Goal: Task Accomplishment & Management: Use online tool/utility

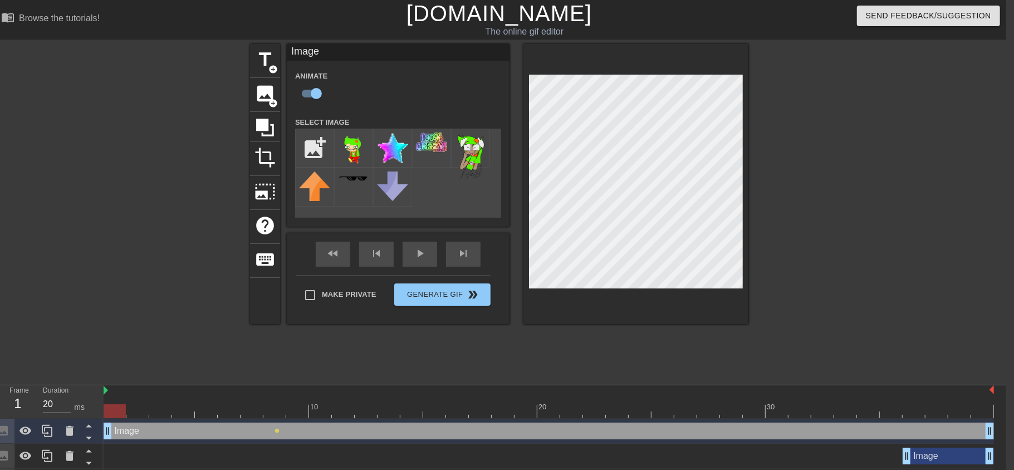
scroll to position [0, 8]
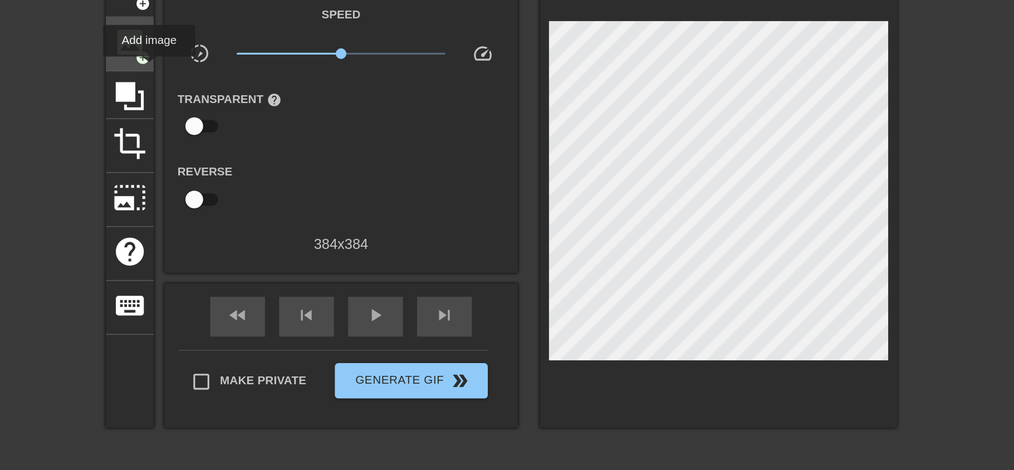
click at [271, 105] on span "add_circle" at bounding box center [272, 103] width 9 height 9
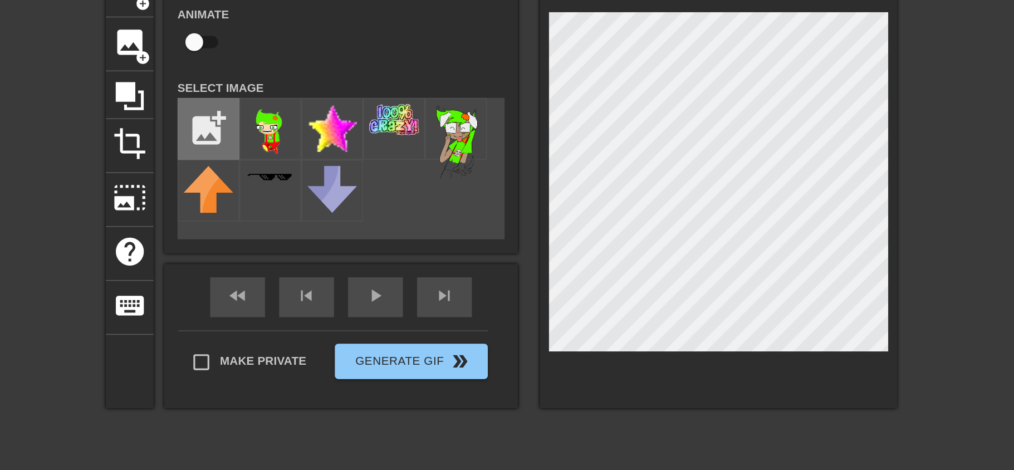
click at [315, 149] on input "file" at bounding box center [315, 148] width 38 height 38
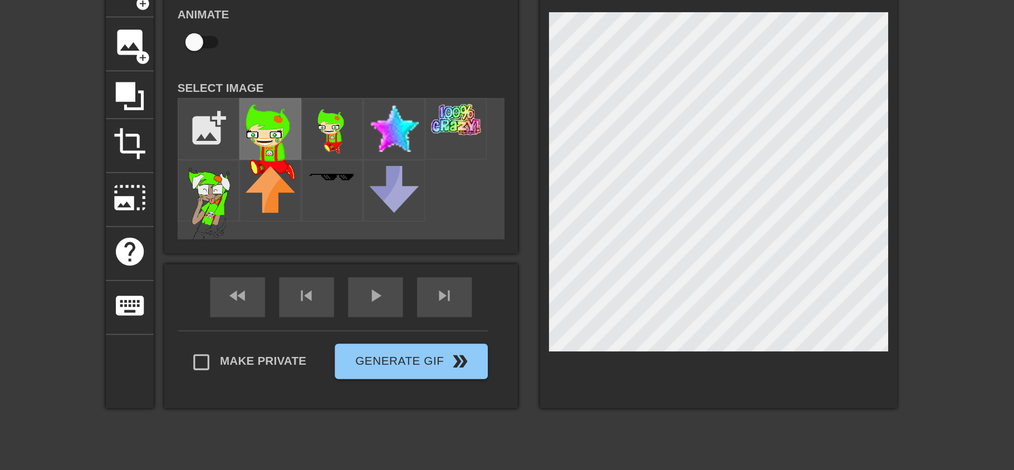
click at [355, 158] on img at bounding box center [353, 157] width 31 height 48
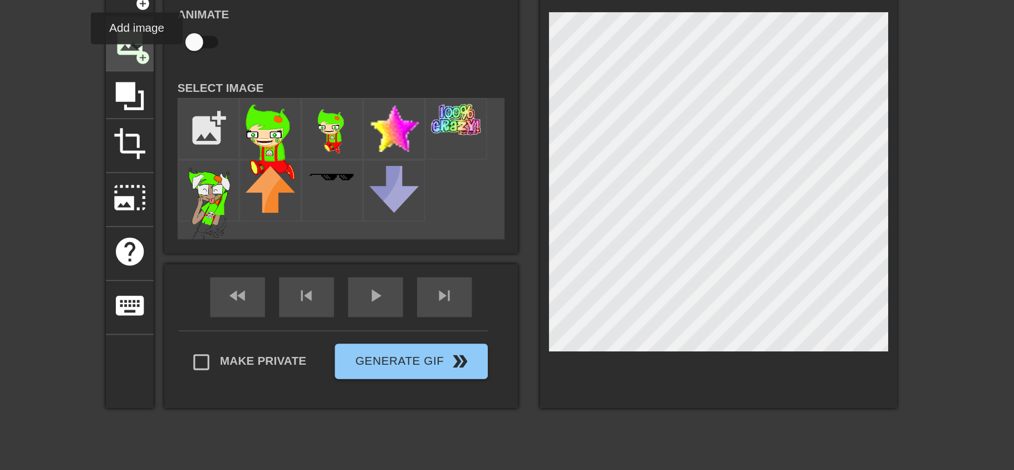
click at [270, 102] on span "add_circle" at bounding box center [272, 103] width 9 height 9
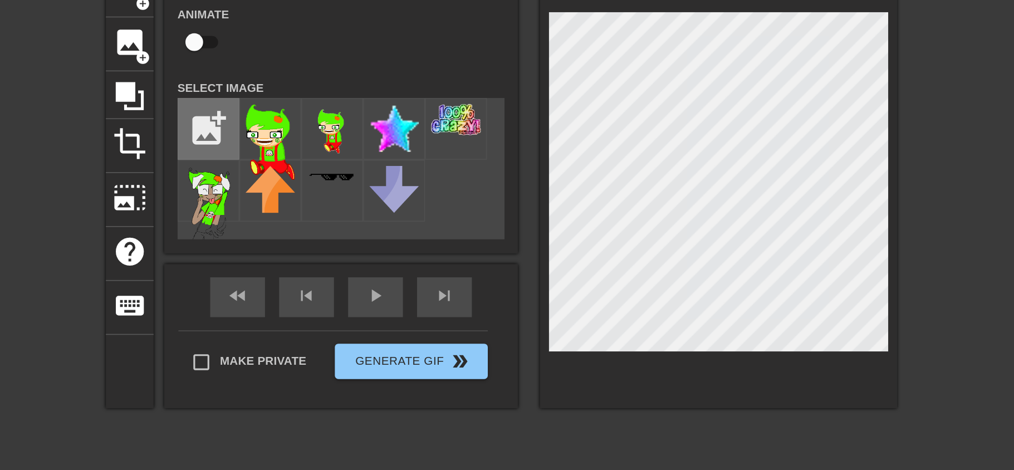
click at [318, 149] on input "file" at bounding box center [315, 148] width 38 height 38
type input "C:\fakepath\jake_frame (11).png"
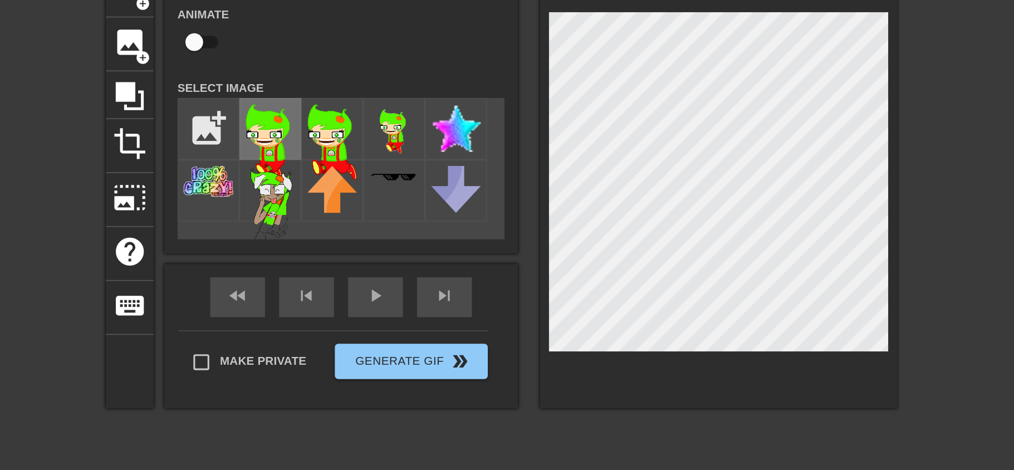
click at [359, 155] on img at bounding box center [353, 157] width 31 height 48
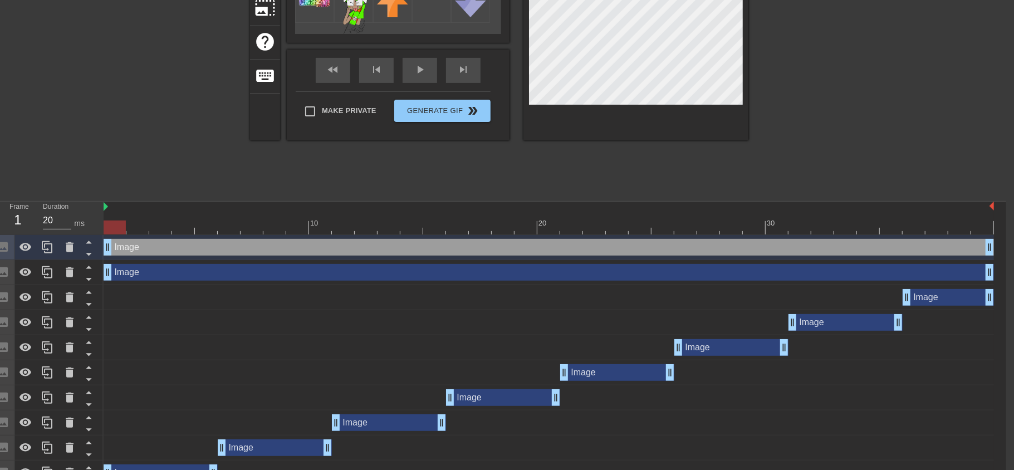
scroll to position [189, 8]
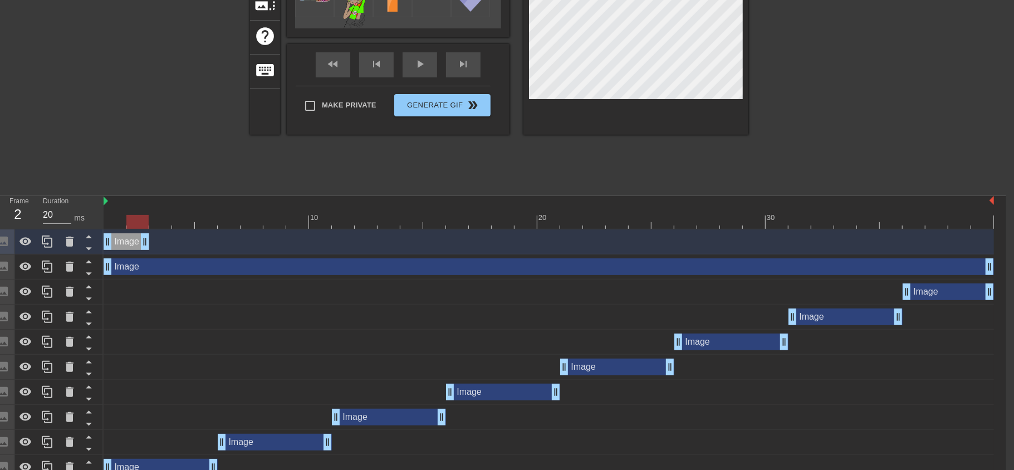
drag, startPoint x: 992, startPoint y: 244, endPoint x: 143, endPoint y: 252, distance: 849.2
click at [143, 252] on div "Image drag_handle drag_handle" at bounding box center [549, 241] width 890 height 25
drag, startPoint x: 105, startPoint y: 269, endPoint x: 146, endPoint y: 272, distance: 41.9
click at [146, 272] on div "Image drag_handle drag_handle" at bounding box center [549, 266] width 890 height 17
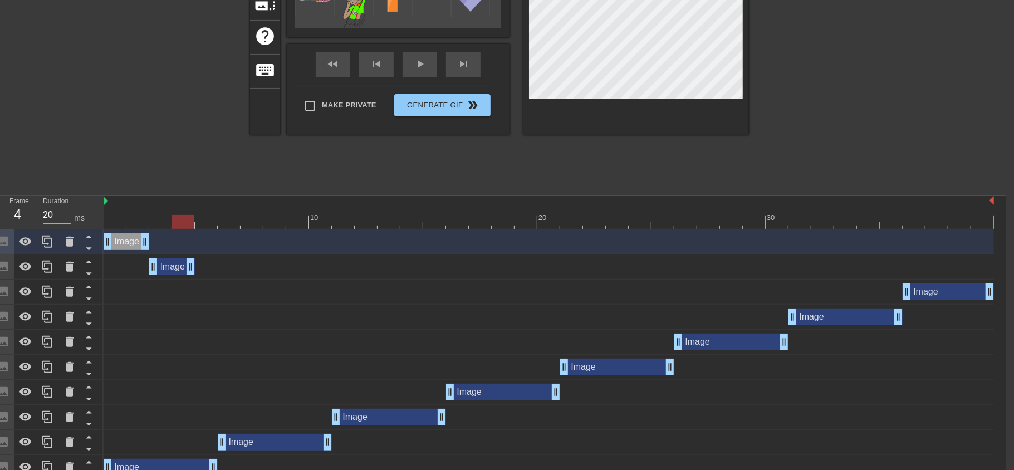
drag, startPoint x: 988, startPoint y: 268, endPoint x: 200, endPoint y: 285, distance: 788.7
click at [200, 285] on div "Image drag_handle drag_handle Image drag_handle drag_handle Image drag_handle d…" at bounding box center [555, 367] width 903 height 276
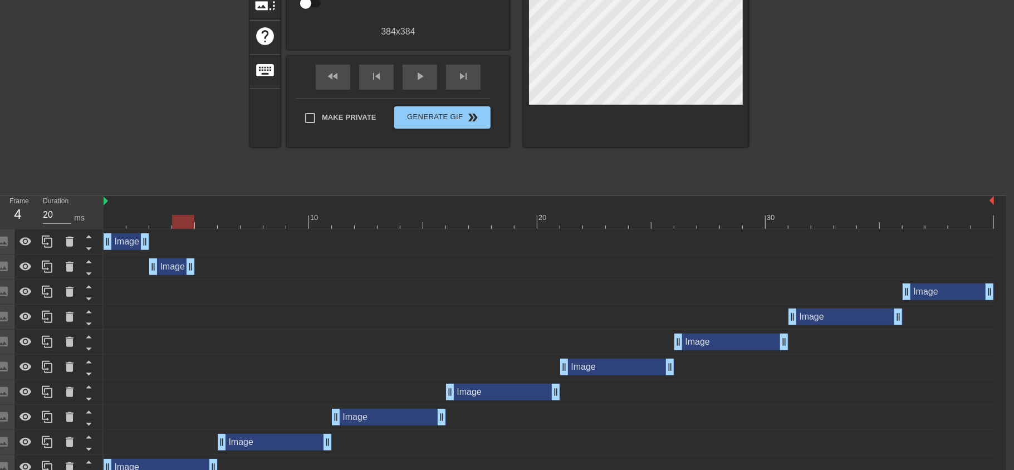
click at [165, 324] on div "Image drag_handle drag_handle" at bounding box center [549, 316] width 890 height 17
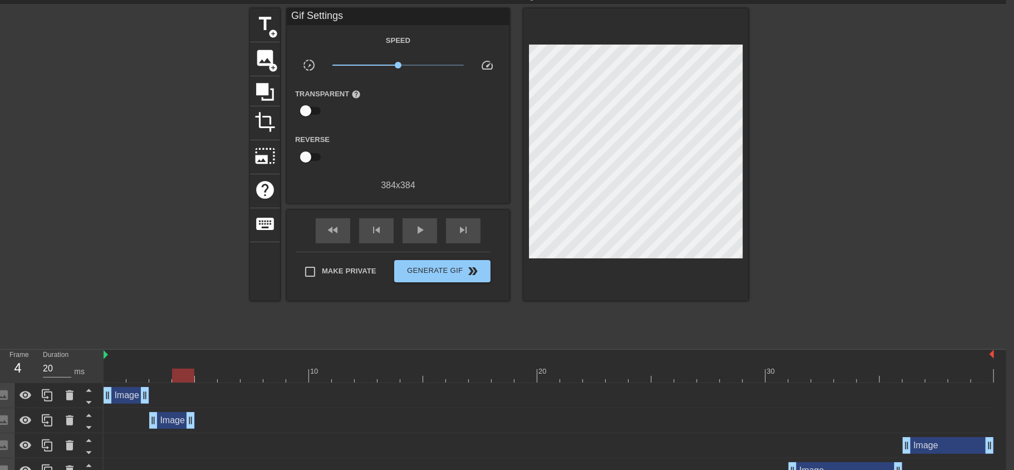
scroll to position [45, 8]
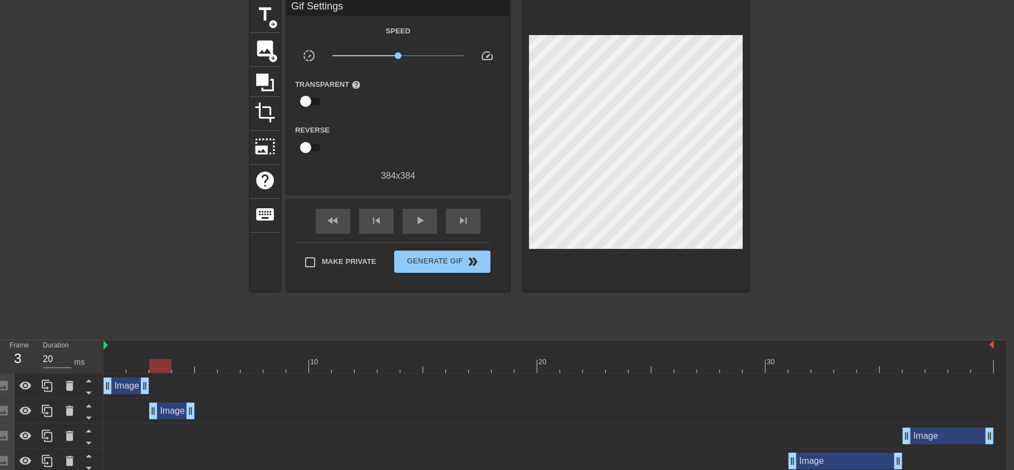
drag, startPoint x: 180, startPoint y: 363, endPoint x: 162, endPoint y: 364, distance: 18.4
click at [162, 364] on div at bounding box center [160, 366] width 22 height 14
click at [175, 408] on div "Image drag_handle drag_handle" at bounding box center [172, 411] width 46 height 17
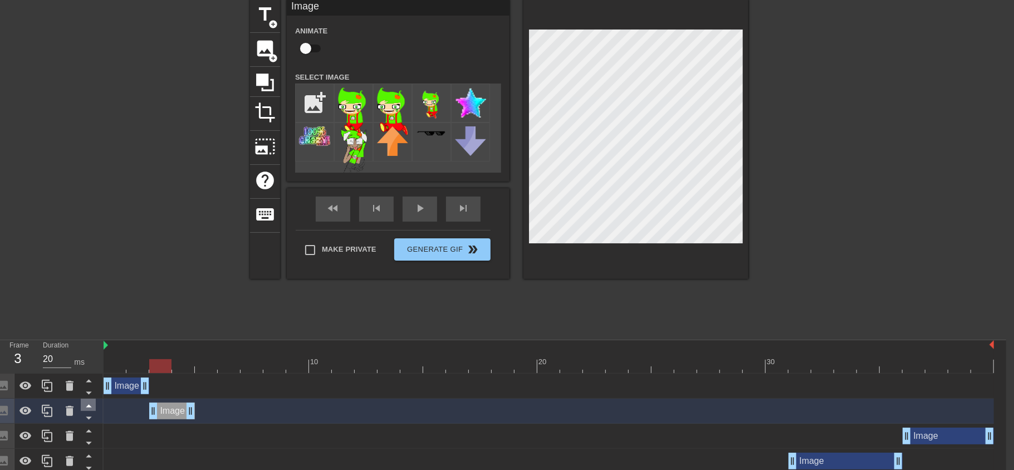
click at [89, 406] on icon at bounding box center [89, 406] width 6 height 3
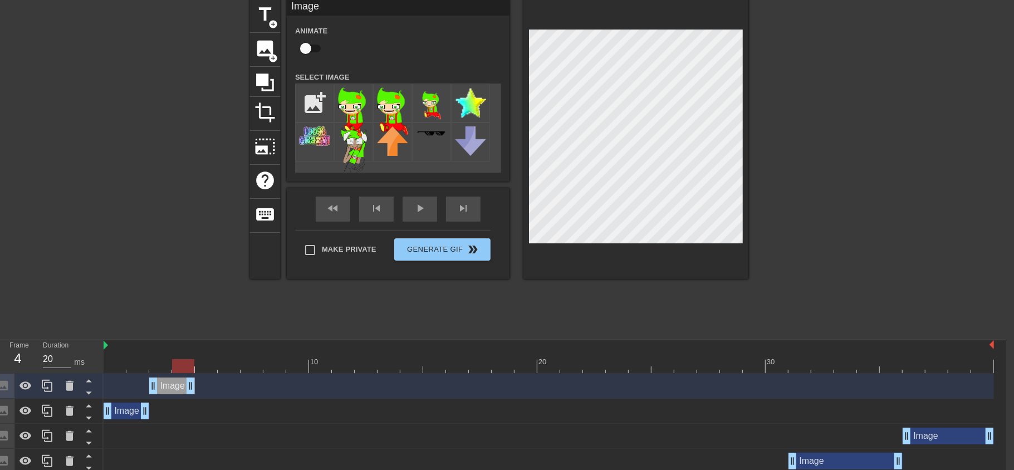
drag, startPoint x: 156, startPoint y: 365, endPoint x: 173, endPoint y: 370, distance: 17.6
click at [173, 370] on div at bounding box center [183, 366] width 22 height 14
click at [129, 412] on div "Image drag_handle drag_handle" at bounding box center [127, 411] width 46 height 17
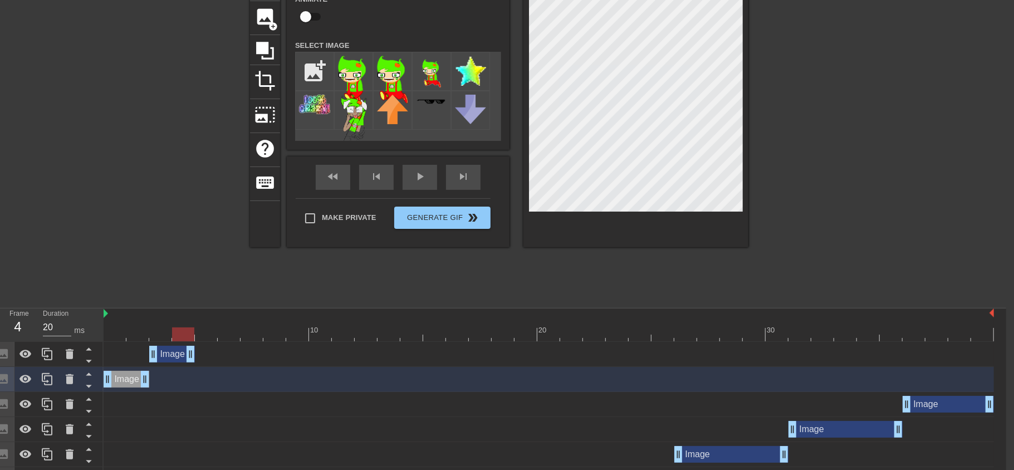
scroll to position [84, 8]
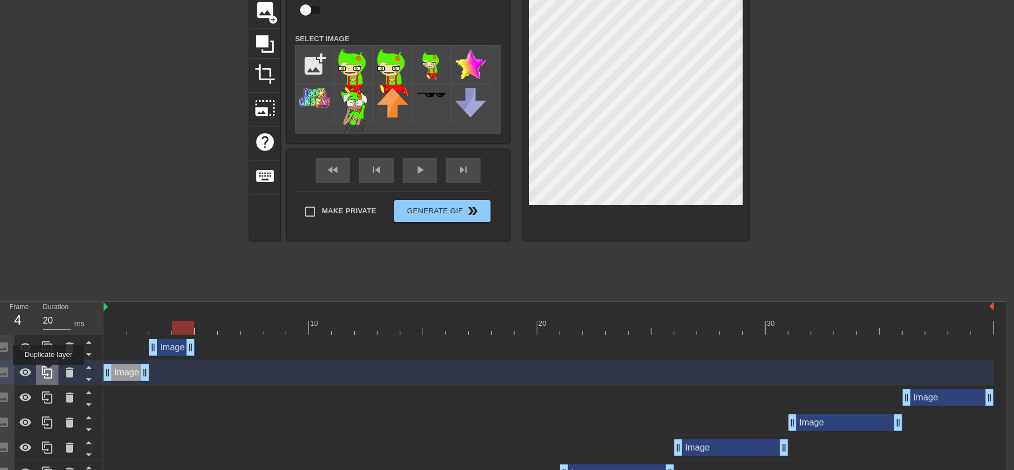
click at [47, 373] on icon at bounding box center [47, 372] width 13 height 13
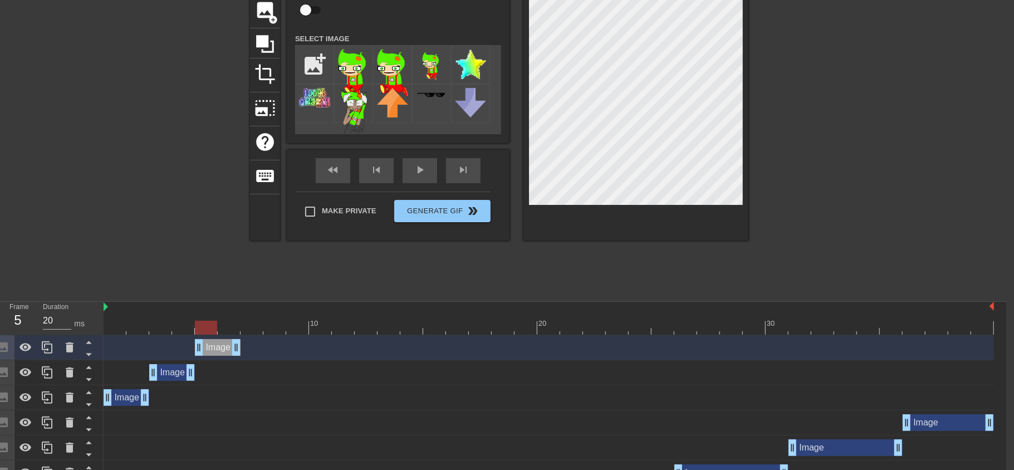
drag, startPoint x: 121, startPoint y: 346, endPoint x: 203, endPoint y: 350, distance: 81.9
click at [203, 350] on div "Image drag_handle drag_handle" at bounding box center [218, 347] width 46 height 17
click at [131, 395] on div "Image drag_handle drag_handle" at bounding box center [127, 397] width 46 height 17
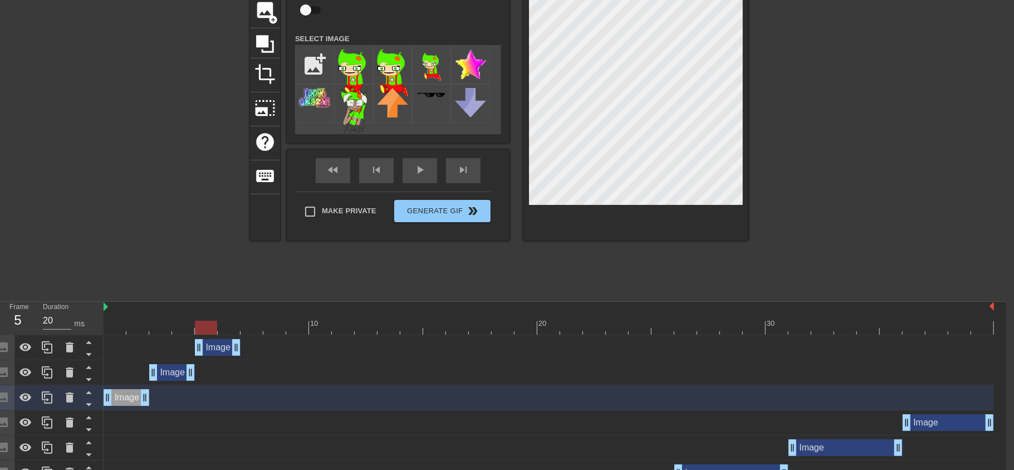
drag, startPoint x: 207, startPoint y: 324, endPoint x: 207, endPoint y: 332, distance: 8.4
click at [207, 332] on div at bounding box center [206, 328] width 22 height 14
click at [174, 375] on div "Image drag_handle drag_handle" at bounding box center [172, 372] width 46 height 17
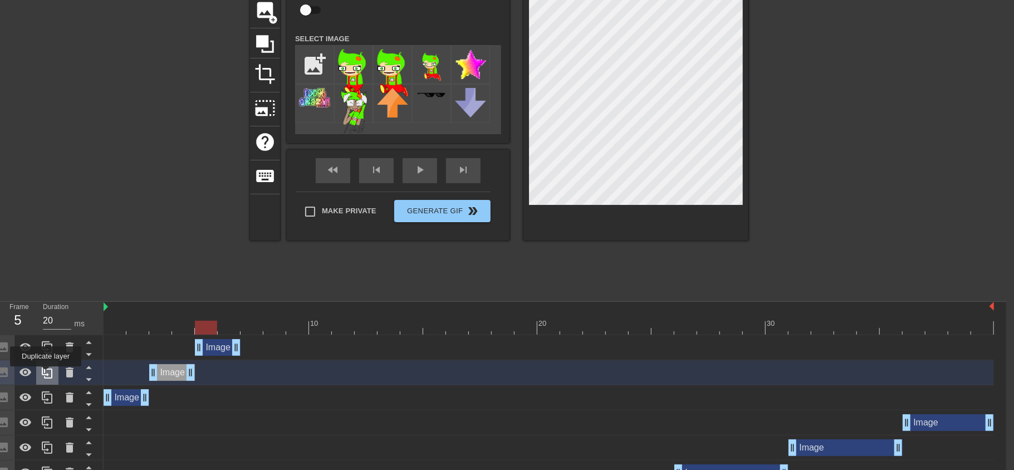
click at [47, 375] on icon at bounding box center [47, 372] width 11 height 12
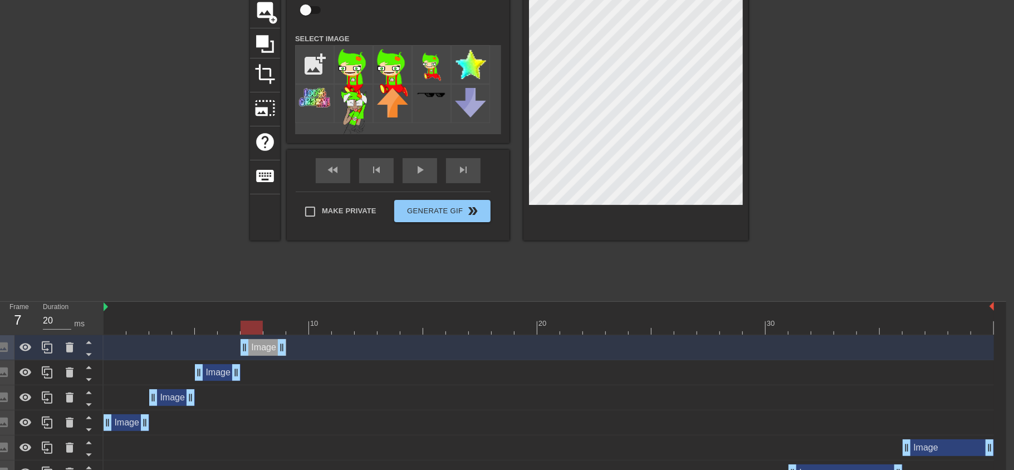
drag, startPoint x: 175, startPoint y: 342, endPoint x: 264, endPoint y: 340, distance: 89.1
click at [264, 340] on div "Image drag_handle drag_handle" at bounding box center [264, 347] width 46 height 17
click at [213, 373] on div "Image drag_handle drag_handle" at bounding box center [218, 372] width 46 height 17
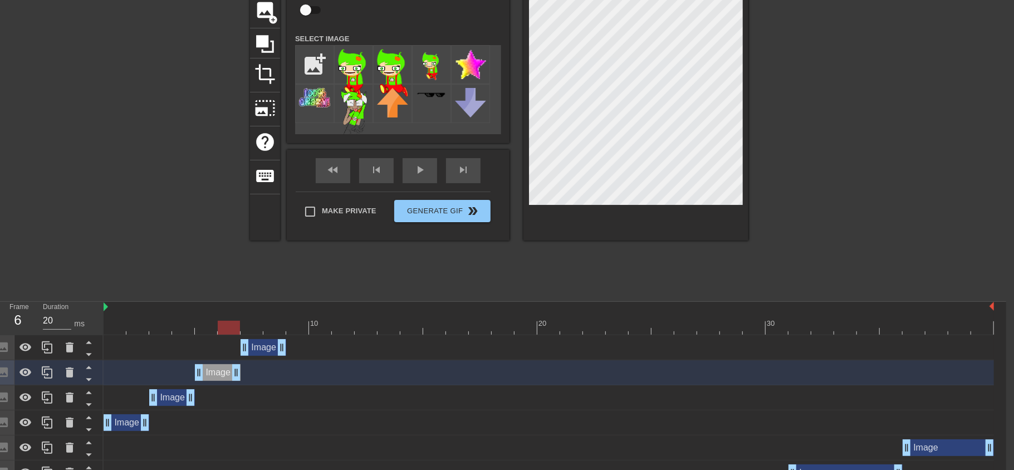
drag, startPoint x: 247, startPoint y: 327, endPoint x: 236, endPoint y: 324, distance: 12.0
click at [236, 324] on div at bounding box center [549, 328] width 890 height 14
drag, startPoint x: 204, startPoint y: 326, endPoint x: 256, endPoint y: 326, distance: 52.3
click at [256, 326] on div at bounding box center [252, 328] width 22 height 14
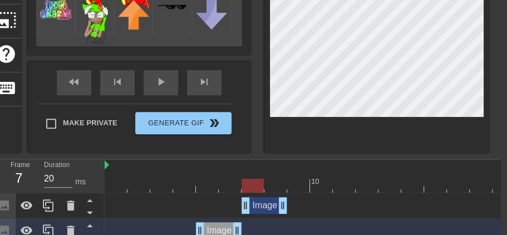
scroll to position [170, 6]
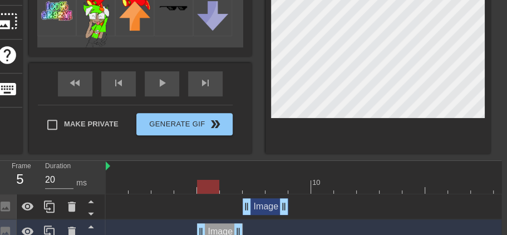
drag, startPoint x: 255, startPoint y: 184, endPoint x: 211, endPoint y: 193, distance: 44.8
click at [211, 193] on div at bounding box center [208, 187] width 22 height 14
click at [270, 205] on div "Image drag_handle drag_handle" at bounding box center [266, 206] width 46 height 17
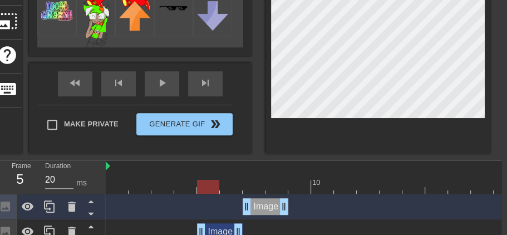
click at [228, 228] on div "Image drag_handle drag_handle" at bounding box center [220, 231] width 46 height 17
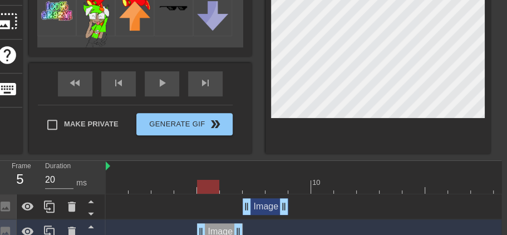
click at [259, 207] on div "Image drag_handle drag_handle" at bounding box center [266, 206] width 46 height 17
drag, startPoint x: 210, startPoint y: 183, endPoint x: 245, endPoint y: 184, distance: 35.1
click at [245, 184] on div at bounding box center [254, 187] width 22 height 14
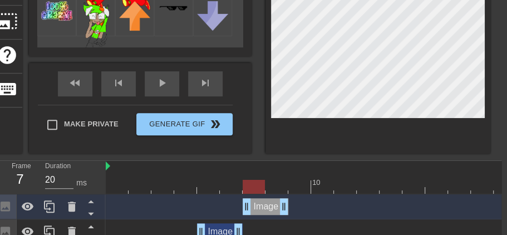
click at [223, 228] on div "Image drag_handle drag_handle" at bounding box center [220, 231] width 46 height 17
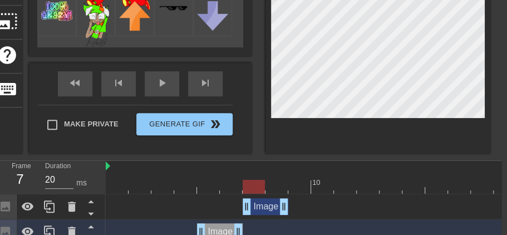
click at [259, 203] on div "Image drag_handle drag_handle" at bounding box center [266, 206] width 46 height 17
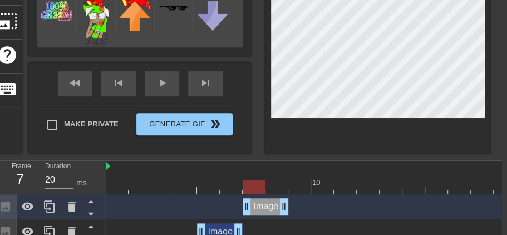
click at [255, 183] on div at bounding box center [254, 187] width 22 height 14
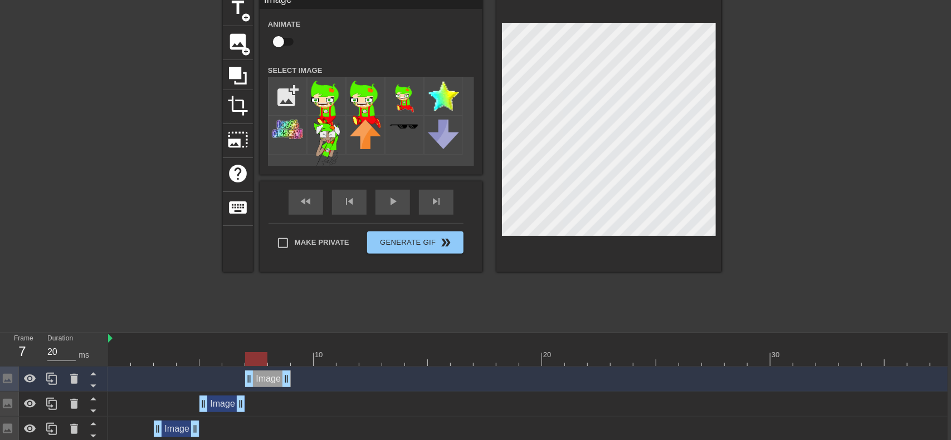
scroll to position [52, 3]
drag, startPoint x: 257, startPoint y: 363, endPoint x: 129, endPoint y: 346, distance: 128.5
click at [129, 346] on div "10 20 30" at bounding box center [554, 350] width 890 height 33
click at [384, 206] on div "play_arrow" at bounding box center [393, 202] width 35 height 25
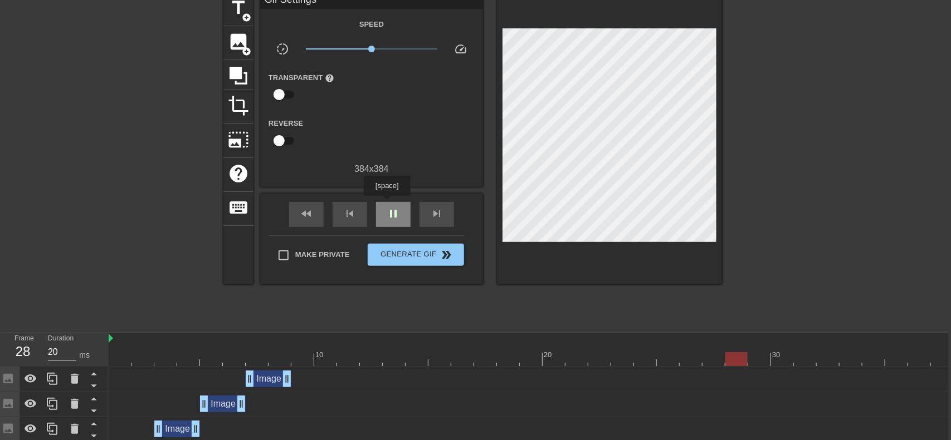
click at [387, 207] on span "pause" at bounding box center [392, 213] width 13 height 13
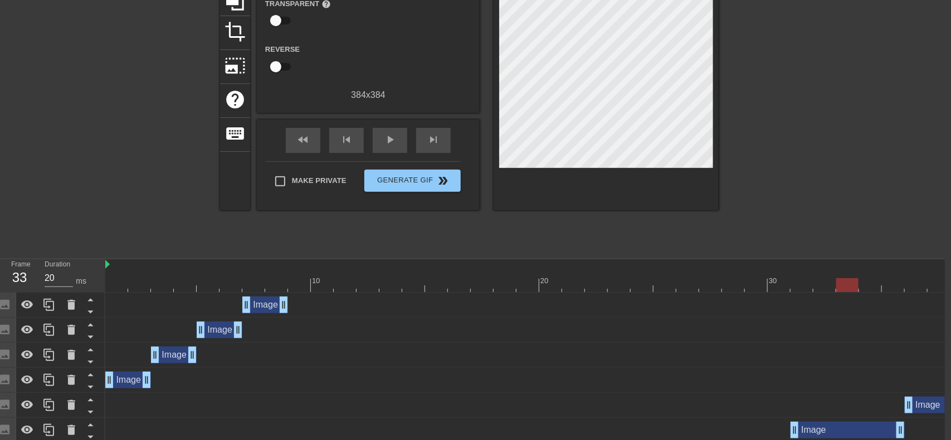
scroll to position [129, 6]
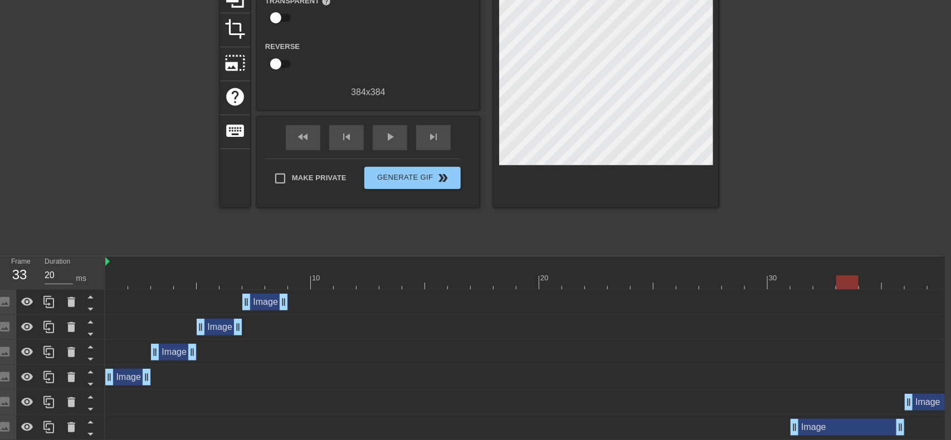
click at [122, 376] on div "Image drag_handle drag_handle" at bounding box center [128, 377] width 46 height 17
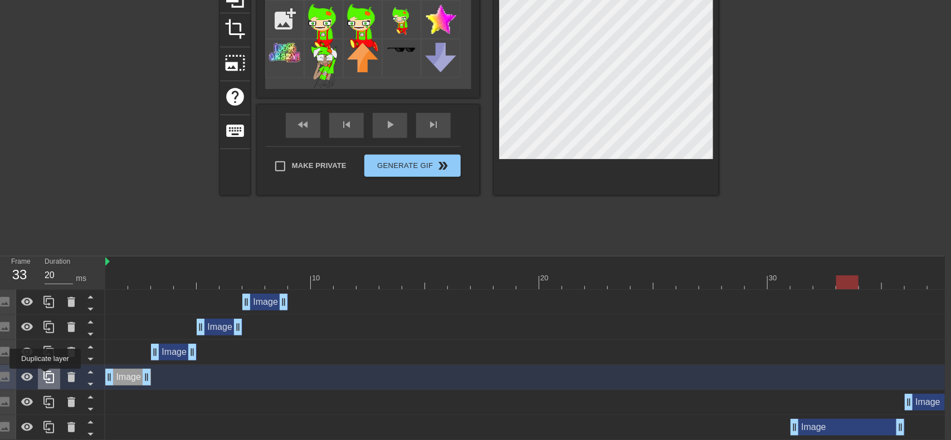
click at [47, 377] on icon at bounding box center [48, 377] width 13 height 13
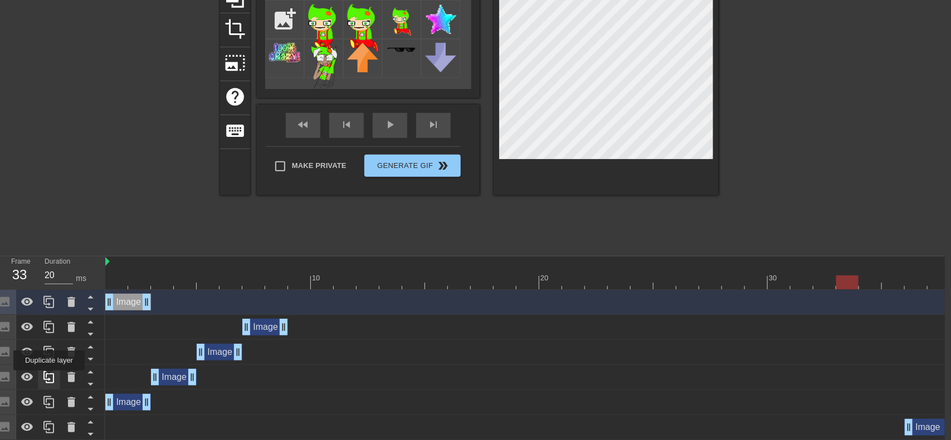
click at [50, 379] on icon at bounding box center [48, 377] width 11 height 12
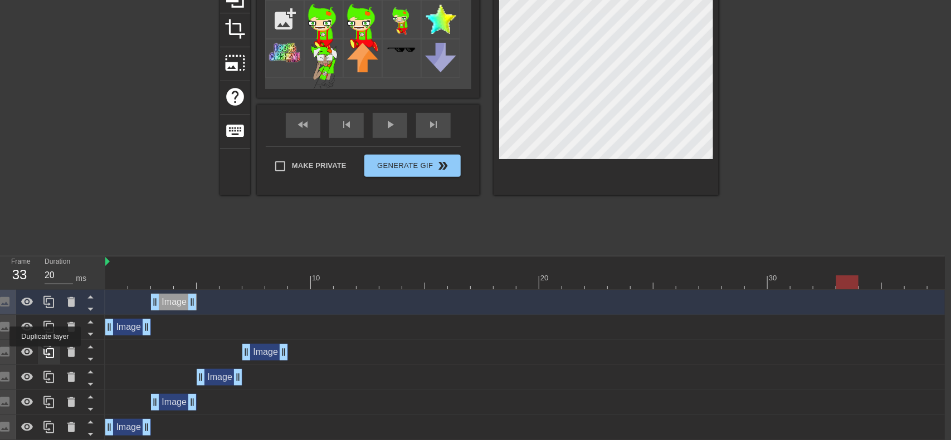
click at [46, 355] on icon at bounding box center [48, 352] width 13 height 13
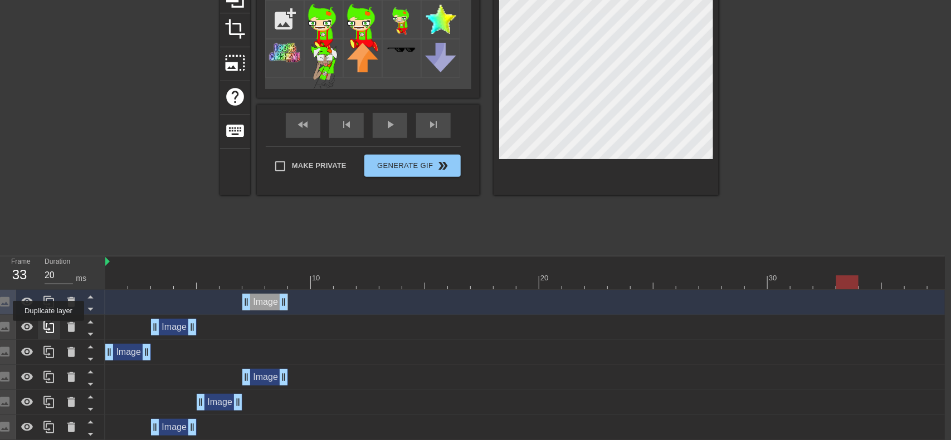
click at [50, 329] on icon at bounding box center [48, 327] width 11 height 12
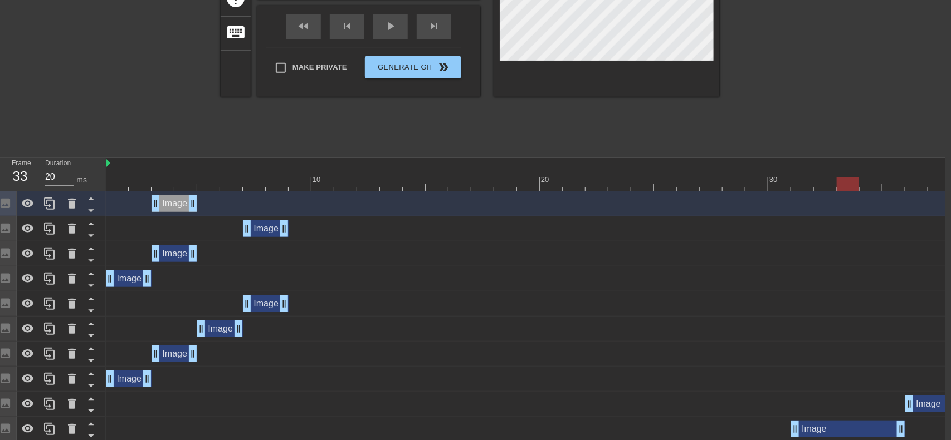
scroll to position [227, 6]
drag, startPoint x: 119, startPoint y: 283, endPoint x: 293, endPoint y: 291, distance: 175.0
click at [293, 291] on div "Image drag_handle drag_handle" at bounding box center [551, 279] width 890 height 25
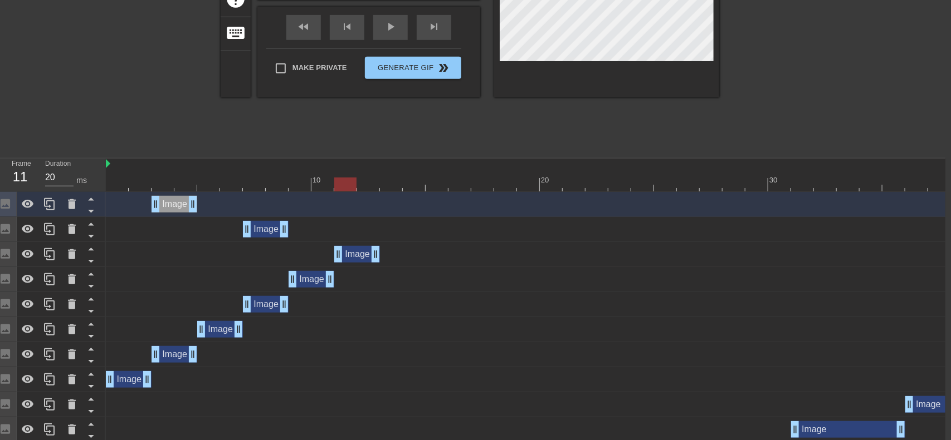
drag, startPoint x: 177, startPoint y: 252, endPoint x: 361, endPoint y: 271, distance: 184.7
click at [361, 271] on div "Image drag_handle drag_handle Image drag_handle drag_handle Image drag_handle d…" at bounding box center [525, 405] width 839 height 426
drag, startPoint x: 268, startPoint y: 234, endPoint x: 404, endPoint y: 249, distance: 136.1
click at [404, 249] on div "Image drag_handle drag_handle Image drag_handle drag_handle Image drag_handle d…" at bounding box center [525, 405] width 839 height 426
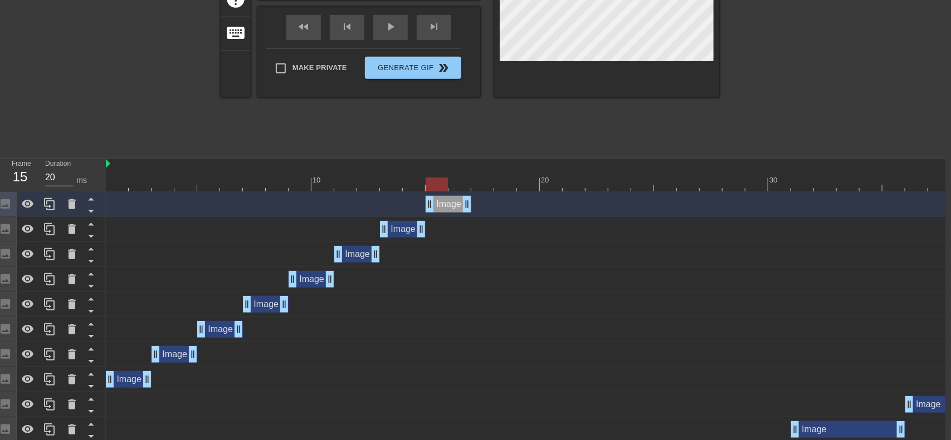
drag, startPoint x: 173, startPoint y: 195, endPoint x: 451, endPoint y: 210, distance: 278.8
click at [451, 210] on div "Image drag_handle drag_handle" at bounding box center [448, 204] width 46 height 17
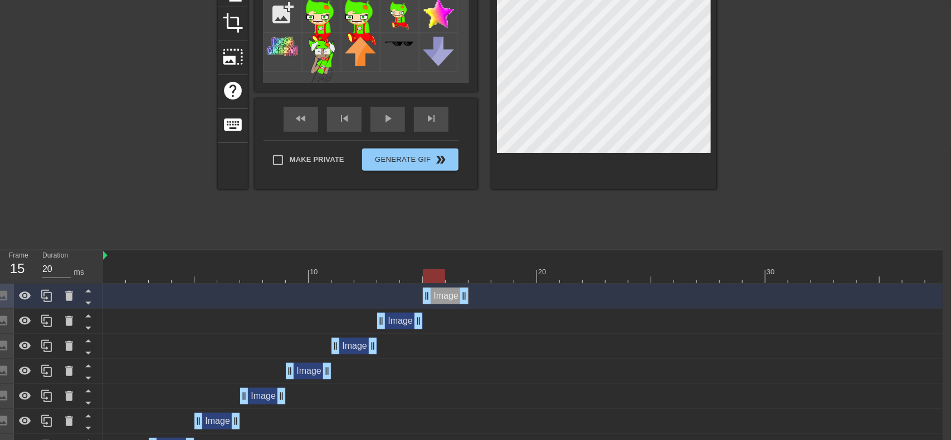
scroll to position [134, 8]
drag, startPoint x: 432, startPoint y: 270, endPoint x: 438, endPoint y: 302, distance: 32.9
click at [68, 292] on icon at bounding box center [69, 297] width 8 height 10
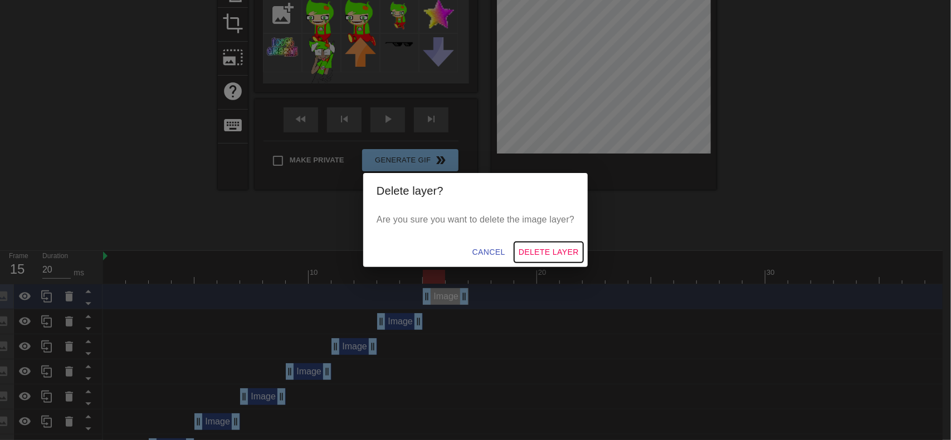
click at [553, 253] on span "Delete Layer" at bounding box center [548, 253] width 60 height 14
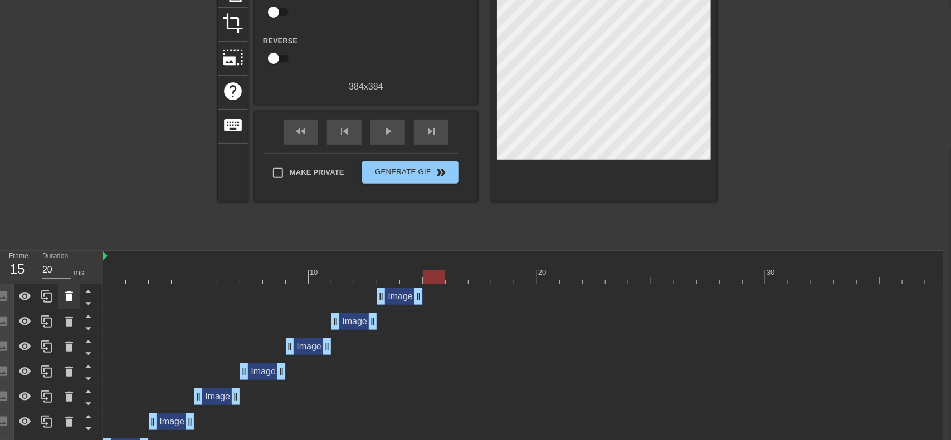
click at [69, 294] on icon at bounding box center [69, 297] width 8 height 10
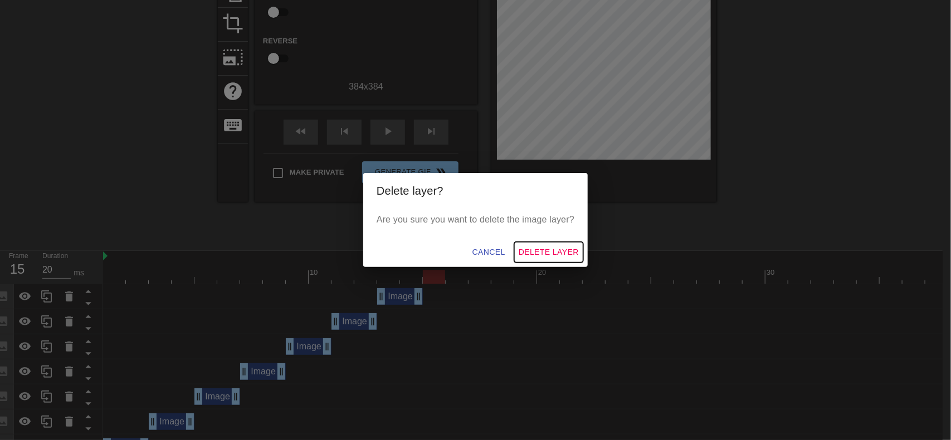
click at [535, 246] on span "Delete Layer" at bounding box center [548, 253] width 60 height 14
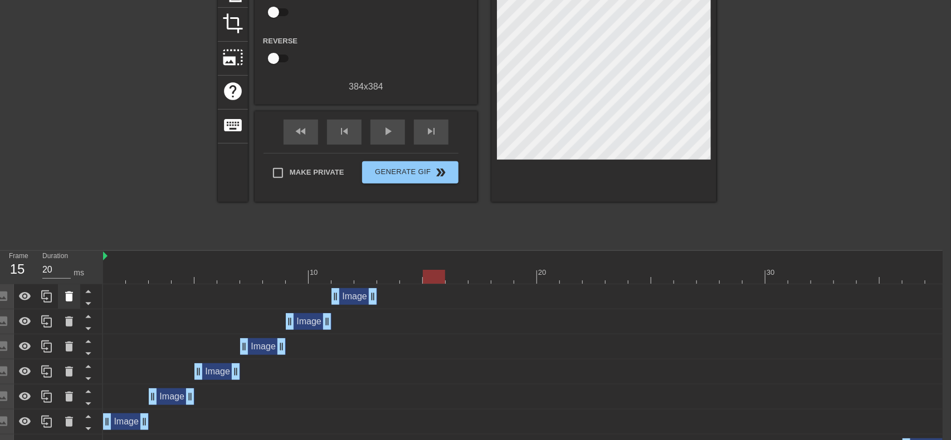
click at [68, 292] on icon at bounding box center [69, 297] width 8 height 10
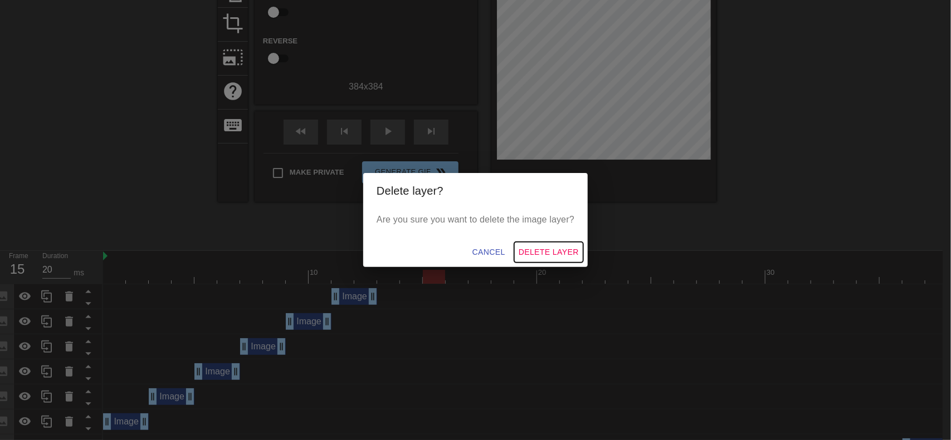
click at [529, 254] on span "Delete Layer" at bounding box center [548, 253] width 60 height 14
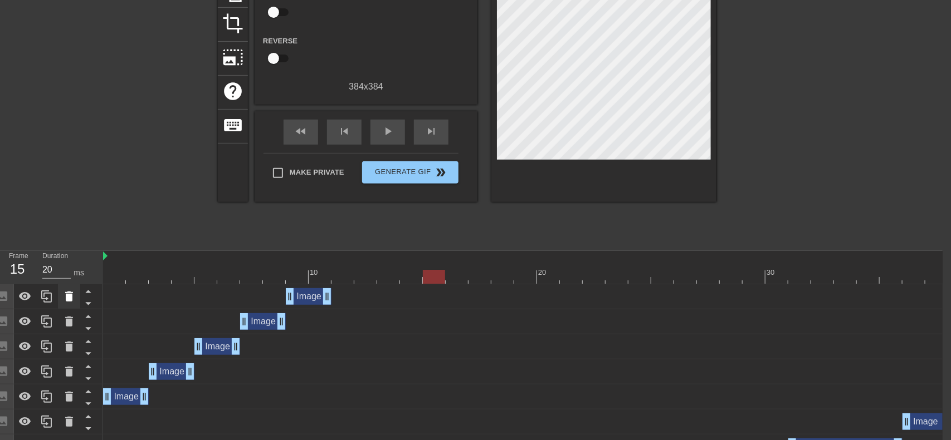
click at [74, 299] on icon at bounding box center [68, 296] width 13 height 13
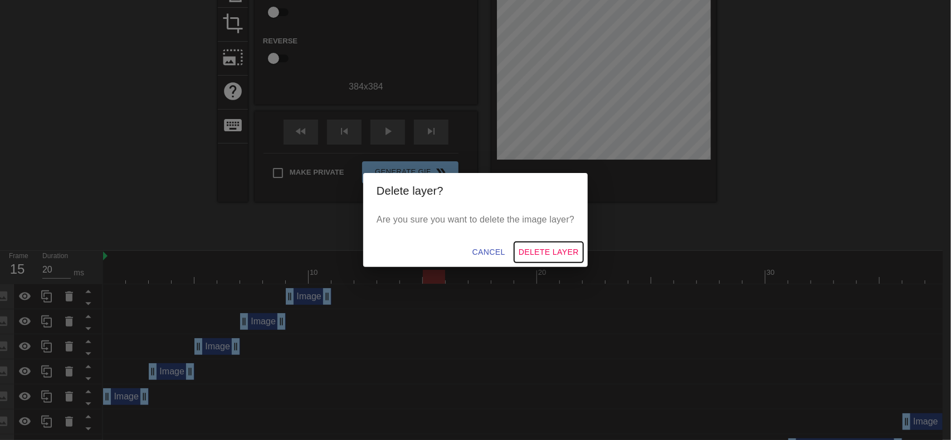
click at [537, 251] on span "Delete Layer" at bounding box center [548, 253] width 60 height 14
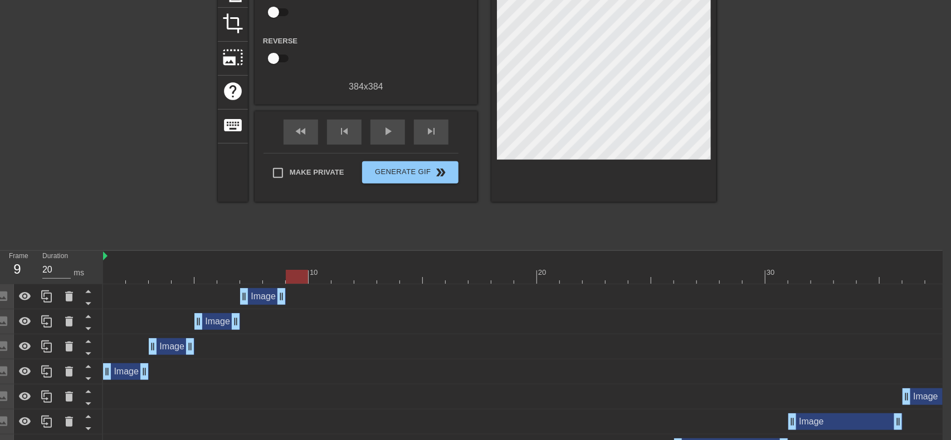
drag, startPoint x: 437, startPoint y: 276, endPoint x: 291, endPoint y: 289, distance: 145.9
click at [291, 289] on div "10 20 30 Image drag_handle drag_handle Image drag_handle drag_handle Image drag…" at bounding box center [522, 430] width 839 height 359
click at [126, 375] on div "Image drag_handle drag_handle" at bounding box center [126, 372] width 46 height 17
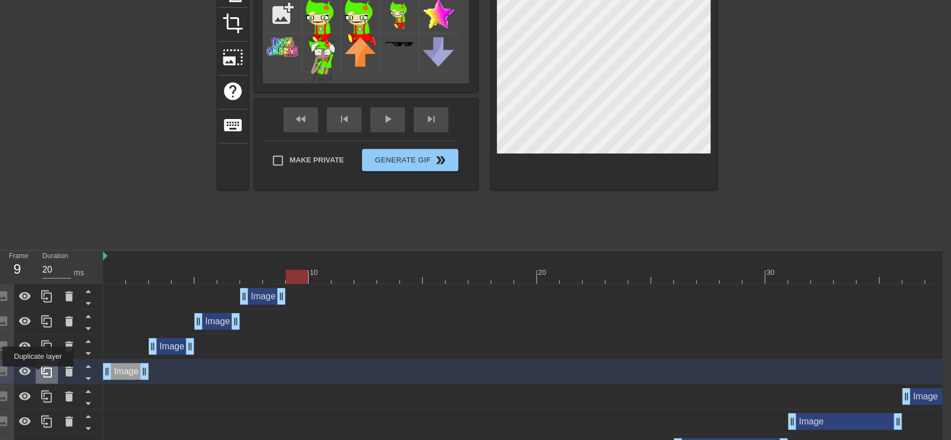
click at [41, 374] on icon at bounding box center [46, 371] width 13 height 13
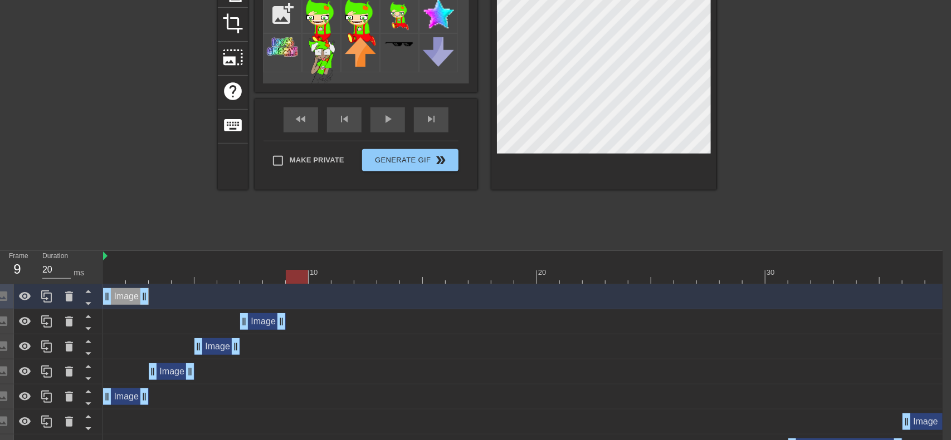
click at [165, 375] on div "Image drag_handle drag_handle" at bounding box center [172, 372] width 46 height 17
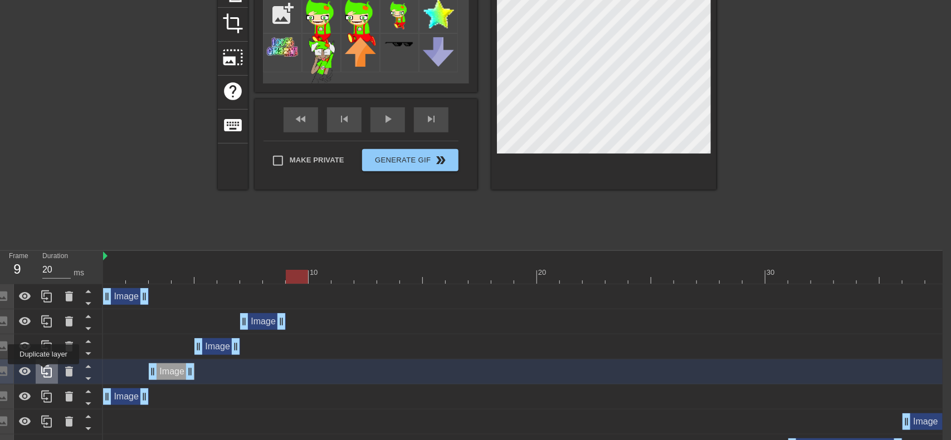
click at [42, 370] on icon at bounding box center [46, 371] width 13 height 13
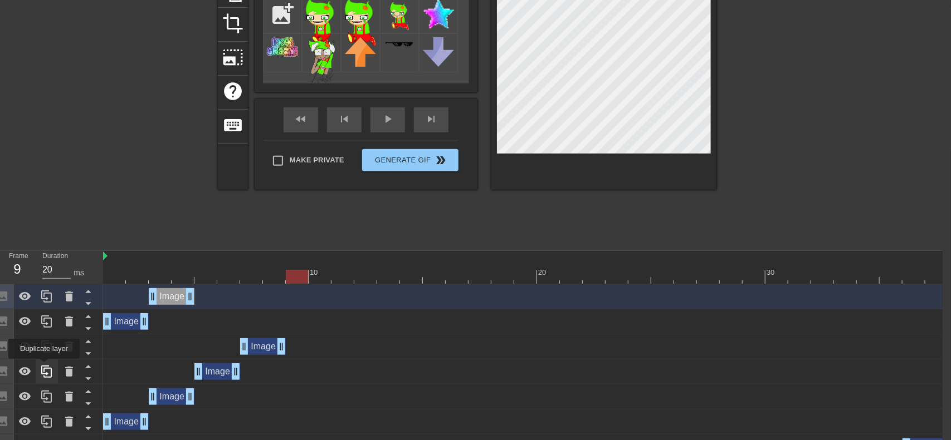
click at [46, 368] on icon at bounding box center [46, 372] width 11 height 12
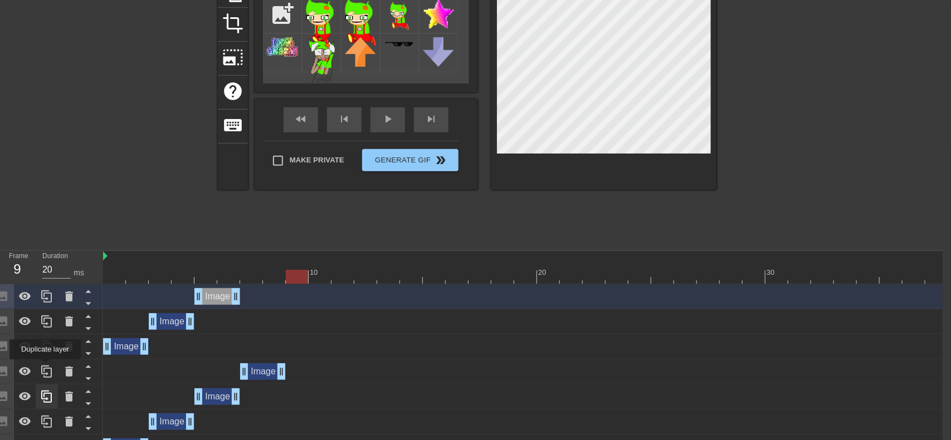
click at [46, 368] on icon at bounding box center [46, 372] width 11 height 12
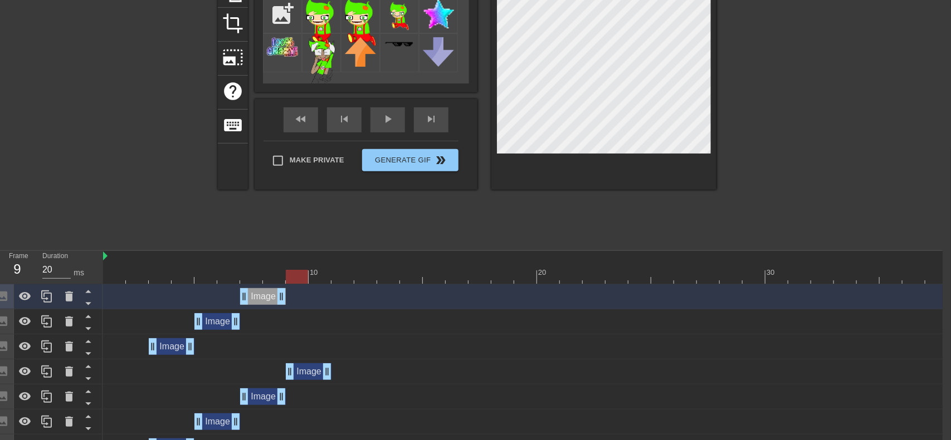
drag, startPoint x: 119, startPoint y: 379, endPoint x: 293, endPoint y: 390, distance: 175.2
drag, startPoint x: 172, startPoint y: 344, endPoint x: 355, endPoint y: 347, distance: 182.7
click at [355, 347] on div "Image drag_handle drag_handle" at bounding box center [354, 347] width 46 height 17
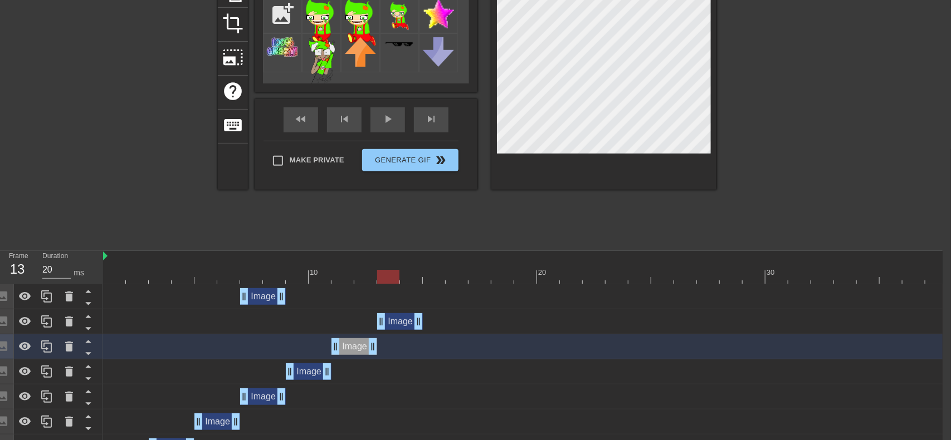
drag, startPoint x: 221, startPoint y: 321, endPoint x: 405, endPoint y: 317, distance: 183.8
click at [405, 317] on div "Image drag_handle drag_handle" at bounding box center [400, 321] width 46 height 17
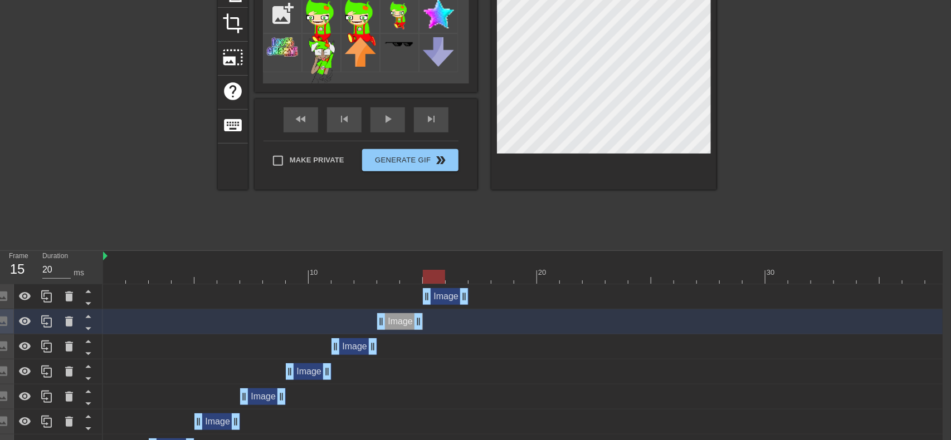
drag, startPoint x: 268, startPoint y: 297, endPoint x: 451, endPoint y: 301, distance: 183.2
click at [451, 301] on div "Image drag_handle drag_handle" at bounding box center [446, 296] width 46 height 17
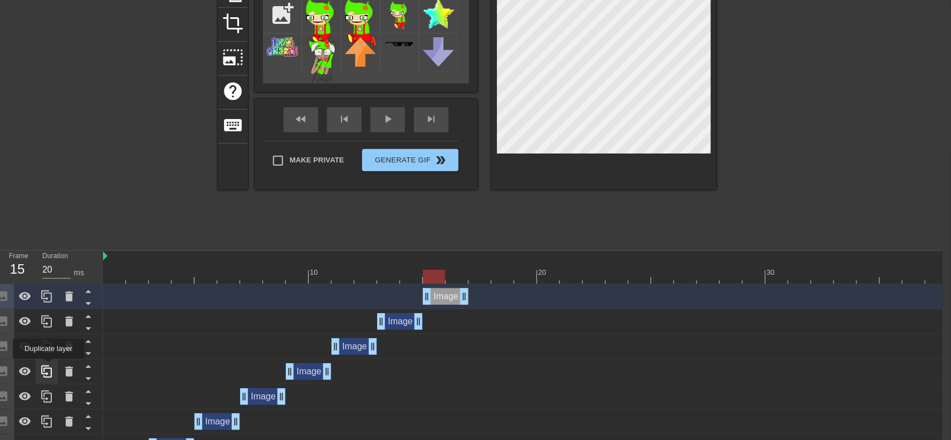
click at [50, 367] on icon at bounding box center [46, 371] width 13 height 13
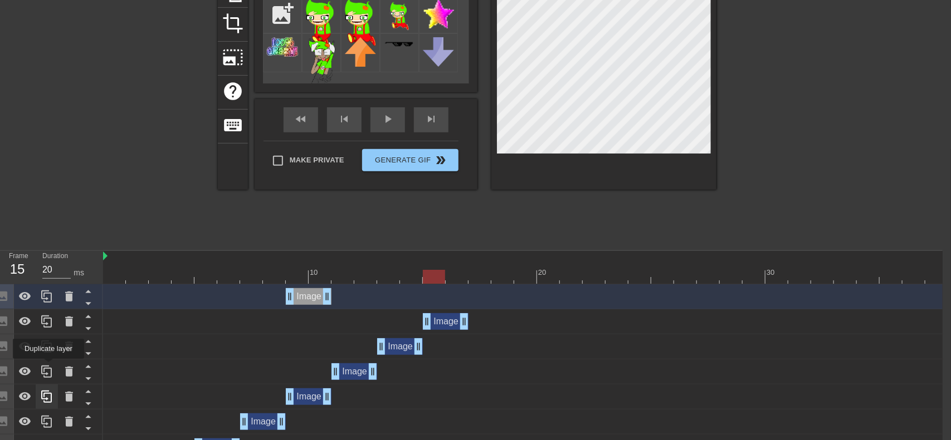
click at [50, 367] on icon at bounding box center [46, 371] width 13 height 13
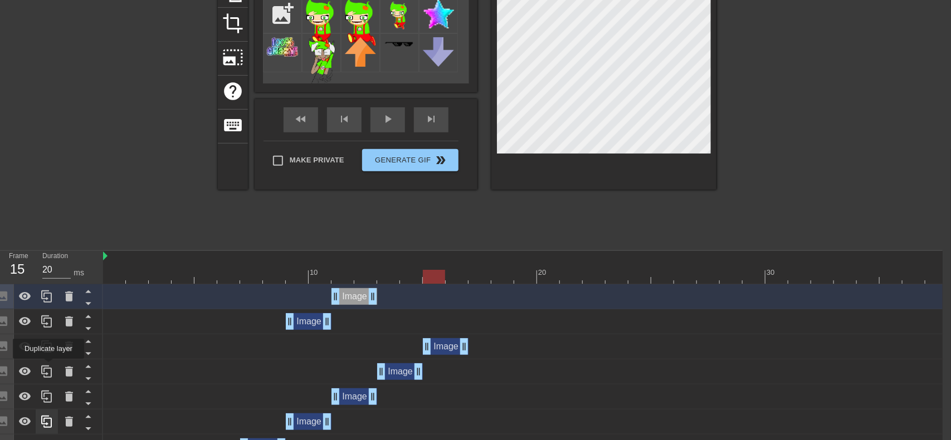
click at [50, 367] on icon at bounding box center [46, 371] width 13 height 13
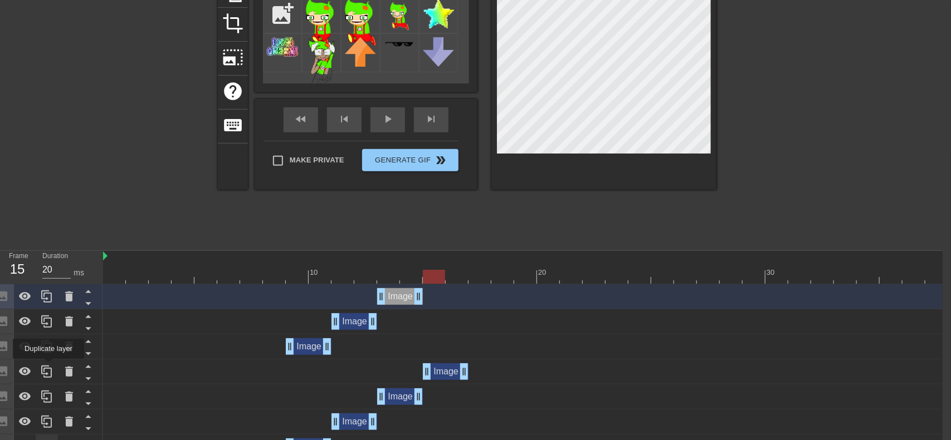
click at [50, 367] on icon at bounding box center [46, 371] width 13 height 13
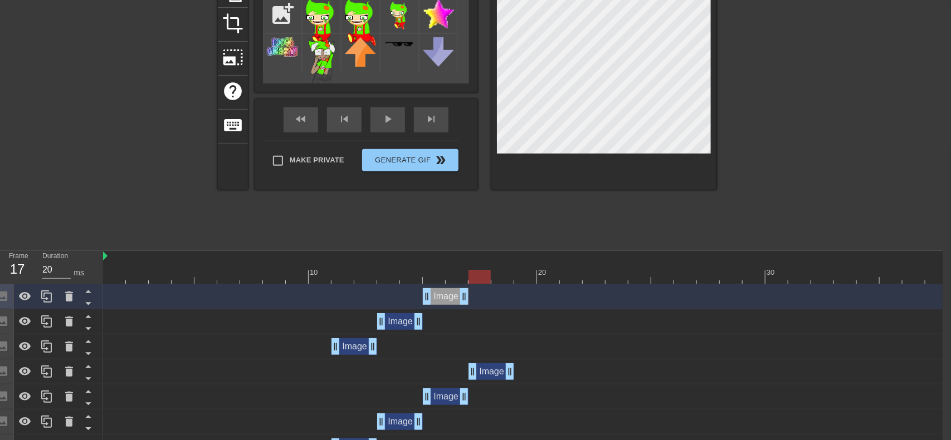
drag, startPoint x: 309, startPoint y: 375, endPoint x: 498, endPoint y: 378, distance: 188.8
click at [498, 378] on div "Image drag_handle drag_handle" at bounding box center [491, 372] width 46 height 17
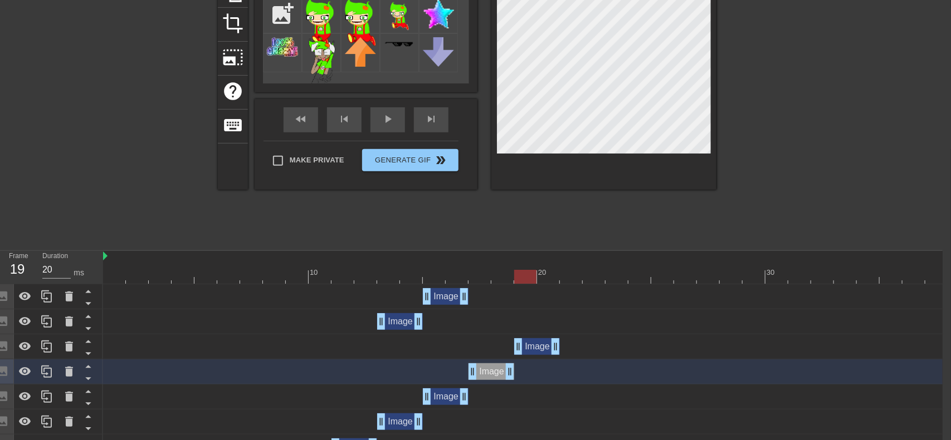
drag, startPoint x: 355, startPoint y: 352, endPoint x: 537, endPoint y: 363, distance: 182.9
drag, startPoint x: 406, startPoint y: 322, endPoint x: 582, endPoint y: 330, distance: 175.6
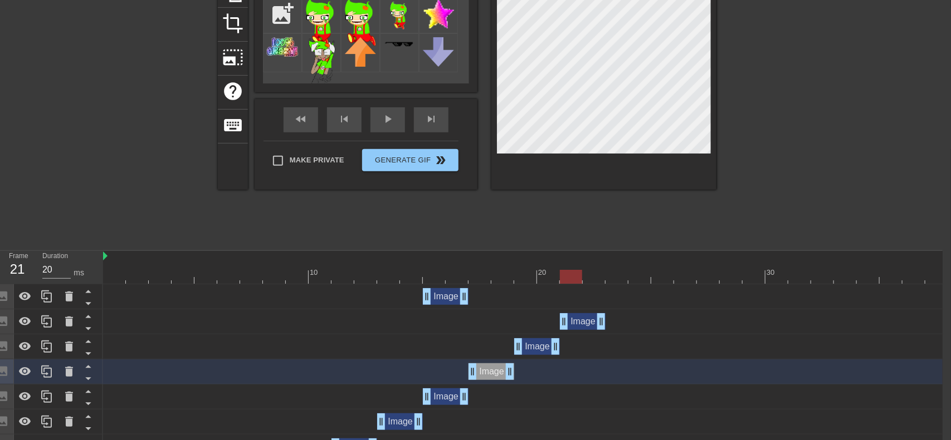
click at [582, 330] on div "Image drag_handle drag_handle" at bounding box center [548, 322] width 890 height 25
drag, startPoint x: 450, startPoint y: 296, endPoint x: 627, endPoint y: 311, distance: 177.7
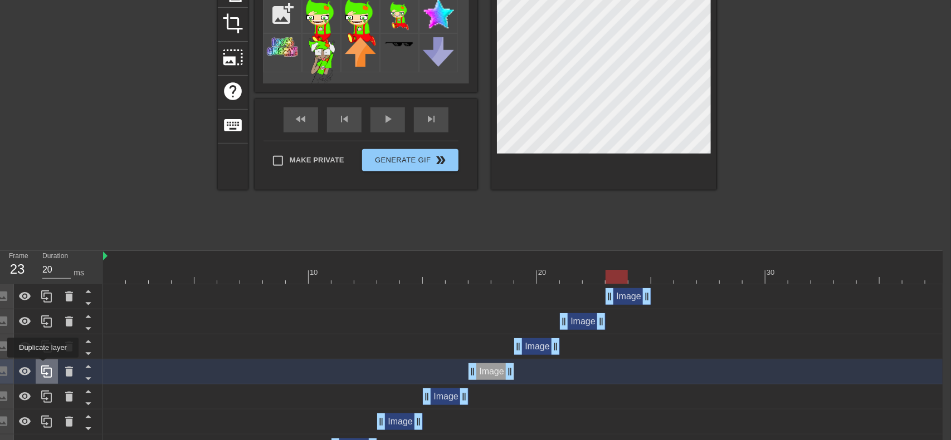
click at [43, 366] on icon at bounding box center [46, 371] width 13 height 13
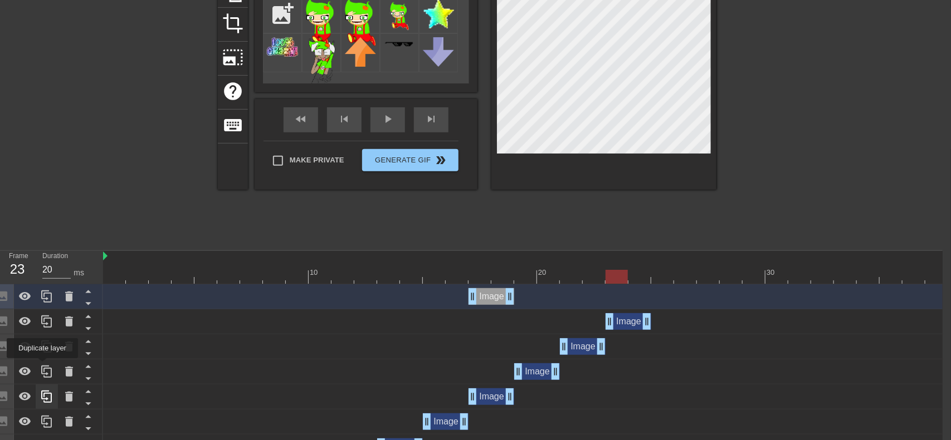
click at [43, 366] on icon at bounding box center [46, 371] width 13 height 13
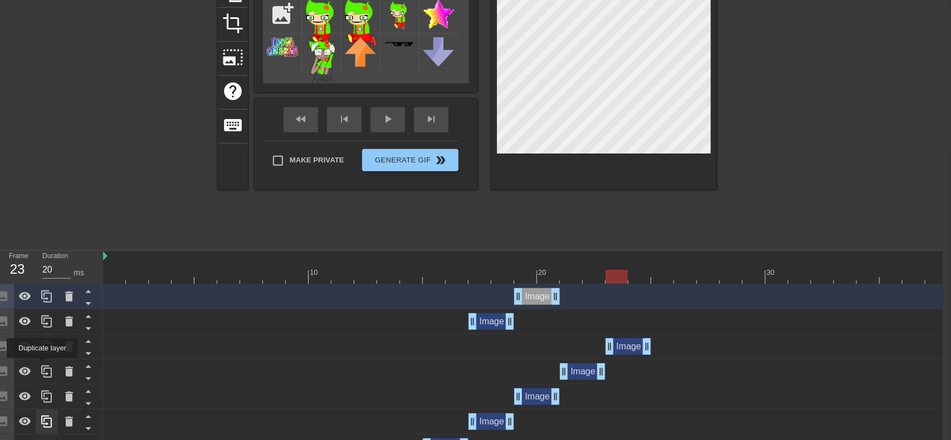
click at [43, 366] on icon at bounding box center [46, 371] width 13 height 13
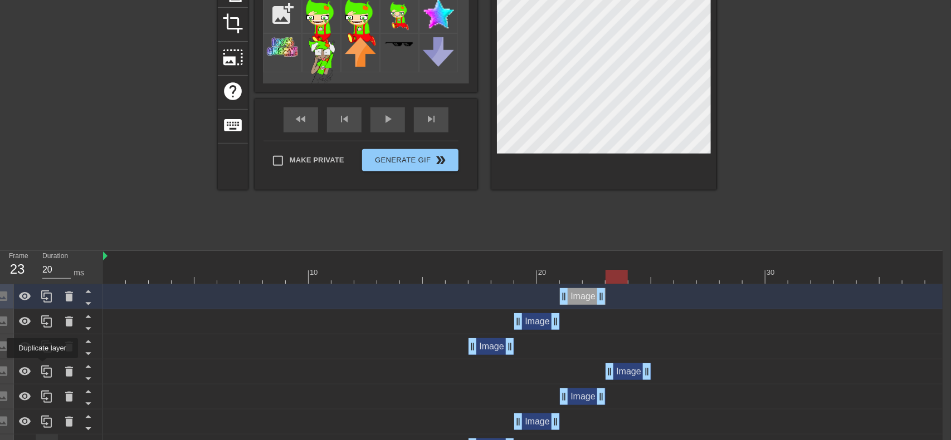
click at [43, 366] on icon at bounding box center [46, 371] width 13 height 13
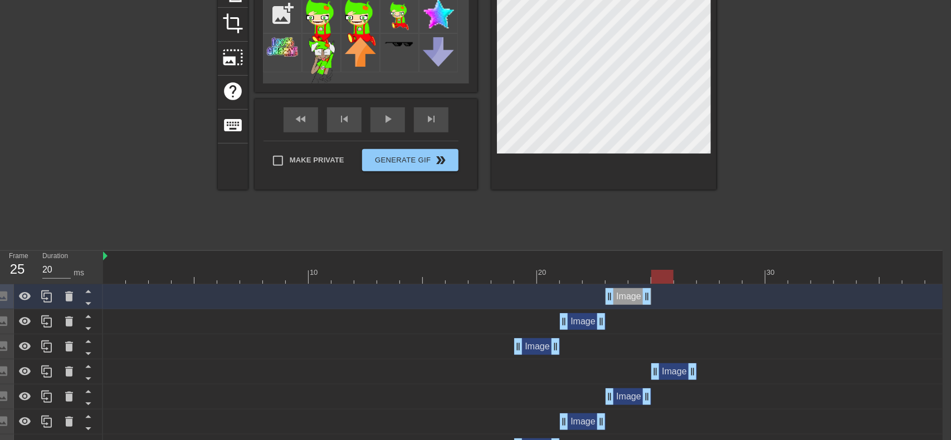
drag, startPoint x: 491, startPoint y: 370, endPoint x: 674, endPoint y: 359, distance: 183.0
drag, startPoint x: 542, startPoint y: 340, endPoint x: 719, endPoint y: 349, distance: 177.3
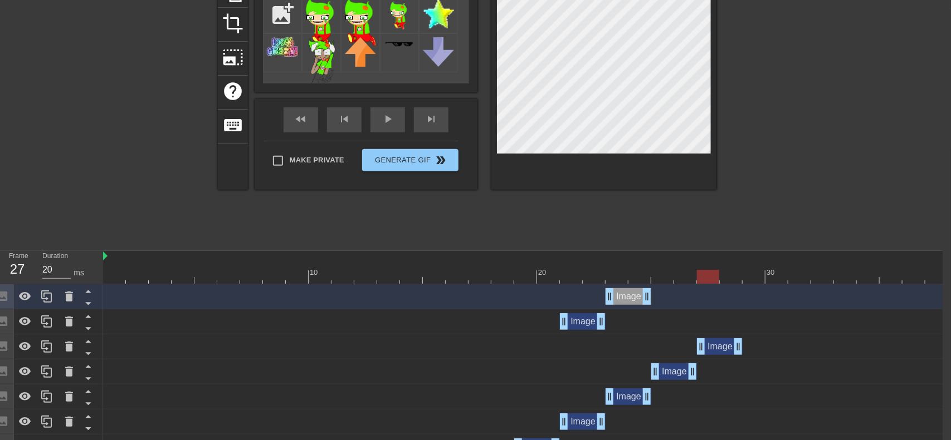
click at [719, 349] on div "Image drag_handle drag_handle" at bounding box center [720, 347] width 46 height 17
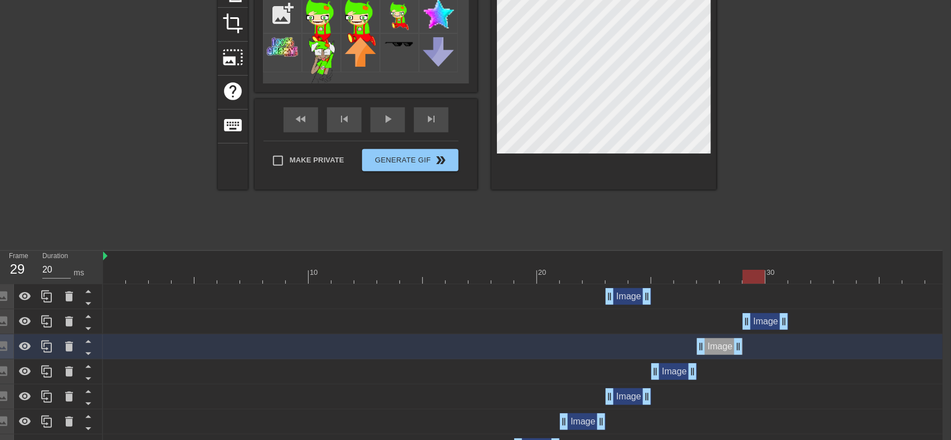
drag, startPoint x: 586, startPoint y: 326, endPoint x: 773, endPoint y: 339, distance: 188.1
drag, startPoint x: 635, startPoint y: 292, endPoint x: 793, endPoint y: 297, distance: 158.8
click at [793, 297] on div "Image drag_handle drag_handle" at bounding box center [788, 296] width 46 height 17
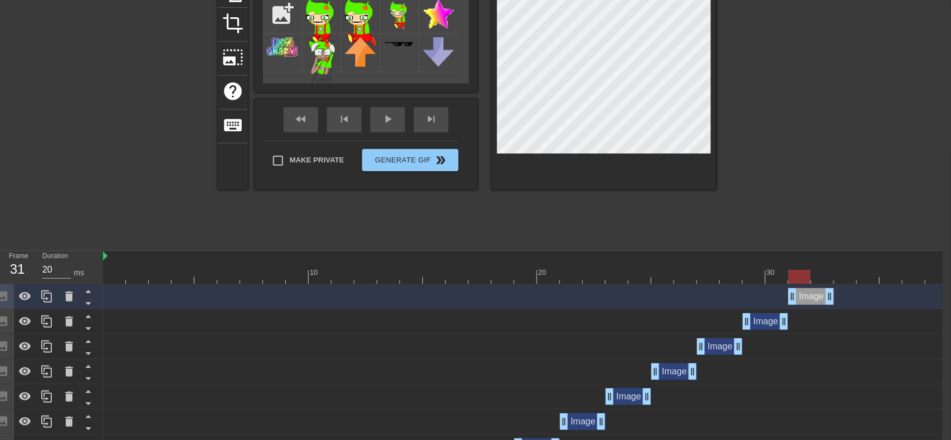
drag, startPoint x: 793, startPoint y: 297, endPoint x: 816, endPoint y: 300, distance: 22.9
click at [816, 300] on div "Image drag_handle drag_handle" at bounding box center [811, 296] width 46 height 17
click at [689, 257] on div at bounding box center [548, 256] width 890 height 11
click at [391, 120] on span "play_arrow" at bounding box center [387, 118] width 13 height 13
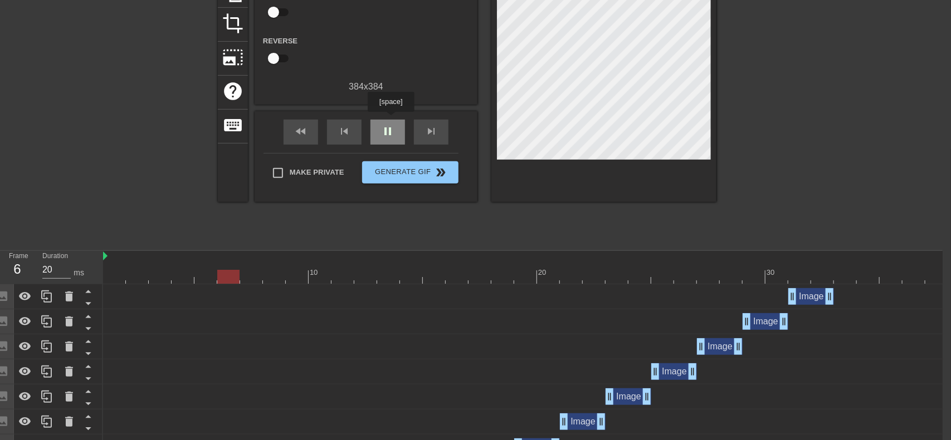
click at [391, 125] on span "pause" at bounding box center [387, 131] width 13 height 13
click at [391, 125] on span "play_arrow" at bounding box center [387, 131] width 13 height 13
click at [391, 125] on span "pause" at bounding box center [387, 131] width 13 height 13
click at [391, 125] on span "play_arrow" at bounding box center [387, 131] width 13 height 13
click at [391, 125] on span "pause" at bounding box center [387, 131] width 13 height 13
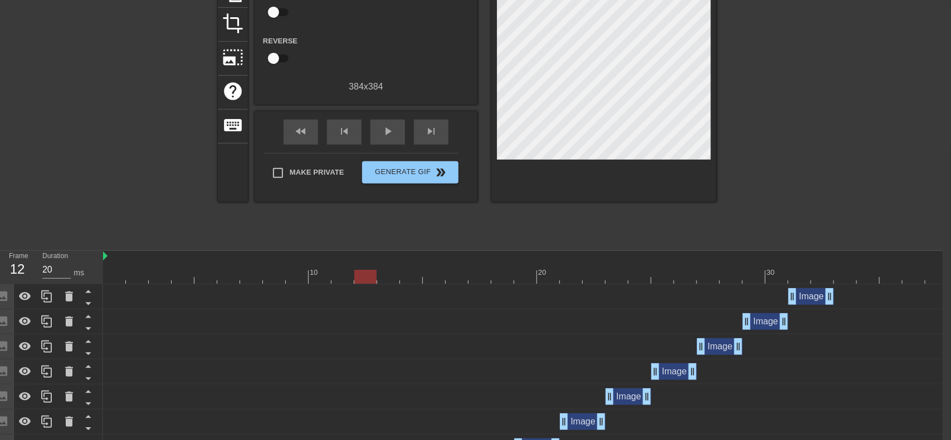
click at [807, 299] on div "Image drag_handle drag_handle" at bounding box center [811, 296] width 46 height 17
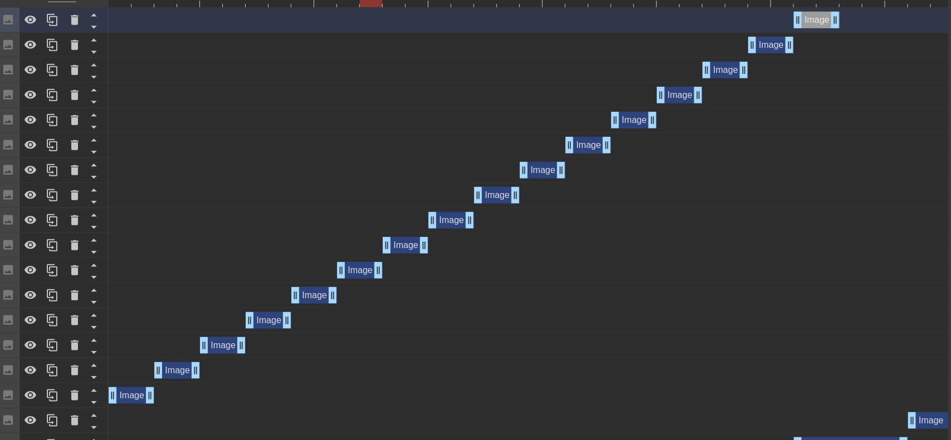
scroll to position [429, 3]
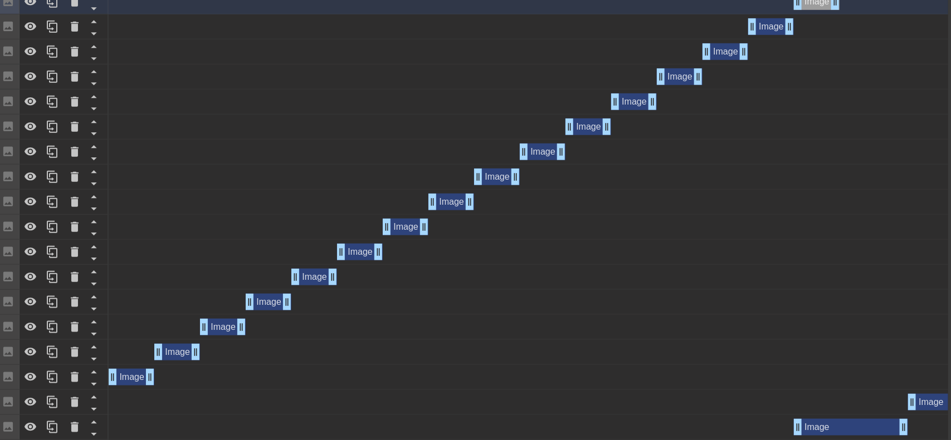
click at [226, 332] on div "Image drag_handle drag_handle" at bounding box center [223, 327] width 46 height 17
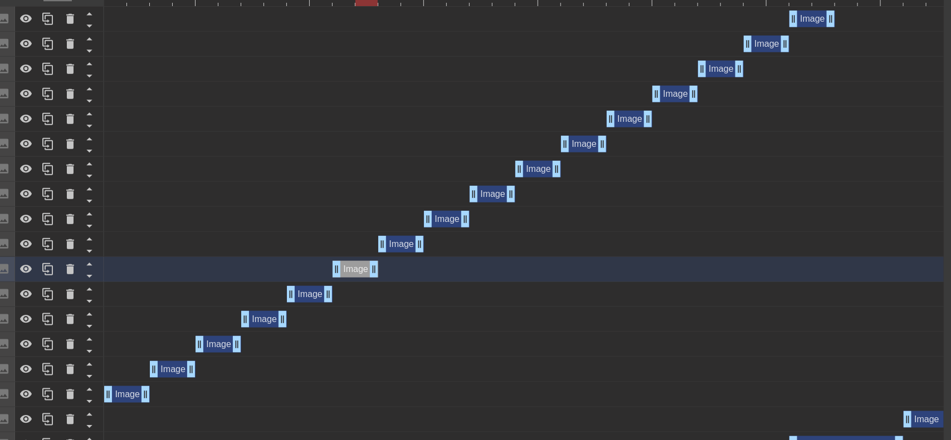
scroll to position [425, 7]
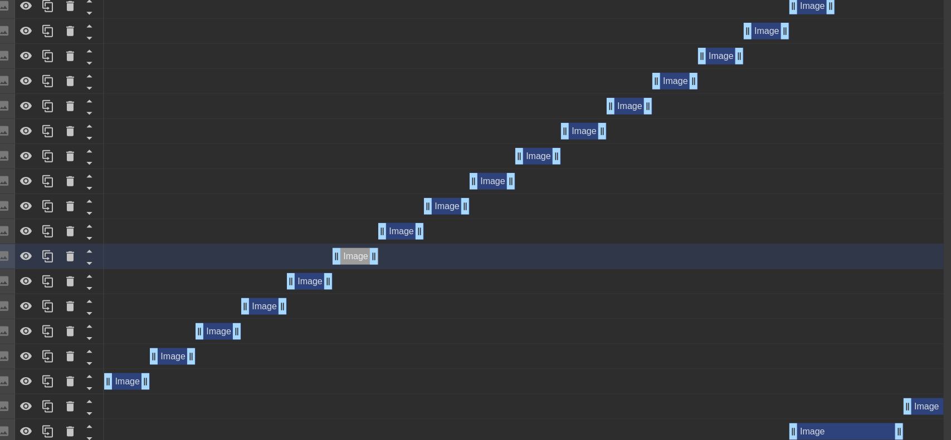
click at [396, 234] on div "Image drag_handle drag_handle" at bounding box center [401, 231] width 46 height 17
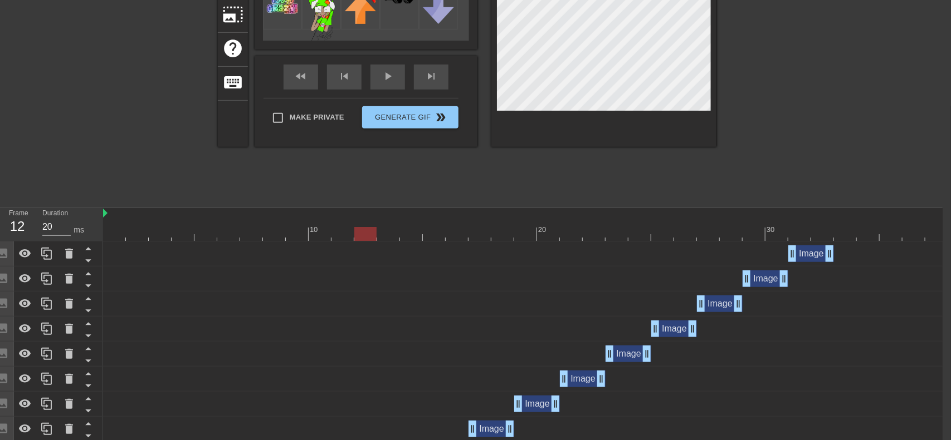
scroll to position [174, 8]
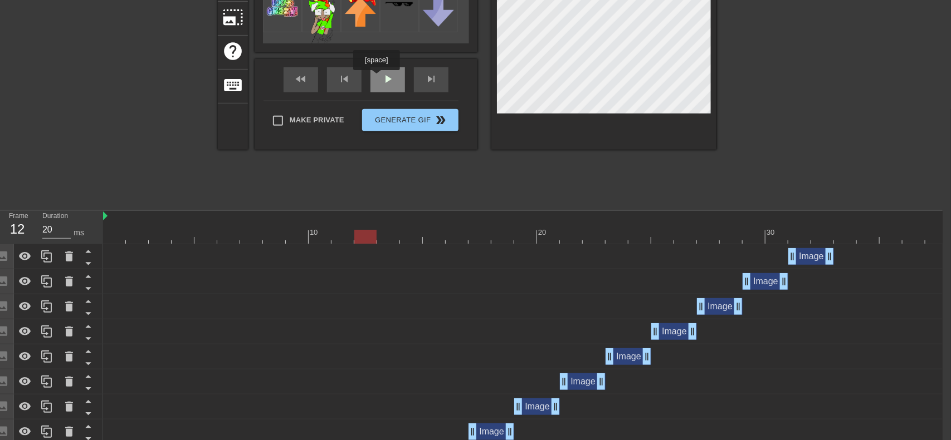
click at [376, 78] on div "play_arrow" at bounding box center [387, 79] width 35 height 25
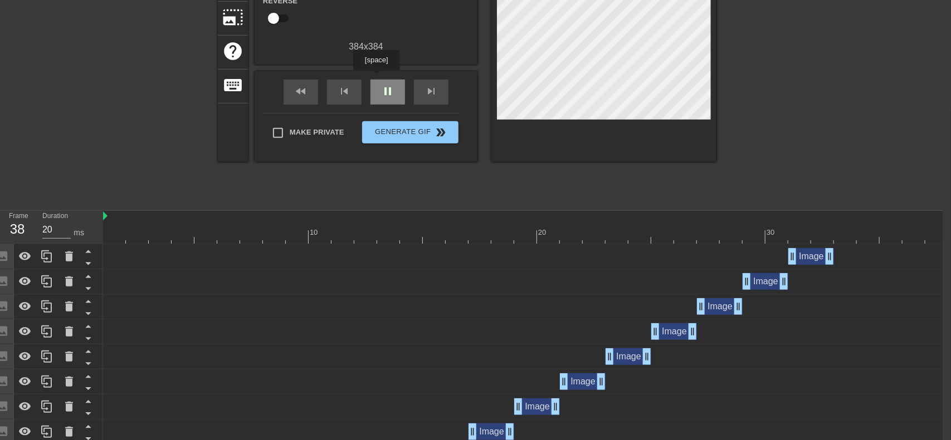
click at [376, 80] on div "pause" at bounding box center [387, 92] width 35 height 25
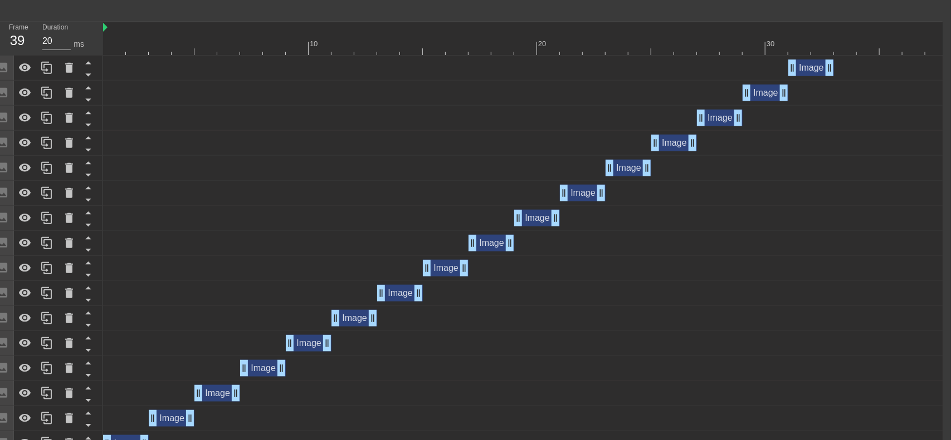
scroll to position [378, 8]
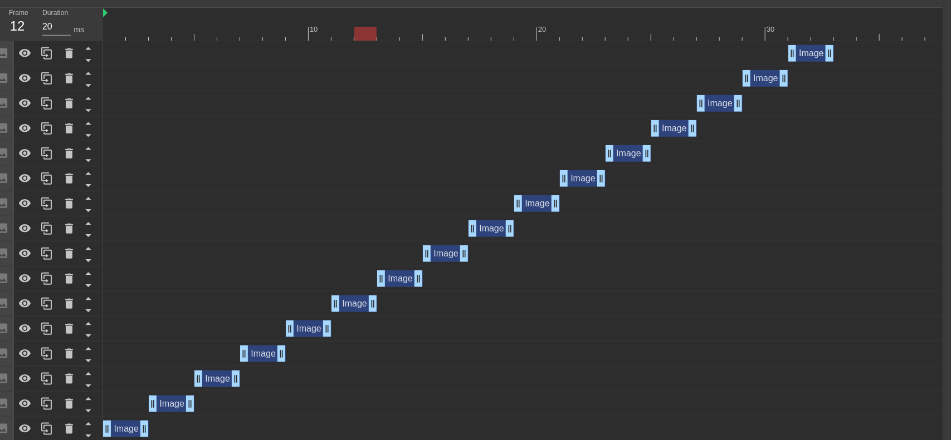
drag, startPoint x: 366, startPoint y: 35, endPoint x: 375, endPoint y: 38, distance: 9.5
click at [375, 38] on div at bounding box center [548, 34] width 890 height 14
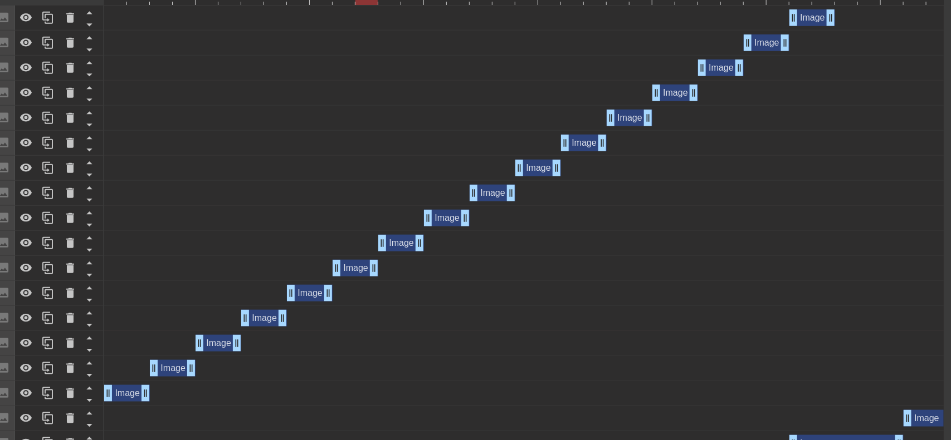
scroll to position [433, 7]
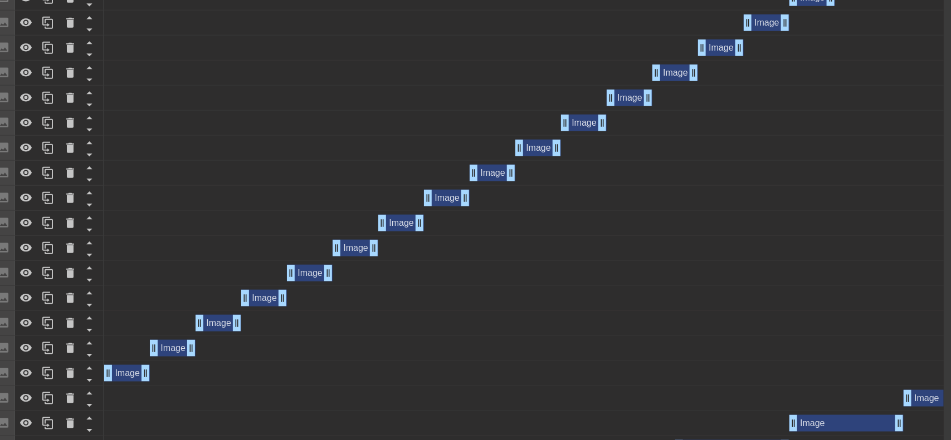
click at [356, 244] on div "Image drag_handle drag_handle" at bounding box center [355, 248] width 46 height 17
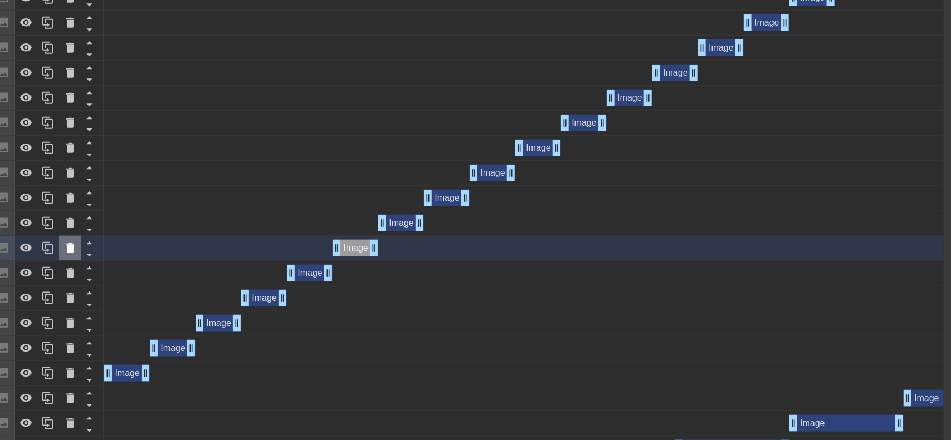
click at [70, 244] on icon at bounding box center [69, 248] width 13 height 13
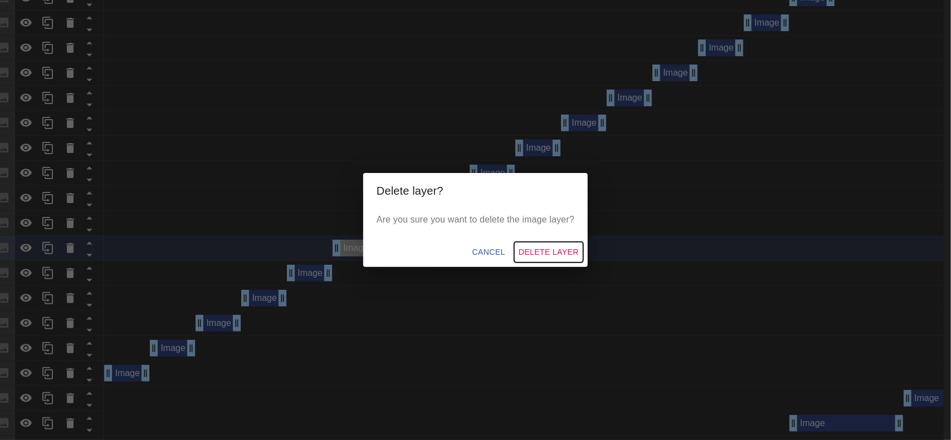
click at [528, 248] on span "Delete Layer" at bounding box center [548, 253] width 60 height 14
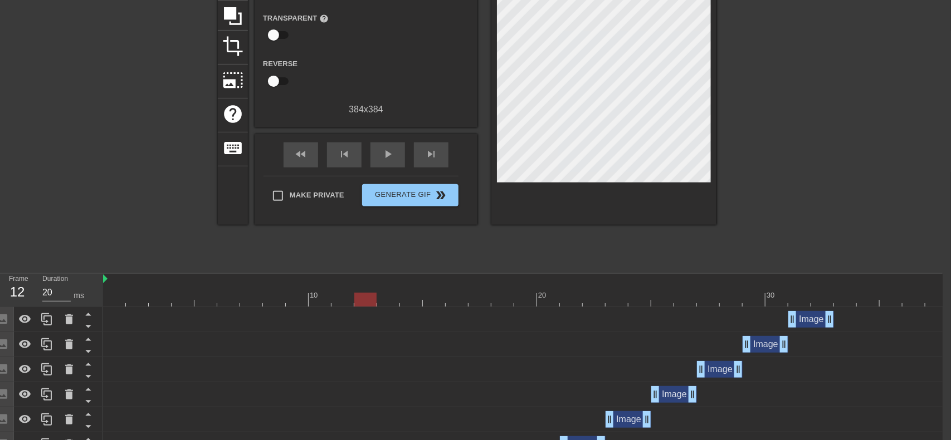
scroll to position [0, 8]
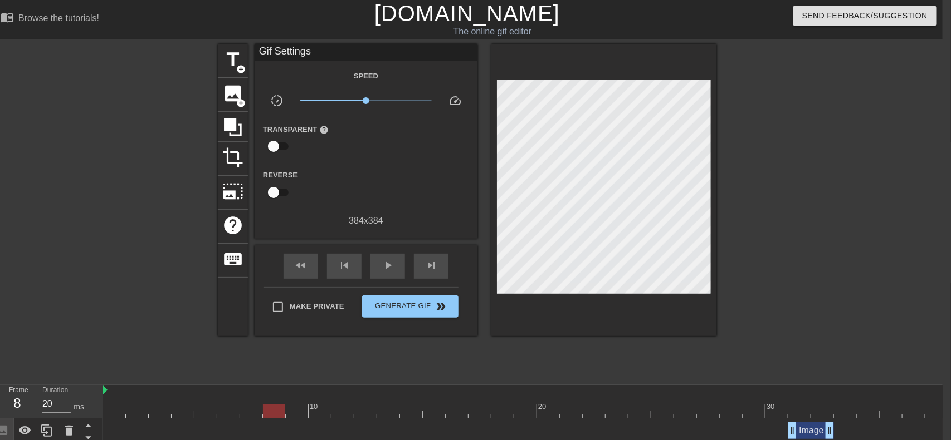
drag, startPoint x: 369, startPoint y: 412, endPoint x: 271, endPoint y: 369, distance: 106.5
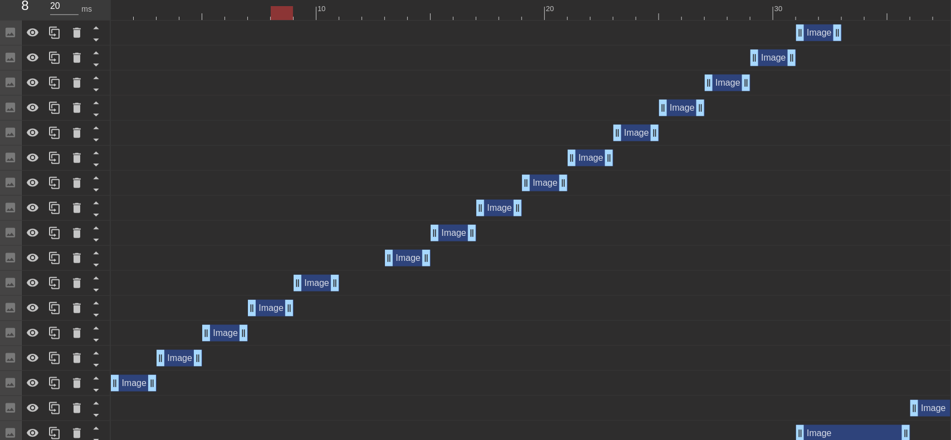
scroll to position [394, 3]
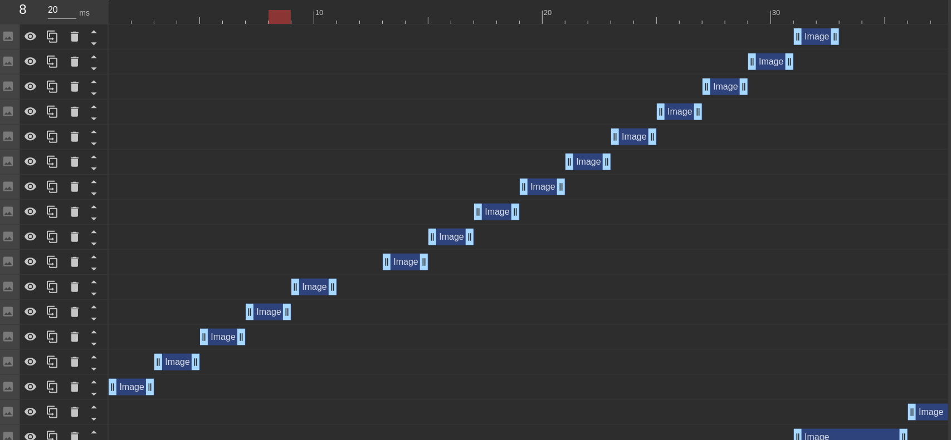
click at [302, 14] on div at bounding box center [554, 17] width 890 height 14
click at [79, 289] on icon at bounding box center [74, 287] width 13 height 13
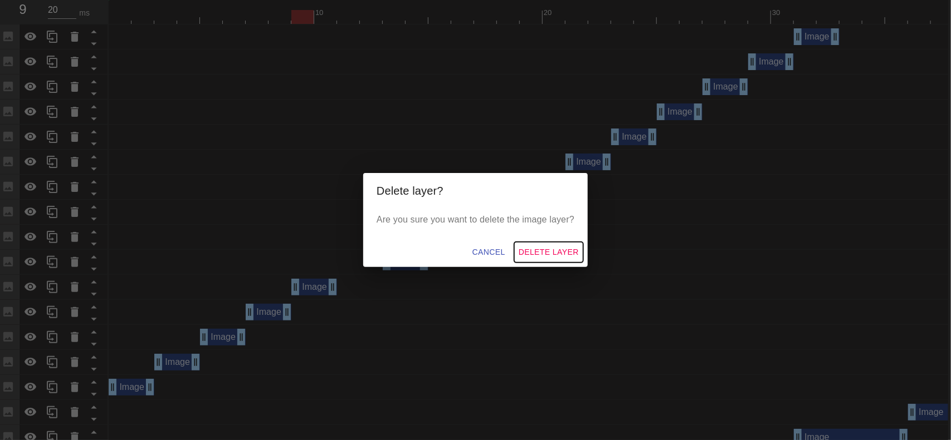
click at [546, 252] on span "Delete Layer" at bounding box center [548, 253] width 60 height 14
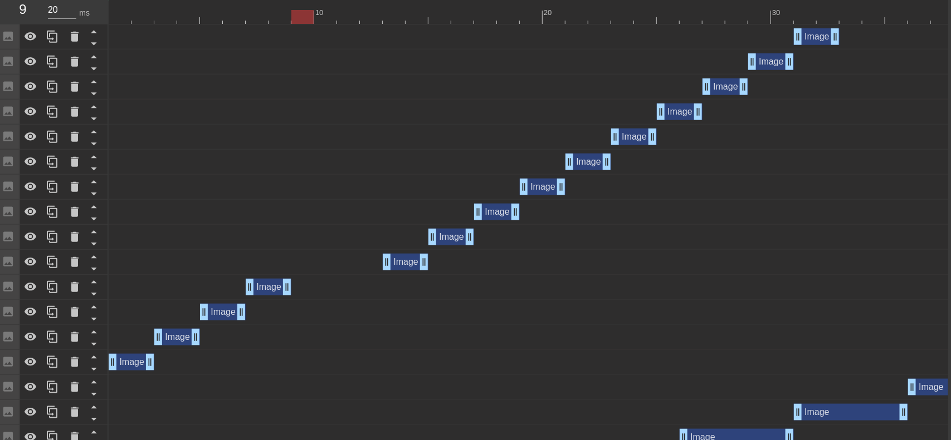
click at [276, 286] on div "Image drag_handle drag_handle" at bounding box center [269, 287] width 46 height 17
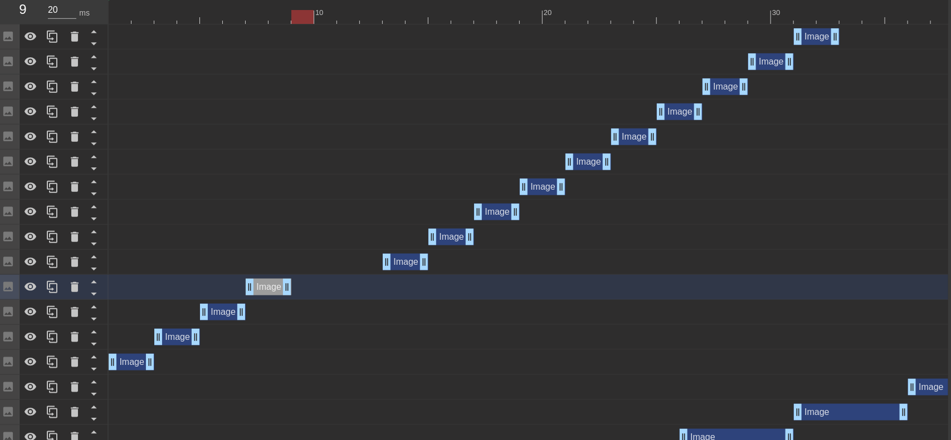
click at [131, 367] on div "Image drag_handle drag_handle" at bounding box center [132, 362] width 46 height 17
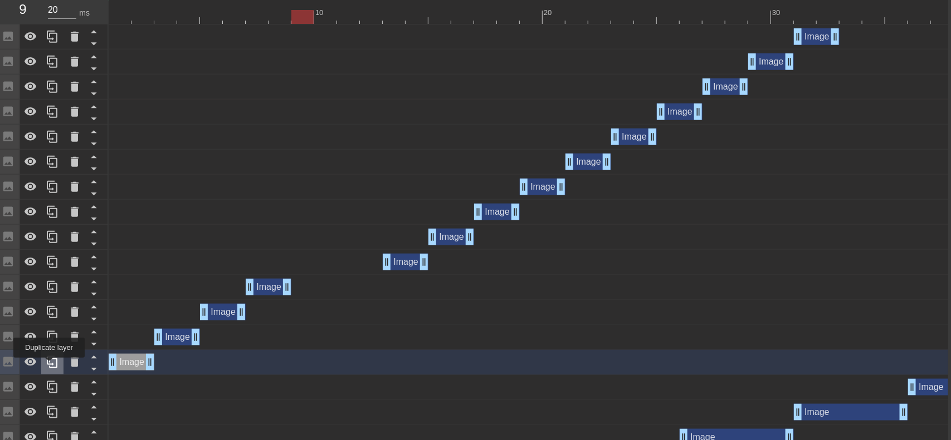
click at [51, 366] on icon at bounding box center [52, 362] width 13 height 13
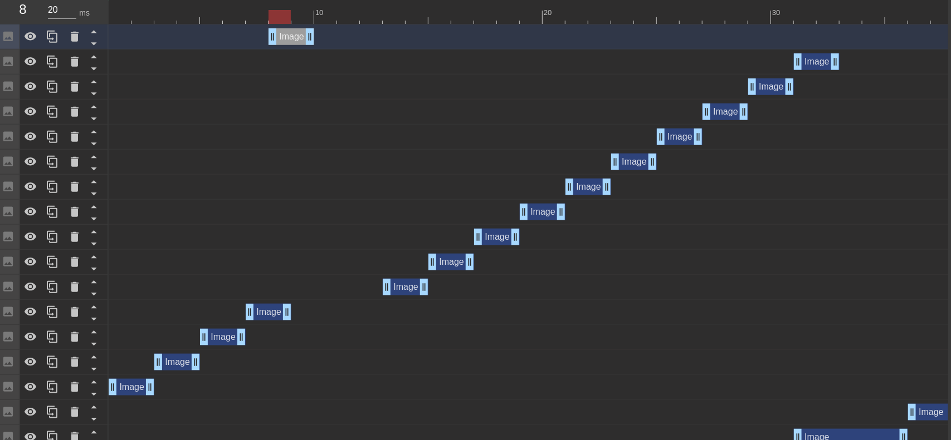
drag, startPoint x: 128, startPoint y: 35, endPoint x: 294, endPoint y: 67, distance: 169.1
click at [294, 67] on div "Image drag_handle drag_handle Image drag_handle drag_handle Image drag_handle d…" at bounding box center [528, 325] width 839 height 601
click at [94, 43] on icon at bounding box center [94, 44] width 6 height 3
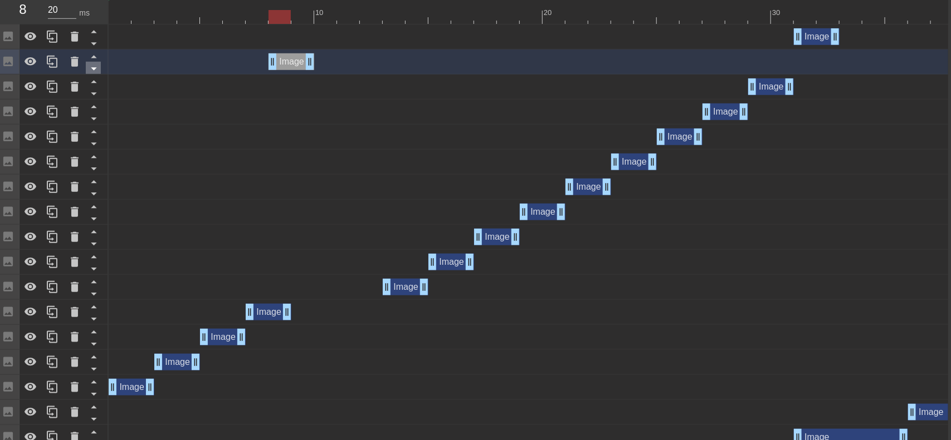
click at [95, 68] on icon at bounding box center [94, 69] width 6 height 3
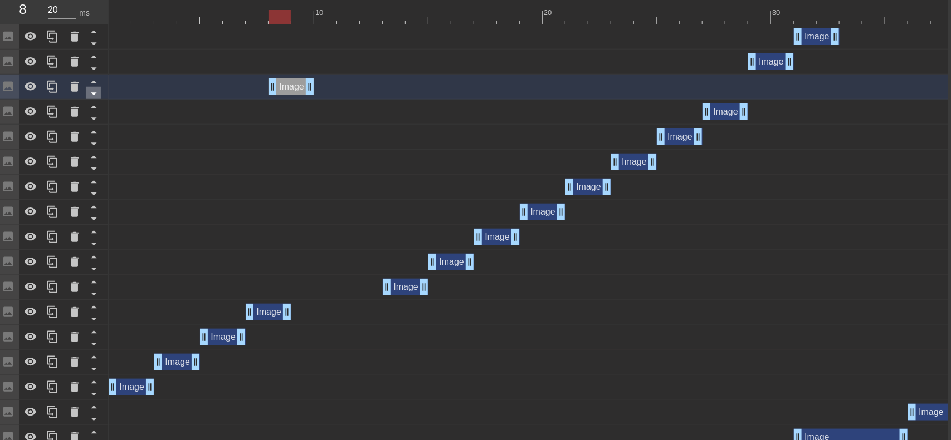
click at [94, 87] on icon at bounding box center [94, 94] width 14 height 14
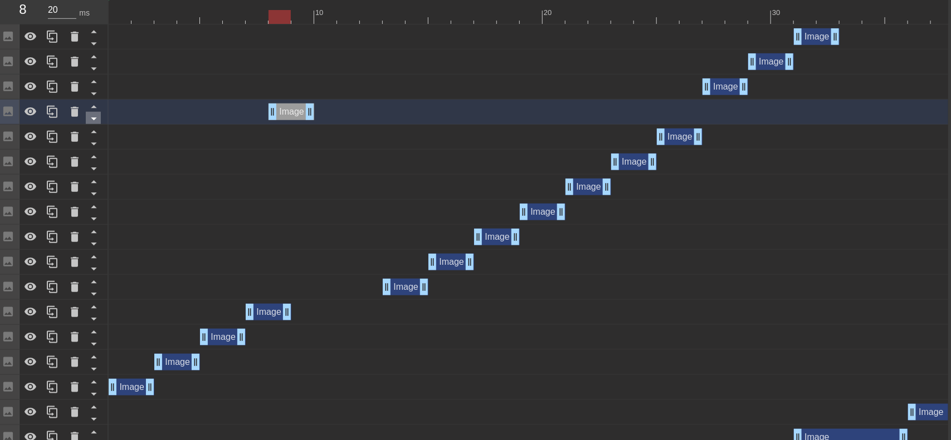
click at [98, 122] on icon at bounding box center [94, 119] width 14 height 14
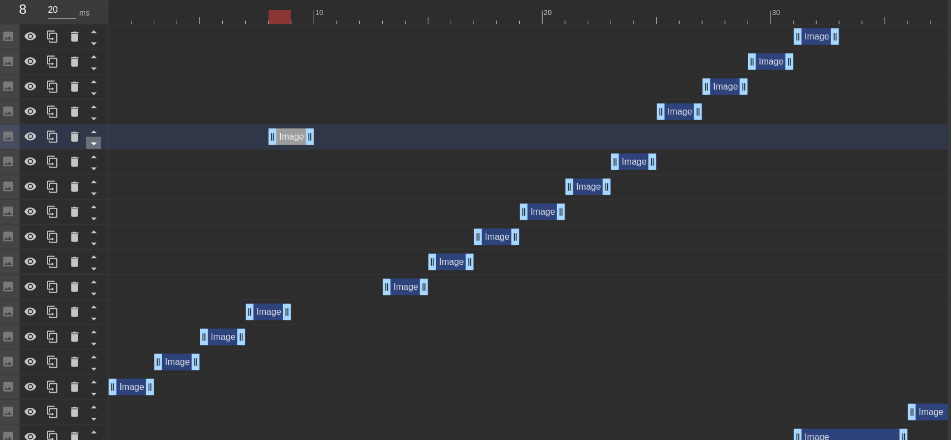
click at [96, 144] on icon at bounding box center [94, 144] width 14 height 14
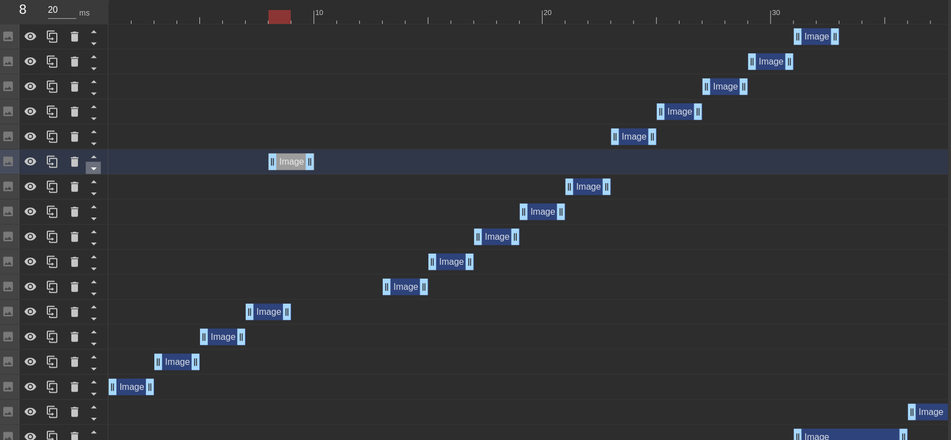
click at [97, 172] on icon at bounding box center [94, 169] width 14 height 14
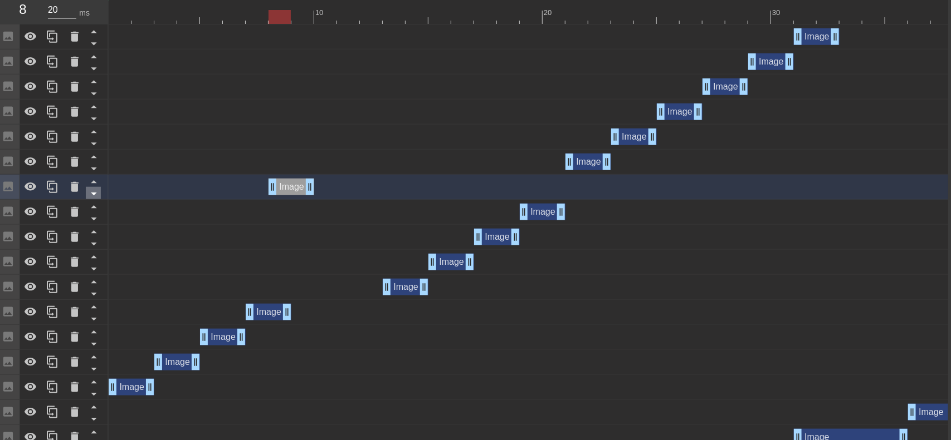
click at [95, 194] on icon at bounding box center [94, 194] width 14 height 14
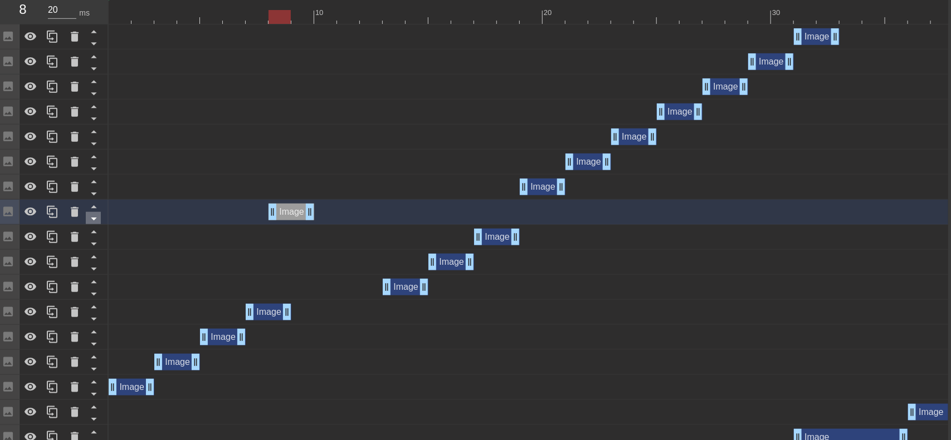
click at [97, 213] on icon at bounding box center [94, 219] width 14 height 14
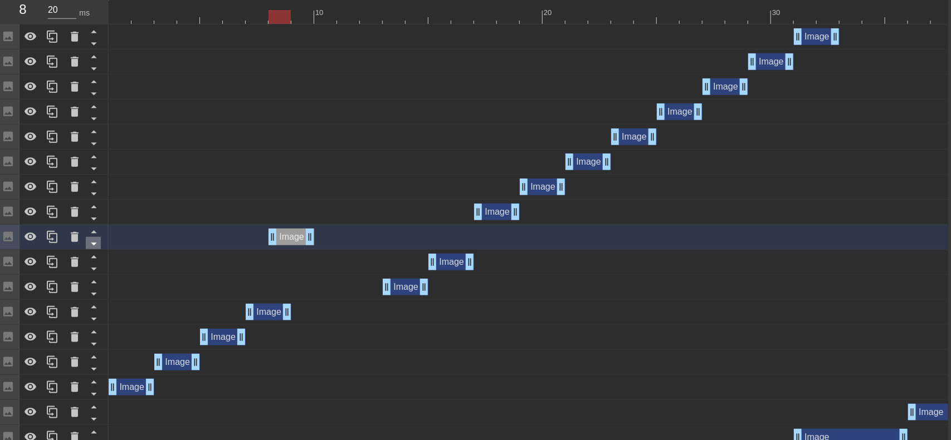
click at [93, 245] on icon at bounding box center [94, 244] width 14 height 14
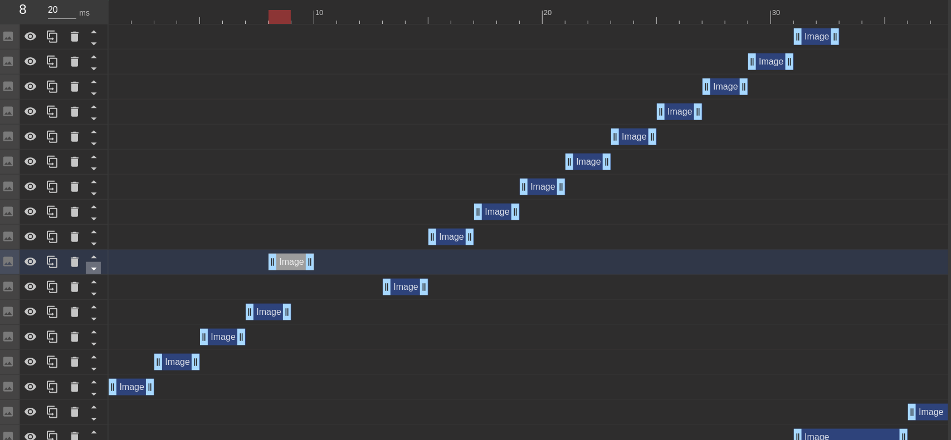
click at [93, 269] on icon at bounding box center [94, 269] width 6 height 3
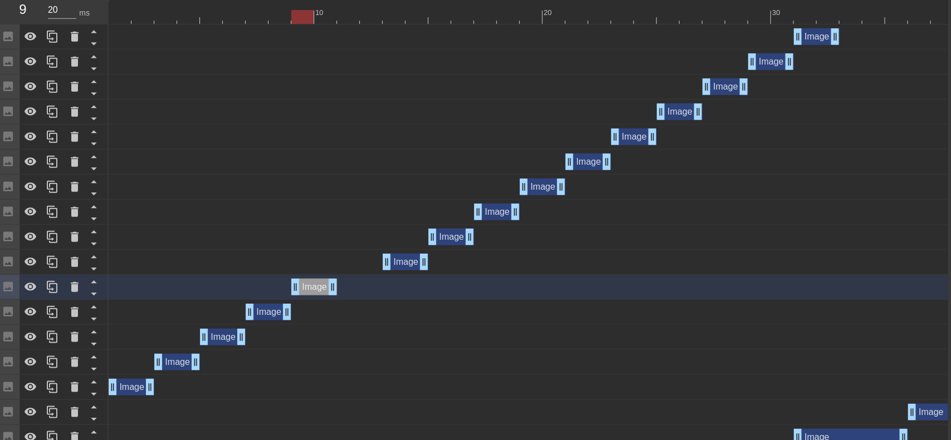
drag, startPoint x: 287, startPoint y: 291, endPoint x: 310, endPoint y: 290, distance: 22.8
click at [310, 290] on div "Image drag_handle drag_handle" at bounding box center [314, 287] width 46 height 17
click at [178, 360] on div "Image drag_handle drag_handle" at bounding box center [177, 362] width 46 height 17
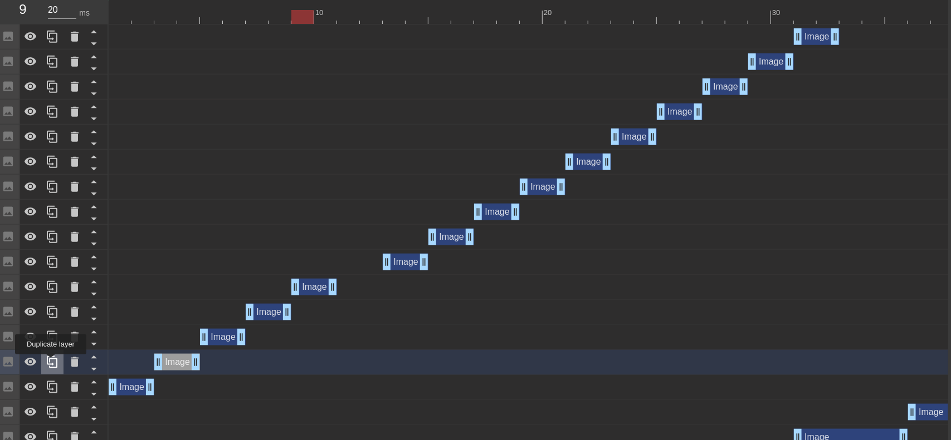
click at [52, 363] on icon at bounding box center [52, 362] width 11 height 12
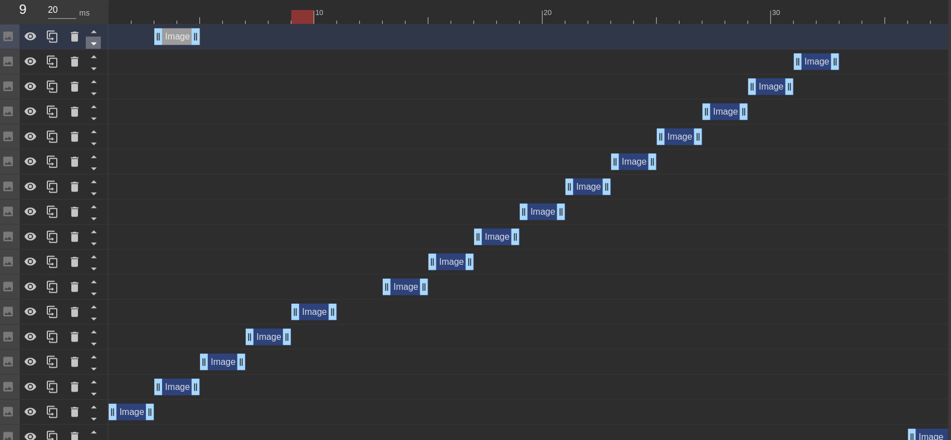
click at [94, 44] on icon at bounding box center [94, 44] width 6 height 3
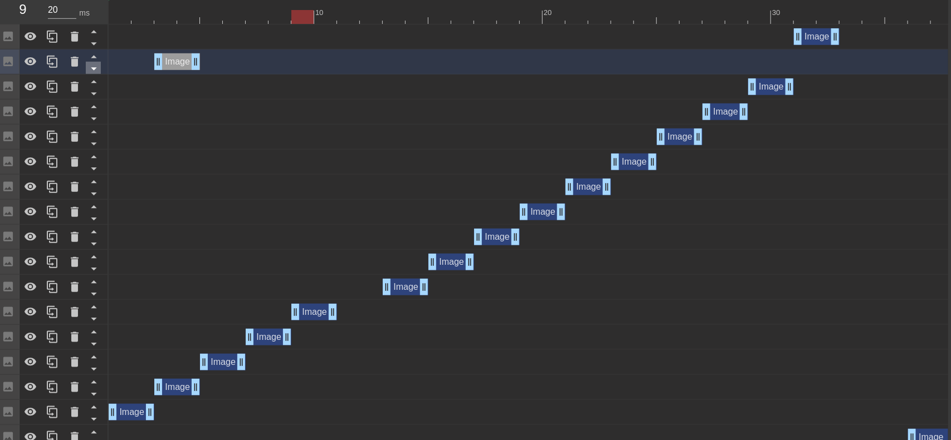
click at [97, 64] on icon at bounding box center [94, 69] width 14 height 14
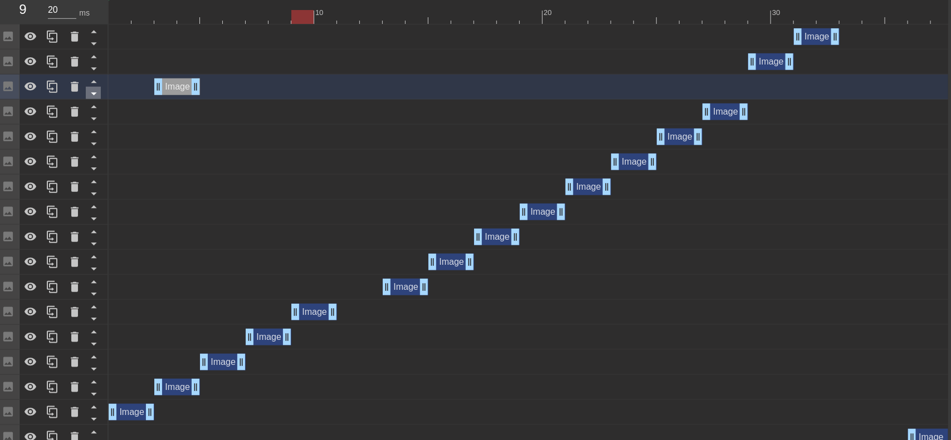
click at [96, 89] on icon at bounding box center [94, 94] width 14 height 14
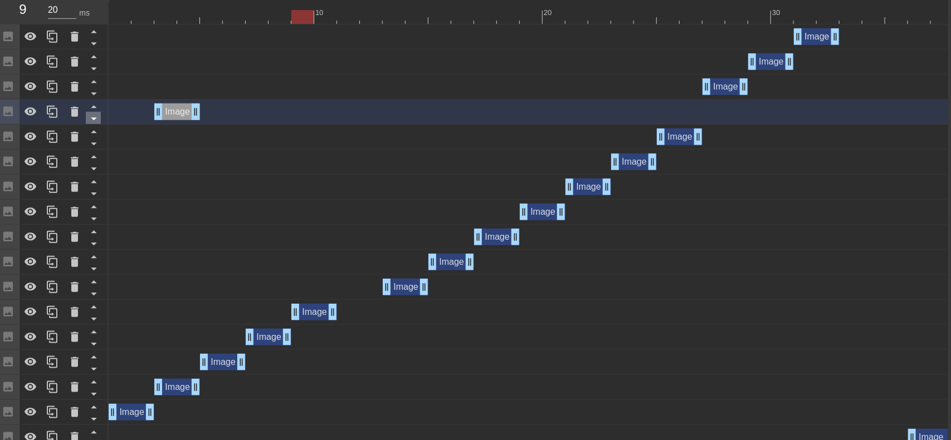
click at [95, 112] on icon at bounding box center [94, 119] width 14 height 14
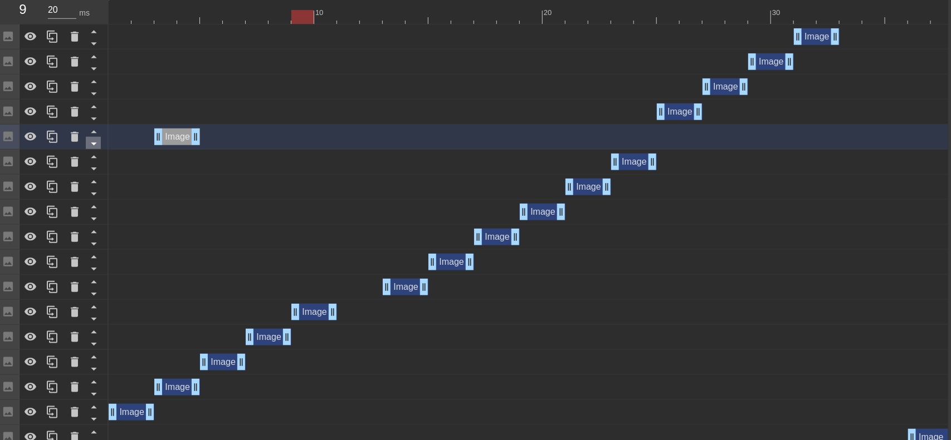
click at [95, 139] on icon at bounding box center [94, 144] width 14 height 14
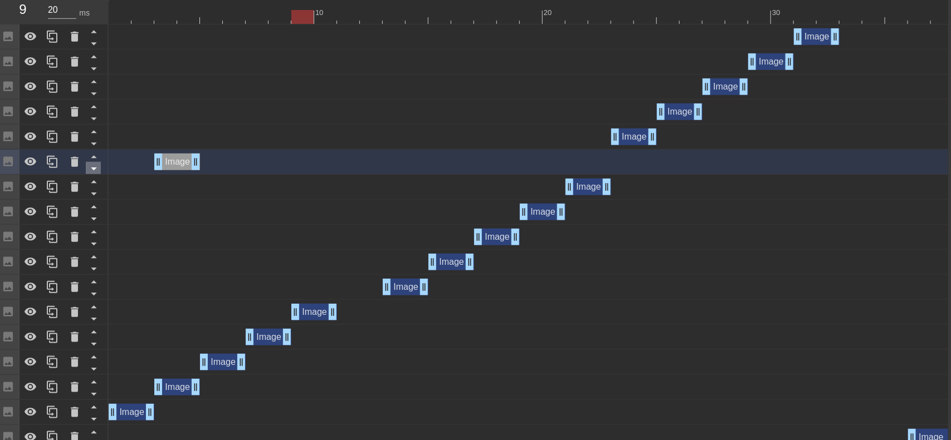
click at [94, 172] on icon at bounding box center [94, 169] width 14 height 14
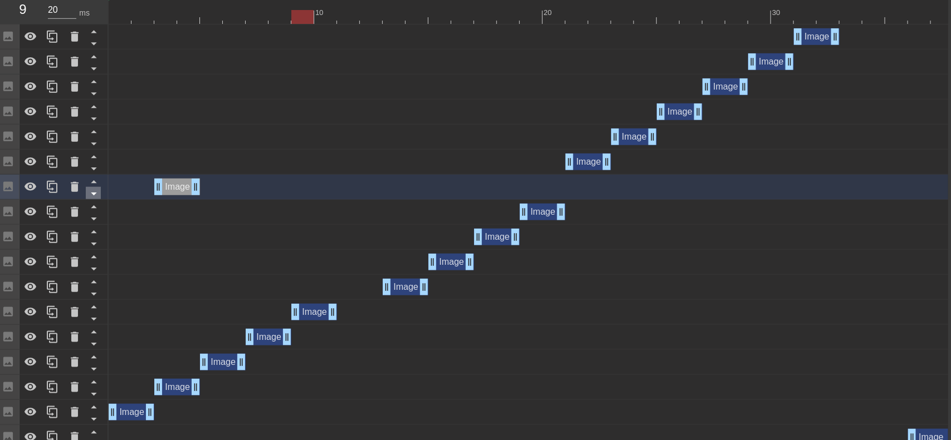
click at [95, 194] on icon at bounding box center [94, 194] width 6 height 3
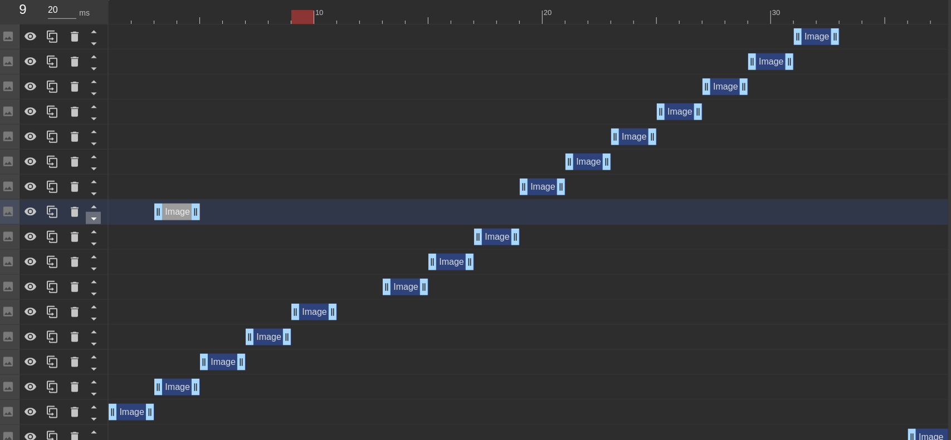
click at [95, 214] on icon at bounding box center [94, 219] width 14 height 14
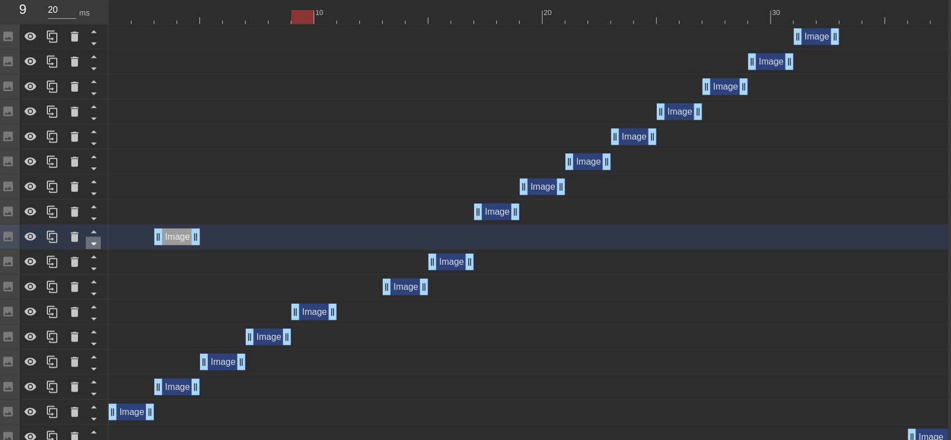
click at [96, 243] on icon at bounding box center [94, 244] width 14 height 14
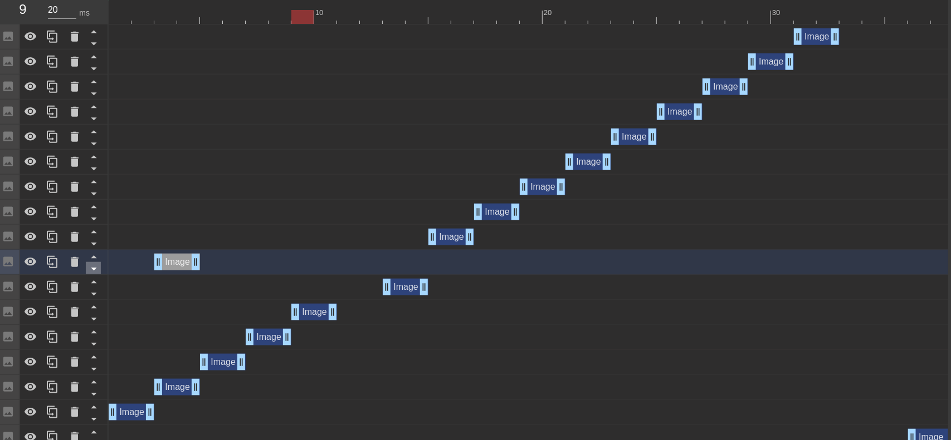
click at [94, 271] on icon at bounding box center [94, 269] width 14 height 14
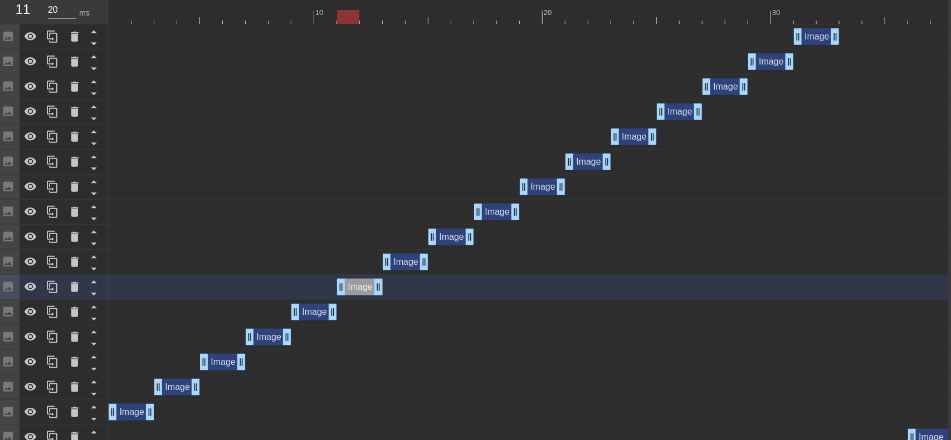
drag, startPoint x: 185, startPoint y: 292, endPoint x: 360, endPoint y: 291, distance: 174.3
click at [360, 305] on div "Image drag_handle drag_handle Image drag_handle drag_handle Image drag_handle d…" at bounding box center [528, 338] width 839 height 626
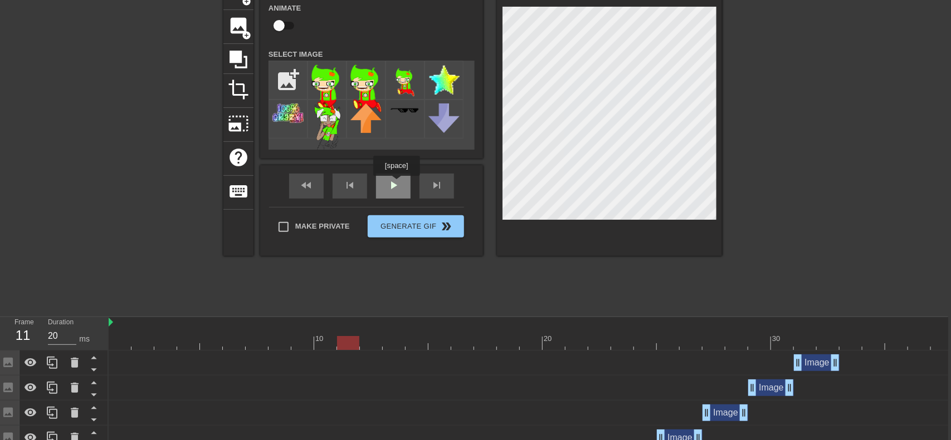
click at [397, 182] on div "play_arrow" at bounding box center [393, 186] width 35 height 25
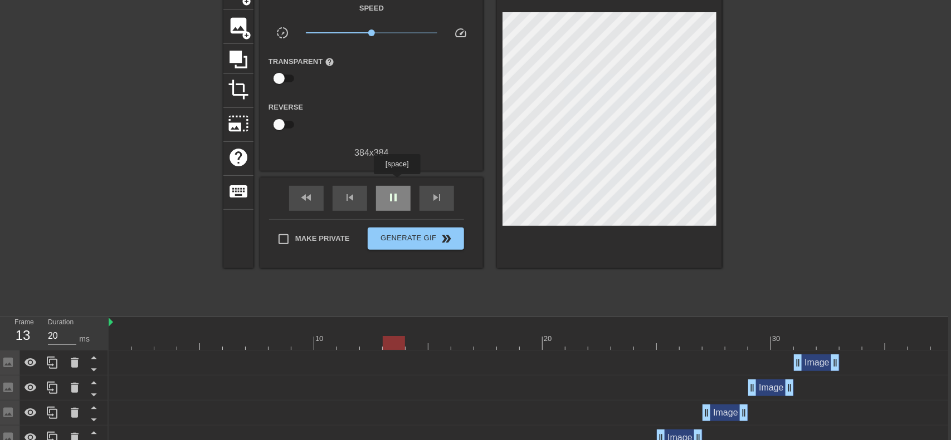
click at [397, 186] on div "pause" at bounding box center [393, 198] width 35 height 25
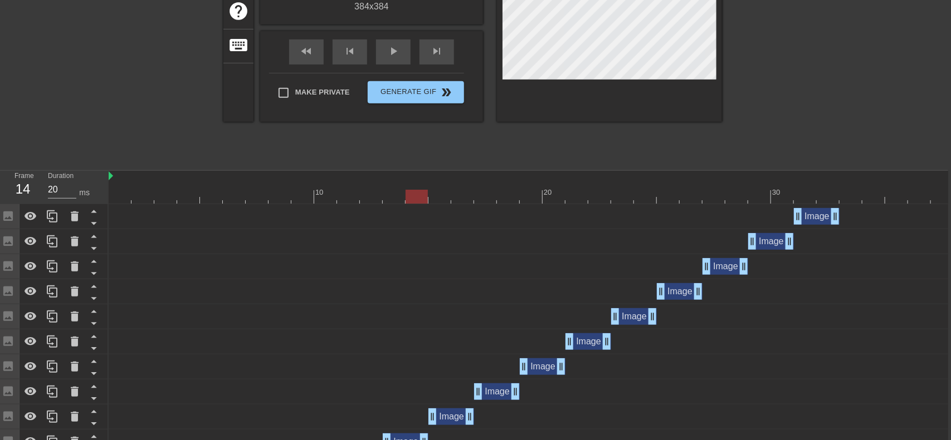
scroll to position [222, 3]
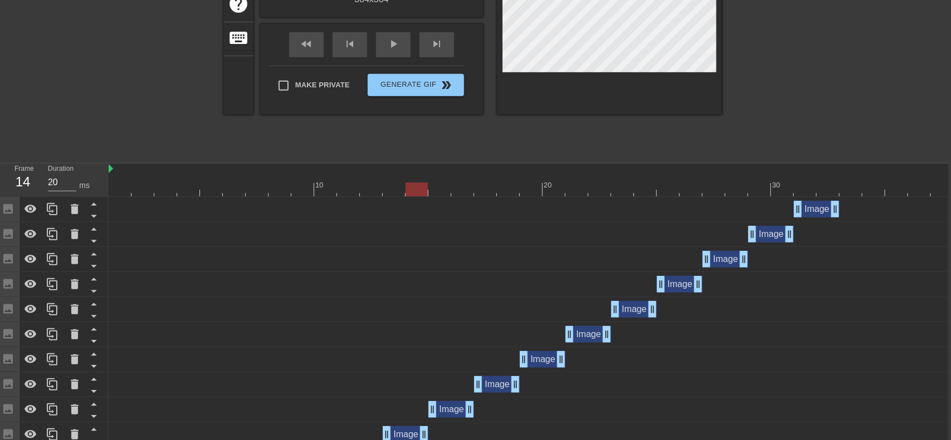
click at [807, 203] on div "Image drag_handle drag_handle" at bounding box center [816, 209] width 46 height 17
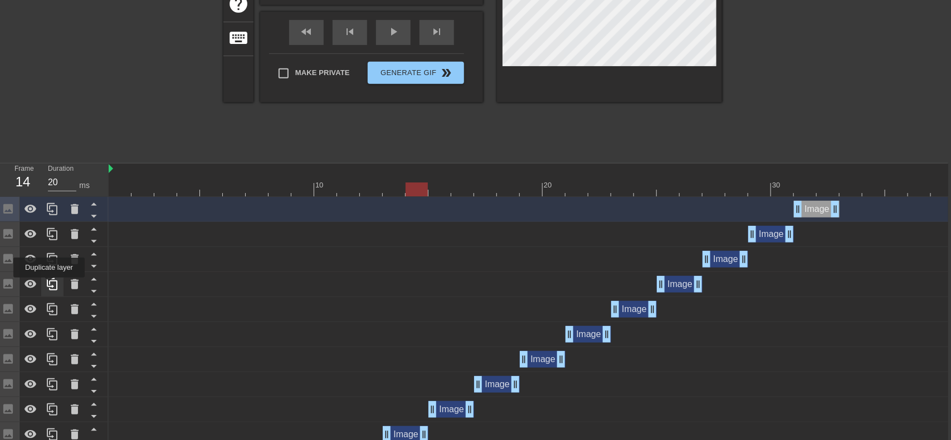
click at [50, 286] on icon at bounding box center [52, 284] width 11 height 12
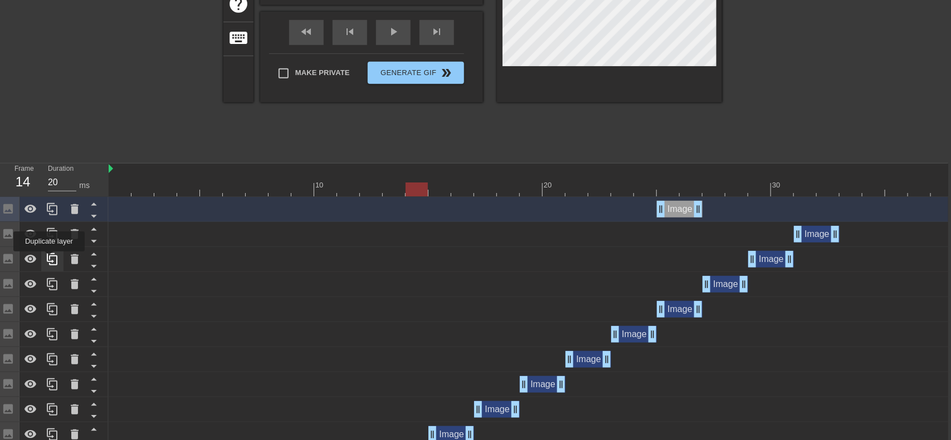
click at [50, 259] on icon at bounding box center [52, 259] width 13 height 13
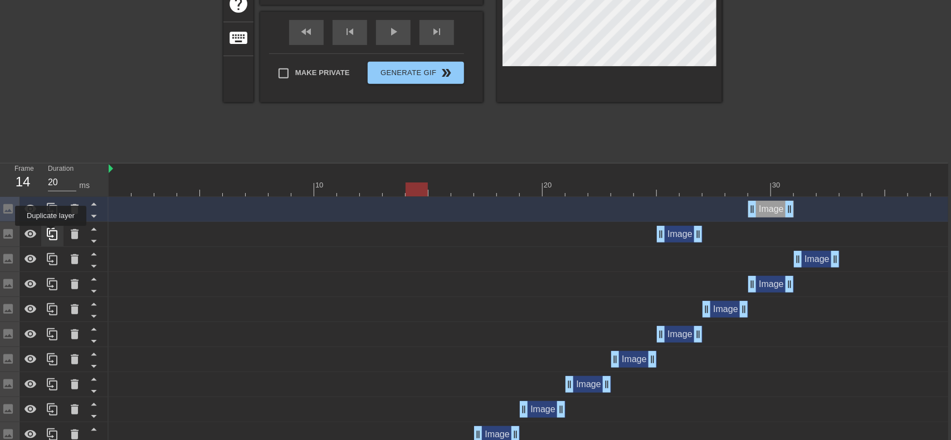
click at [52, 234] on icon at bounding box center [52, 234] width 11 height 12
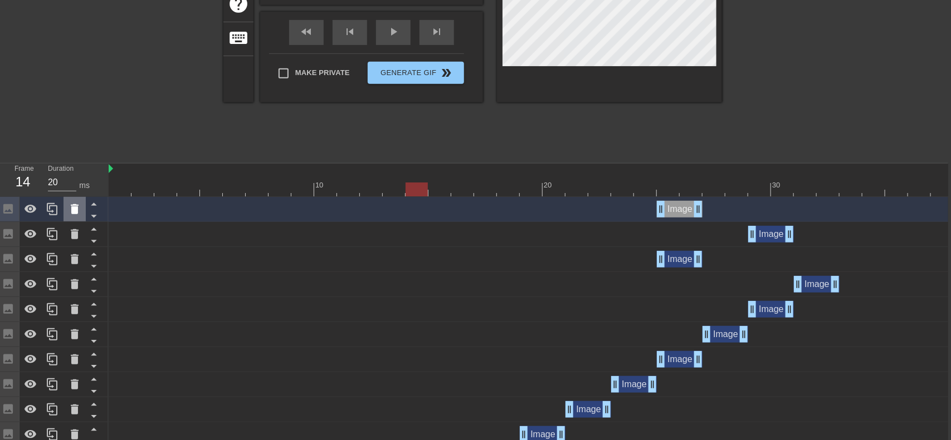
click at [82, 209] on div at bounding box center [74, 209] width 22 height 25
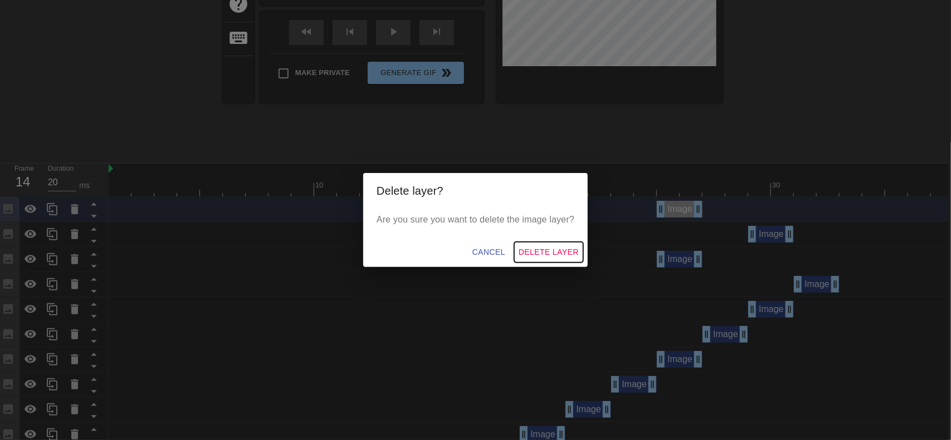
click at [533, 246] on span "Delete Layer" at bounding box center [548, 253] width 60 height 14
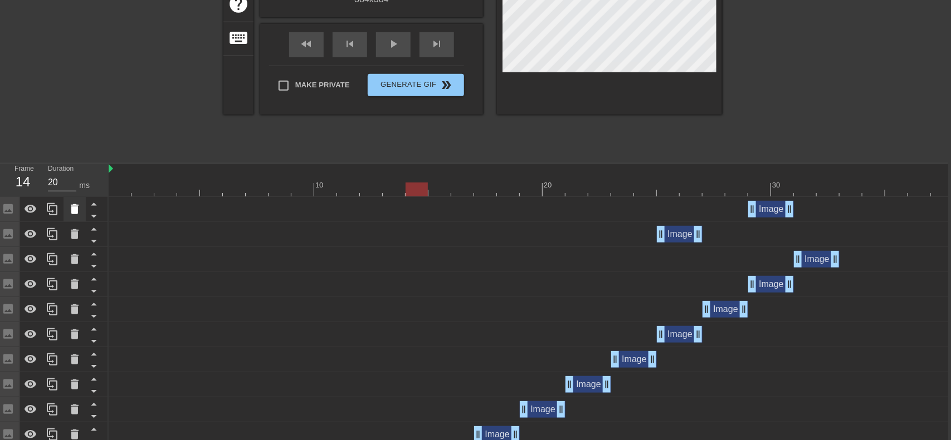
click at [80, 208] on icon at bounding box center [74, 209] width 13 height 13
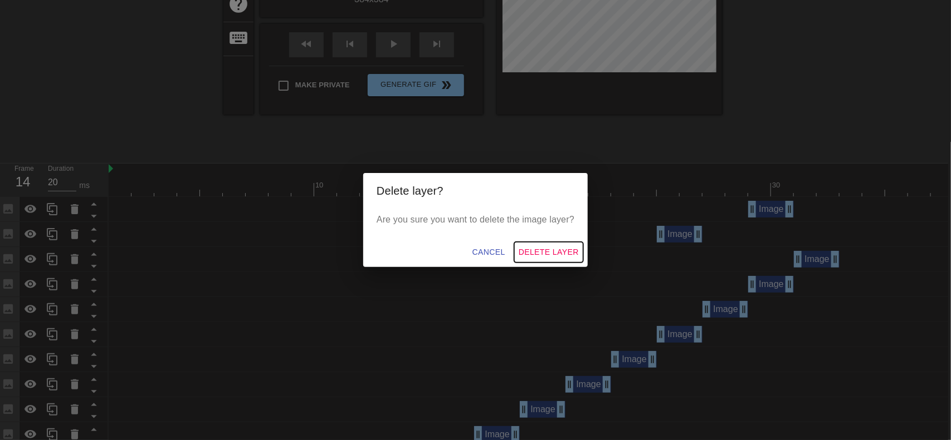
click at [555, 255] on span "Delete Layer" at bounding box center [548, 253] width 60 height 14
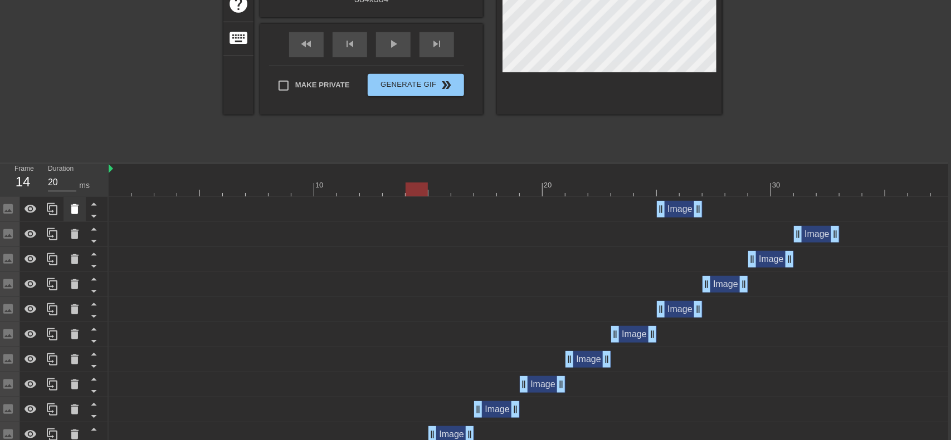
click at [75, 211] on icon at bounding box center [75, 209] width 8 height 10
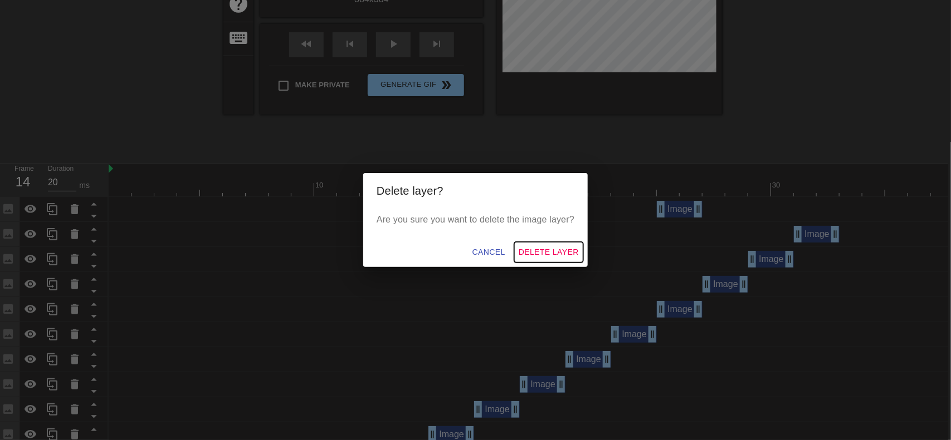
click at [522, 248] on span "Delete Layer" at bounding box center [548, 253] width 60 height 14
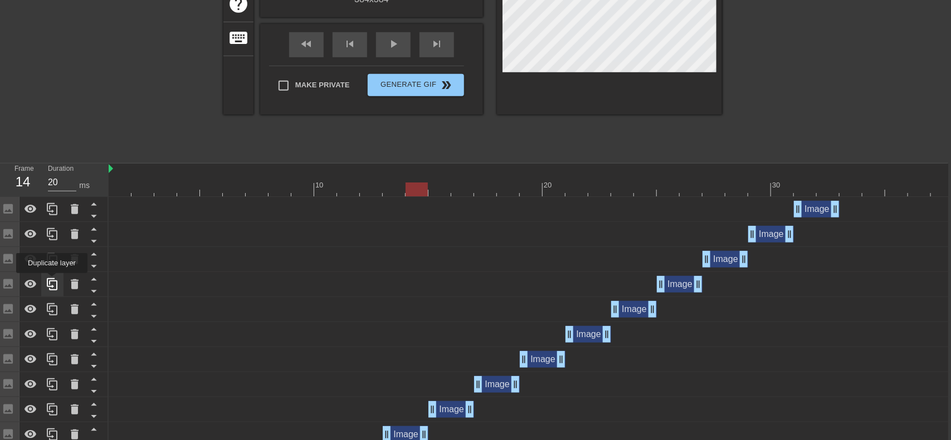
click at [55, 282] on icon at bounding box center [52, 284] width 13 height 13
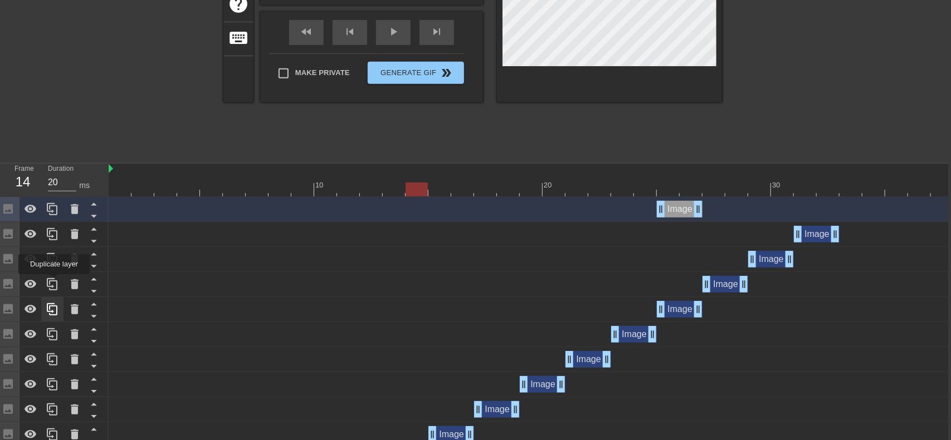
click at [55, 282] on icon at bounding box center [52, 284] width 13 height 13
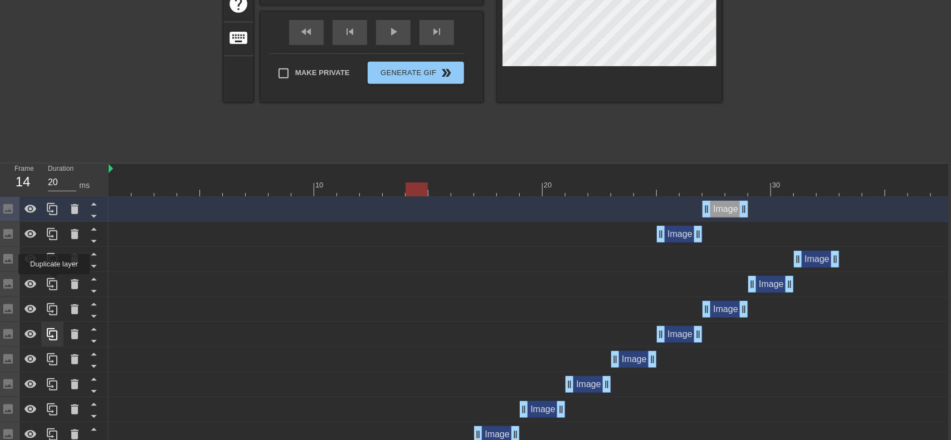
click at [55, 282] on icon at bounding box center [52, 284] width 13 height 13
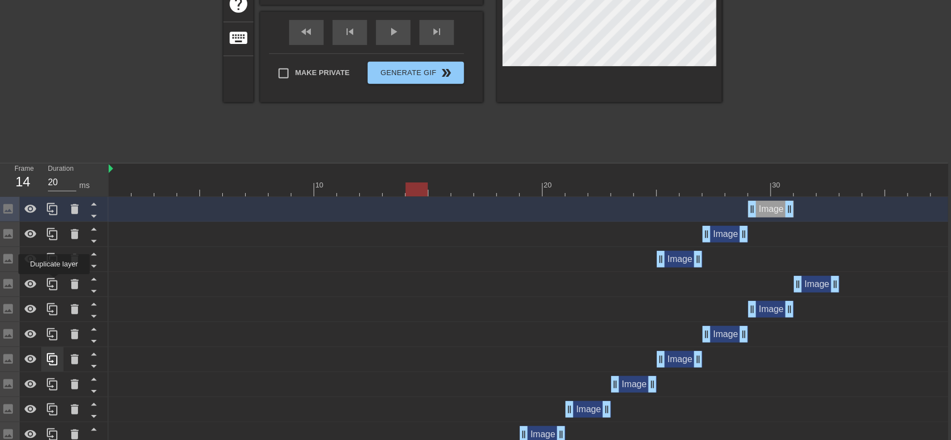
click at [55, 282] on icon at bounding box center [52, 284] width 13 height 13
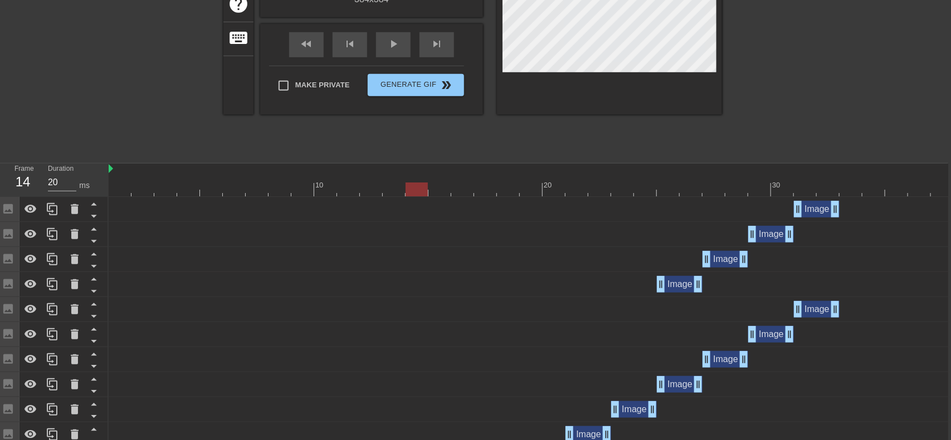
click at [670, 293] on div "Image drag_handle drag_handle" at bounding box center [554, 284] width 890 height 25
drag, startPoint x: 678, startPoint y: 281, endPoint x: 856, endPoint y: 283, distance: 177.6
click at [856, 283] on div "Image drag_handle drag_handle" at bounding box center [862, 284] width 46 height 17
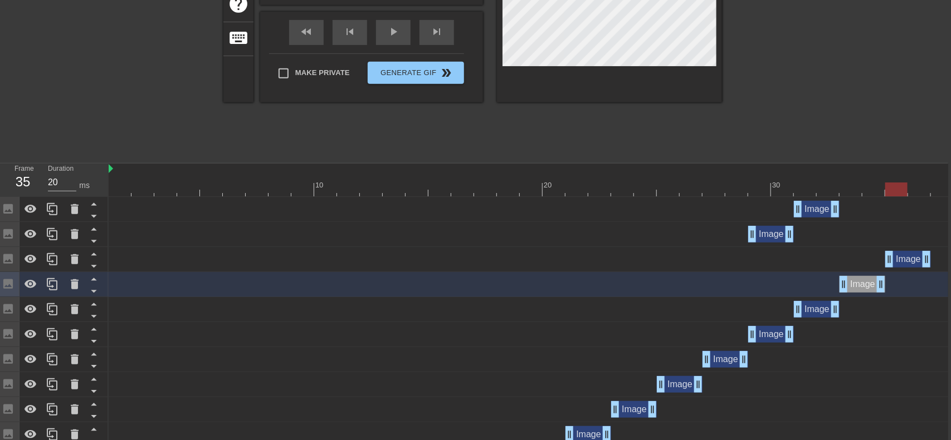
drag, startPoint x: 713, startPoint y: 261, endPoint x: 890, endPoint y: 269, distance: 177.2
click at [890, 269] on div "Image drag_handle drag_handle" at bounding box center [554, 259] width 890 height 25
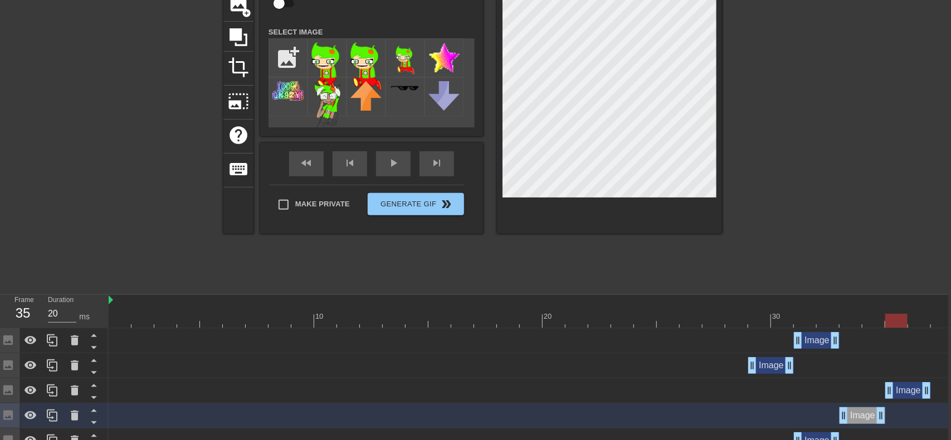
scroll to position [82, 3]
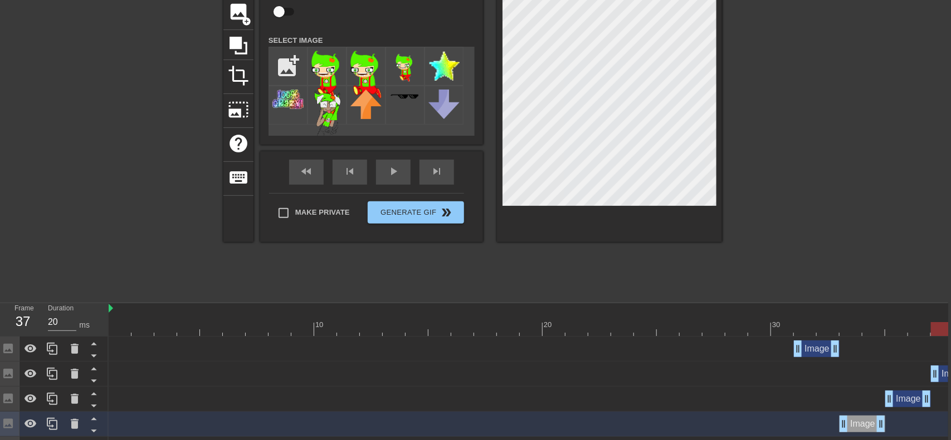
drag, startPoint x: 775, startPoint y: 375, endPoint x: 947, endPoint y: 384, distance: 172.3
drag, startPoint x: 812, startPoint y: 352, endPoint x: 949, endPoint y: 349, distance: 136.5
click at [392, 177] on div "play_arrow" at bounding box center [393, 172] width 35 height 25
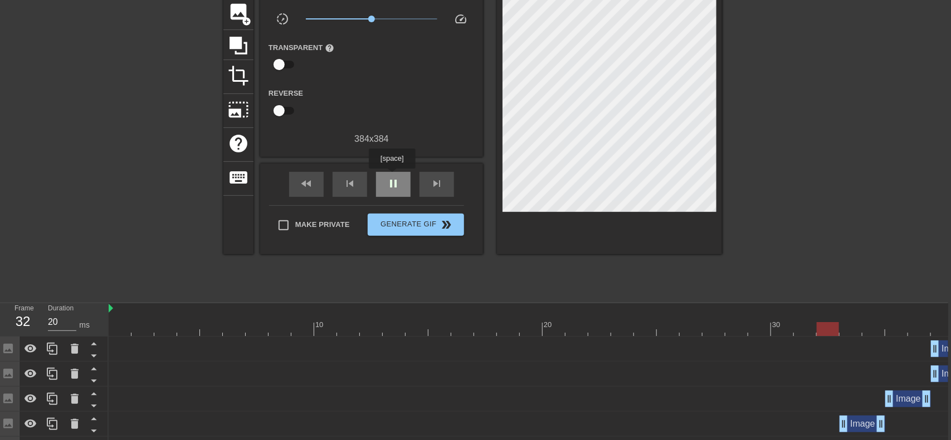
click at [392, 177] on span "pause" at bounding box center [392, 183] width 13 height 13
click at [943, 352] on div "Image drag_handle drag_handle" at bounding box center [953, 349] width 46 height 17
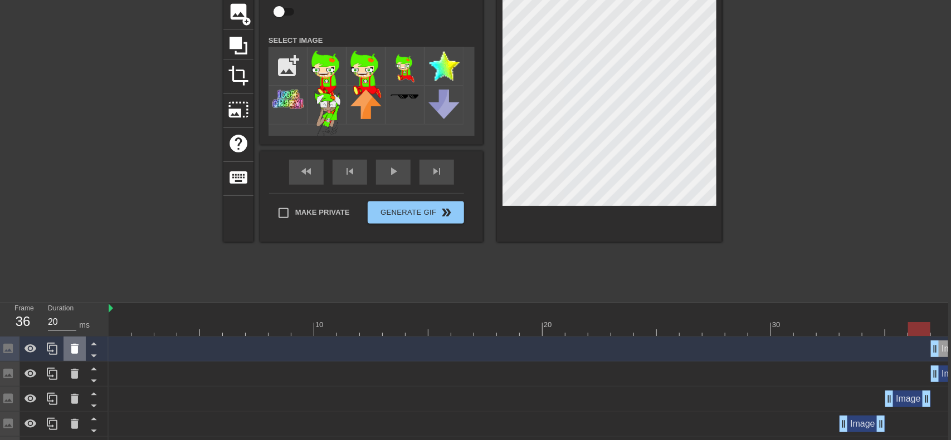
click at [78, 349] on icon at bounding box center [75, 349] width 8 height 10
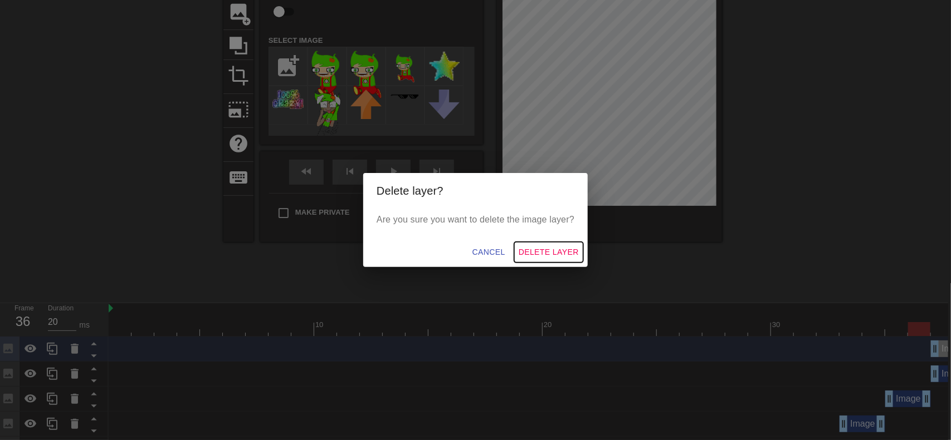
click at [533, 253] on span "Delete Layer" at bounding box center [548, 253] width 60 height 14
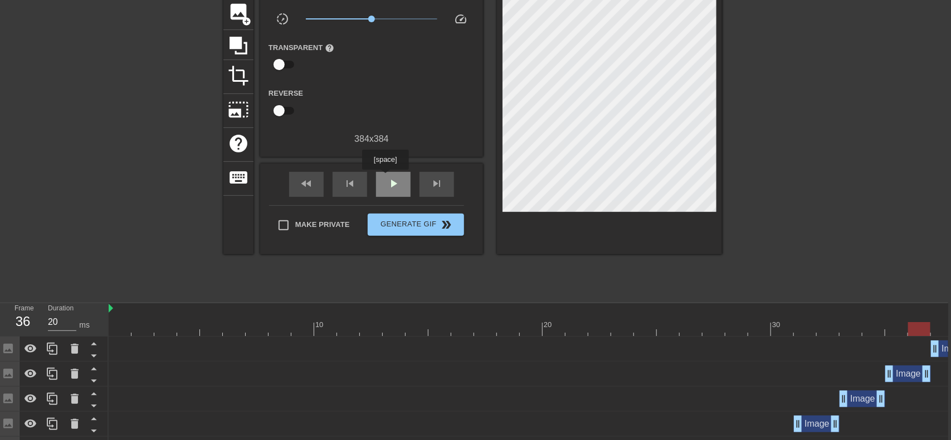
click at [392, 177] on span "play_arrow" at bounding box center [392, 183] width 13 height 13
click at [392, 177] on span "pause" at bounding box center [392, 183] width 13 height 13
click at [392, 177] on span "play_arrow" at bounding box center [392, 183] width 13 height 13
click at [392, 177] on span "pause" at bounding box center [392, 183] width 13 height 13
click at [392, 177] on span "play_arrow" at bounding box center [392, 183] width 13 height 13
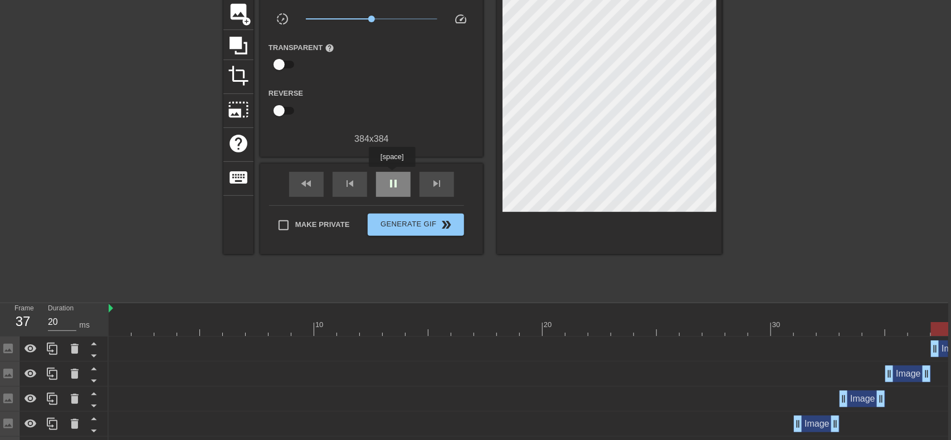
click at [392, 177] on span "pause" at bounding box center [392, 183] width 13 height 13
drag, startPoint x: 143, startPoint y: 328, endPoint x: 158, endPoint y: 406, distance: 79.9
click at [398, 177] on span "play_arrow" at bounding box center [392, 183] width 13 height 13
click at [398, 177] on span "pause" at bounding box center [392, 183] width 13 height 13
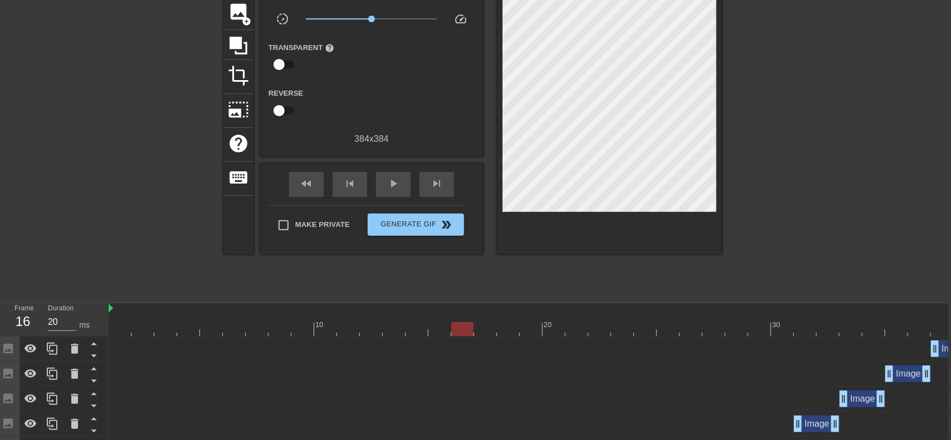
click at [941, 353] on div "Image drag_handle drag_handle" at bounding box center [953, 349] width 46 height 17
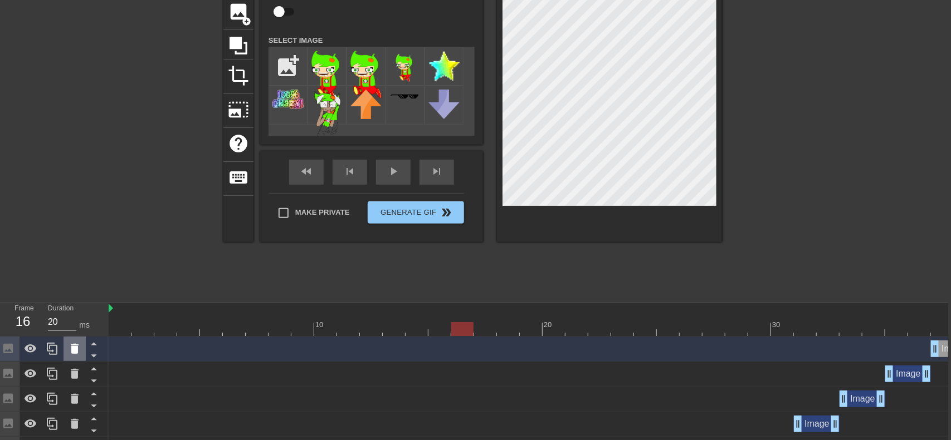
click at [70, 347] on icon at bounding box center [74, 348] width 13 height 13
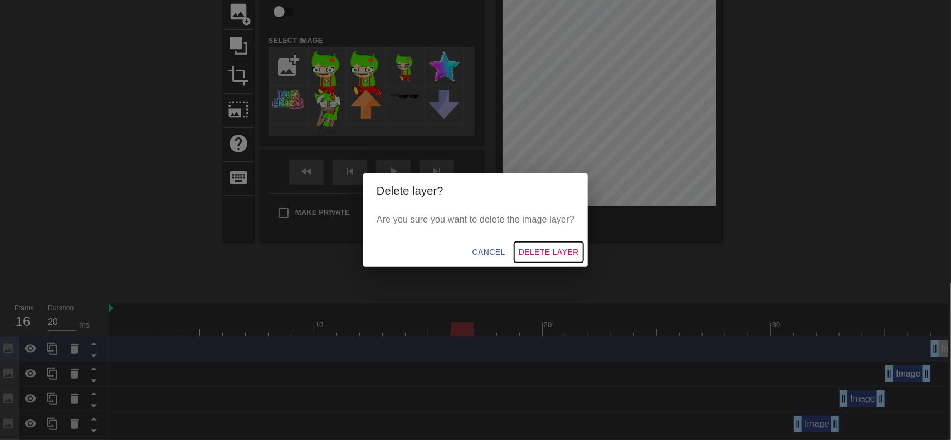
click at [529, 258] on button "Delete Layer" at bounding box center [548, 252] width 69 height 21
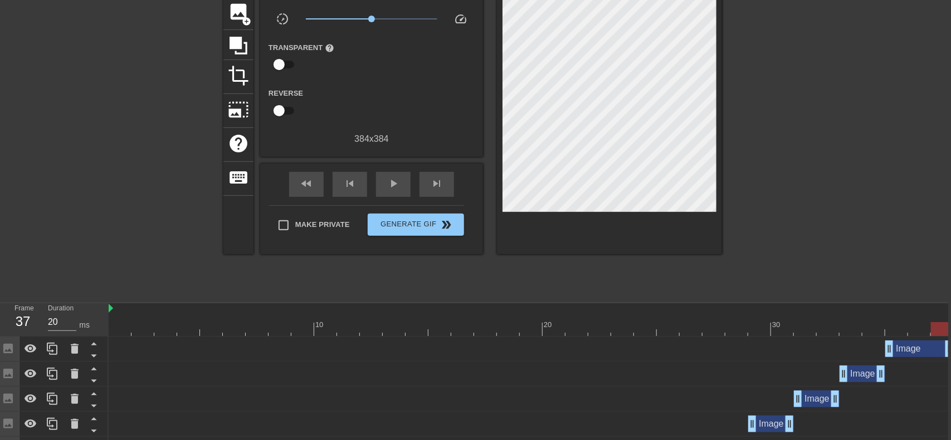
drag, startPoint x: 928, startPoint y: 351, endPoint x: 946, endPoint y: 351, distance: 17.8
click at [389, 177] on span "play_arrow" at bounding box center [392, 183] width 13 height 13
click at [389, 177] on span "pause" at bounding box center [392, 183] width 13 height 13
drag, startPoint x: 945, startPoint y: 346, endPoint x: 950, endPoint y: 353, distance: 8.4
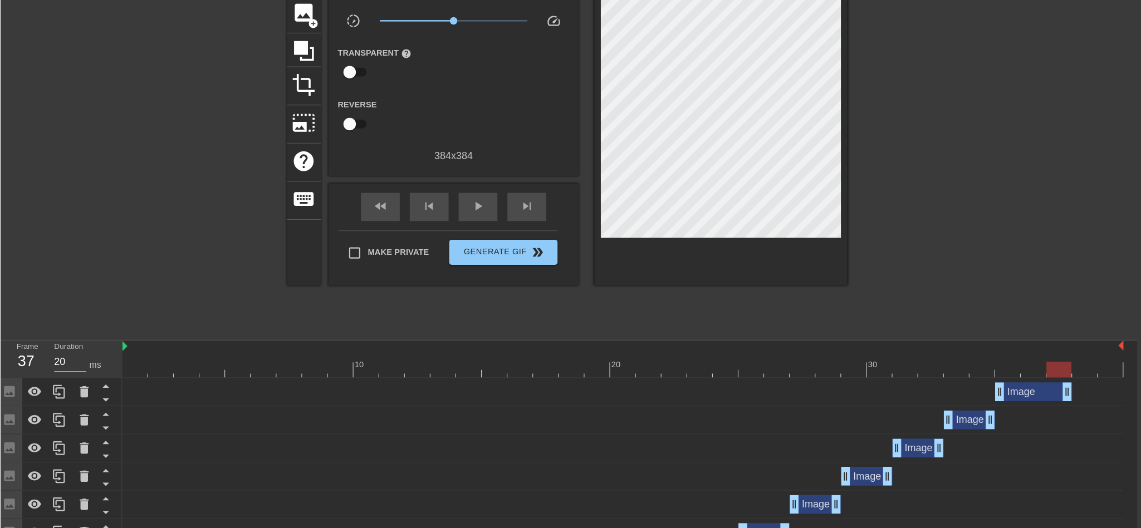
scroll to position [82, 3]
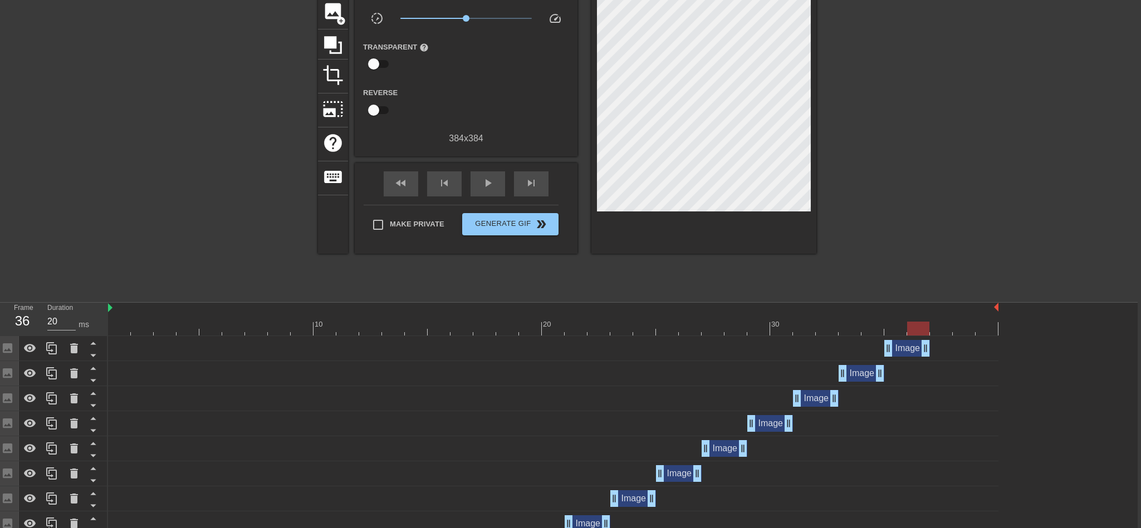
drag, startPoint x: 944, startPoint y: 350, endPoint x: 921, endPoint y: 354, distance: 23.6
click at [762, 429] on div "Image drag_handle drag_handle" at bounding box center [770, 423] width 46 height 17
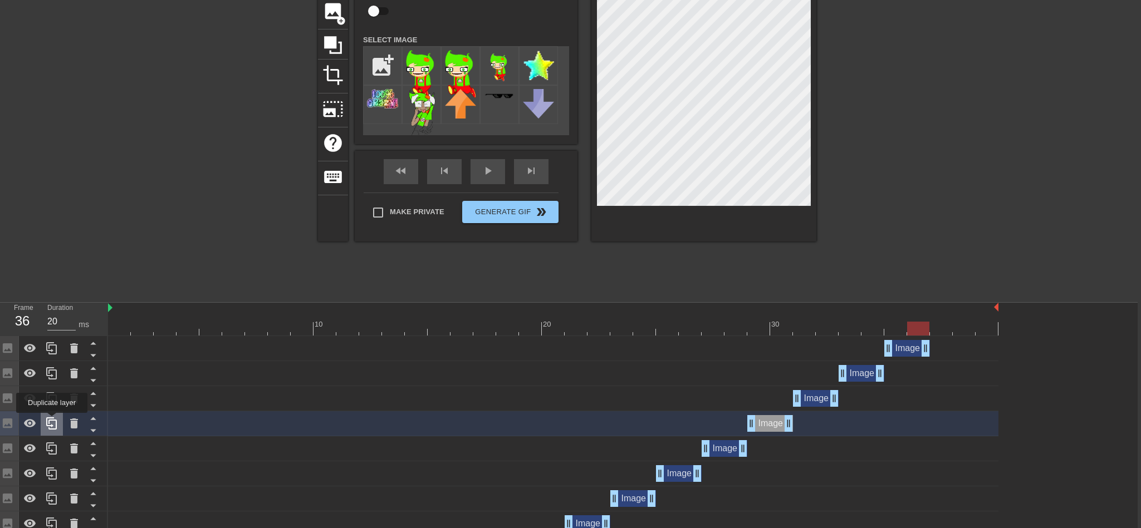
click at [52, 421] on icon at bounding box center [51, 423] width 13 height 13
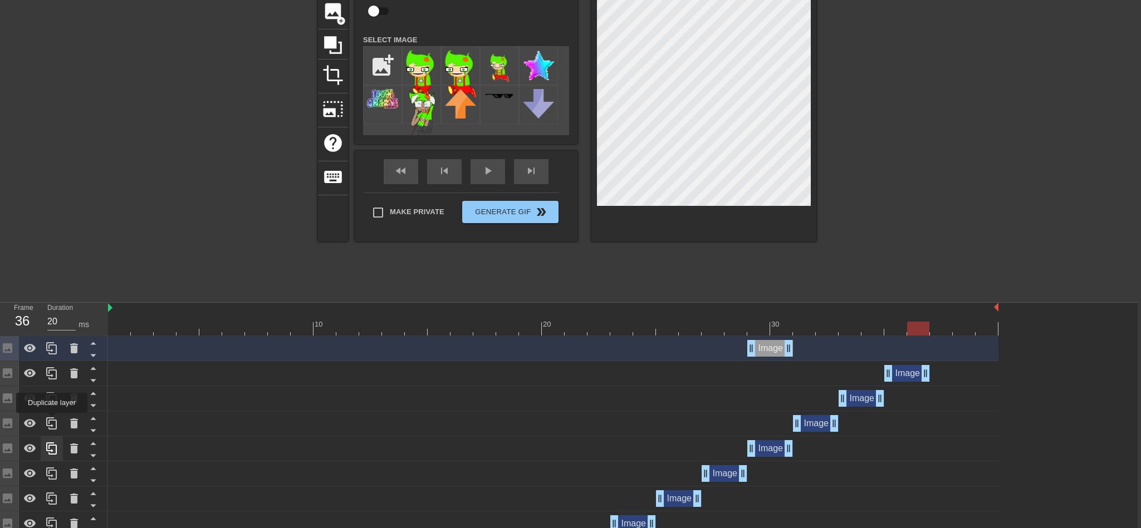
click at [52, 421] on icon at bounding box center [51, 423] width 13 height 13
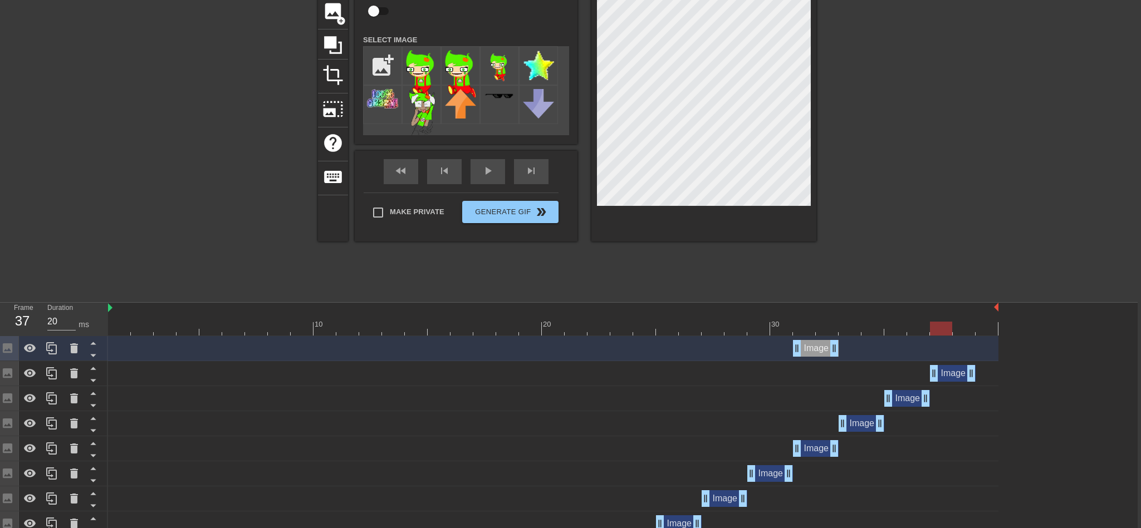
drag, startPoint x: 766, startPoint y: 371, endPoint x: 941, endPoint y: 377, distance: 175.5
click at [941, 377] on div "Image drag_handle drag_handle" at bounding box center [953, 373] width 46 height 17
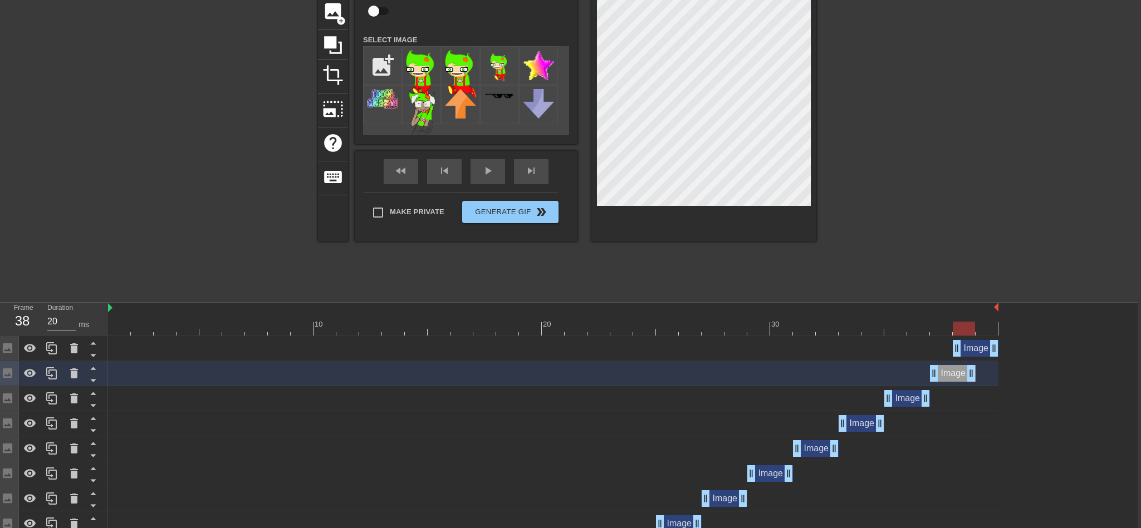
drag, startPoint x: 810, startPoint y: 347, endPoint x: 1000, endPoint y: 348, distance: 190.4
drag, startPoint x: 958, startPoint y: 349, endPoint x: 977, endPoint y: 350, distance: 18.9
click at [481, 180] on div "play_arrow" at bounding box center [488, 171] width 35 height 25
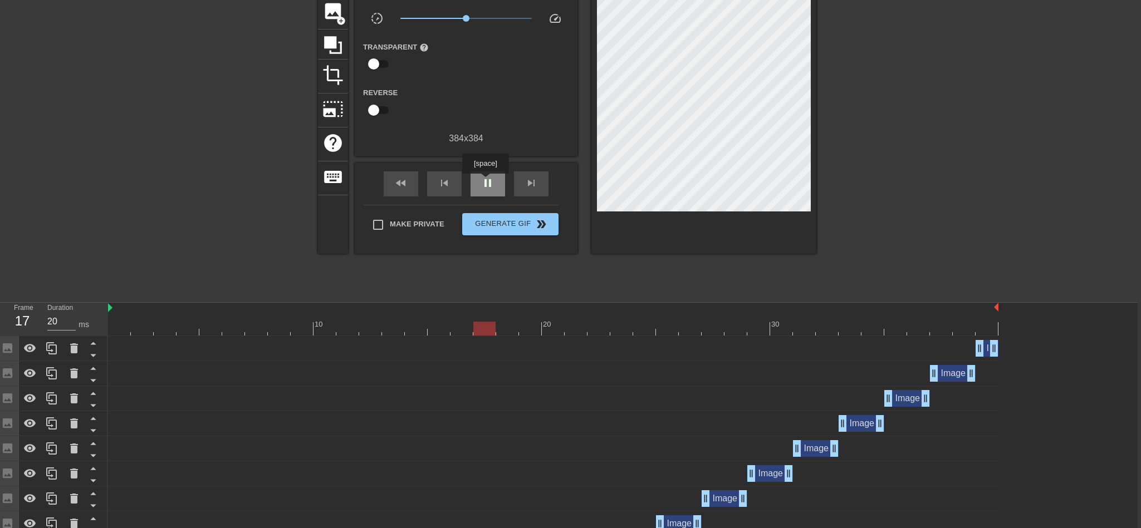
click at [486, 182] on span "pause" at bounding box center [487, 183] width 13 height 13
click at [331, 15] on span "image" at bounding box center [332, 11] width 21 height 21
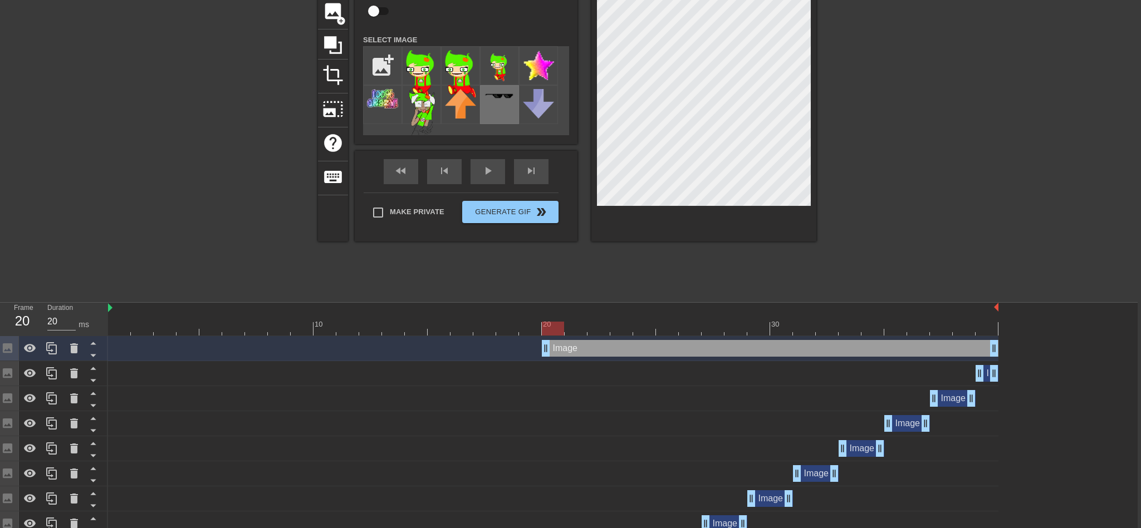
click at [499, 87] on div at bounding box center [499, 104] width 39 height 39
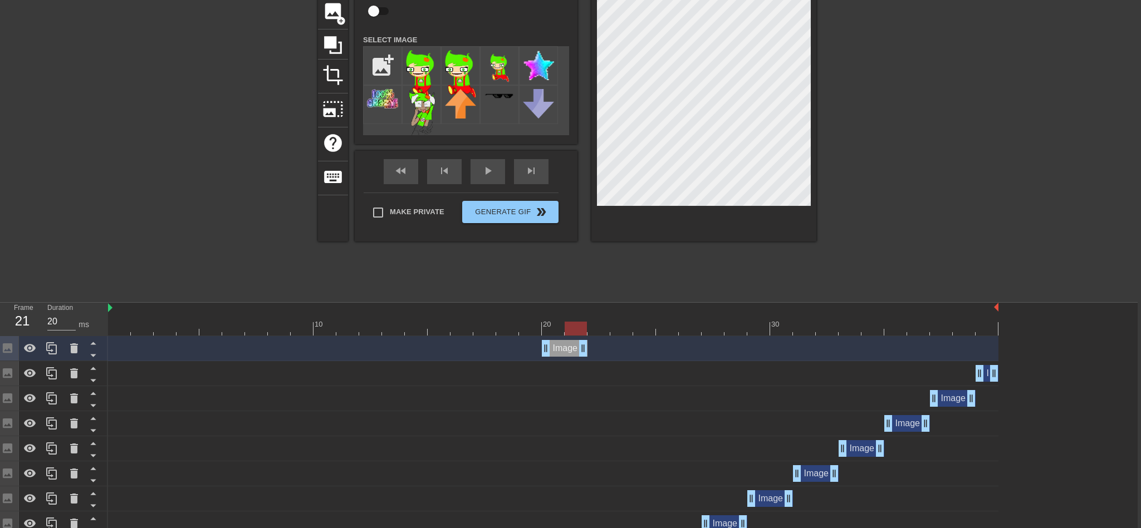
drag, startPoint x: 997, startPoint y: 351, endPoint x: 576, endPoint y: 347, distance: 421.0
drag, startPoint x: 559, startPoint y: 345, endPoint x: 267, endPoint y: 346, distance: 292.3
click at [267, 346] on div "Image drag_handle drag_handle" at bounding box center [268, 348] width 46 height 17
click at [48, 347] on icon at bounding box center [51, 348] width 13 height 13
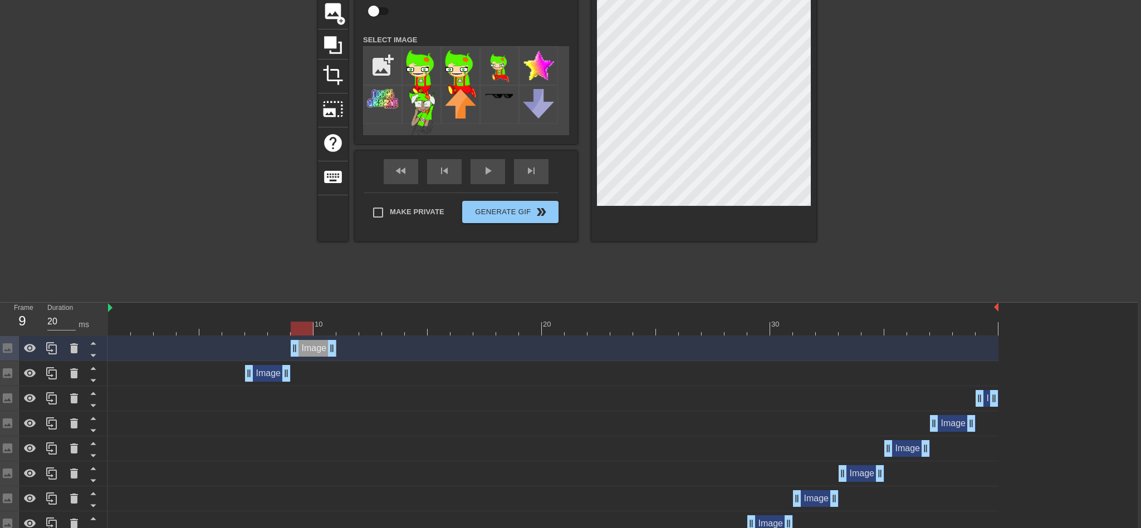
drag, startPoint x: 263, startPoint y: 342, endPoint x: 303, endPoint y: 349, distance: 40.6
click at [303, 349] on div "Image drag_handle drag_handle" at bounding box center [314, 348] width 46 height 17
click at [315, 350] on div "Image drag_handle drag_handle" at bounding box center [314, 348] width 46 height 17
click at [76, 374] on icon at bounding box center [74, 374] width 8 height 10
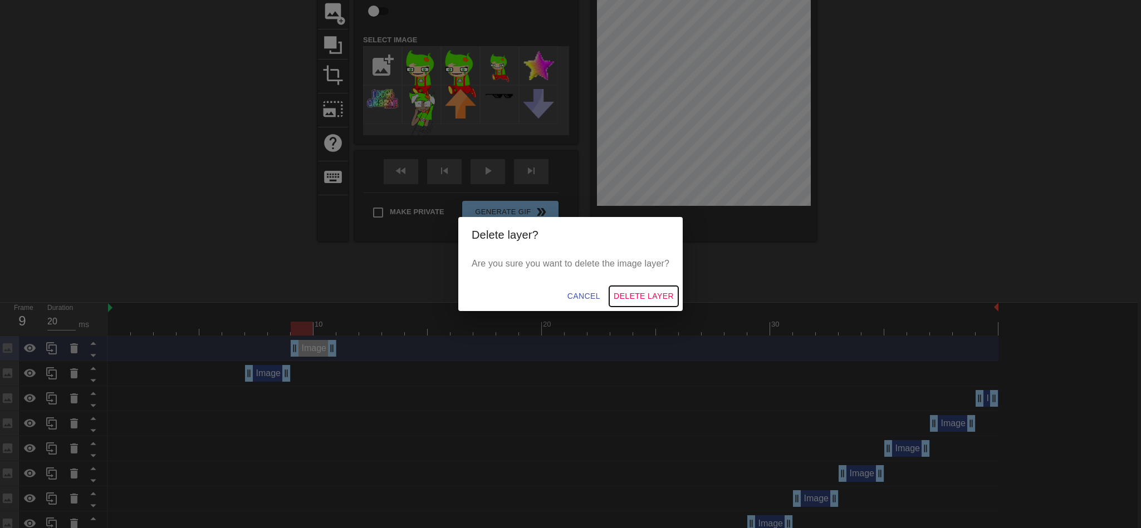
click at [639, 296] on span "Delete Layer" at bounding box center [644, 297] width 60 height 14
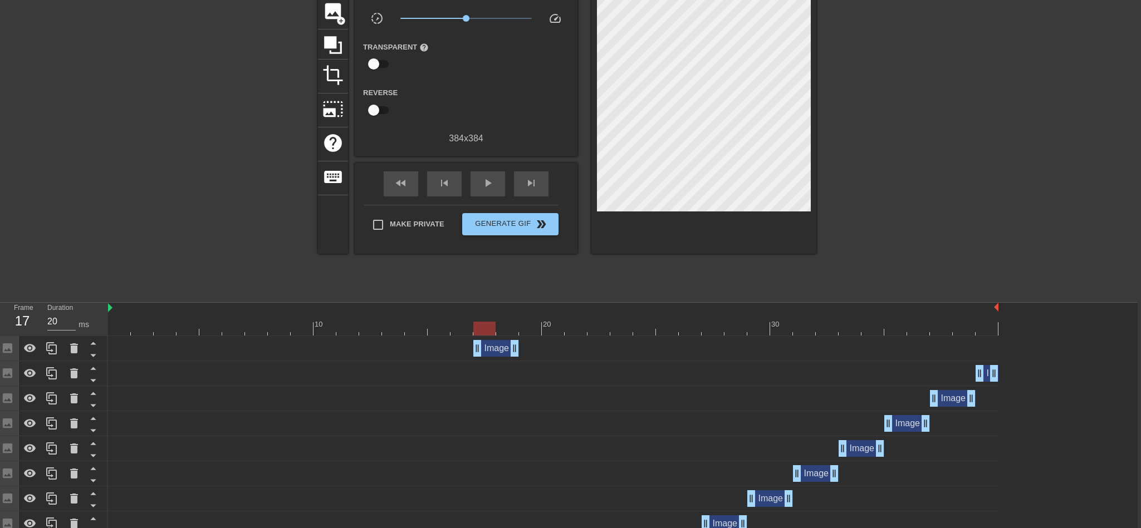
drag, startPoint x: 301, startPoint y: 350, endPoint x: 483, endPoint y: 351, distance: 182.6
click at [483, 351] on div "Image drag_handle drag_handle" at bounding box center [496, 348] width 46 height 17
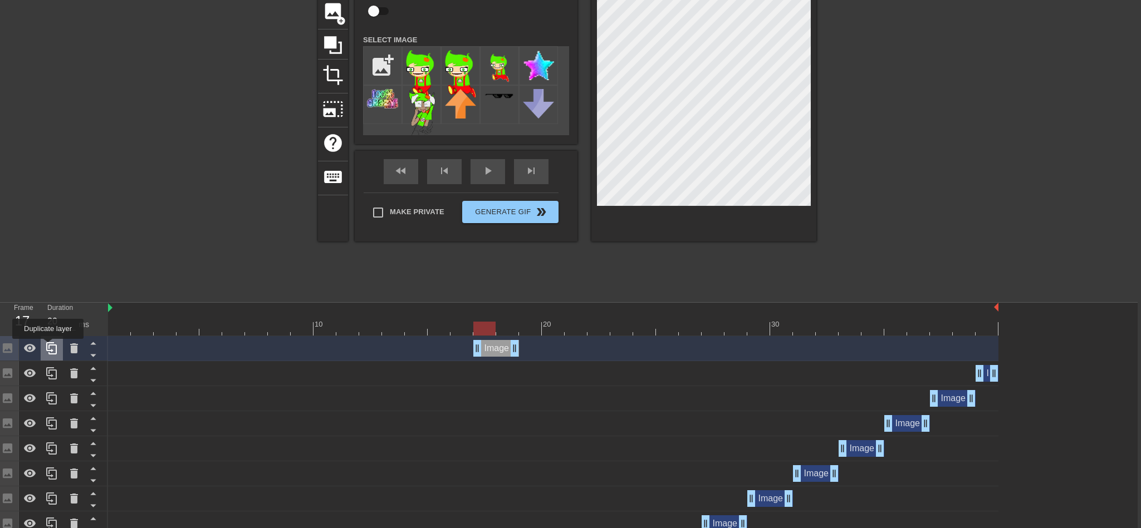
click at [48, 347] on icon at bounding box center [51, 348] width 11 height 12
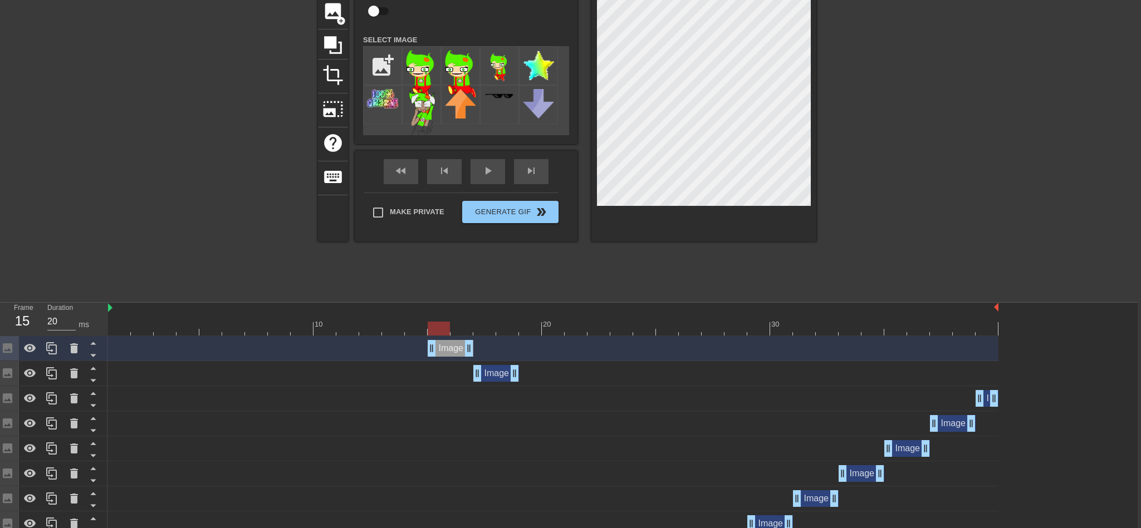
drag, startPoint x: 494, startPoint y: 346, endPoint x: 454, endPoint y: 344, distance: 39.6
click at [454, 344] on div "Image drag_handle drag_handle" at bounding box center [451, 348] width 46 height 17
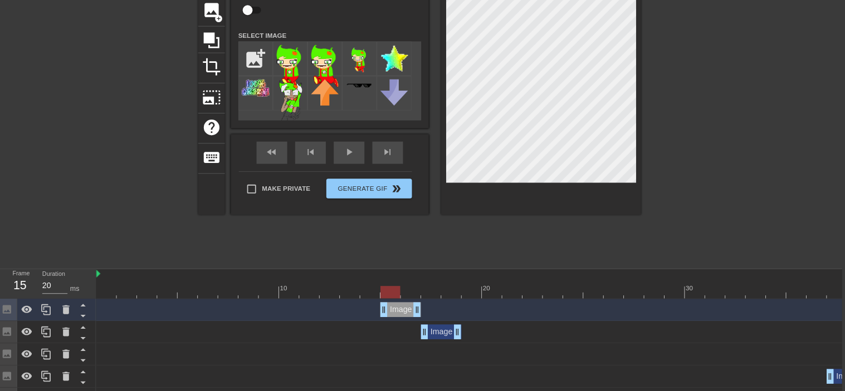
scroll to position [82, 3]
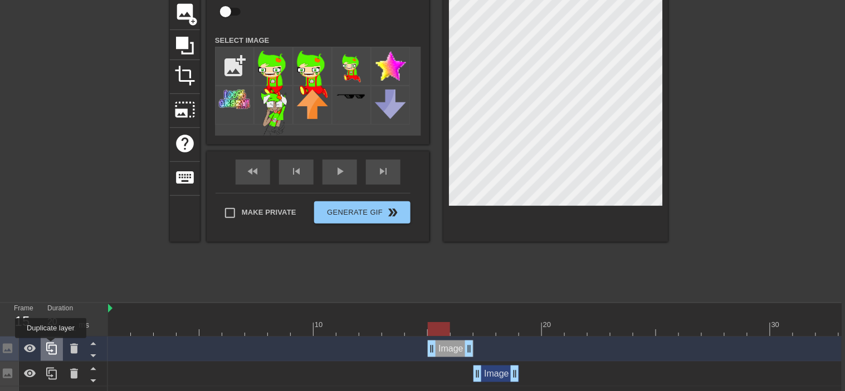
click at [51, 346] on icon at bounding box center [51, 348] width 13 height 13
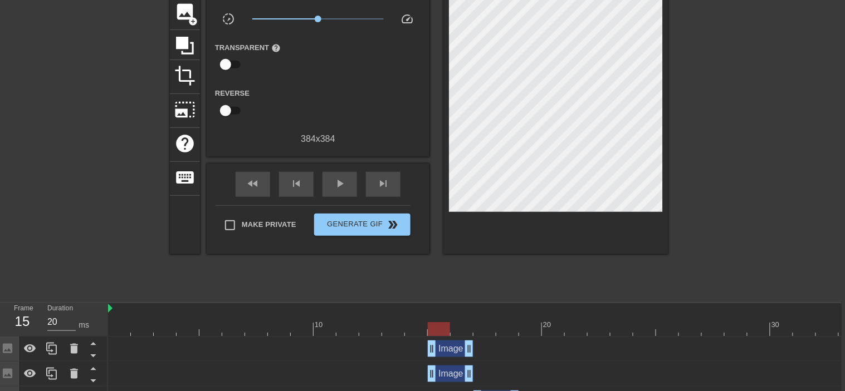
drag, startPoint x: 454, startPoint y: 357, endPoint x: 440, endPoint y: 356, distance: 14.0
click at [440, 356] on div "Image drag_handle drag_handle" at bounding box center [553, 349] width 890 height 25
drag, startPoint x: 449, startPoint y: 350, endPoint x: 405, endPoint y: 349, distance: 44.0
click at [405, 349] on div "Image drag_handle drag_handle" at bounding box center [405, 349] width 46 height 17
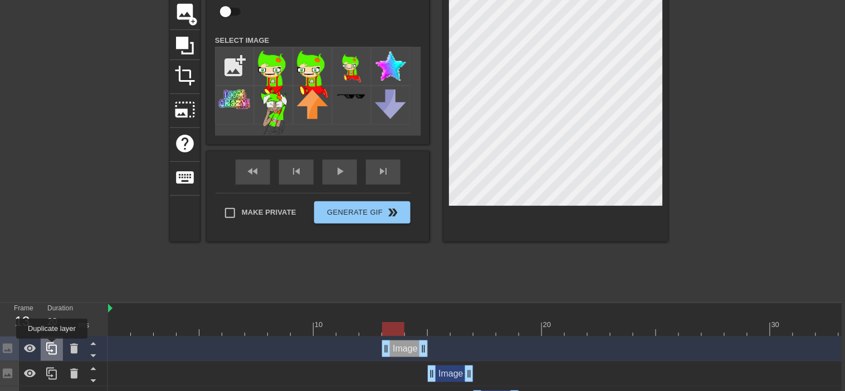
click at [52, 347] on icon at bounding box center [51, 348] width 13 height 13
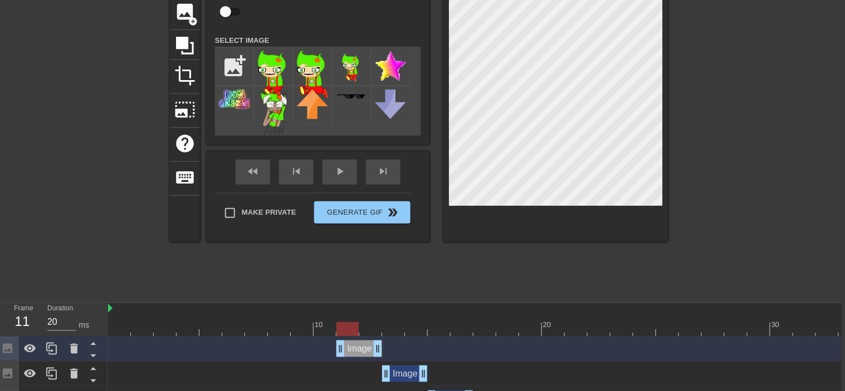
drag, startPoint x: 405, startPoint y: 349, endPoint x: 366, endPoint y: 350, distance: 38.5
click at [366, 350] on div "Image drag_handle drag_handle" at bounding box center [359, 349] width 46 height 17
click at [337, 165] on div "play_arrow" at bounding box center [339, 172] width 35 height 25
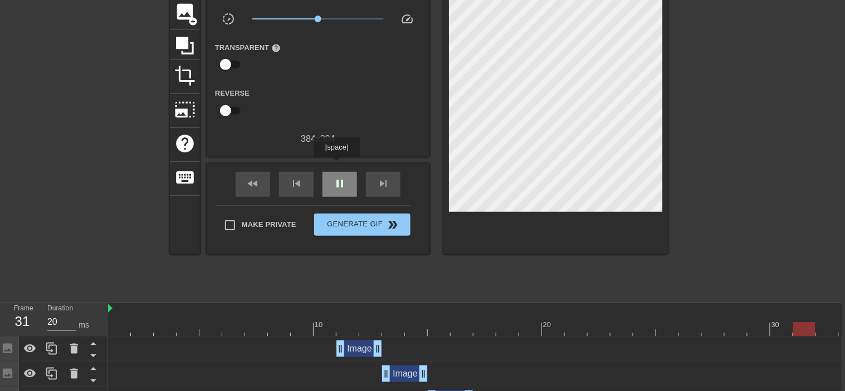
click at [337, 172] on div "pause" at bounding box center [339, 184] width 35 height 25
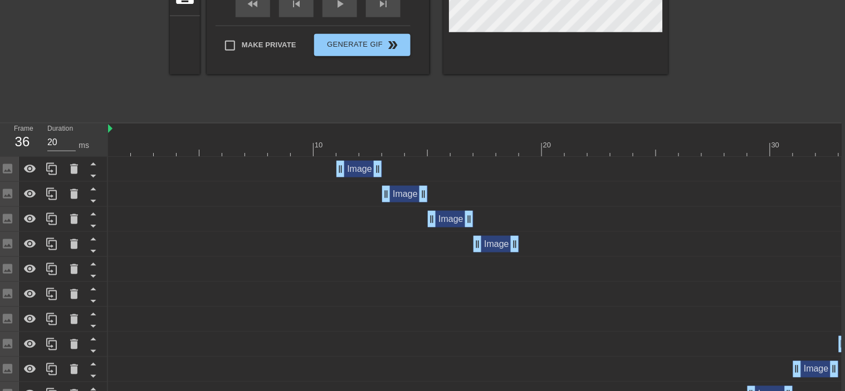
scroll to position [288, 3]
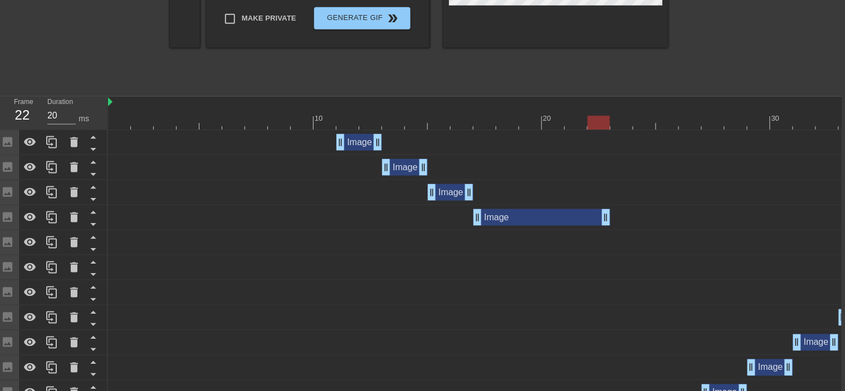
drag, startPoint x: 512, startPoint y: 223, endPoint x: 609, endPoint y: 226, distance: 96.9
click at [609, 226] on div "Image drag_handle drag_handle" at bounding box center [553, 217] width 890 height 25
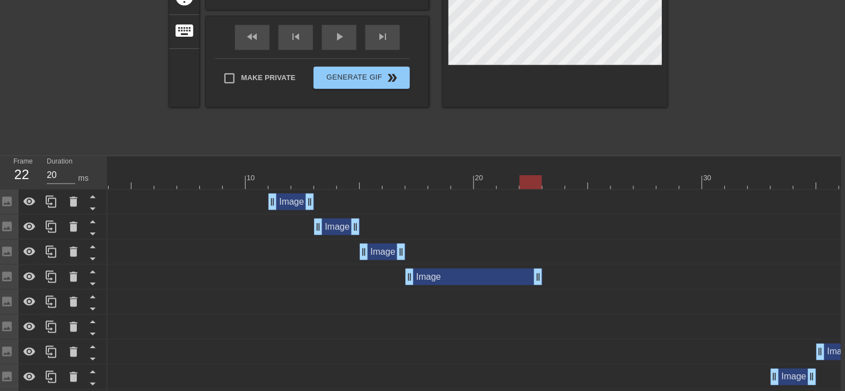
scroll to position [0, 78]
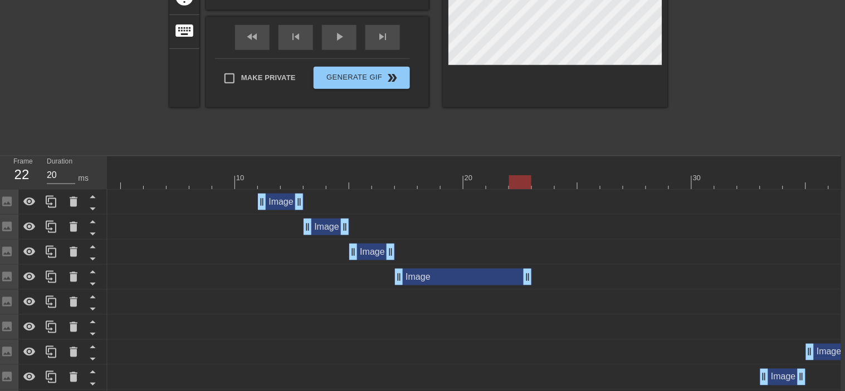
click at [454, 280] on div "Image drag_handle drag_handle" at bounding box center [463, 277] width 137 height 17
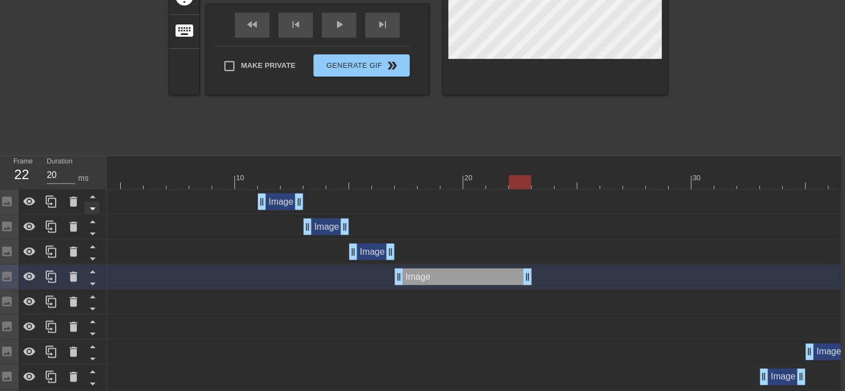
click at [94, 208] on icon at bounding box center [93, 209] width 6 height 3
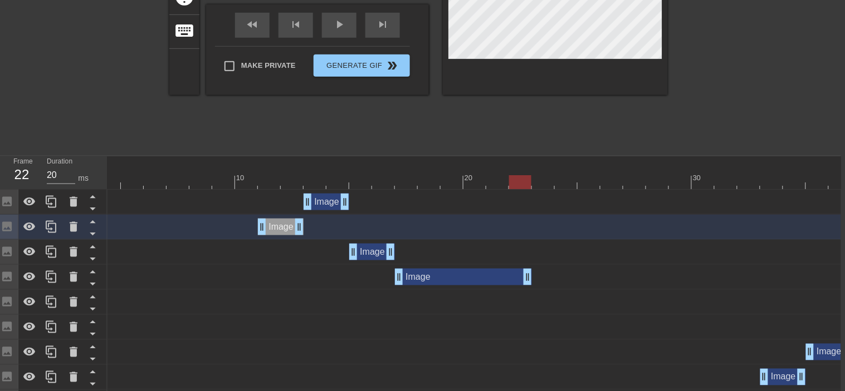
click at [94, 208] on icon at bounding box center [93, 209] width 6 height 3
click at [93, 272] on icon at bounding box center [93, 272] width 6 height 3
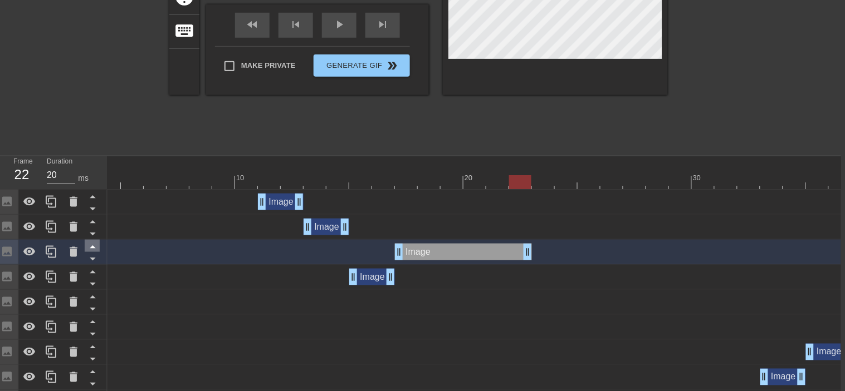
click at [91, 245] on icon at bounding box center [93, 247] width 14 height 14
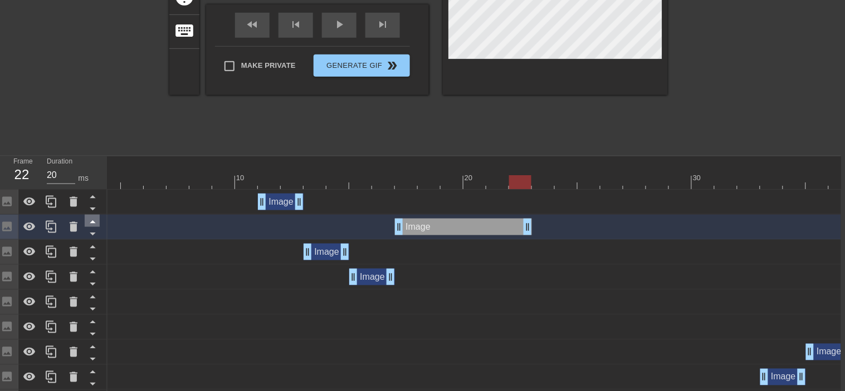
click at [91, 221] on icon at bounding box center [93, 222] width 14 height 14
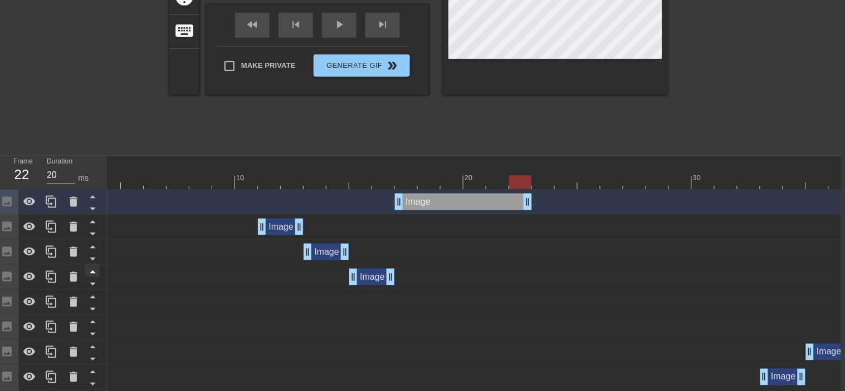
click at [90, 273] on icon at bounding box center [93, 272] width 6 height 3
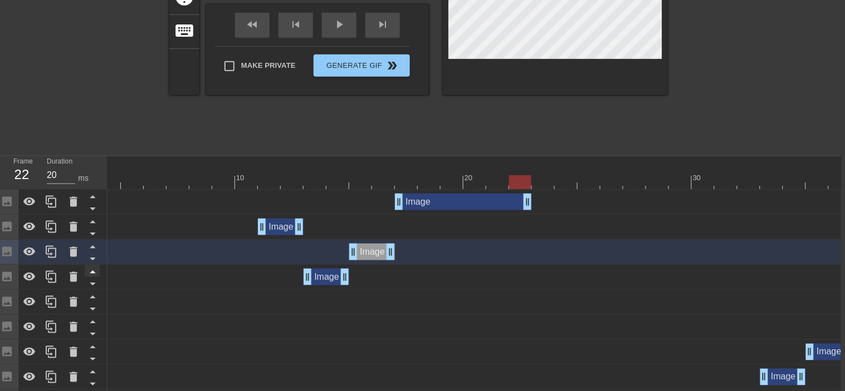
click at [91, 269] on icon at bounding box center [93, 272] width 14 height 14
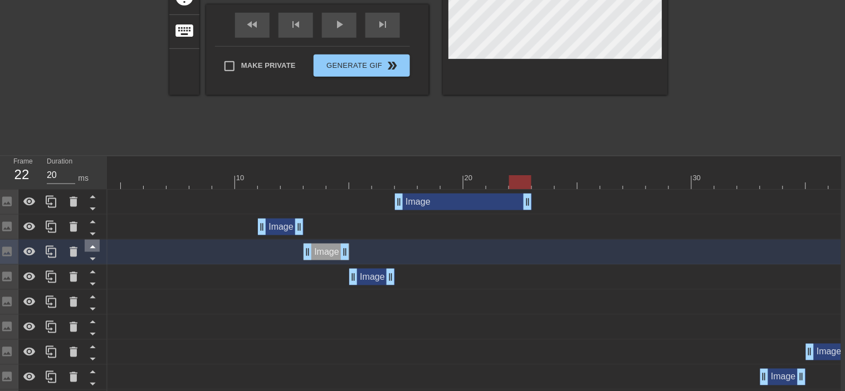
click at [91, 269] on icon at bounding box center [93, 272] width 14 height 14
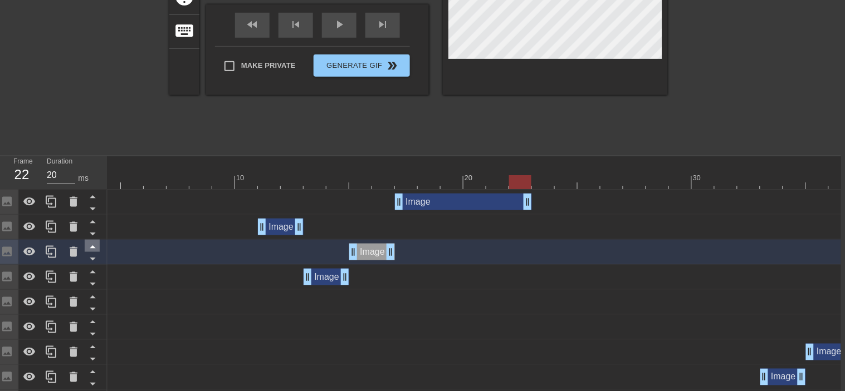
click at [92, 249] on icon at bounding box center [93, 247] width 14 height 14
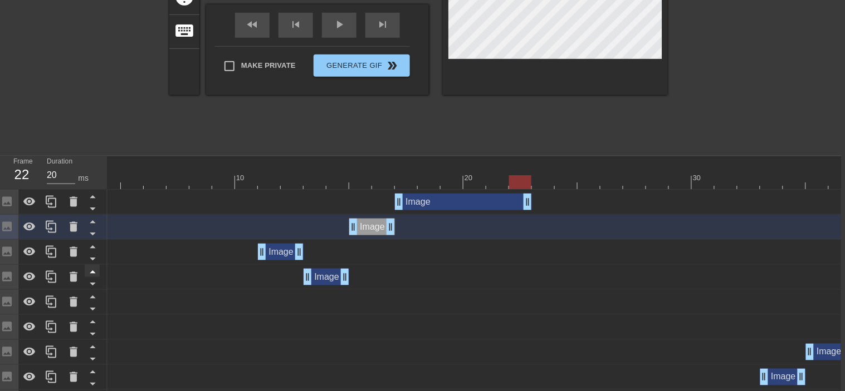
click at [94, 269] on icon at bounding box center [93, 272] width 14 height 14
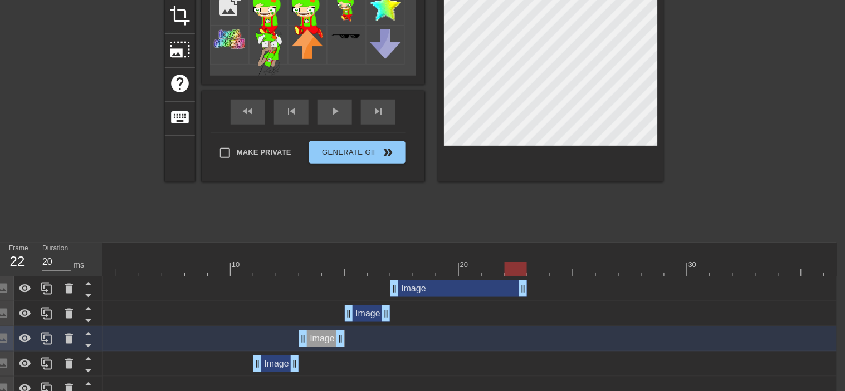
scroll to position [116, 8]
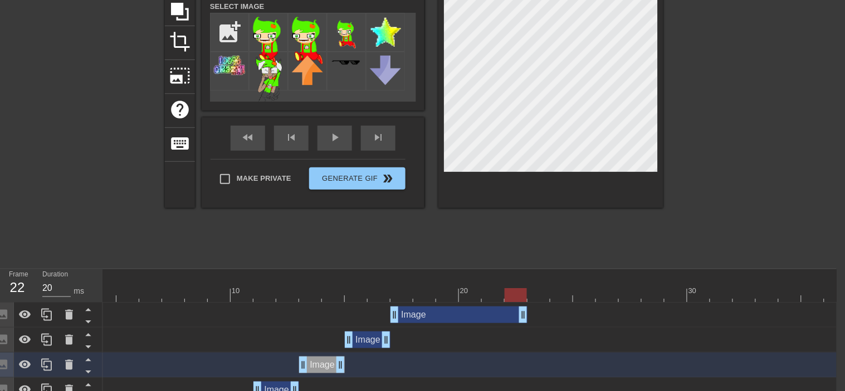
click at [487, 316] on div "Image drag_handle drag_handle" at bounding box center [458, 315] width 137 height 17
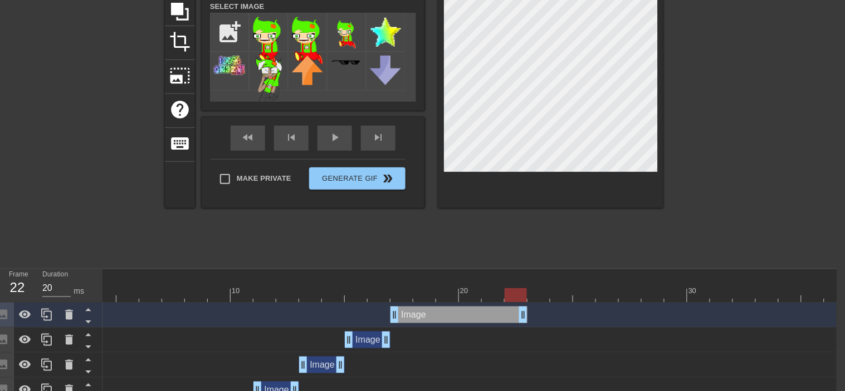
click at [532, 315] on div "Image drag_handle drag_handle" at bounding box center [470, 315] width 890 height 17
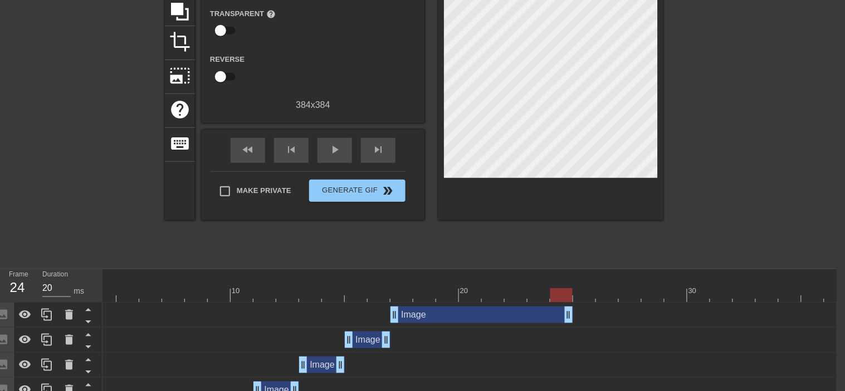
drag, startPoint x: 523, startPoint y: 314, endPoint x: 595, endPoint y: 314, distance: 71.8
click at [548, 317] on div "Image drag_handle drag_handle" at bounding box center [492, 315] width 205 height 17
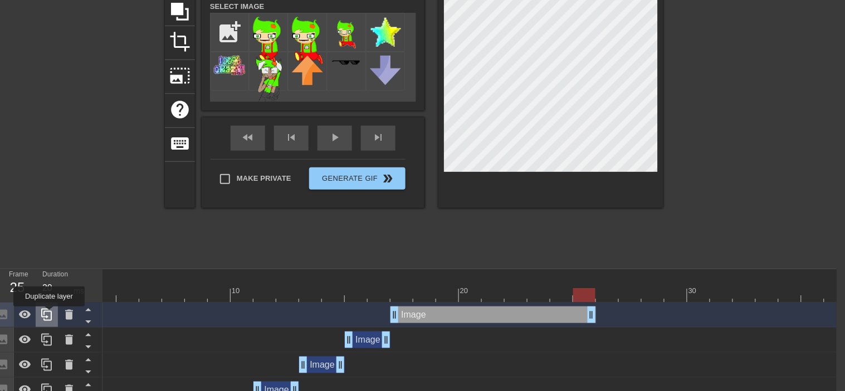
click at [52, 315] on icon at bounding box center [46, 314] width 13 height 13
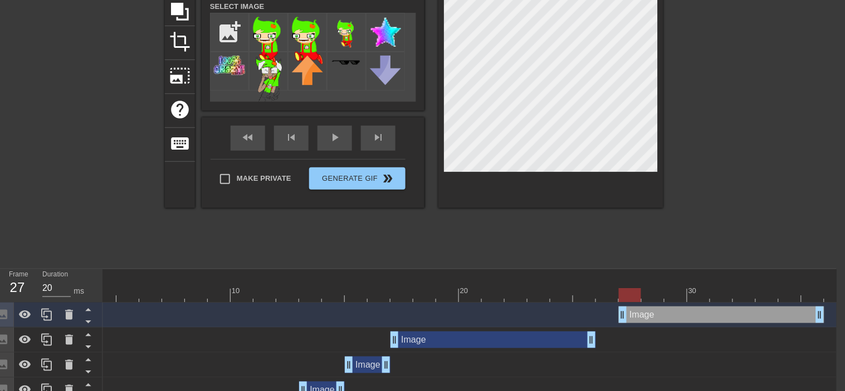
drag, startPoint x: 472, startPoint y: 316, endPoint x: 697, endPoint y: 318, distance: 224.4
click at [697, 318] on div "Image drag_handle drag_handle" at bounding box center [721, 315] width 205 height 17
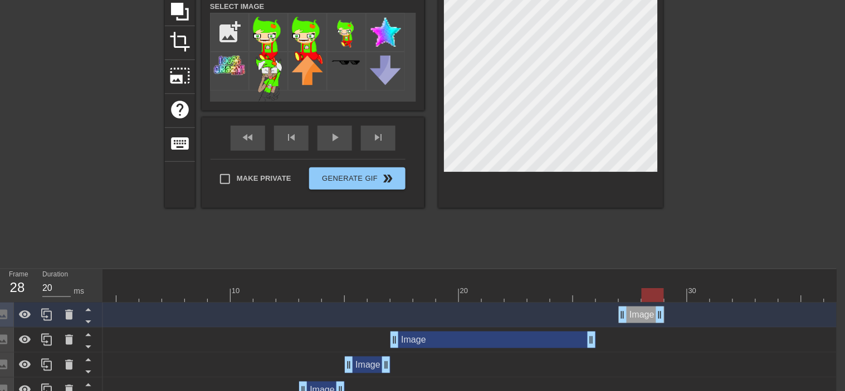
drag, startPoint x: 819, startPoint y: 319, endPoint x: 665, endPoint y: 326, distance: 154.4
click at [665, 326] on div "Image drag_handle drag_handle" at bounding box center [470, 315] width 890 height 25
drag, startPoint x: 645, startPoint y: 317, endPoint x: 663, endPoint y: 317, distance: 18.4
click at [663, 317] on div "Image drag_handle drag_handle" at bounding box center [664, 315] width 46 height 17
click at [40, 309] on icon at bounding box center [46, 314] width 13 height 13
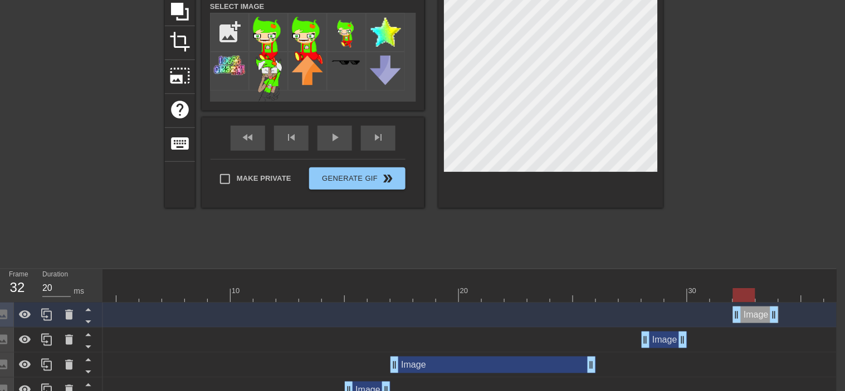
drag, startPoint x: 674, startPoint y: 312, endPoint x: 761, endPoint y: 312, distance: 86.9
click at [761, 312] on div "Image drag_handle drag_handle" at bounding box center [756, 315] width 46 height 17
click at [45, 315] on icon at bounding box center [46, 314] width 13 height 13
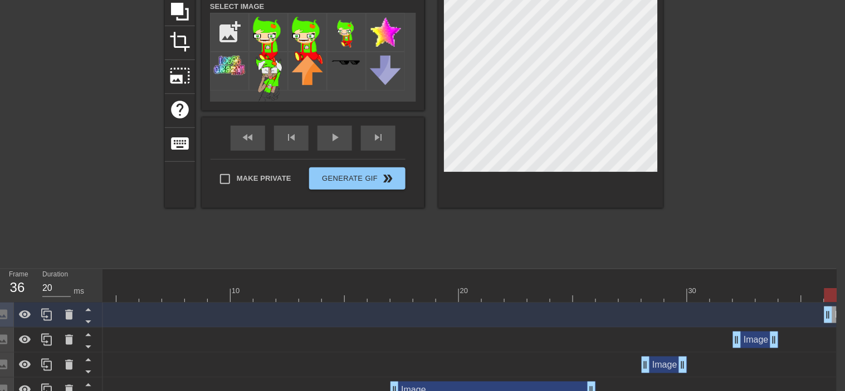
drag, startPoint x: 757, startPoint y: 316, endPoint x: 844, endPoint y: 314, distance: 86.9
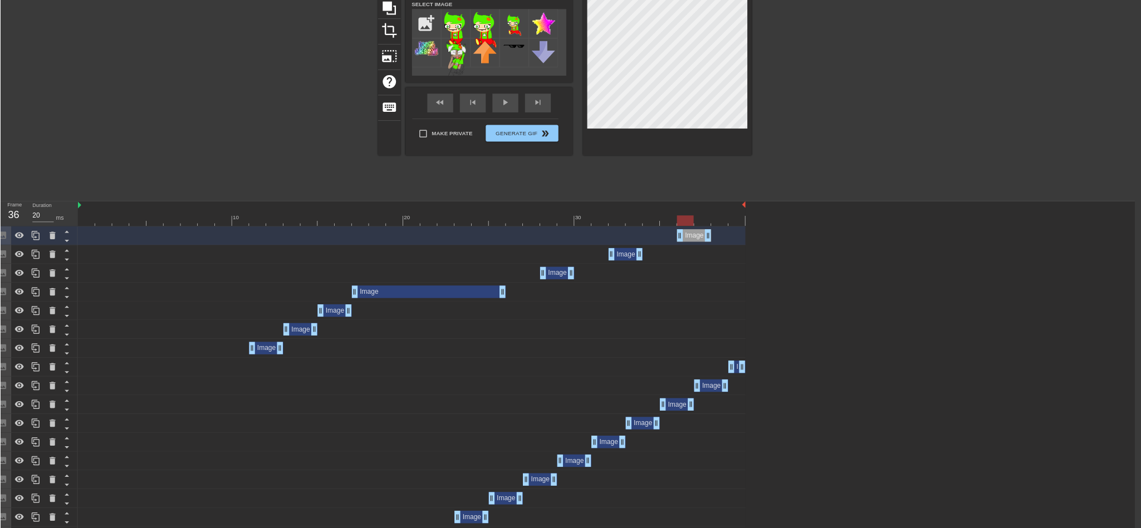
scroll to position [117, 8]
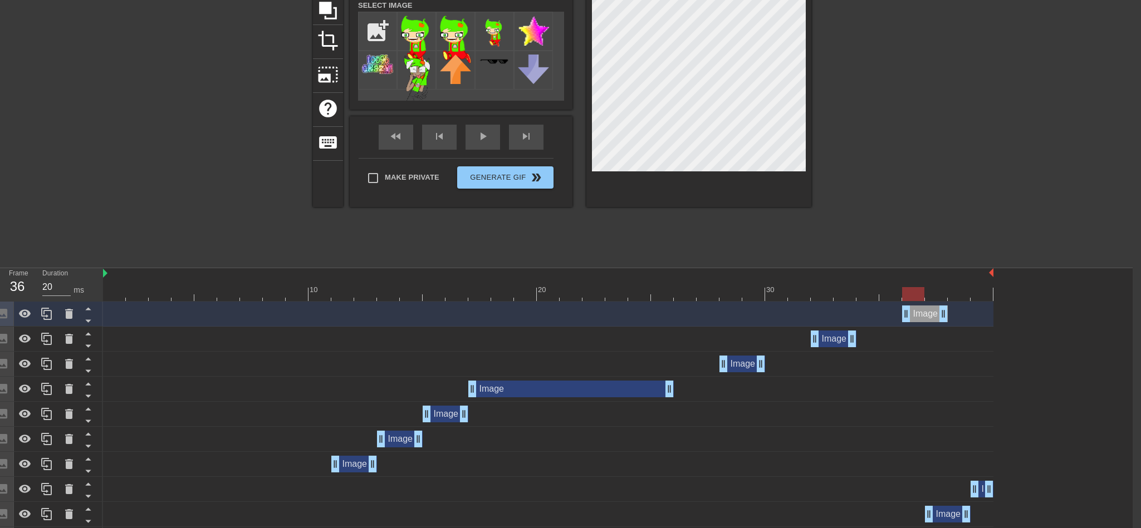
click at [764, 246] on div "title add_circle image add_circle crop photo_size_select_large help keyboard Im…" at bounding box center [562, 94] width 498 height 334
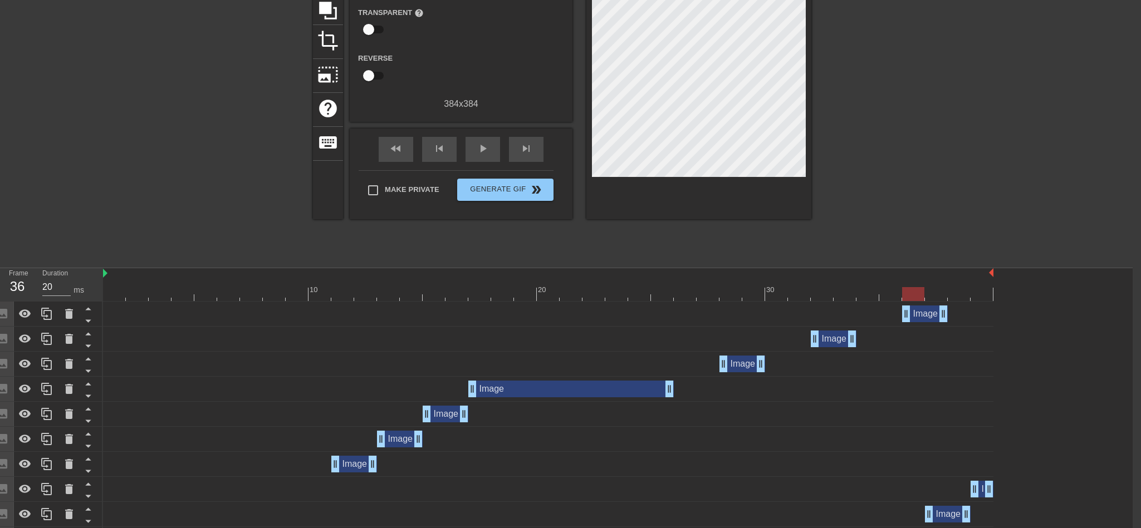
scroll to position [0, 8]
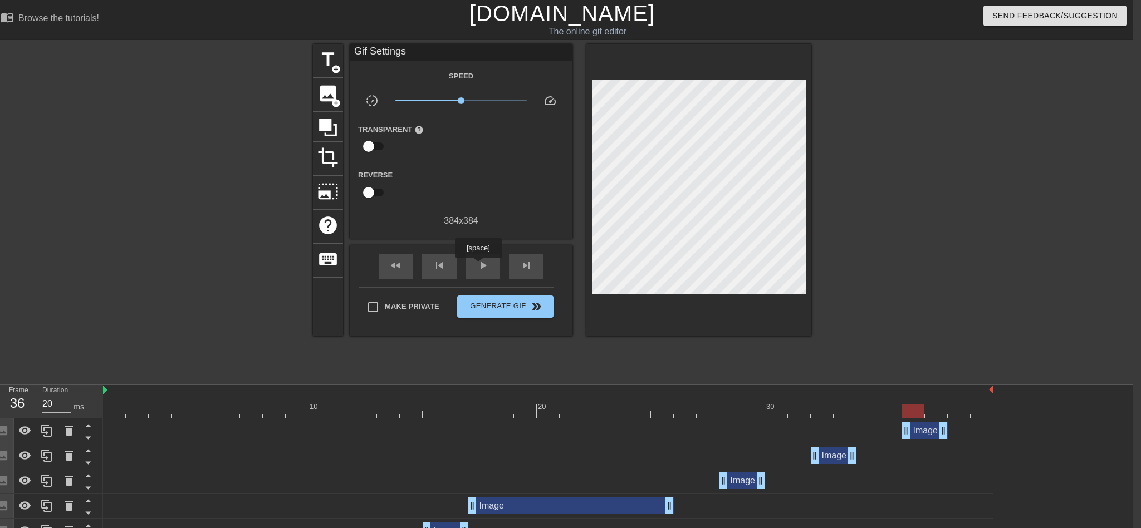
click at [485, 272] on div "fast_rewind skip_previous play_arrow skip_next" at bounding box center [461, 267] width 182 height 42
click at [484, 261] on span "play_arrow" at bounding box center [482, 265] width 13 height 13
click at [484, 261] on span "pause" at bounding box center [482, 265] width 13 height 13
click at [484, 261] on span "play_arrow" at bounding box center [482, 265] width 13 height 13
click at [484, 261] on span "pause" at bounding box center [482, 265] width 13 height 13
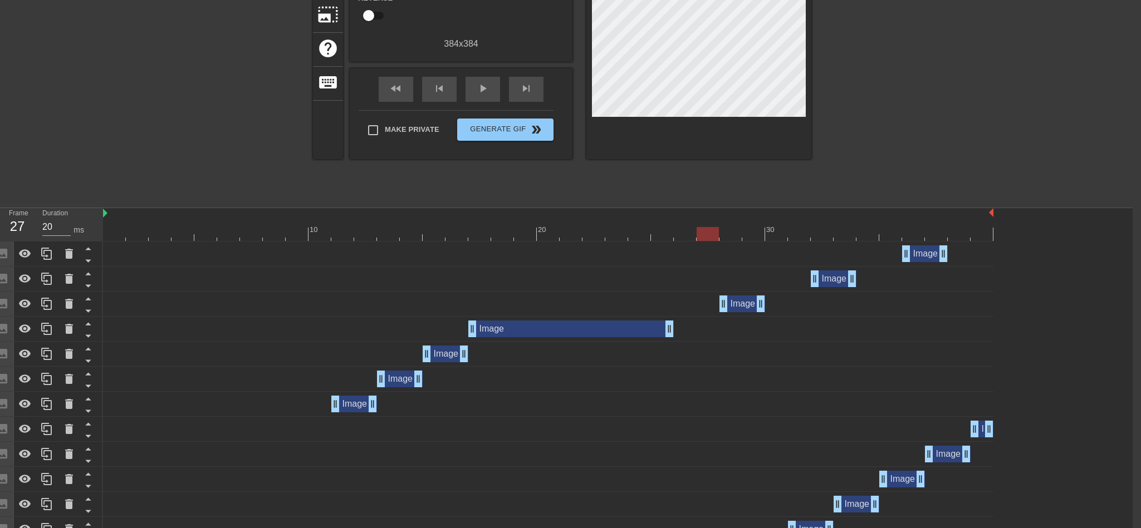
scroll to position [186, 8]
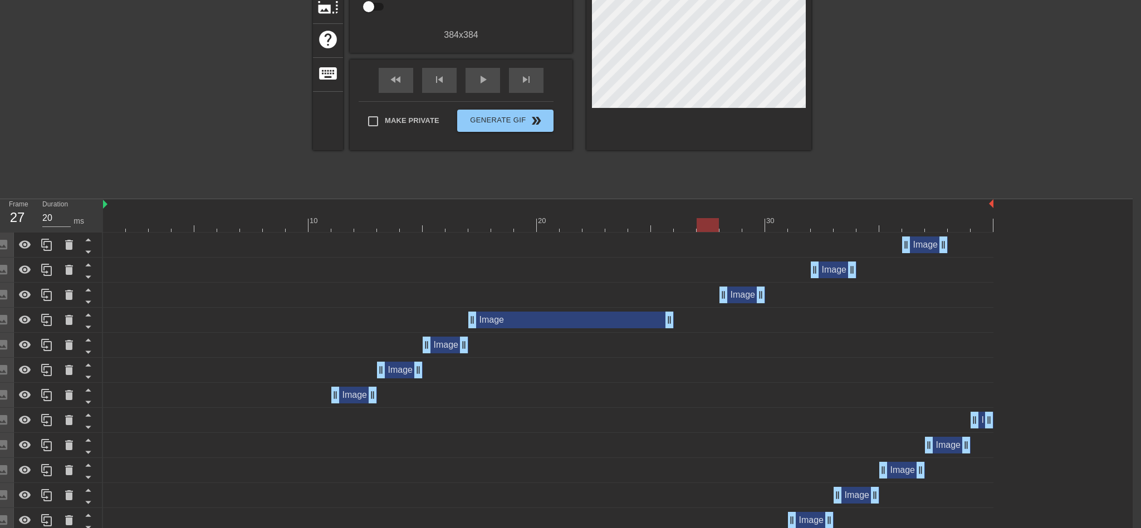
click at [358, 396] on div "Image drag_handle drag_handle" at bounding box center [354, 395] width 46 height 17
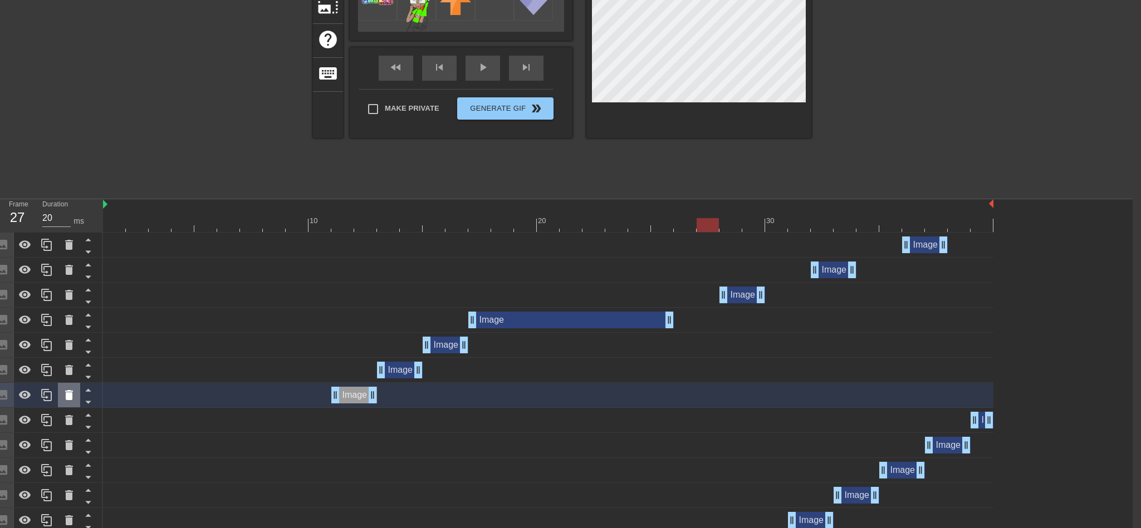
click at [70, 395] on icon at bounding box center [69, 395] width 8 height 10
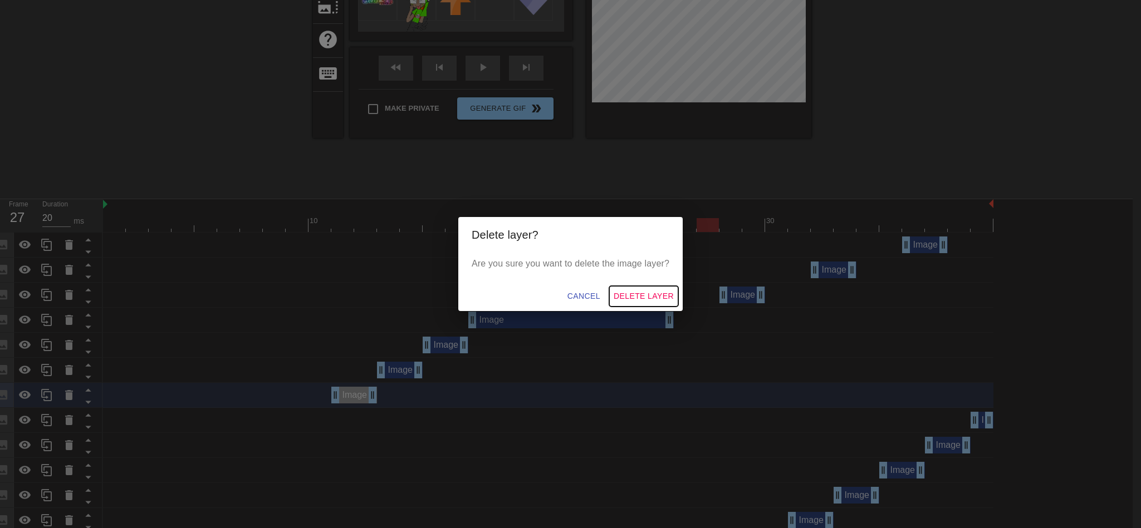
click at [638, 291] on span "Delete Layer" at bounding box center [644, 297] width 60 height 14
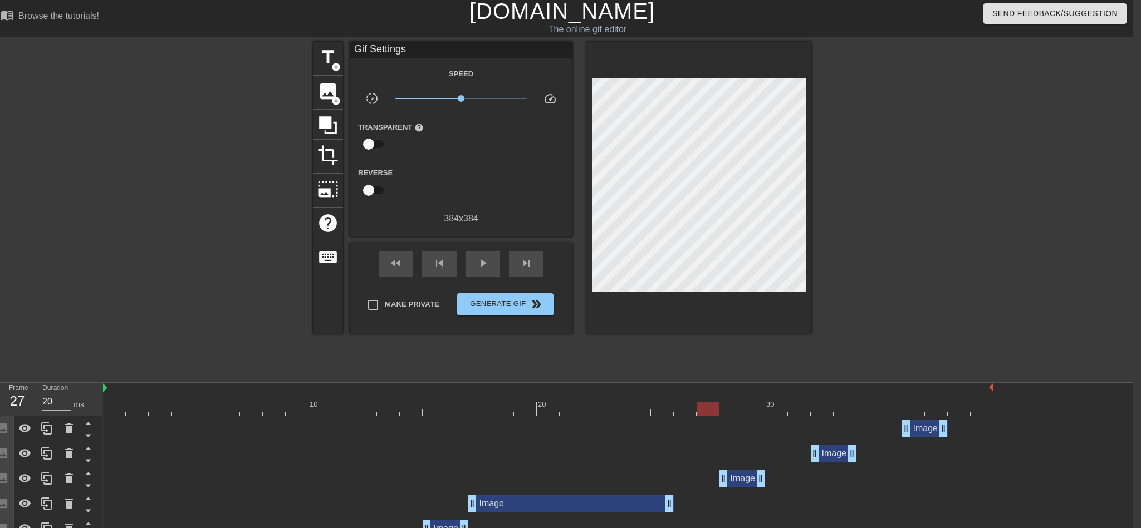
scroll to position [0, 8]
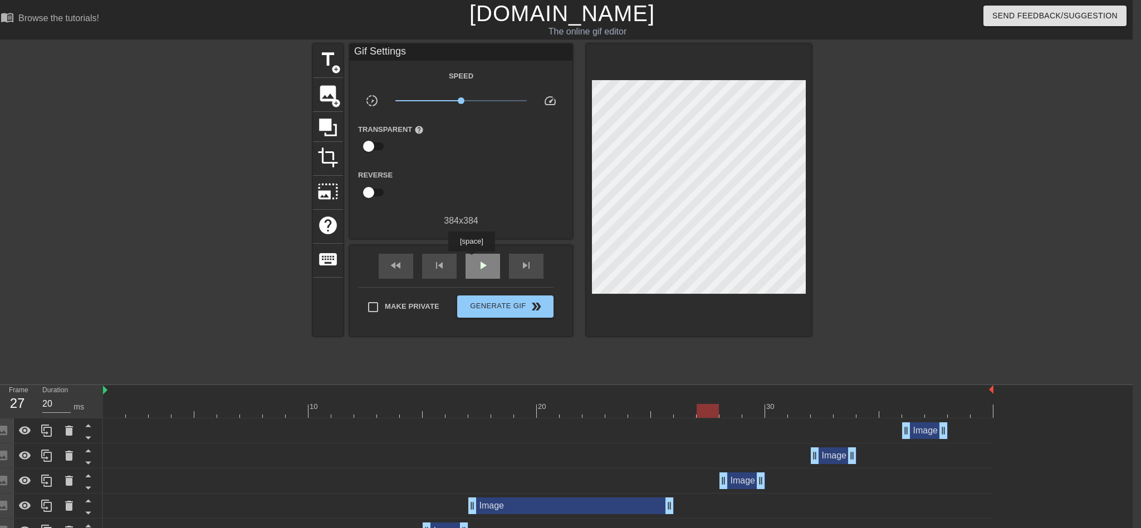
click at [480, 264] on span "play_arrow" at bounding box center [482, 265] width 13 height 13
click at [480, 264] on span "pause" at bounding box center [482, 265] width 13 height 13
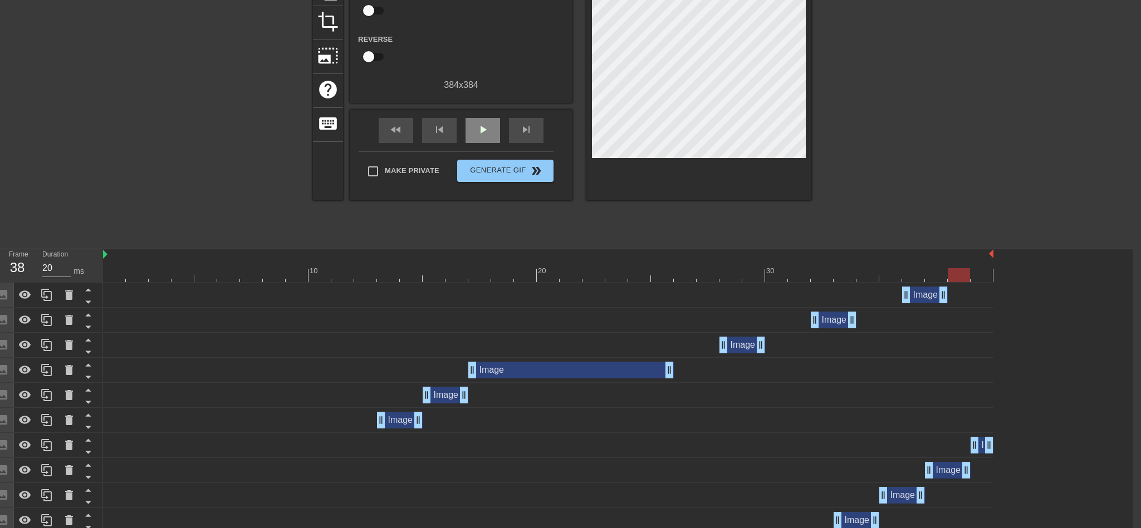
scroll to position [193, 8]
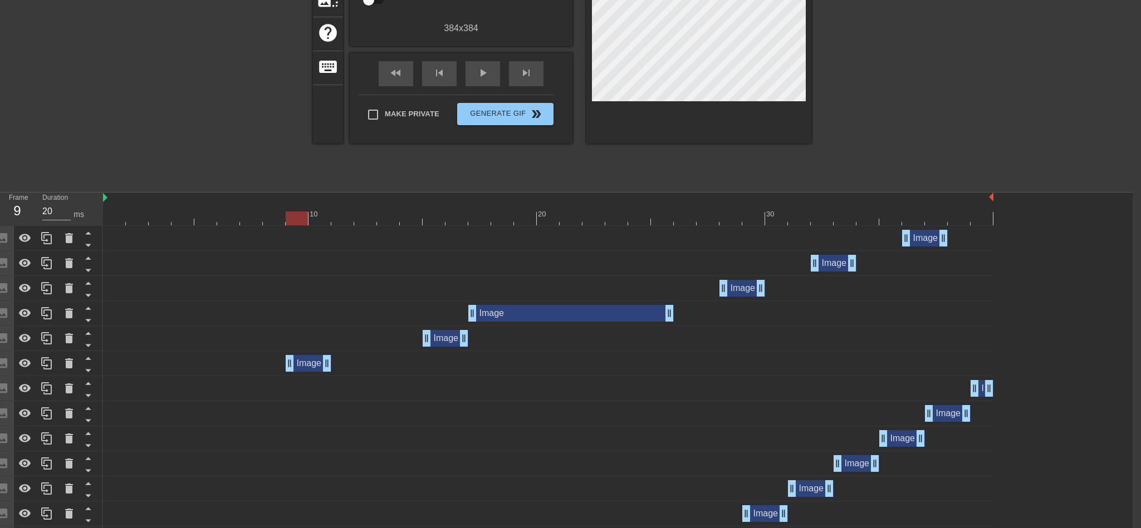
drag, startPoint x: 403, startPoint y: 360, endPoint x: 319, endPoint y: 359, distance: 84.1
click at [319, 359] on div "Image drag_handle drag_handle" at bounding box center [309, 363] width 46 height 17
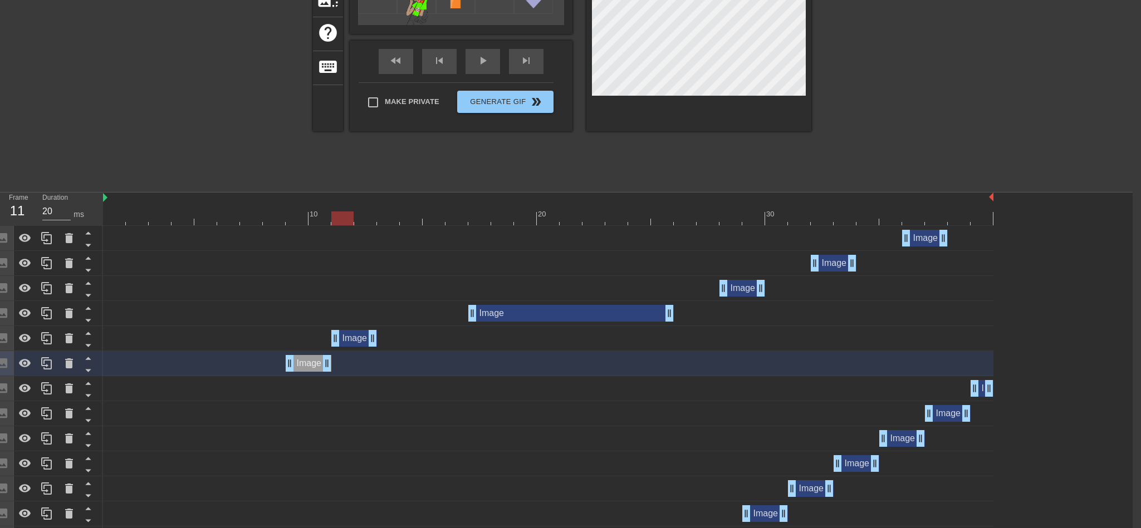
drag, startPoint x: 444, startPoint y: 343, endPoint x: 361, endPoint y: 342, distance: 82.4
click at [361, 342] on div "Image drag_handle drag_handle" at bounding box center [354, 338] width 46 height 17
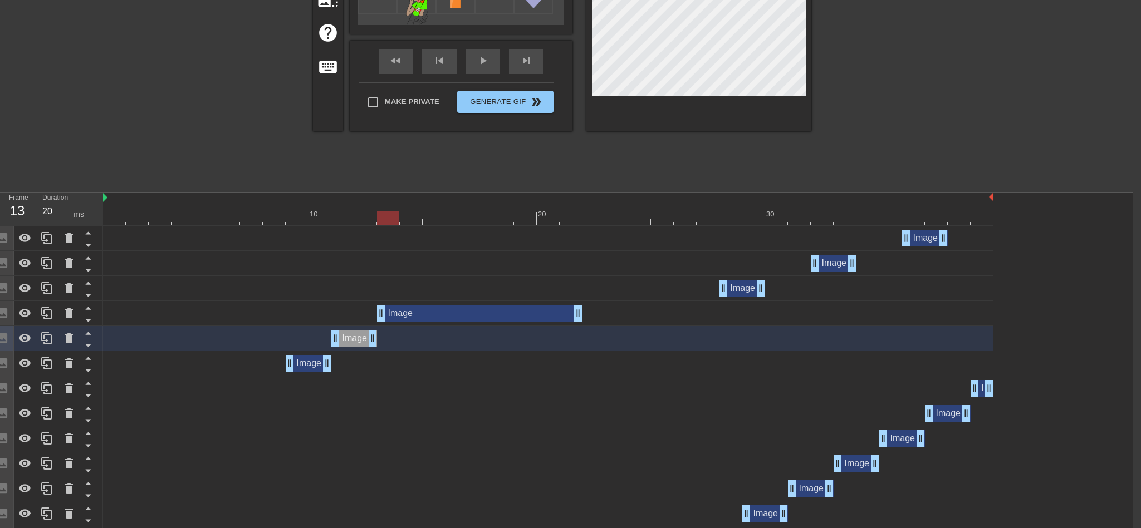
drag, startPoint x: 507, startPoint y: 316, endPoint x: 418, endPoint y: 316, distance: 89.7
click at [418, 316] on div "Image drag_handle drag_handle" at bounding box center [479, 313] width 205 height 17
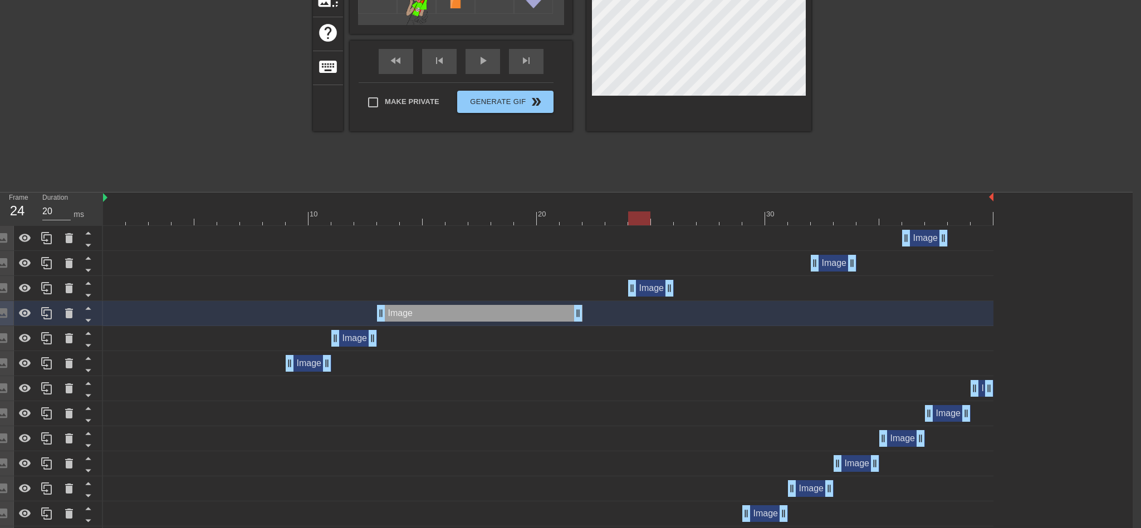
drag, startPoint x: 739, startPoint y: 286, endPoint x: 654, endPoint y: 290, distance: 84.7
click at [654, 290] on div "Image drag_handle drag_handle" at bounding box center [651, 288] width 46 height 17
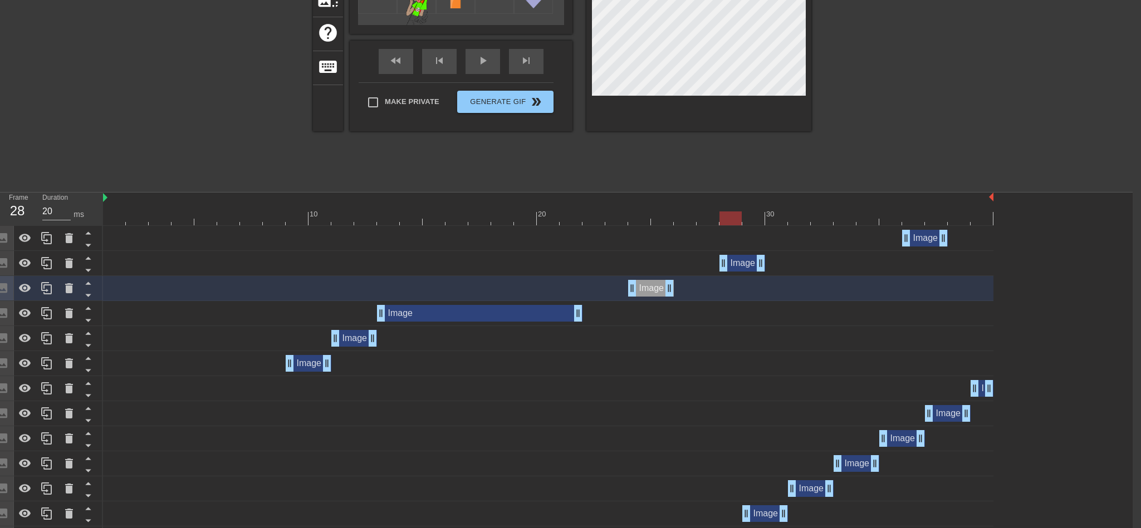
drag, startPoint x: 822, startPoint y: 263, endPoint x: 730, endPoint y: 265, distance: 92.4
click at [730, 265] on div "Image drag_handle drag_handle" at bounding box center [742, 263] width 46 height 17
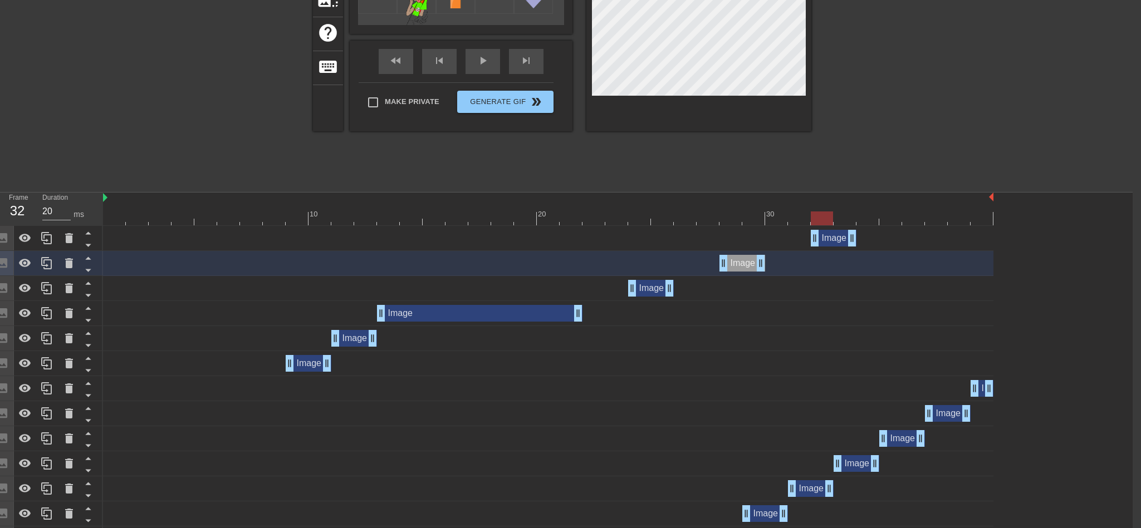
drag, startPoint x: 918, startPoint y: 234, endPoint x: 829, endPoint y: 237, distance: 89.7
click at [829, 237] on div "Image drag_handle drag_handle" at bounding box center [834, 238] width 46 height 17
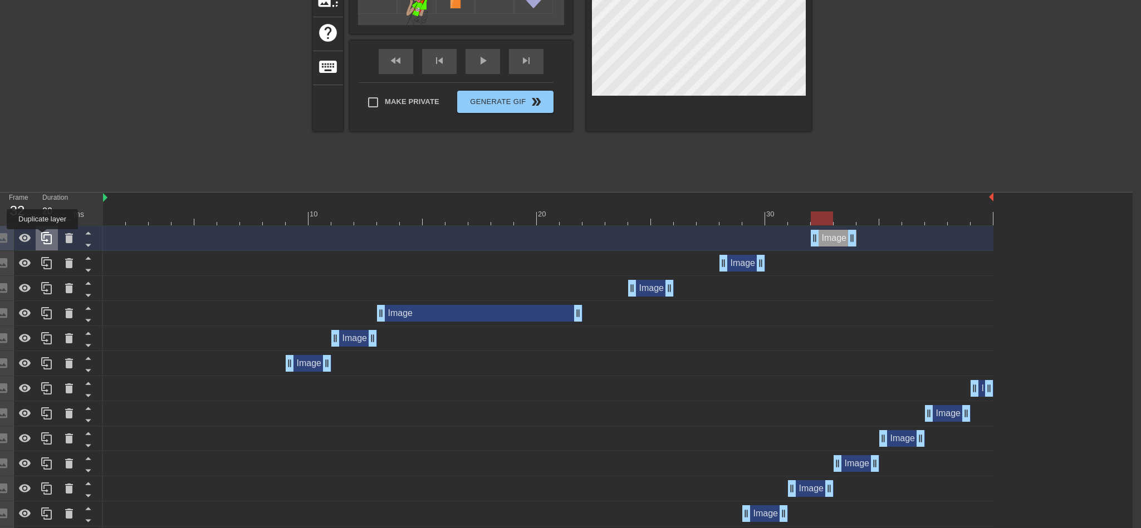
click at [48, 239] on icon at bounding box center [46, 238] width 13 height 13
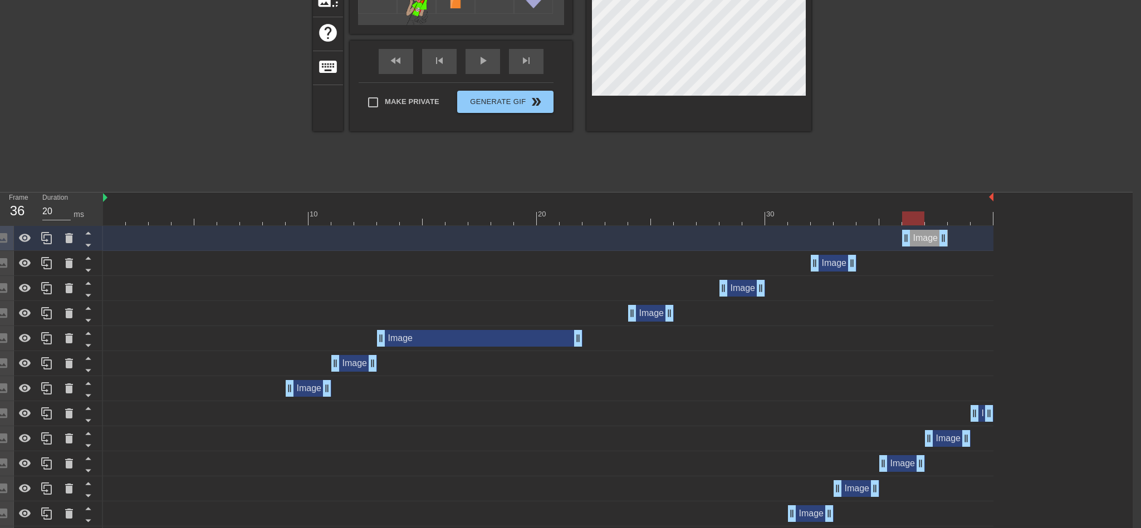
drag, startPoint x: 837, startPoint y: 233, endPoint x: 927, endPoint y: 237, distance: 90.3
click at [927, 237] on div "Image drag_handle drag_handle" at bounding box center [925, 238] width 46 height 17
click at [236, 161] on div at bounding box center [216, 18] width 167 height 334
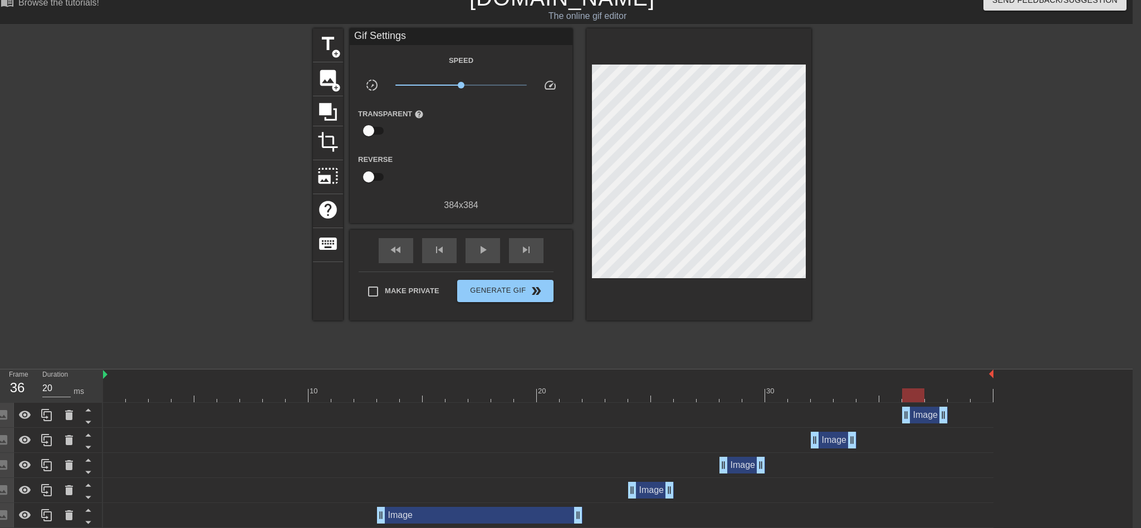
scroll to position [0, 8]
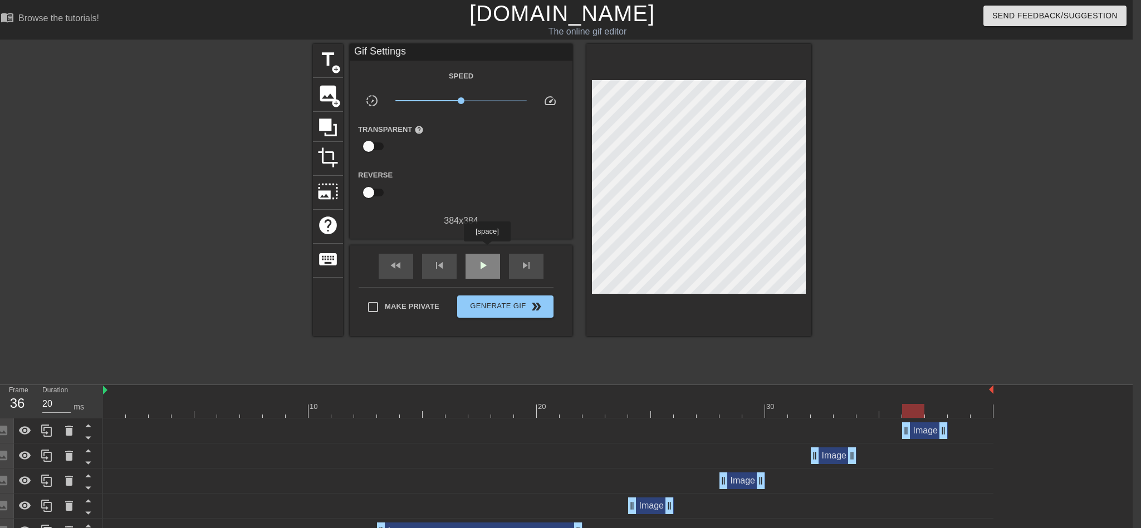
click at [487, 254] on div "play_arrow" at bounding box center [483, 266] width 35 height 25
click at [484, 259] on span "pause" at bounding box center [482, 265] width 13 height 13
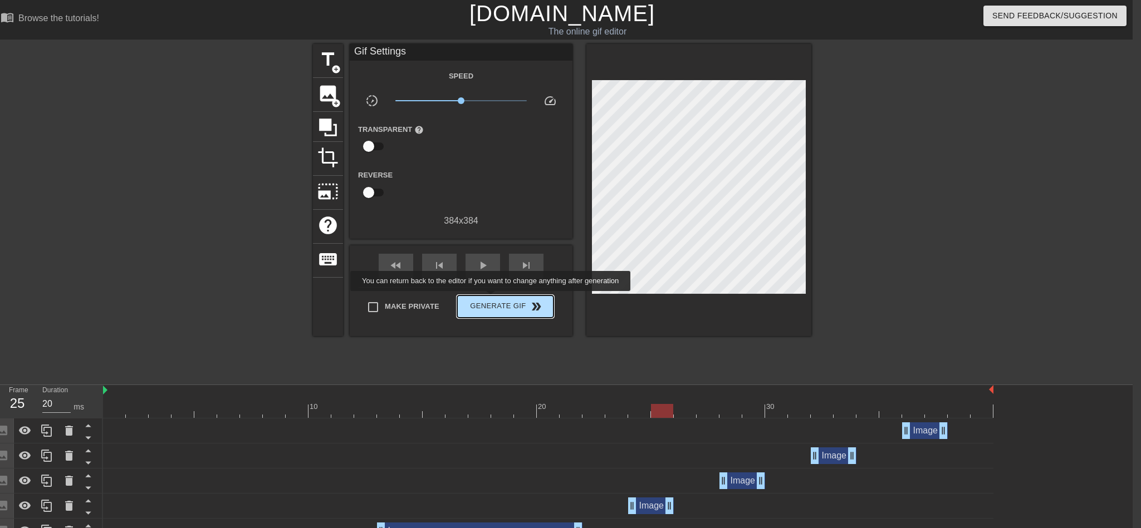
click at [494, 300] on span "Generate Gif double_arrow" at bounding box center [505, 306] width 87 height 13
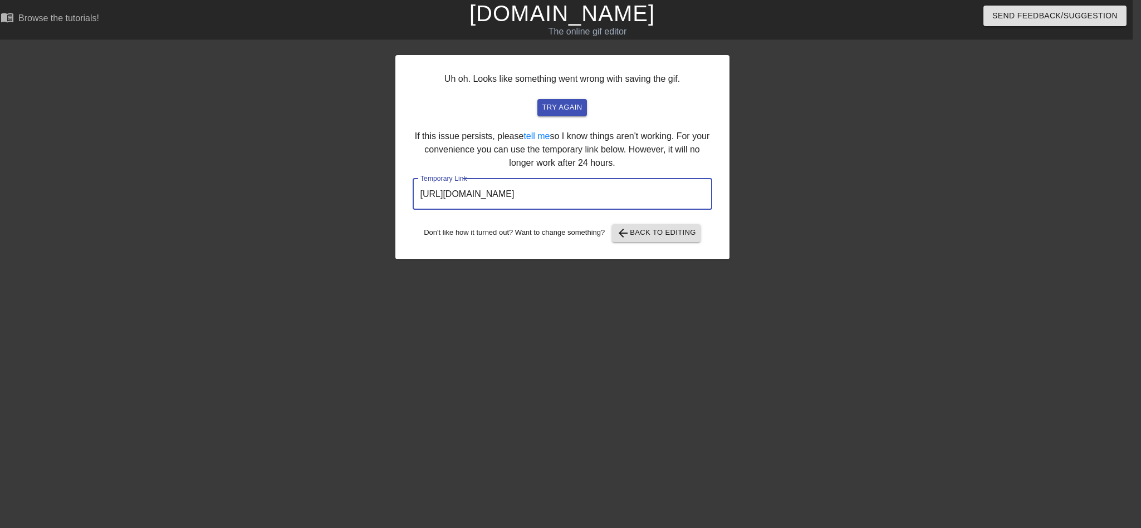
drag, startPoint x: 624, startPoint y: 185, endPoint x: 339, endPoint y: 183, distance: 285.1
click at [339, 183] on div "Uh oh. Looks like something went wrong with saving the gif. try again If this i…" at bounding box center [562, 211] width 1141 height 334
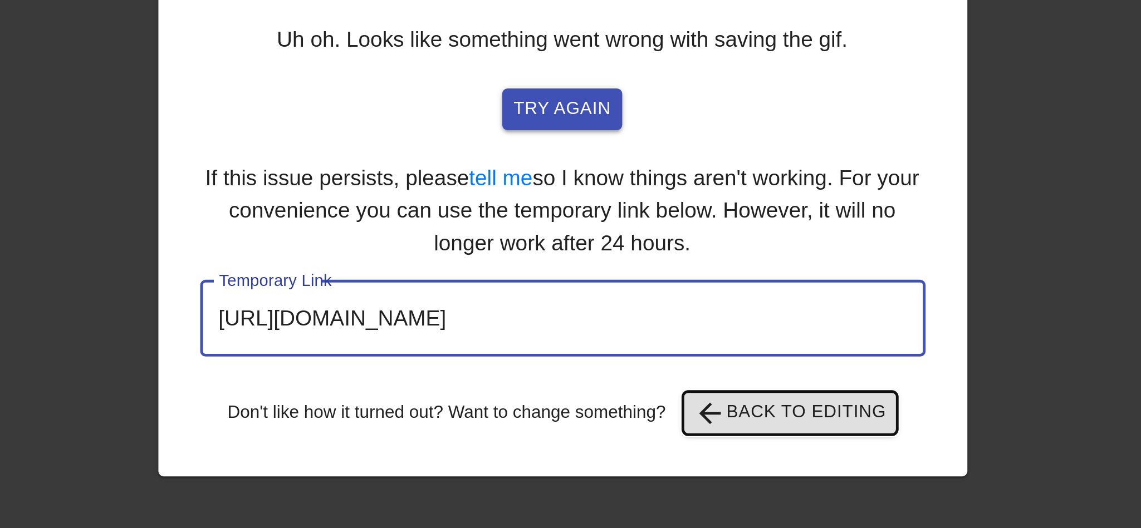
click at [639, 227] on span "arrow_back Back to Editing" at bounding box center [656, 233] width 80 height 13
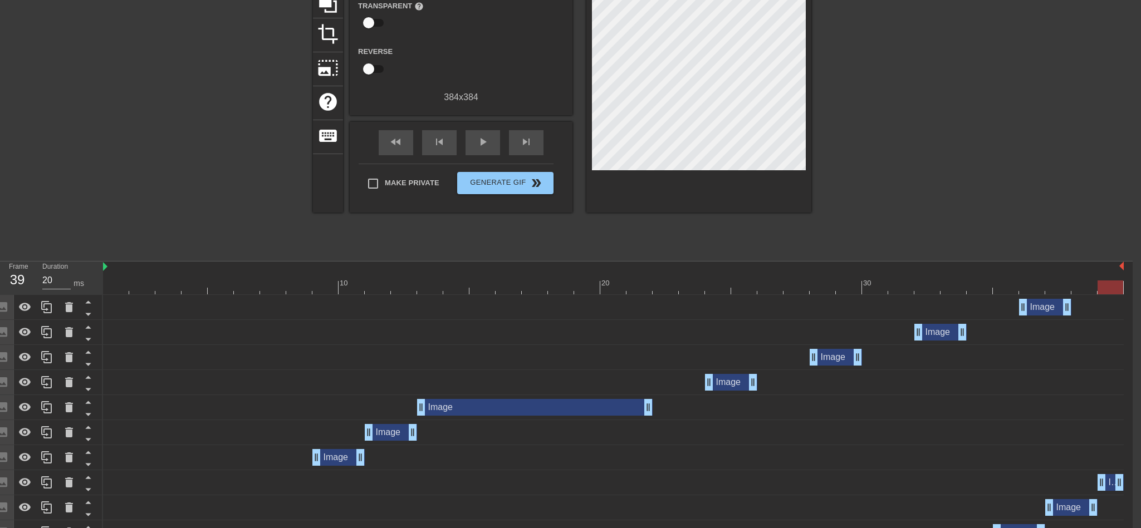
scroll to position [134, 8]
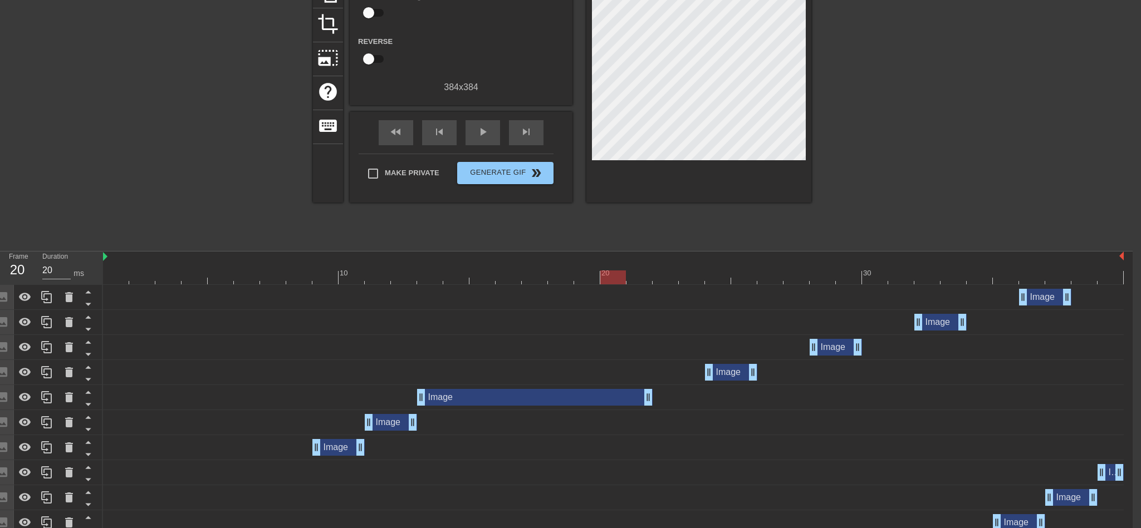
drag, startPoint x: 1111, startPoint y: 277, endPoint x: 624, endPoint y: 311, distance: 489.0
drag, startPoint x: 751, startPoint y: 373, endPoint x: 802, endPoint y: 375, distance: 50.7
drag, startPoint x: 860, startPoint y: 349, endPoint x: 913, endPoint y: 350, distance: 52.9
click at [932, 322] on div "Image drag_handle drag_handle" at bounding box center [940, 322] width 52 height 17
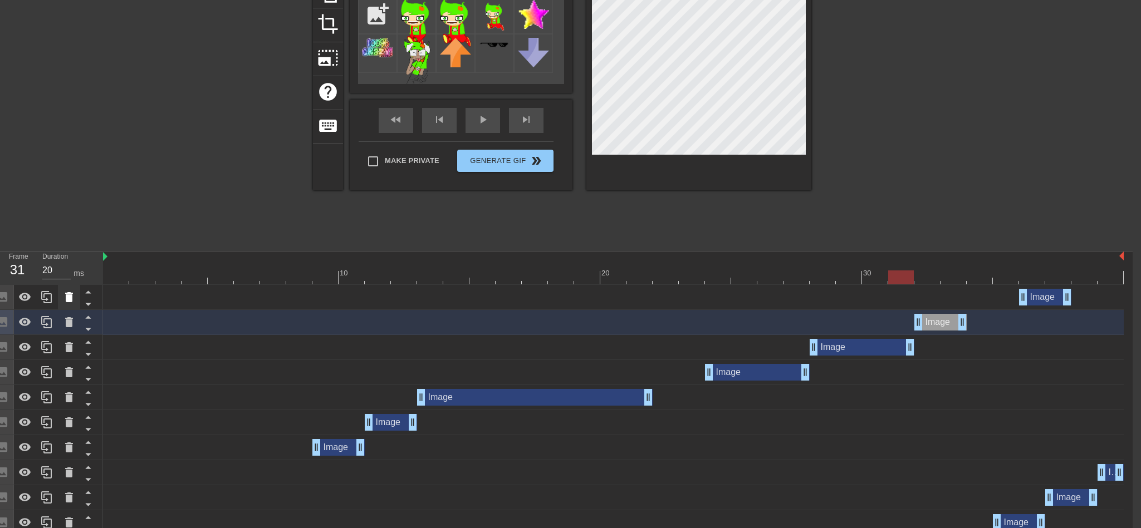
click at [67, 302] on icon at bounding box center [69, 297] width 8 height 10
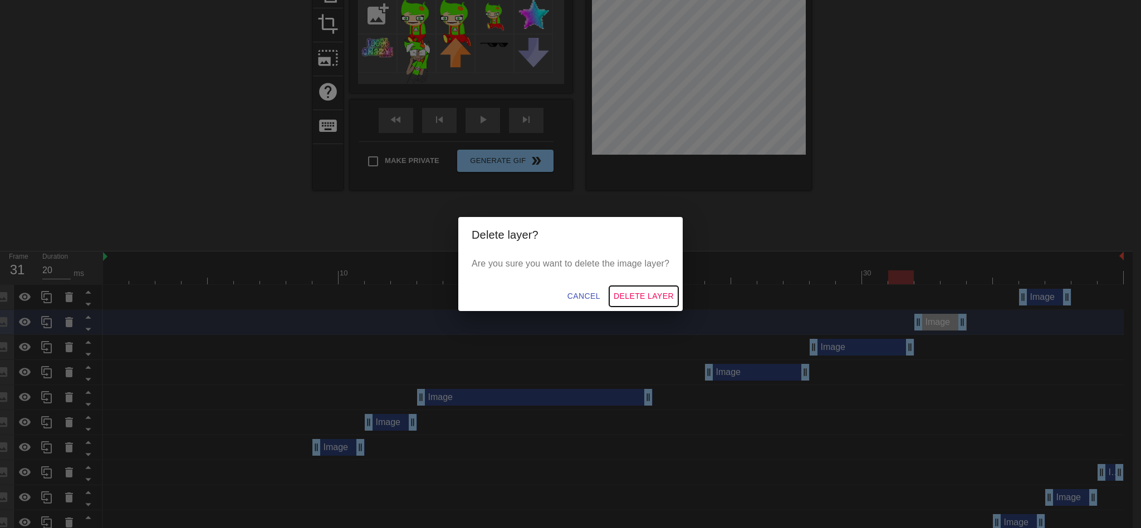
click at [626, 296] on span "Delete Layer" at bounding box center [644, 297] width 60 height 14
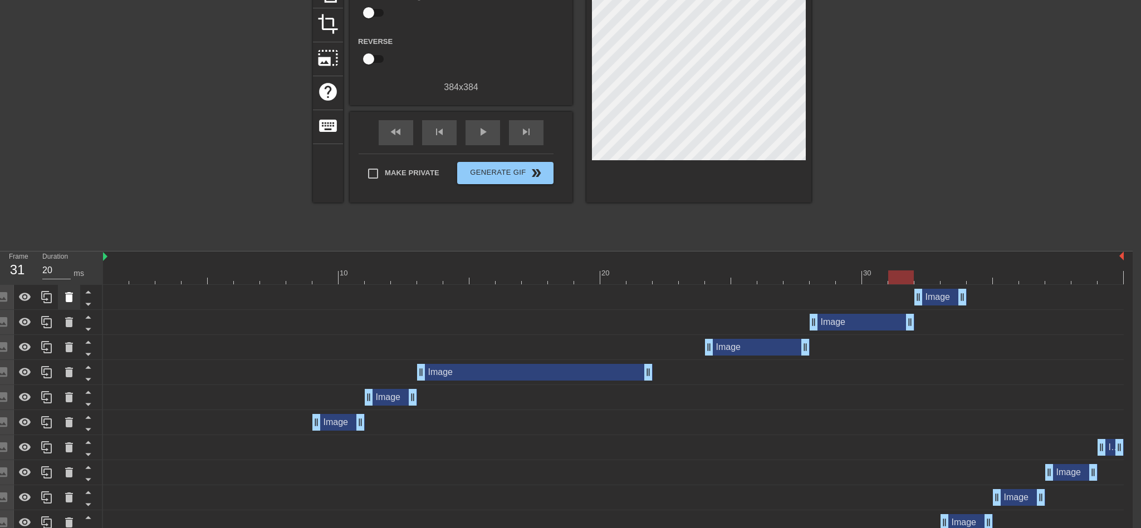
click at [70, 292] on icon at bounding box center [69, 297] width 8 height 10
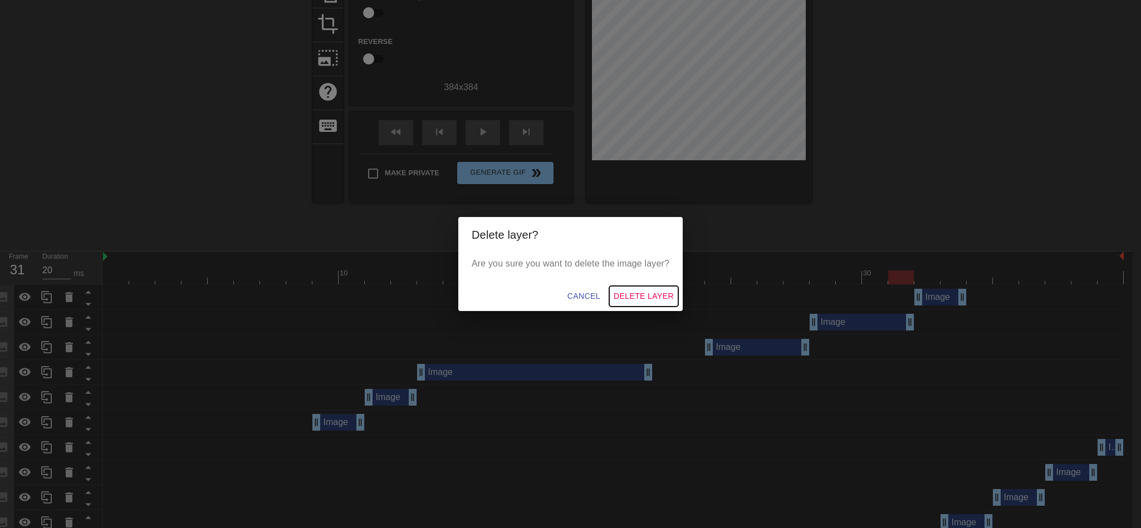
click at [641, 293] on span "Delete Layer" at bounding box center [644, 297] width 60 height 14
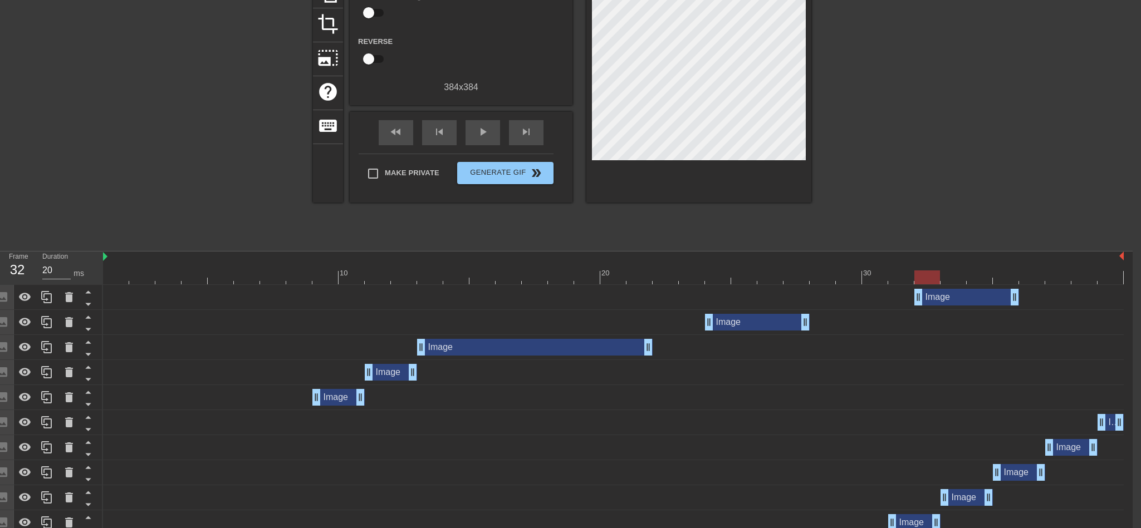
drag, startPoint x: 881, startPoint y: 297, endPoint x: 984, endPoint y: 296, distance: 103.0
click at [984, 296] on div "Image drag_handle drag_handle" at bounding box center [966, 297] width 105 height 17
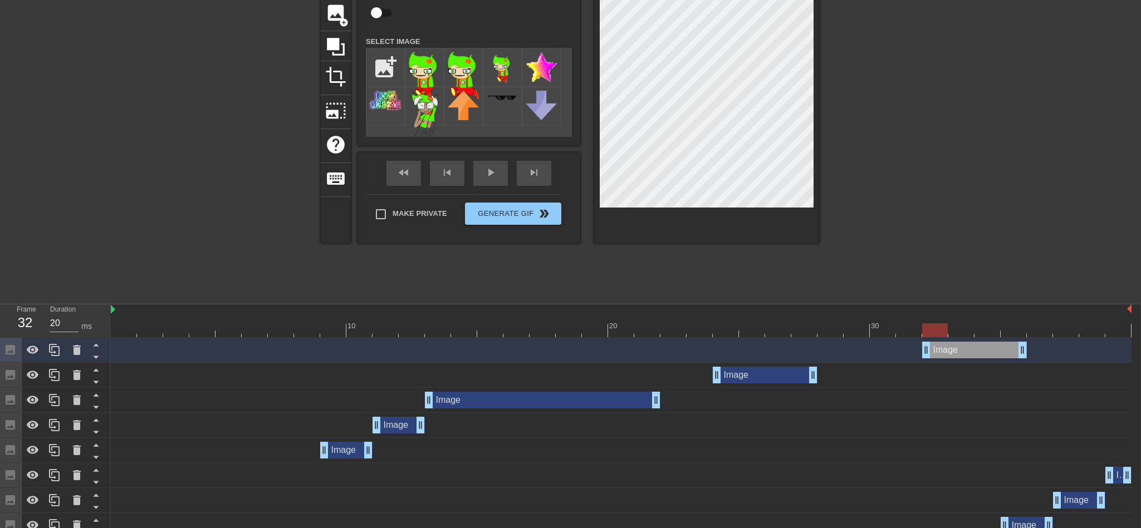
scroll to position [123, 0]
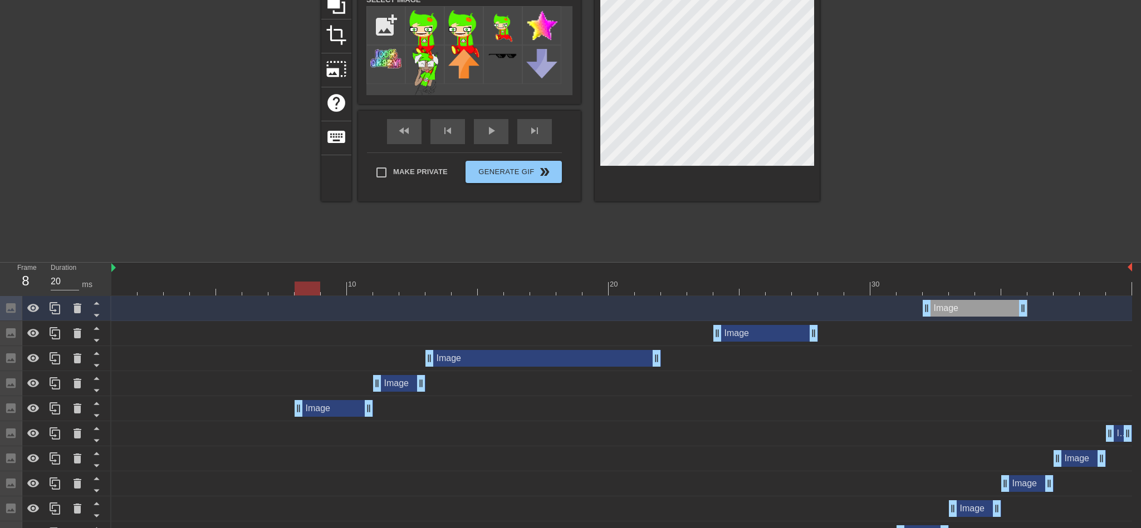
drag, startPoint x: 325, startPoint y: 407, endPoint x: 312, endPoint y: 407, distance: 13.4
drag, startPoint x: 380, startPoint y: 384, endPoint x: 360, endPoint y: 384, distance: 19.5
drag, startPoint x: 332, startPoint y: 415, endPoint x: 305, endPoint y: 415, distance: 27.3
click at [305, 415] on div "Image drag_handle drag_handle" at bounding box center [307, 408] width 79 height 17
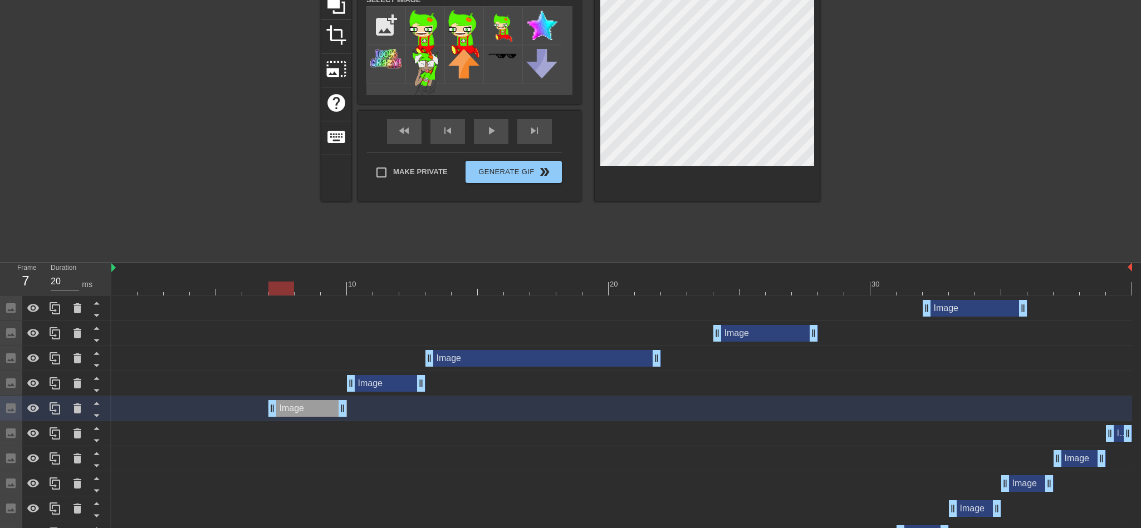
scroll to position [0, 0]
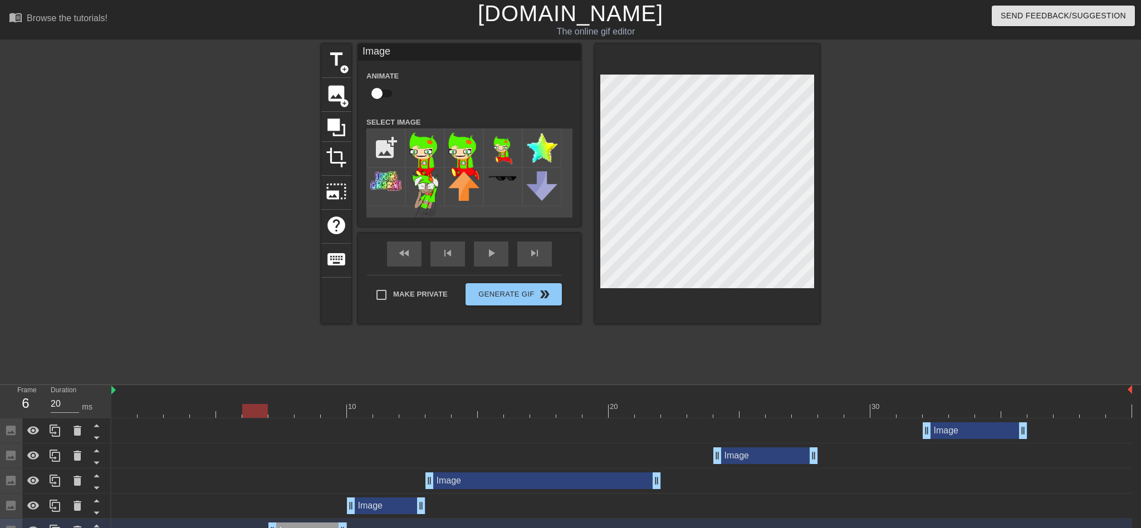
drag, startPoint x: 275, startPoint y: 400, endPoint x: 267, endPoint y: 404, distance: 8.2
click at [267, 404] on div "10 20 30" at bounding box center [621, 401] width 1021 height 33
drag, startPoint x: 251, startPoint y: 406, endPoint x: 107, endPoint y: 401, distance: 144.3
click at [486, 258] on span "play_arrow" at bounding box center [490, 253] width 13 height 13
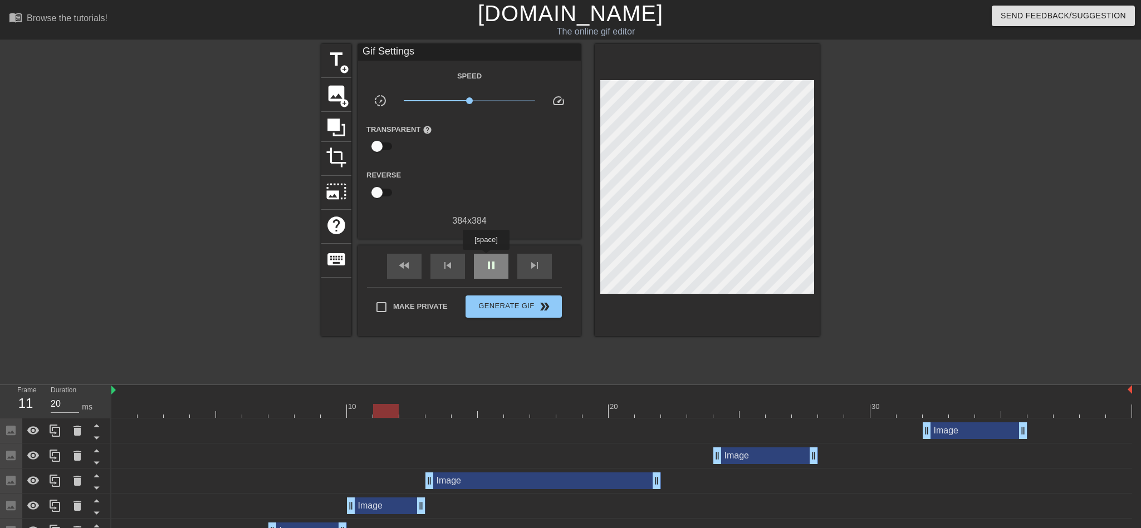
click at [486, 259] on span "pause" at bounding box center [490, 265] width 13 height 13
click at [486, 259] on span "play_arrow" at bounding box center [490, 265] width 13 height 13
click at [486, 259] on span "pause" at bounding box center [490, 265] width 13 height 13
drag, startPoint x: 744, startPoint y: 468, endPoint x: 753, endPoint y: 462, distance: 10.8
click at [753, 462] on div "Image drag_handle drag_handle" at bounding box center [621, 456] width 1021 height 25
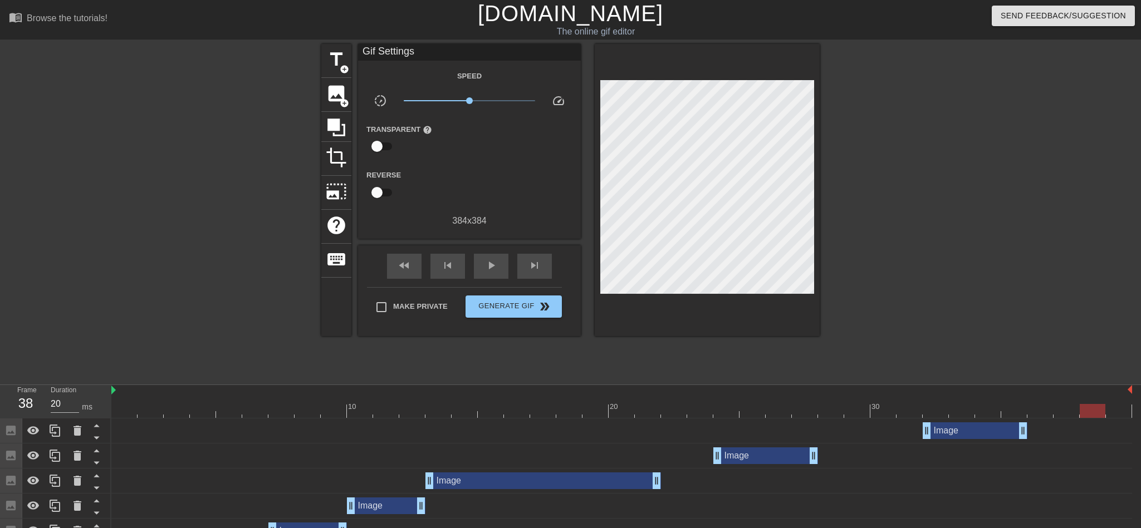
click at [753, 462] on div "Image drag_handle drag_handle" at bounding box center [765, 456] width 105 height 17
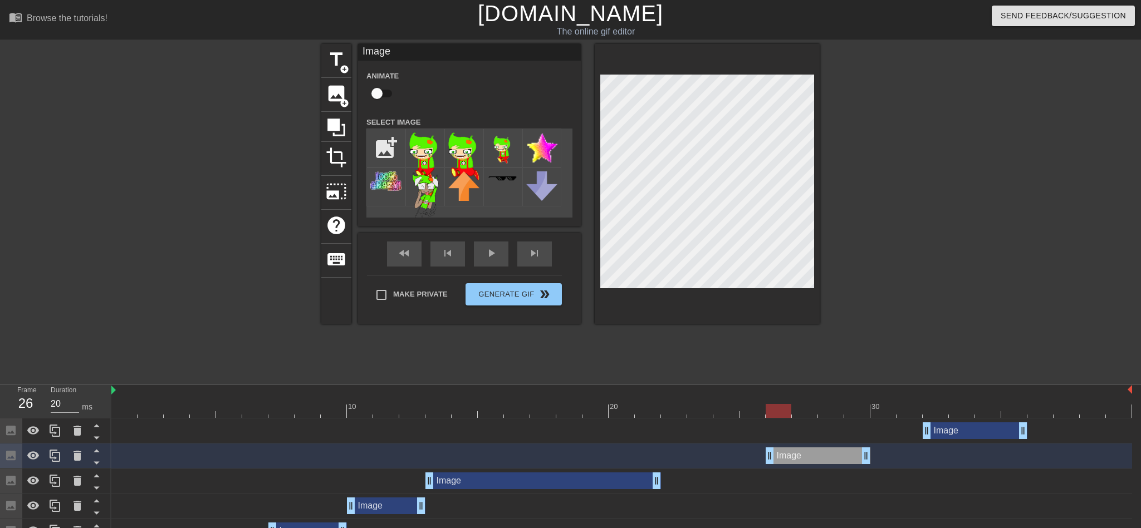
drag, startPoint x: 753, startPoint y: 462, endPoint x: 804, endPoint y: 463, distance: 50.7
click at [804, 463] on div "Image drag_handle drag_handle" at bounding box center [818, 456] width 105 height 17
drag, startPoint x: 951, startPoint y: 430, endPoint x: 998, endPoint y: 430, distance: 46.8
click at [998, 430] on div "Image drag_handle drag_handle" at bounding box center [1027, 431] width 105 height 17
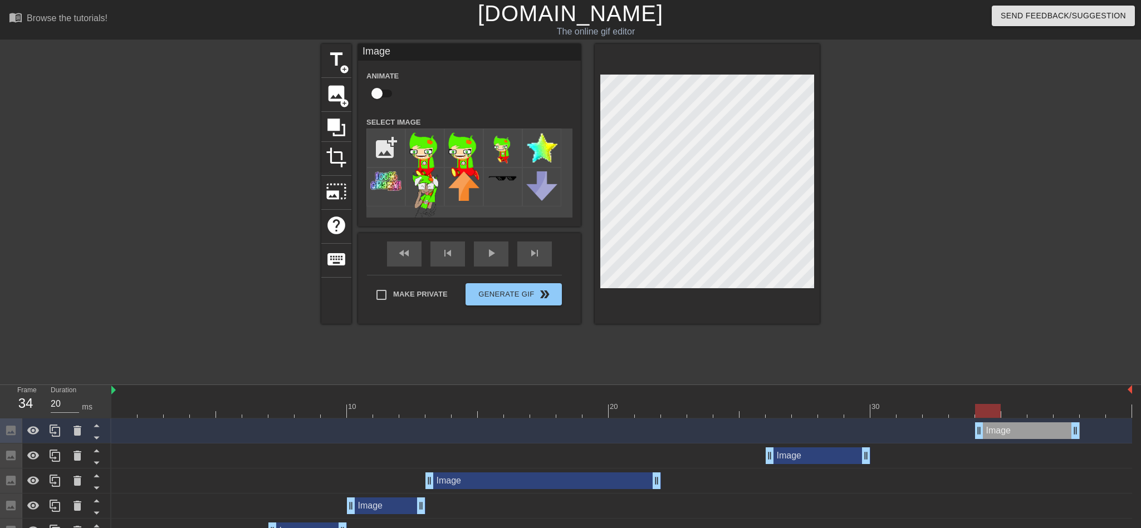
click at [352, 366] on div "title add_circle image add_circle crop photo_size_select_large help keyboard Im…" at bounding box center [570, 211] width 498 height 334
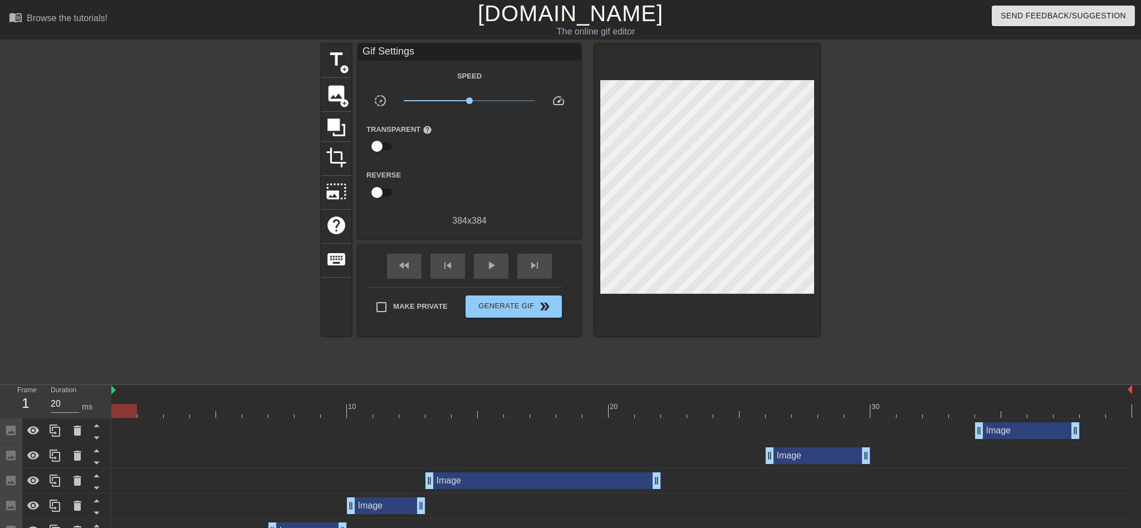
drag, startPoint x: 973, startPoint y: 408, endPoint x: 106, endPoint y: 416, distance: 867.6
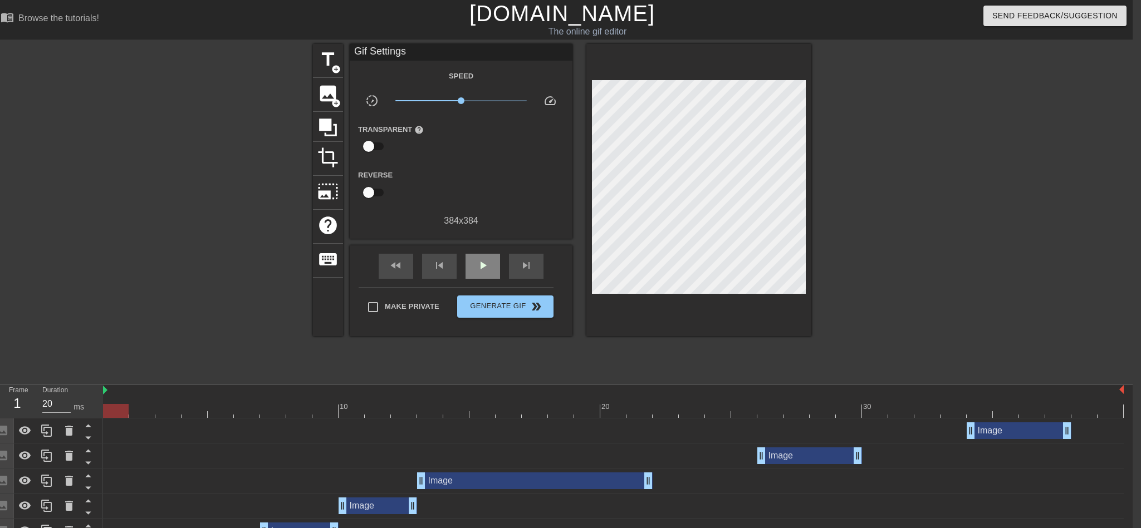
click at [476, 262] on span "play_arrow" at bounding box center [482, 265] width 13 height 13
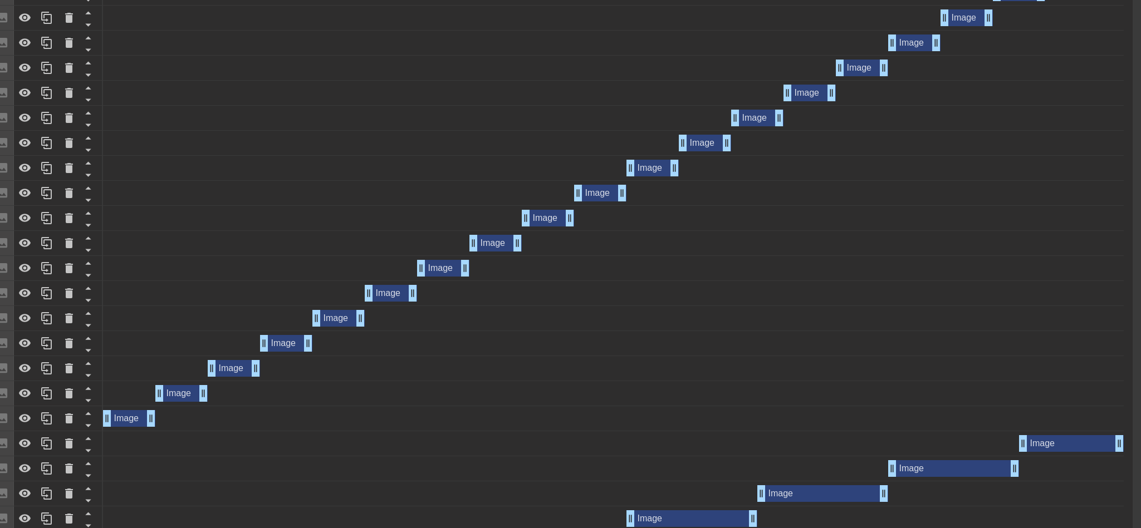
scroll to position [743, 7]
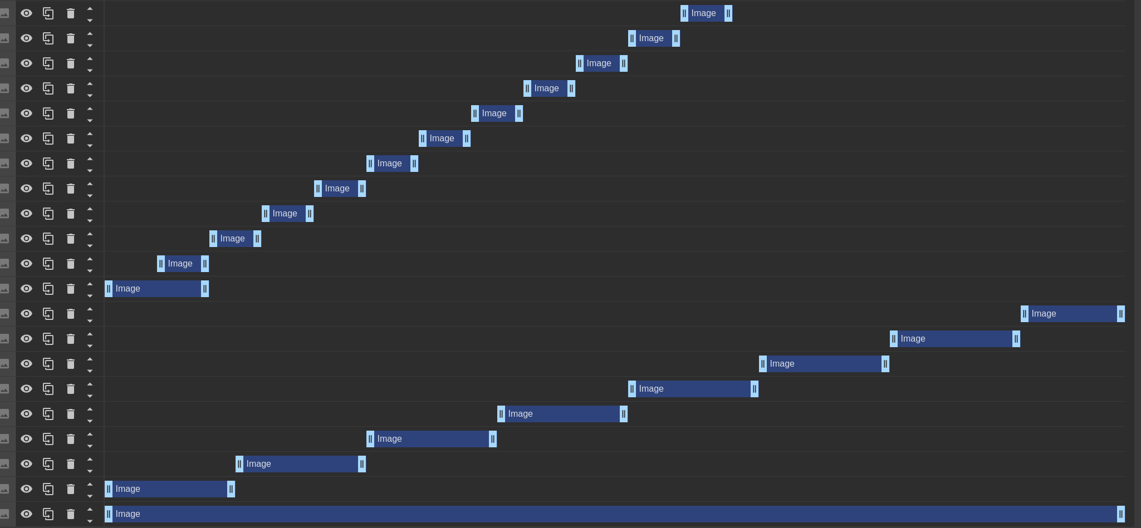
drag, startPoint x: 154, startPoint y: 290, endPoint x: 202, endPoint y: 296, distance: 47.7
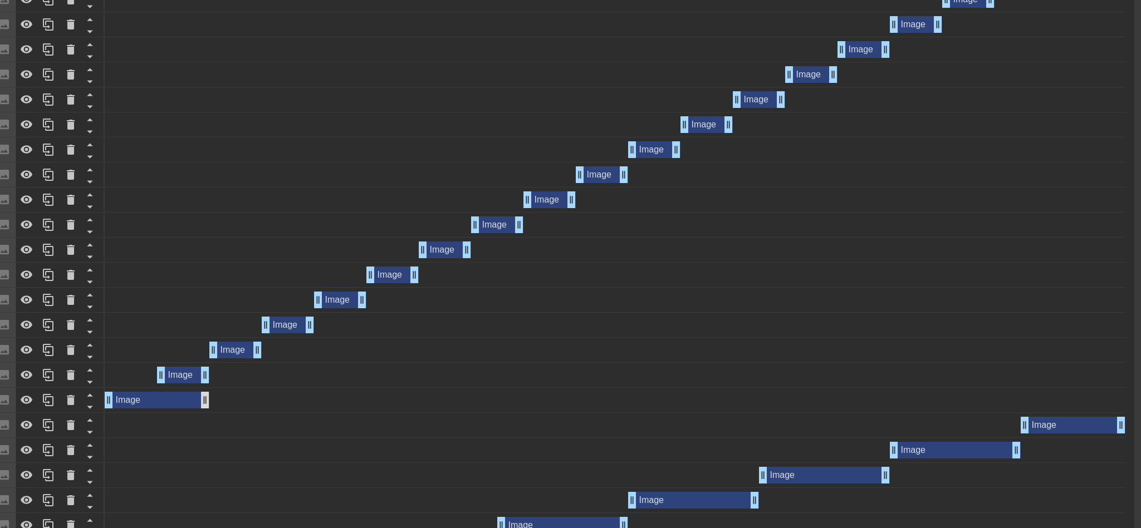
scroll to position [625, 7]
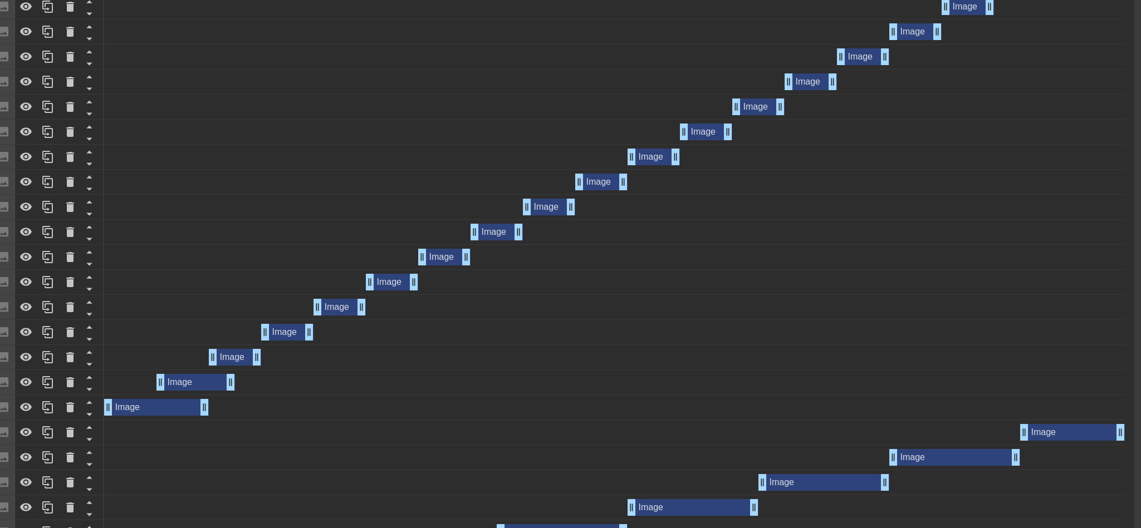
drag, startPoint x: 204, startPoint y: 381, endPoint x: 235, endPoint y: 386, distance: 31.7
click at [235, 386] on div "Image drag_handle drag_handle" at bounding box center [614, 382] width 1021 height 17
drag, startPoint x: 203, startPoint y: 406, endPoint x: 180, endPoint y: 407, distance: 22.9
drag, startPoint x: 254, startPoint y: 359, endPoint x: 274, endPoint y: 361, distance: 19.6
drag, startPoint x: 313, startPoint y: 332, endPoint x: 324, endPoint y: 334, distance: 10.2
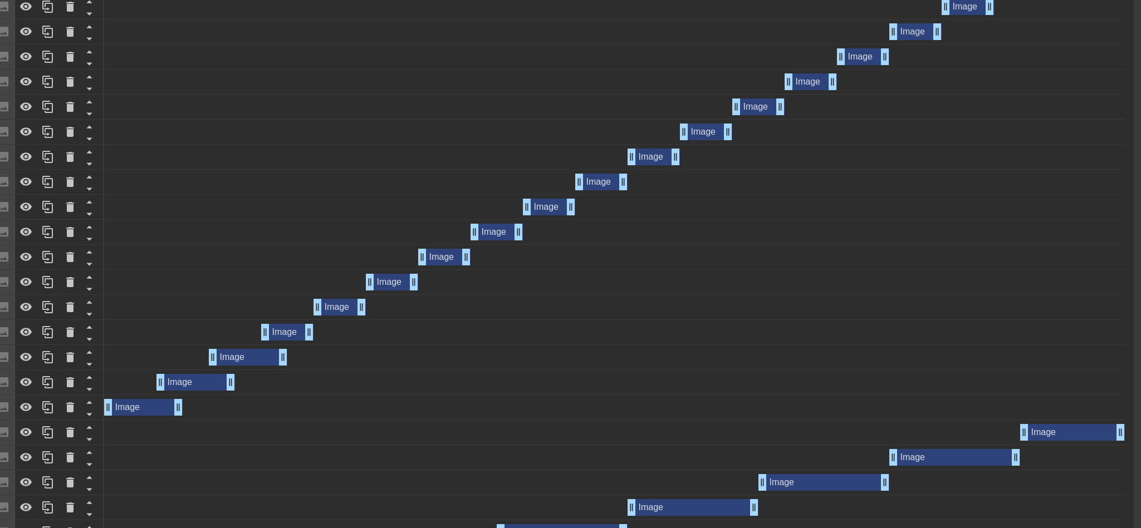
click at [324, 334] on div "Image drag_handle drag_handle" at bounding box center [614, 332] width 1021 height 17
drag, startPoint x: 310, startPoint y: 335, endPoint x: 331, endPoint y: 335, distance: 20.6
drag, startPoint x: 365, startPoint y: 308, endPoint x: 356, endPoint y: 309, distance: 8.9
click at [356, 309] on div "Image drag_handle drag_handle" at bounding box center [614, 307] width 1021 height 17
drag, startPoint x: 359, startPoint y: 308, endPoint x: 379, endPoint y: 309, distance: 20.1
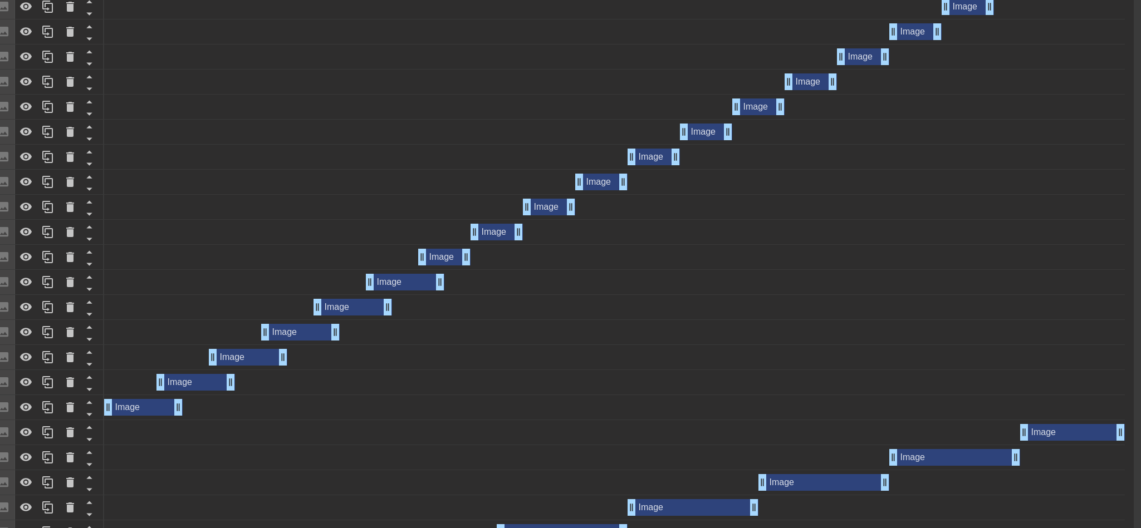
drag, startPoint x: 416, startPoint y: 284, endPoint x: 437, endPoint y: 282, distance: 20.7
drag, startPoint x: 464, startPoint y: 257, endPoint x: 486, endPoint y: 256, distance: 21.7
drag, startPoint x: 515, startPoint y: 232, endPoint x: 534, endPoint y: 233, distance: 18.9
drag, startPoint x: 572, startPoint y: 207, endPoint x: 595, endPoint y: 206, distance: 22.3
drag, startPoint x: 625, startPoint y: 185, endPoint x: 645, endPoint y: 185, distance: 20.1
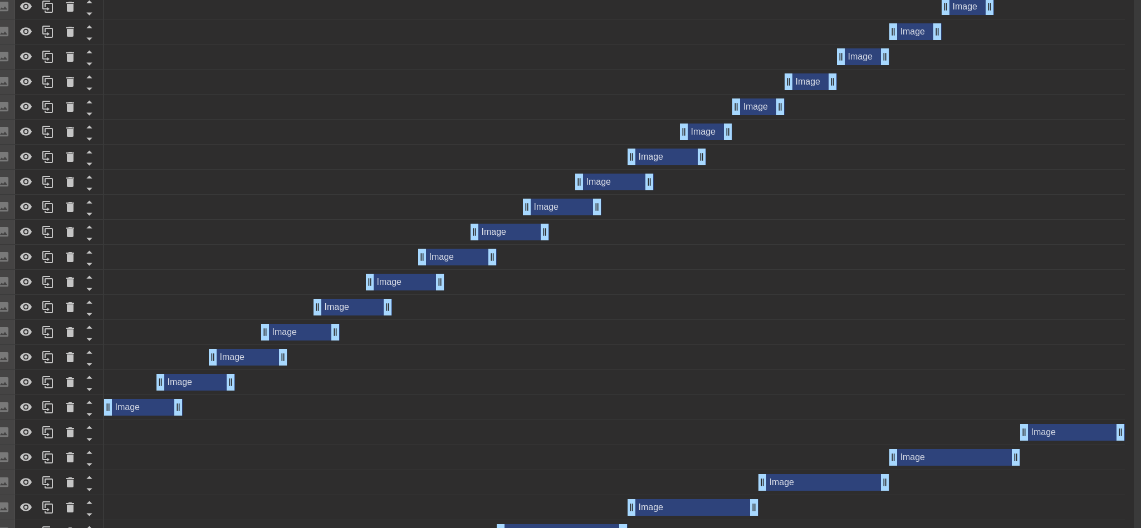
drag, startPoint x: 677, startPoint y: 154, endPoint x: 696, endPoint y: 154, distance: 19.5
drag, startPoint x: 732, startPoint y: 130, endPoint x: 726, endPoint y: 131, distance: 6.8
click at [726, 131] on div "Image drag_handle drag_handle" at bounding box center [614, 132] width 1021 height 17
drag, startPoint x: 724, startPoint y: 133, endPoint x: 741, endPoint y: 133, distance: 16.7
drag, startPoint x: 781, startPoint y: 106, endPoint x: 807, endPoint y: 106, distance: 26.2
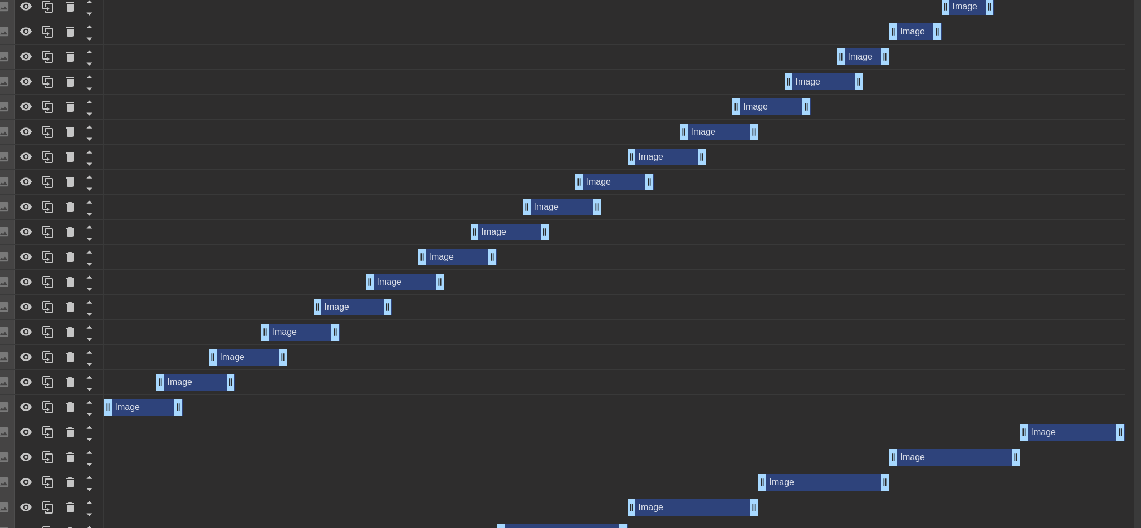
drag, startPoint x: 835, startPoint y: 80, endPoint x: 851, endPoint y: 84, distance: 16.1
click at [209, 394] on div "Image drag_handle drag_handle" at bounding box center [614, 382] width 1021 height 25
drag, startPoint x: 191, startPoint y: 386, endPoint x: 209, endPoint y: 388, distance: 17.9
click at [209, 388] on div "Image drag_handle drag_handle" at bounding box center [222, 382] width 79 height 17
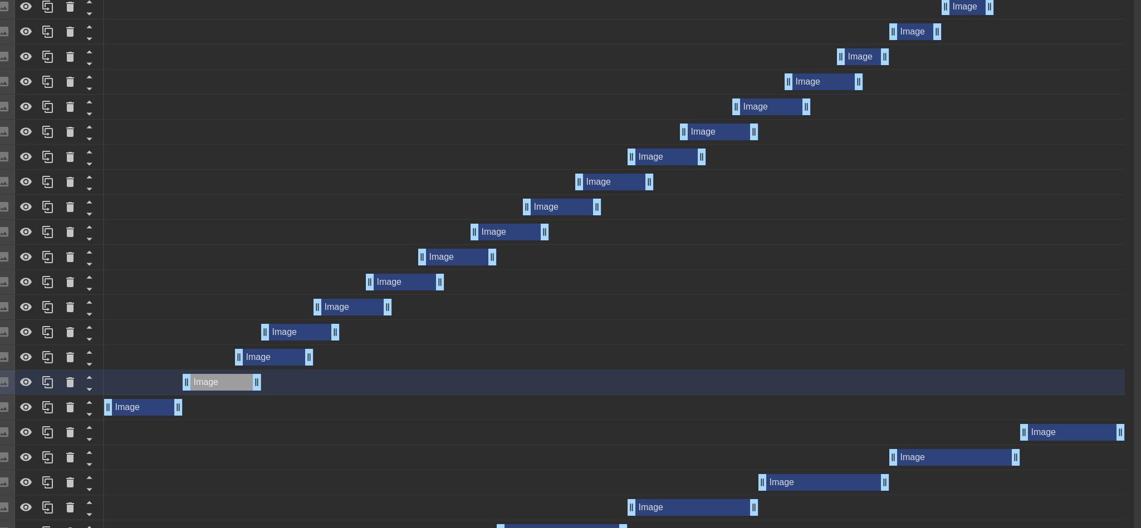
drag, startPoint x: 244, startPoint y: 359, endPoint x: 291, endPoint y: 359, distance: 46.2
click at [291, 359] on div "Image drag_handle drag_handle" at bounding box center [274, 357] width 79 height 17
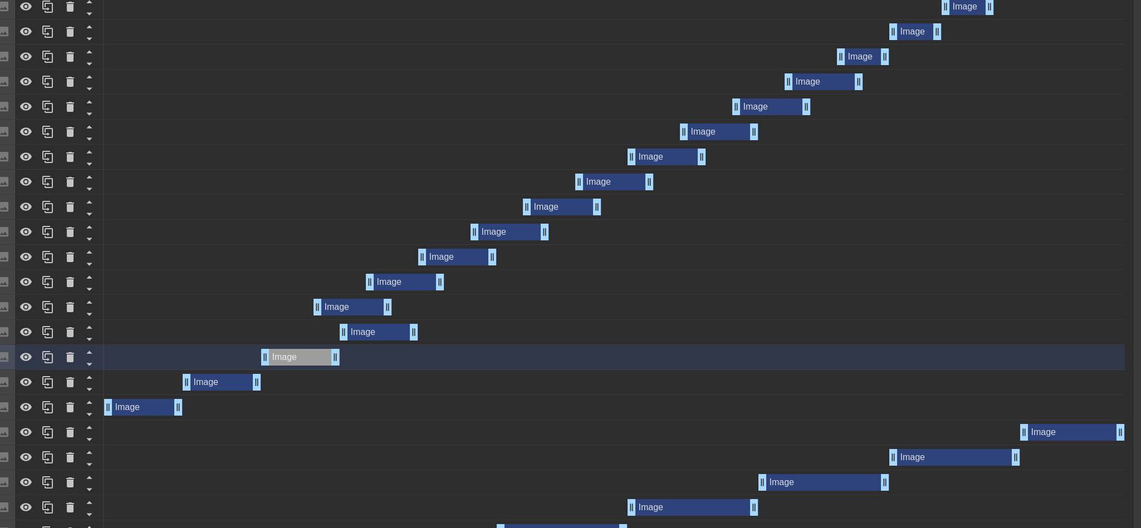
drag, startPoint x: 291, startPoint y: 340, endPoint x: 369, endPoint y: 339, distance: 78.5
click at [369, 339] on div "Image drag_handle drag_handle" at bounding box center [379, 332] width 79 height 17
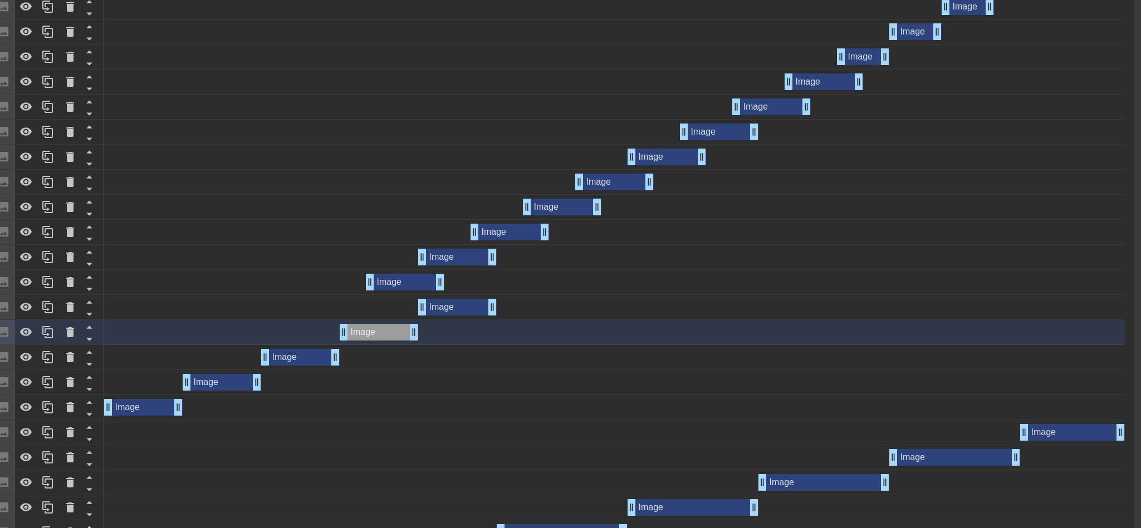
drag, startPoint x: 349, startPoint y: 313, endPoint x: 444, endPoint y: 309, distance: 95.9
click at [444, 309] on div "Image drag_handle drag_handle" at bounding box center [457, 307] width 79 height 17
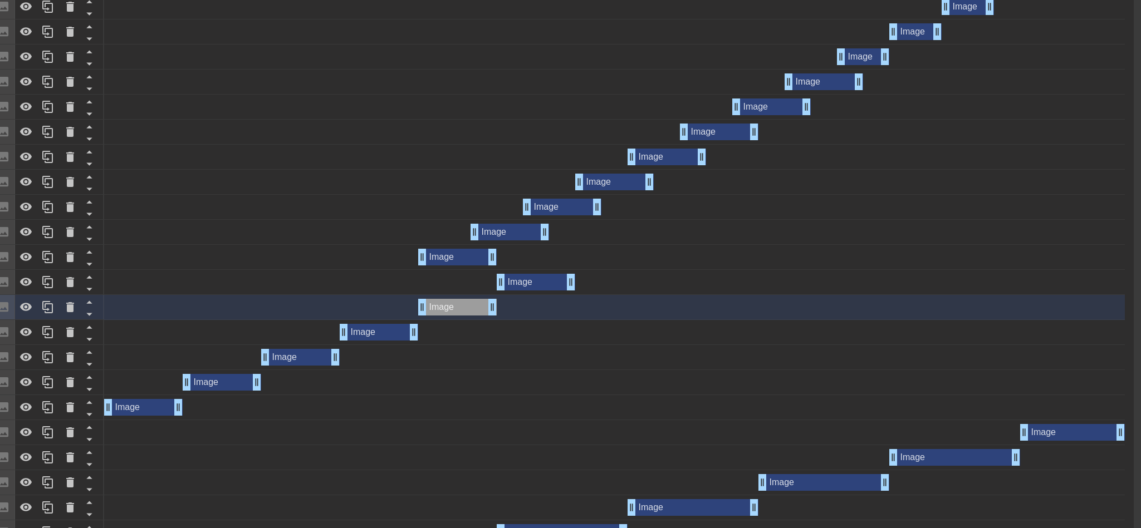
drag, startPoint x: 399, startPoint y: 283, endPoint x: 538, endPoint y: 278, distance: 139.3
click at [538, 278] on div "Image drag_handle drag_handle" at bounding box center [536, 282] width 79 height 17
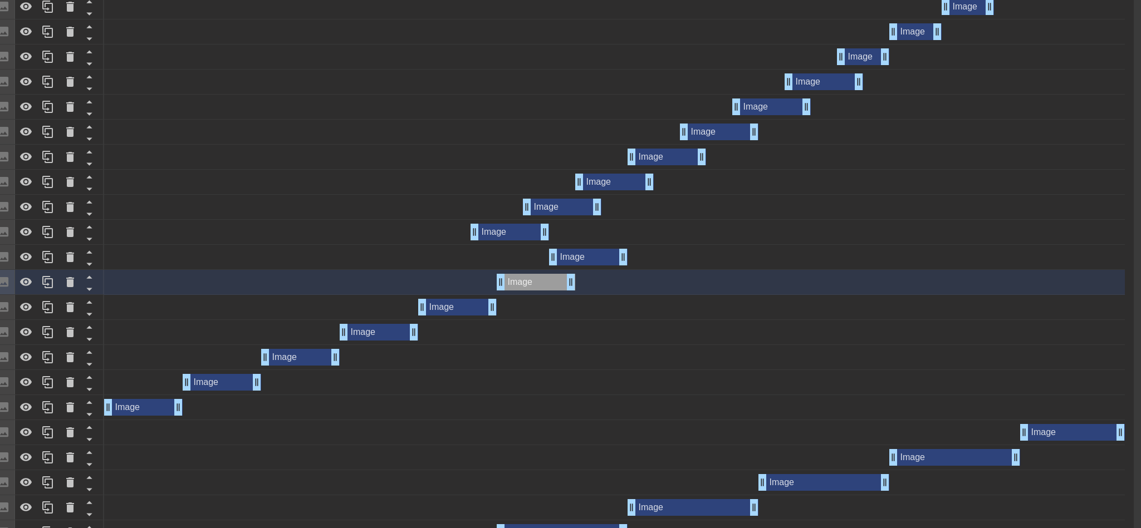
drag, startPoint x: 456, startPoint y: 258, endPoint x: 590, endPoint y: 257, distance: 133.6
click at [590, 257] on div "Image drag_handle drag_handle" at bounding box center [588, 257] width 79 height 17
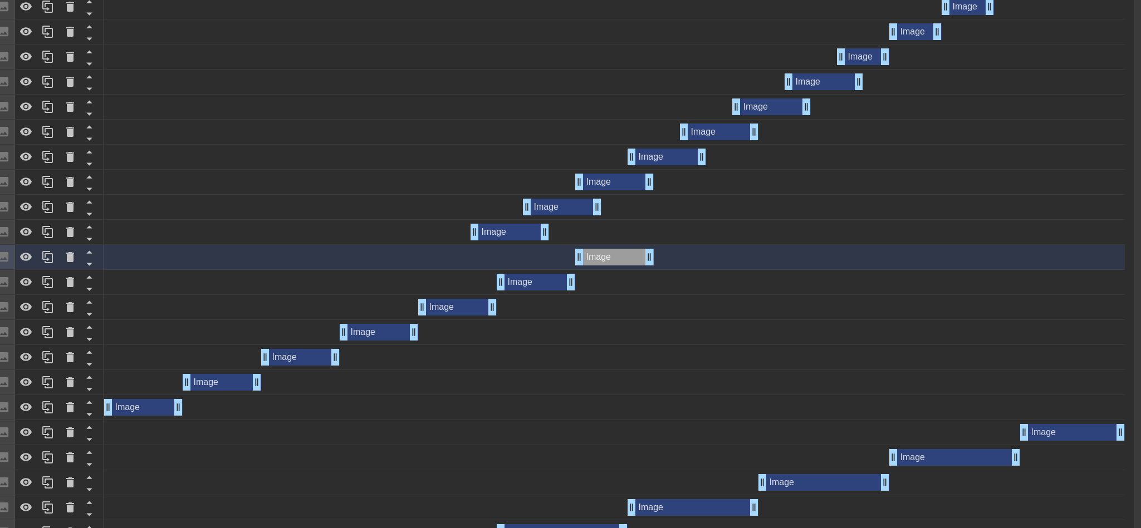
drag, startPoint x: 590, startPoint y: 257, endPoint x: 608, endPoint y: 258, distance: 17.9
click at [608, 258] on div "Image drag_handle drag_handle" at bounding box center [614, 257] width 79 height 17
drag, startPoint x: 509, startPoint y: 233, endPoint x: 679, endPoint y: 228, distance: 169.9
click at [679, 228] on div "Image drag_handle drag_handle" at bounding box center [667, 232] width 79 height 17
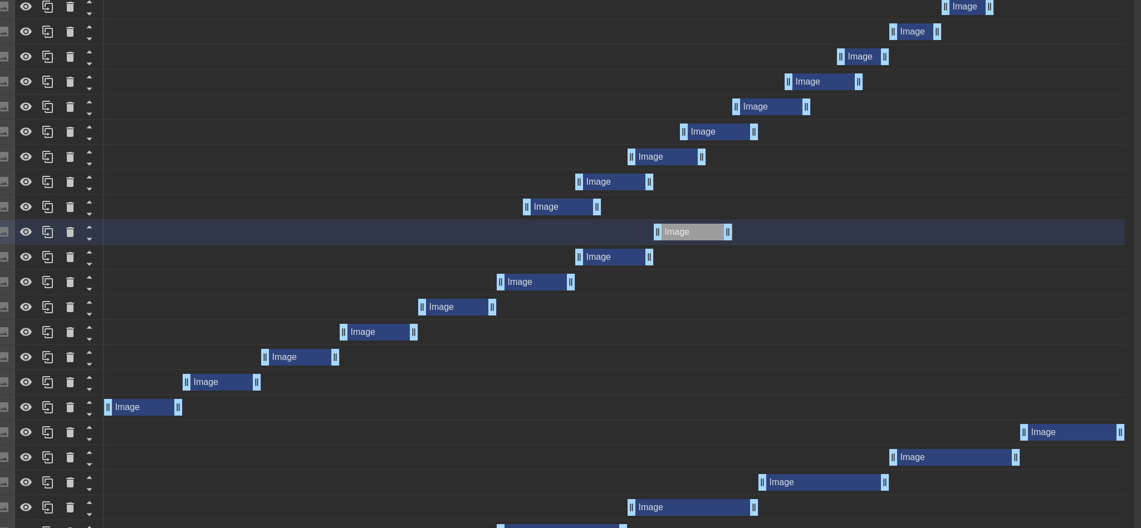
drag, startPoint x: 669, startPoint y: 232, endPoint x: 687, endPoint y: 237, distance: 18.0
click at [687, 237] on div "Image drag_handle drag_handle" at bounding box center [693, 232] width 79 height 17
drag, startPoint x: 558, startPoint y: 208, endPoint x: 765, endPoint y: 213, distance: 206.6
click at [765, 213] on div "Image drag_handle drag_handle" at bounding box center [771, 207] width 79 height 17
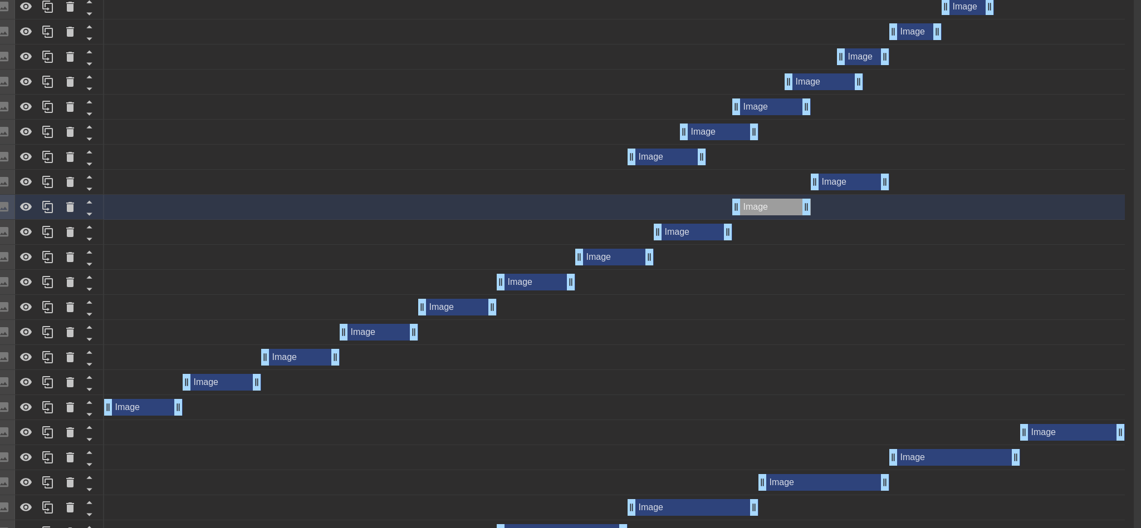
drag, startPoint x: 609, startPoint y: 180, endPoint x: 836, endPoint y: 172, distance: 227.3
click at [836, 172] on div "Image drag_handle drag_handle" at bounding box center [614, 182] width 1021 height 25
drag, startPoint x: 660, startPoint y: 160, endPoint x: 930, endPoint y: 151, distance: 270.2
click at [930, 151] on div "Image drag_handle drag_handle" at bounding box center [928, 157] width 79 height 17
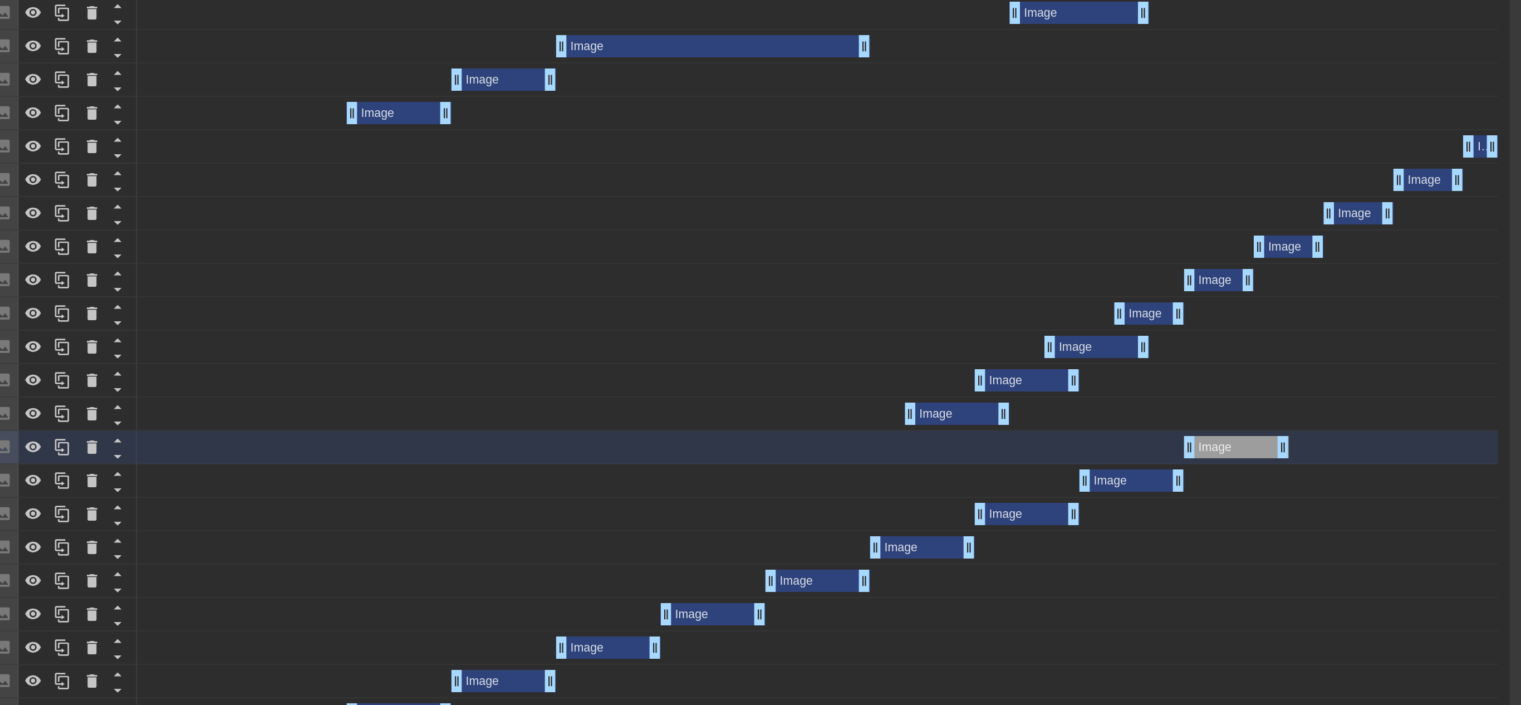
scroll to position [447, 9]
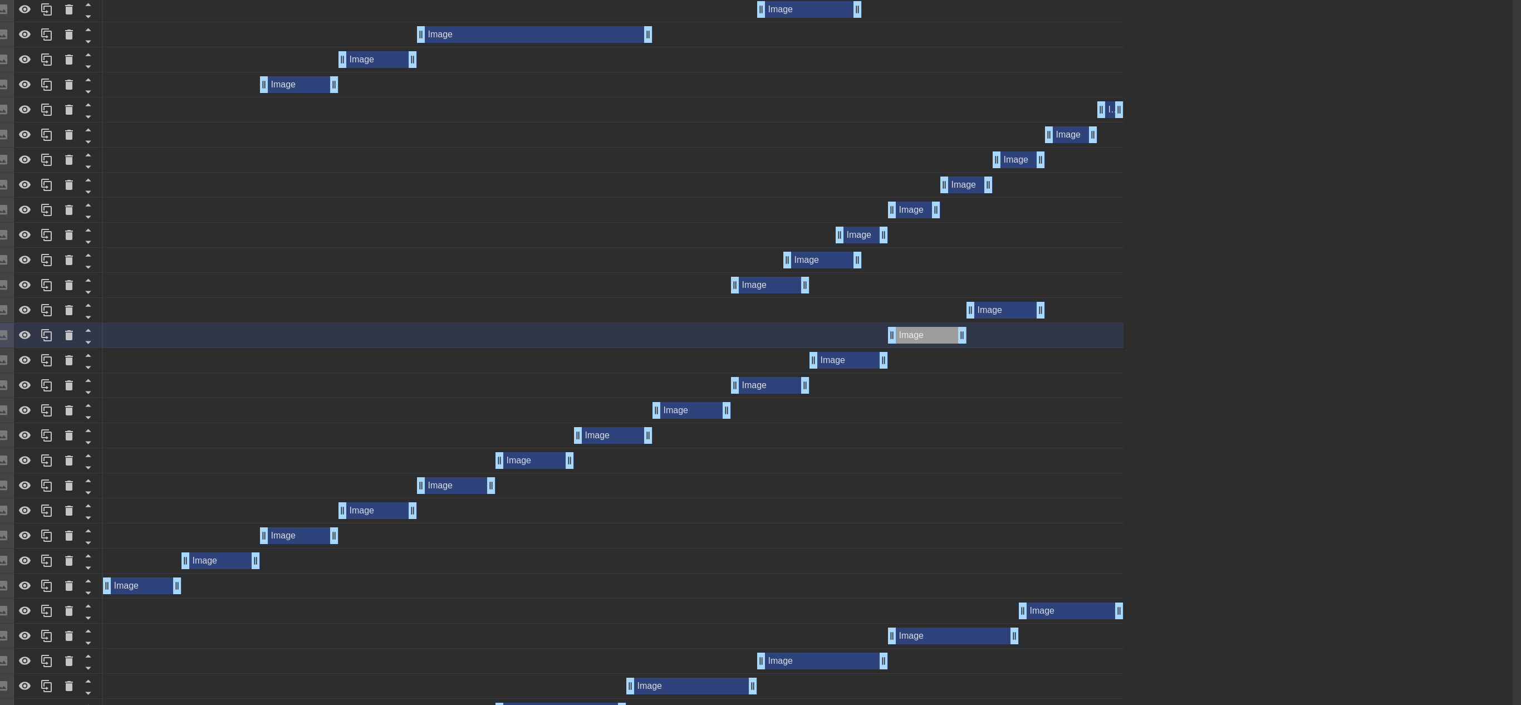
drag, startPoint x: 717, startPoint y: 310, endPoint x: 1008, endPoint y: 329, distance: 291.8
click at [1008, 329] on div "Image drag_handle drag_handle Image drag_handle drag_handle Image drag_handle d…" at bounding box center [808, 398] width 1410 height 852
drag, startPoint x: 768, startPoint y: 284, endPoint x: 1081, endPoint y: 300, distance: 313.4
click at [1013, 300] on div "Image drag_handle drag_handle Image drag_handle drag_handle Image drag_handle d…" at bounding box center [808, 398] width 1410 height 852
click at [819, 265] on div "Image drag_handle drag_handle" at bounding box center [822, 260] width 79 height 17
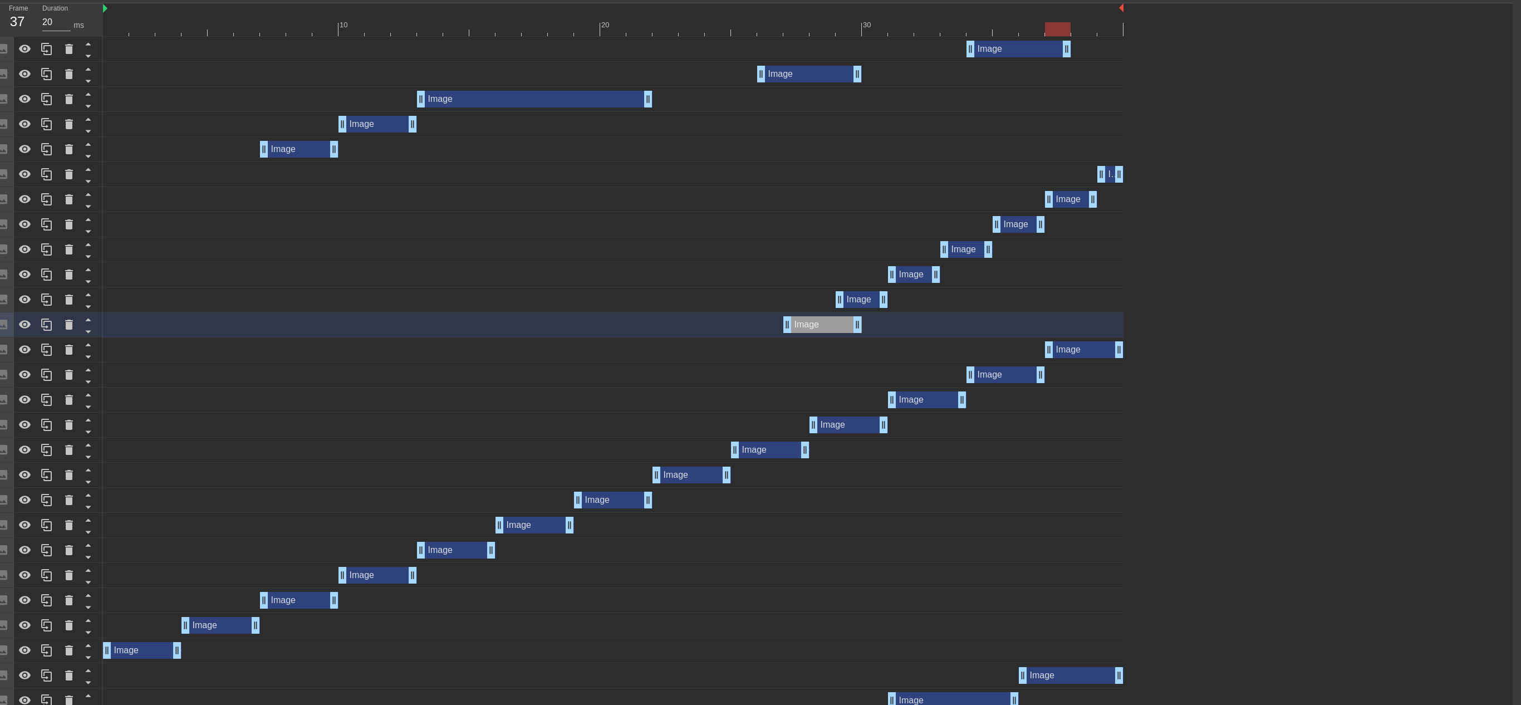
scroll to position [363, 9]
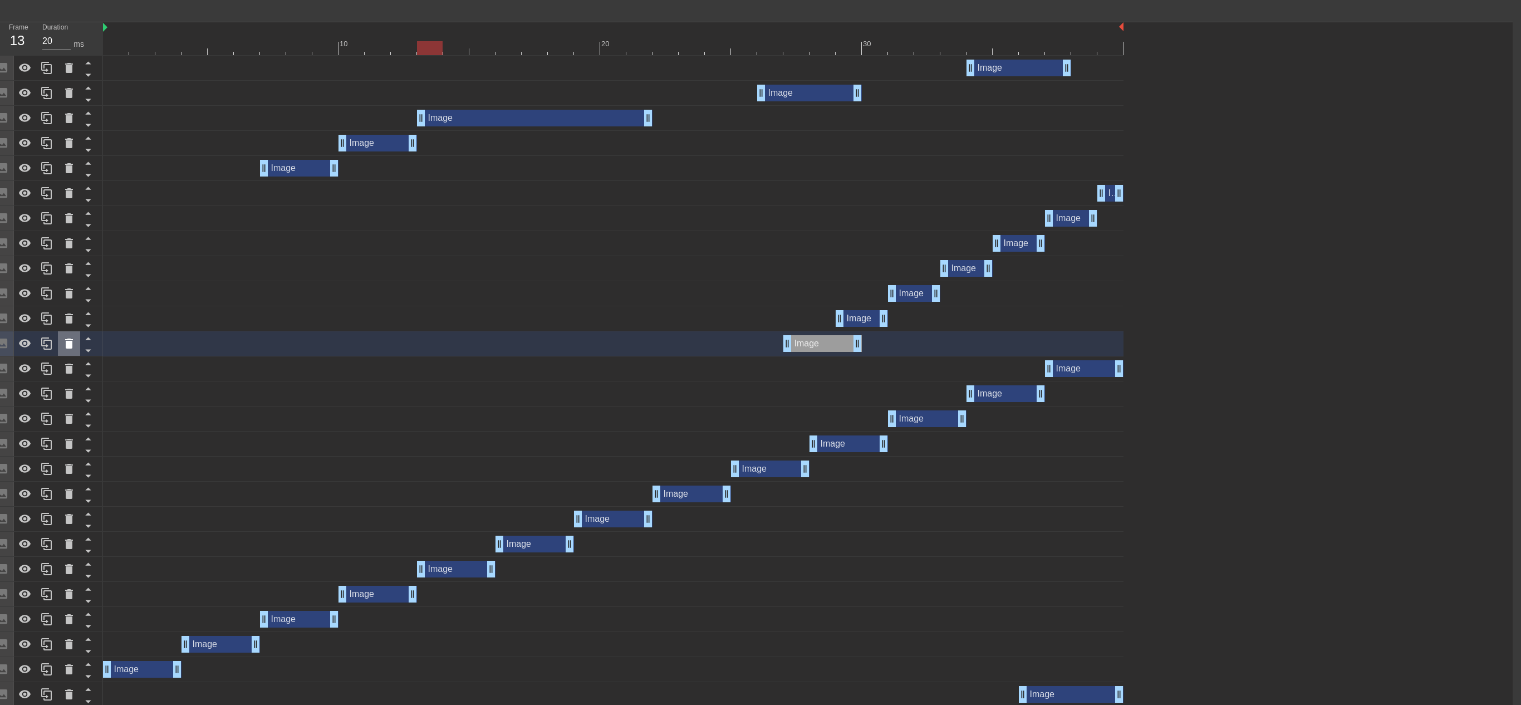
click at [68, 343] on icon at bounding box center [69, 344] width 8 height 10
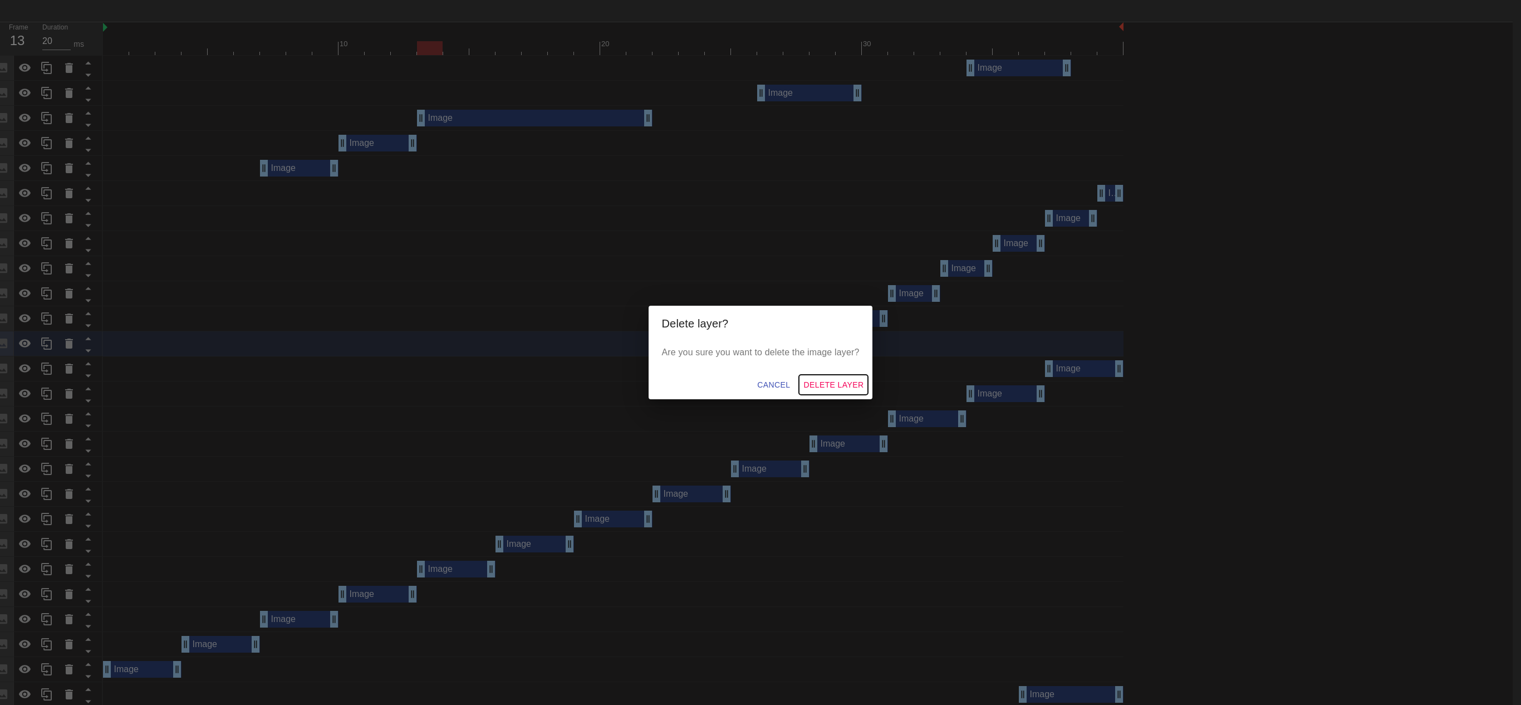
click at [831, 381] on span "Delete Layer" at bounding box center [834, 385] width 60 height 14
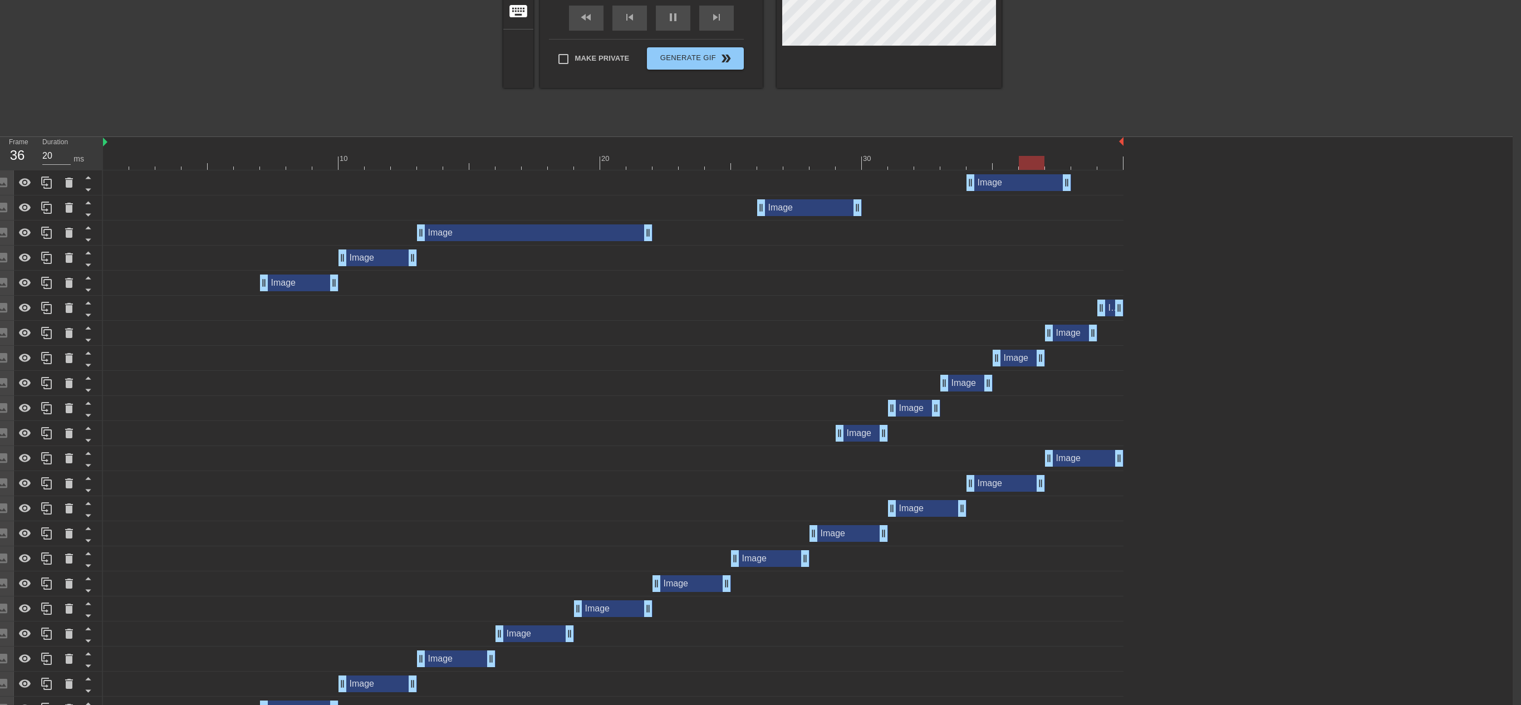
scroll to position [244, 9]
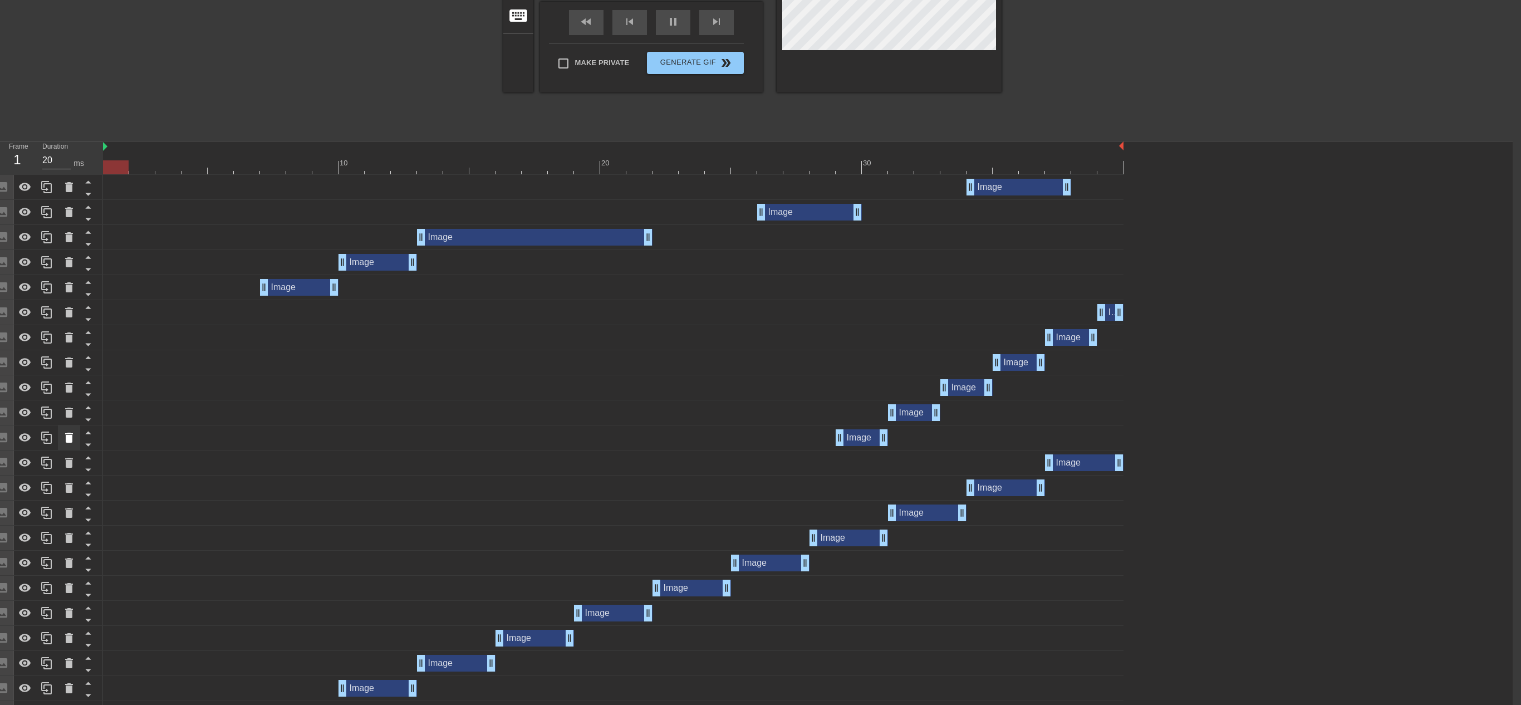
click at [72, 436] on icon at bounding box center [68, 437] width 13 height 13
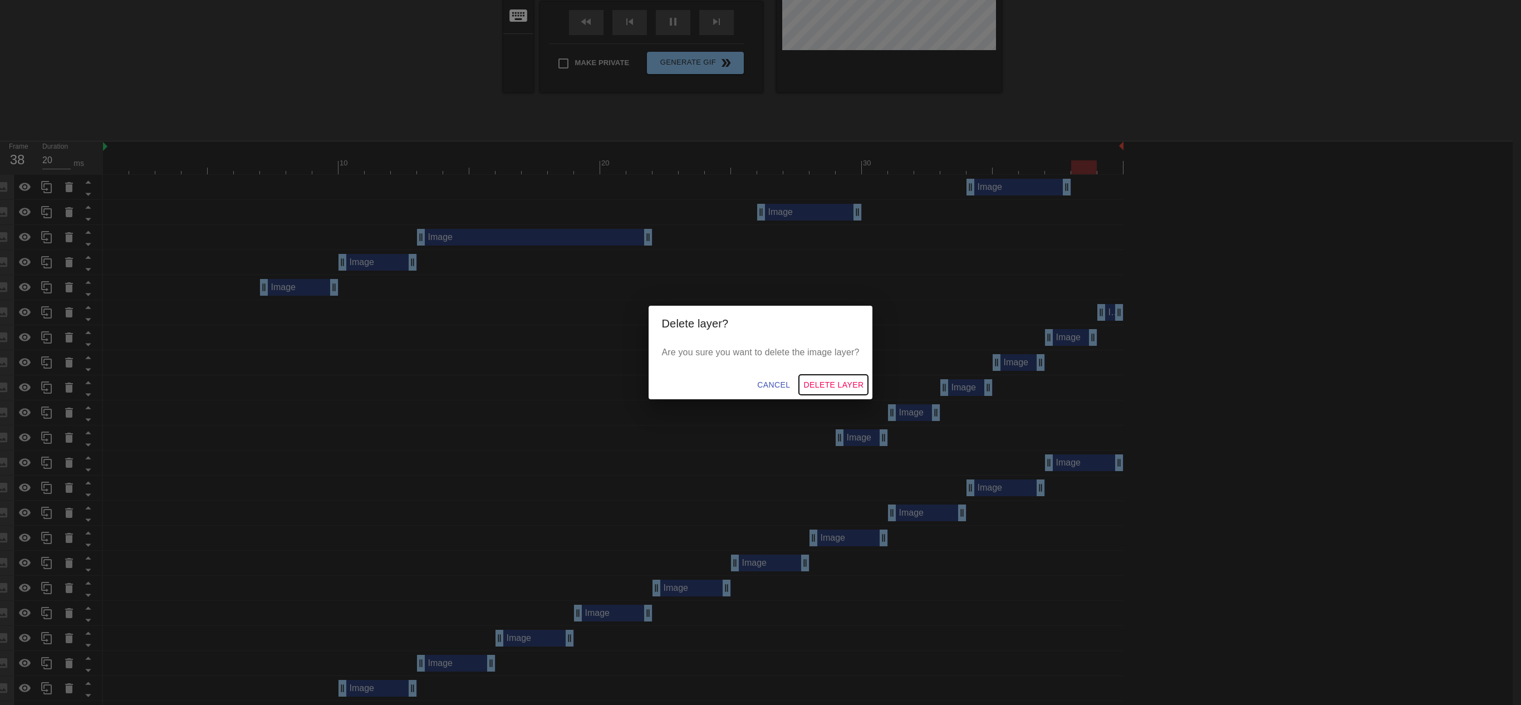
click at [830, 375] on button "Delete Layer" at bounding box center [833, 385] width 69 height 21
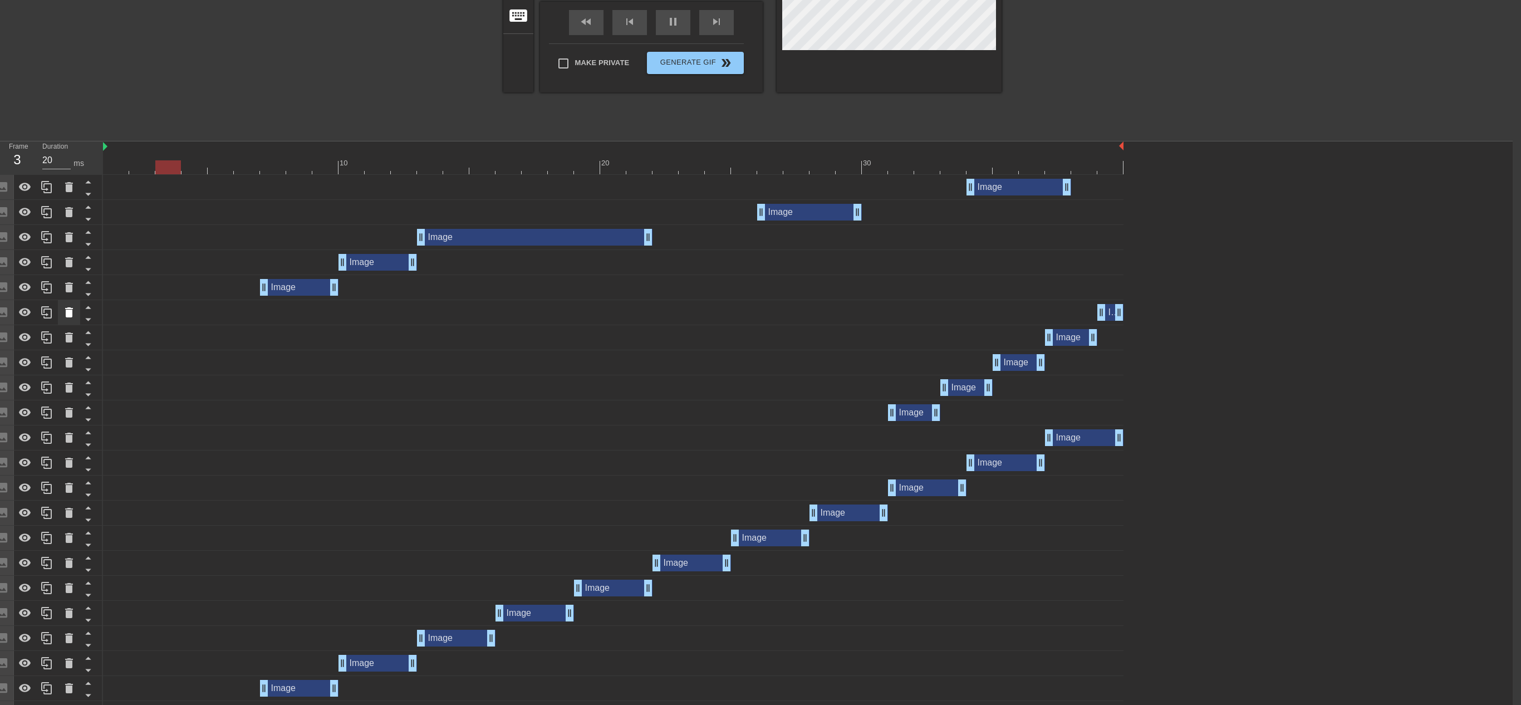
click at [68, 311] on icon at bounding box center [69, 312] width 8 height 10
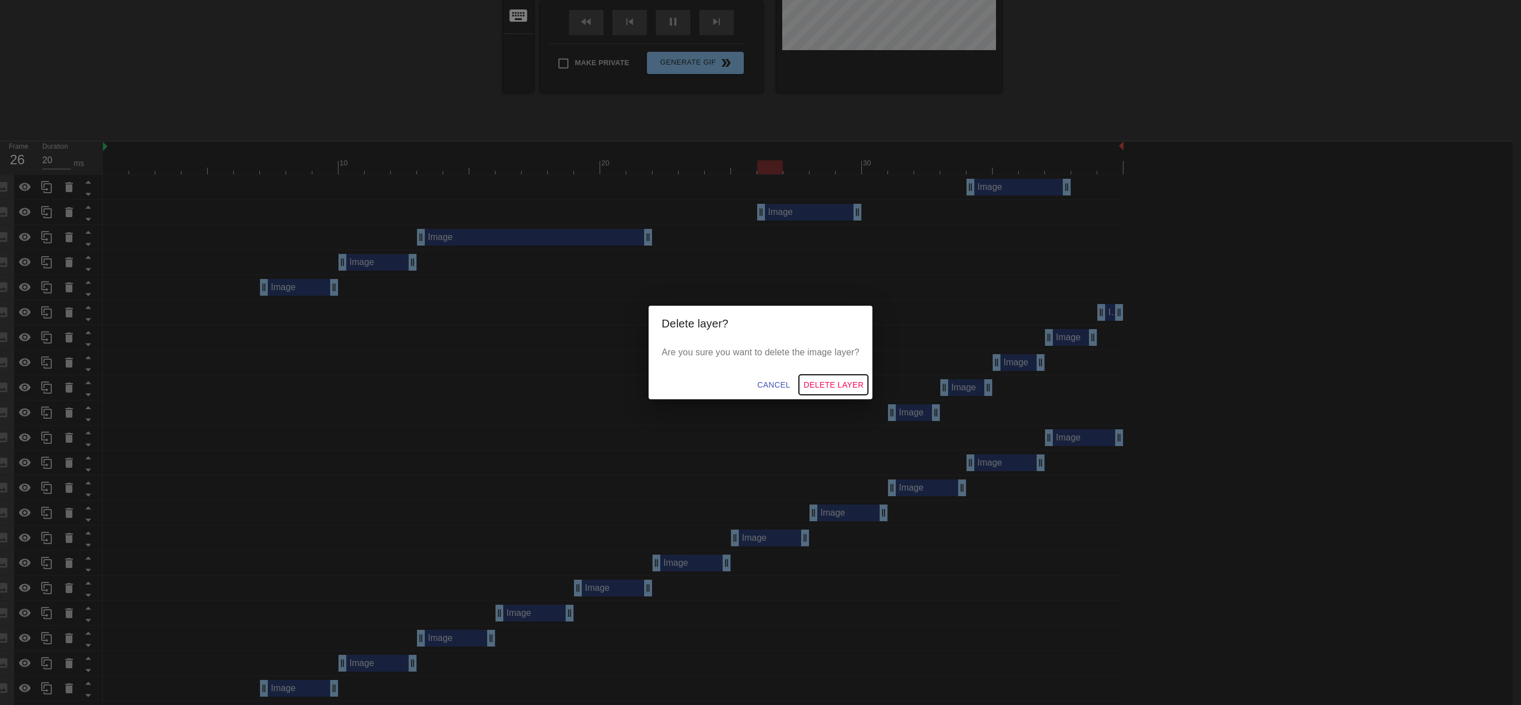
click at [835, 378] on span "Delete Layer" at bounding box center [834, 385] width 60 height 14
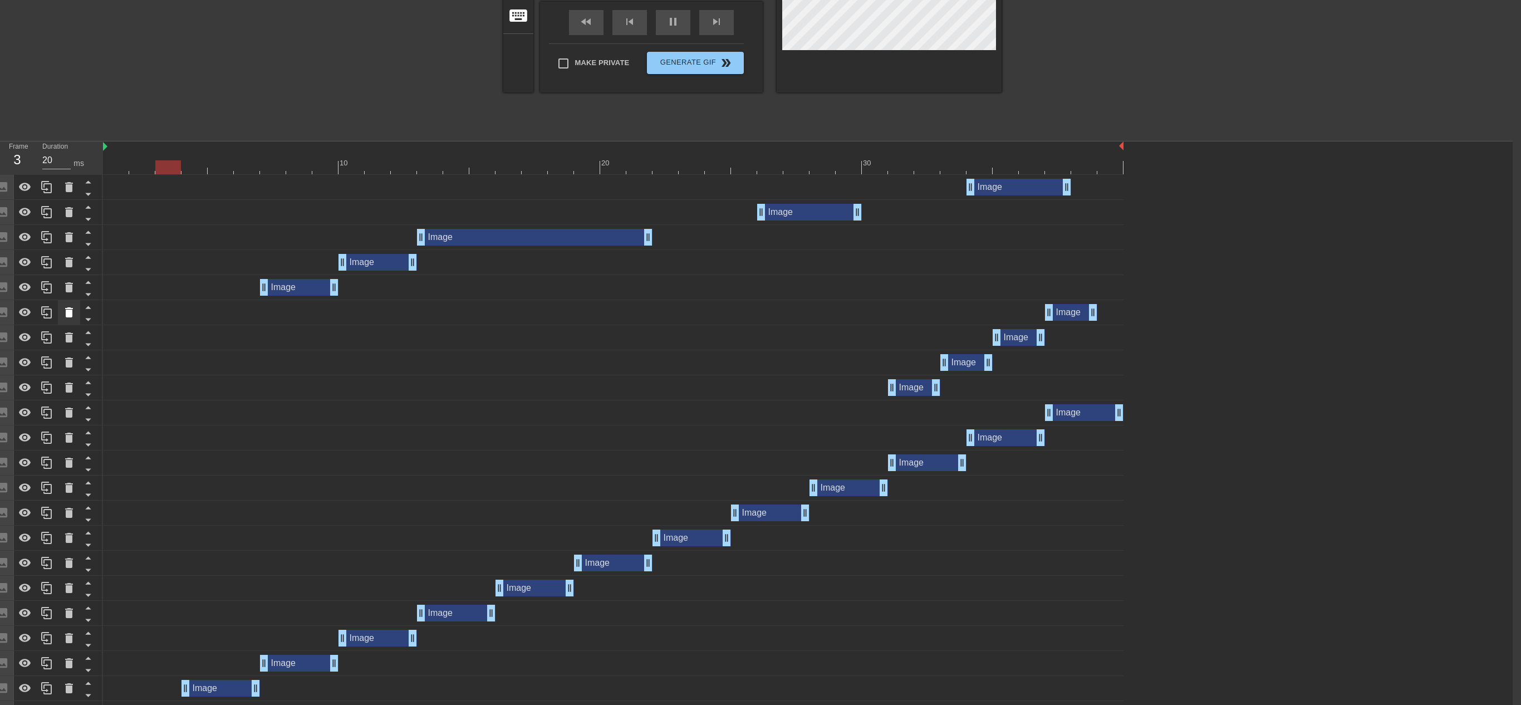
click at [67, 316] on icon at bounding box center [69, 312] width 8 height 10
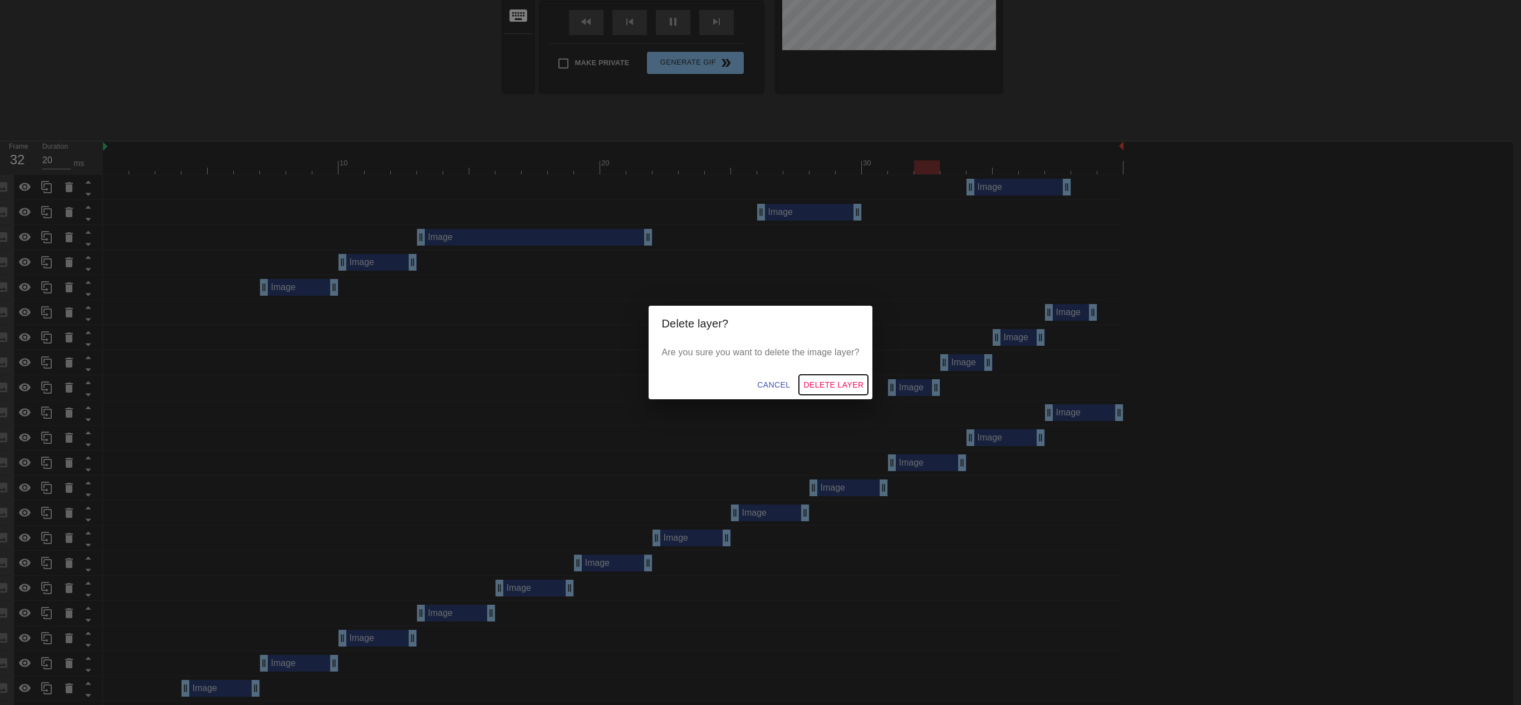
click at [834, 382] on span "Delete Layer" at bounding box center [834, 385] width 60 height 14
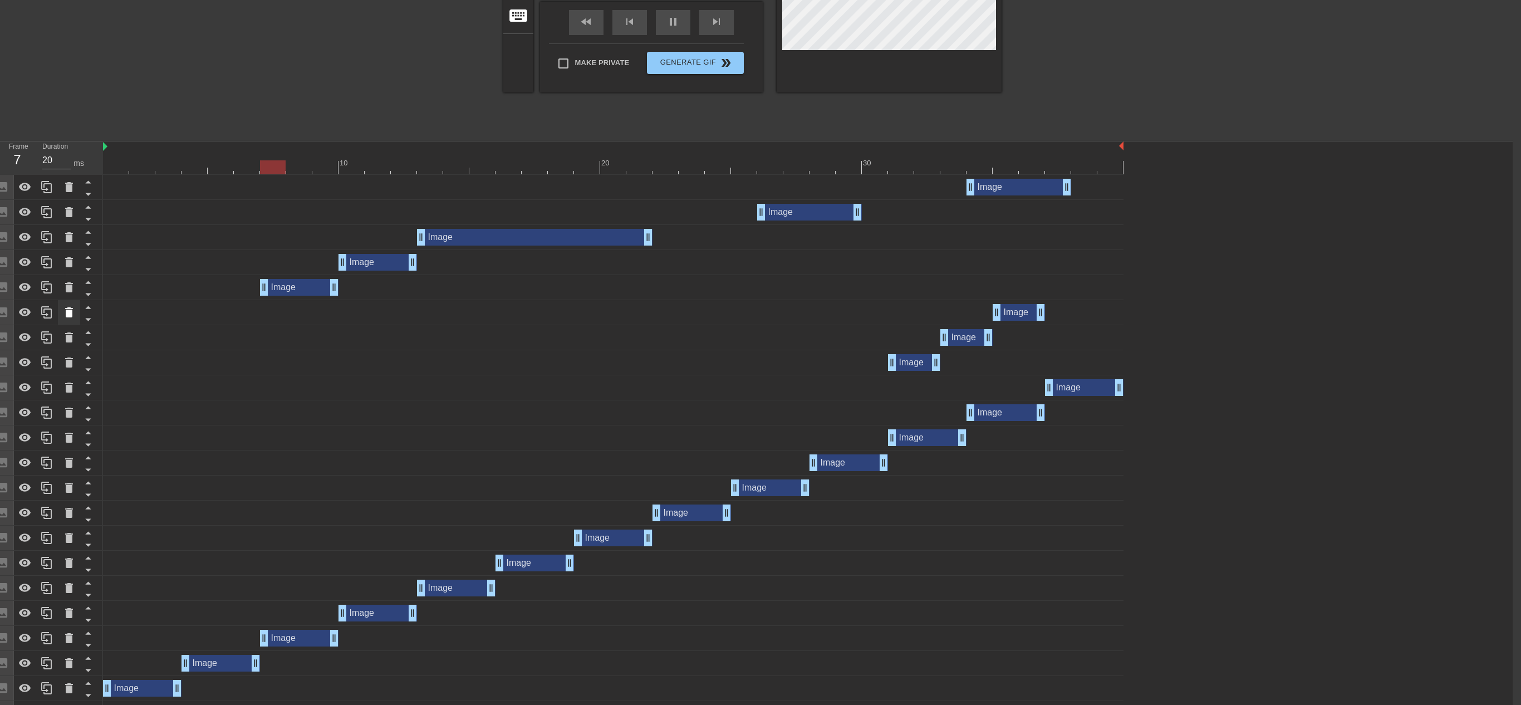
click at [68, 313] on icon at bounding box center [69, 312] width 8 height 10
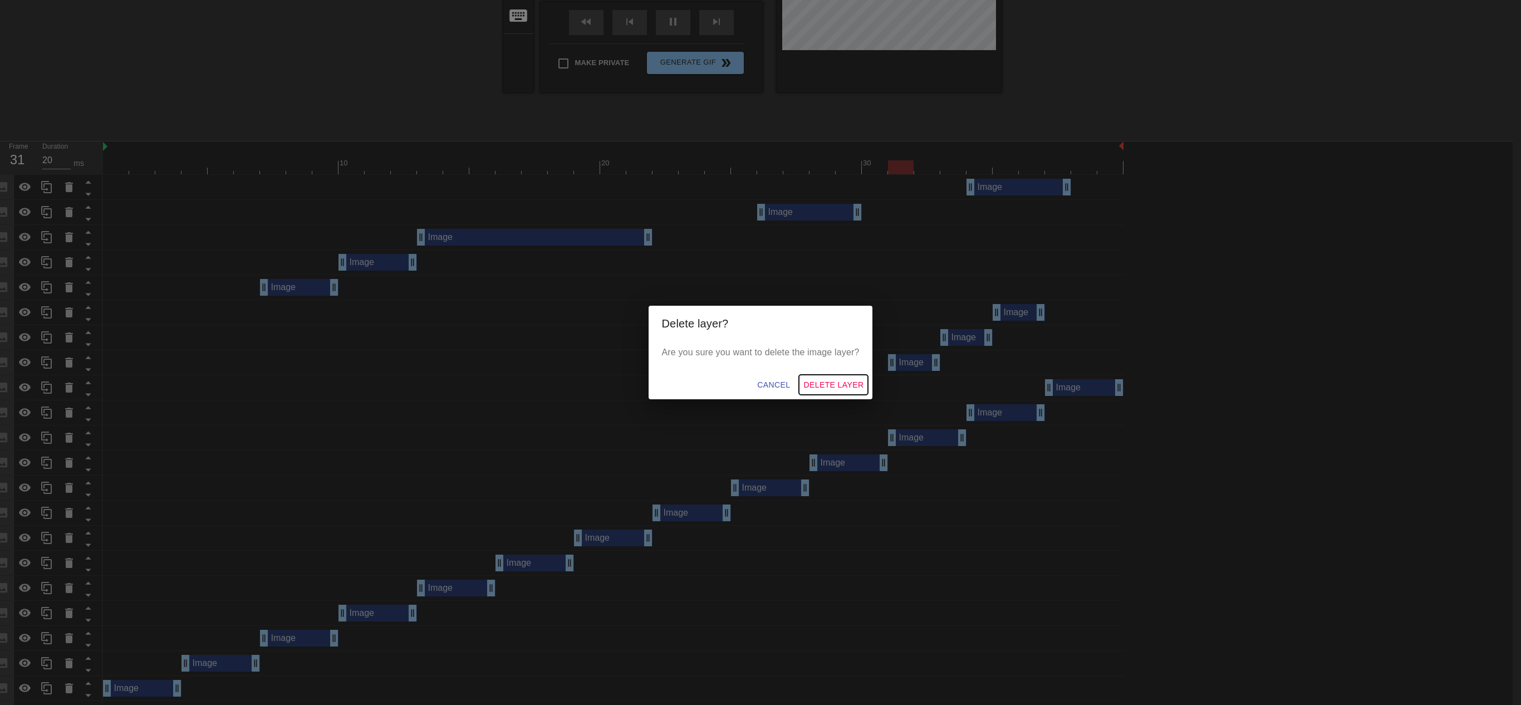
click at [831, 380] on span "Delete Layer" at bounding box center [834, 385] width 60 height 14
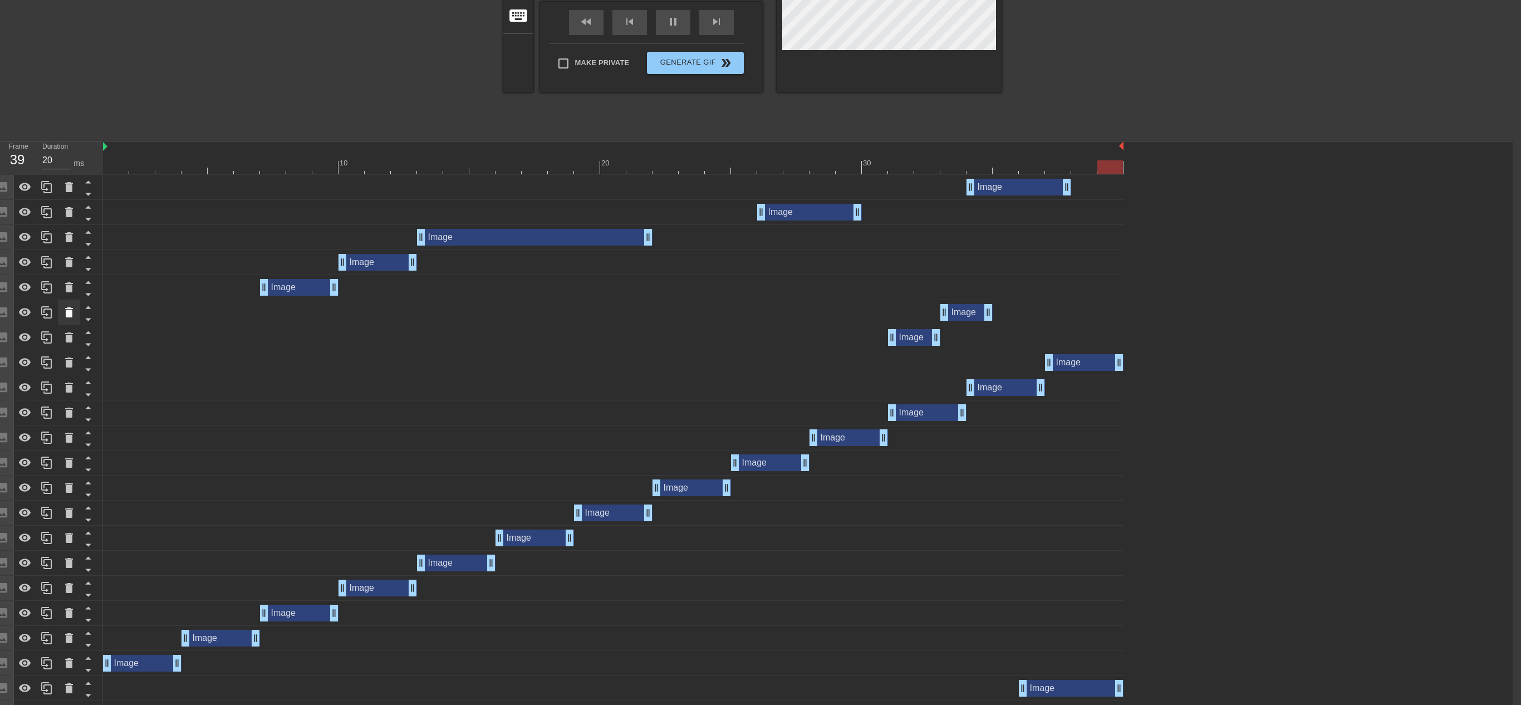
click at [67, 317] on icon at bounding box center [68, 312] width 13 height 13
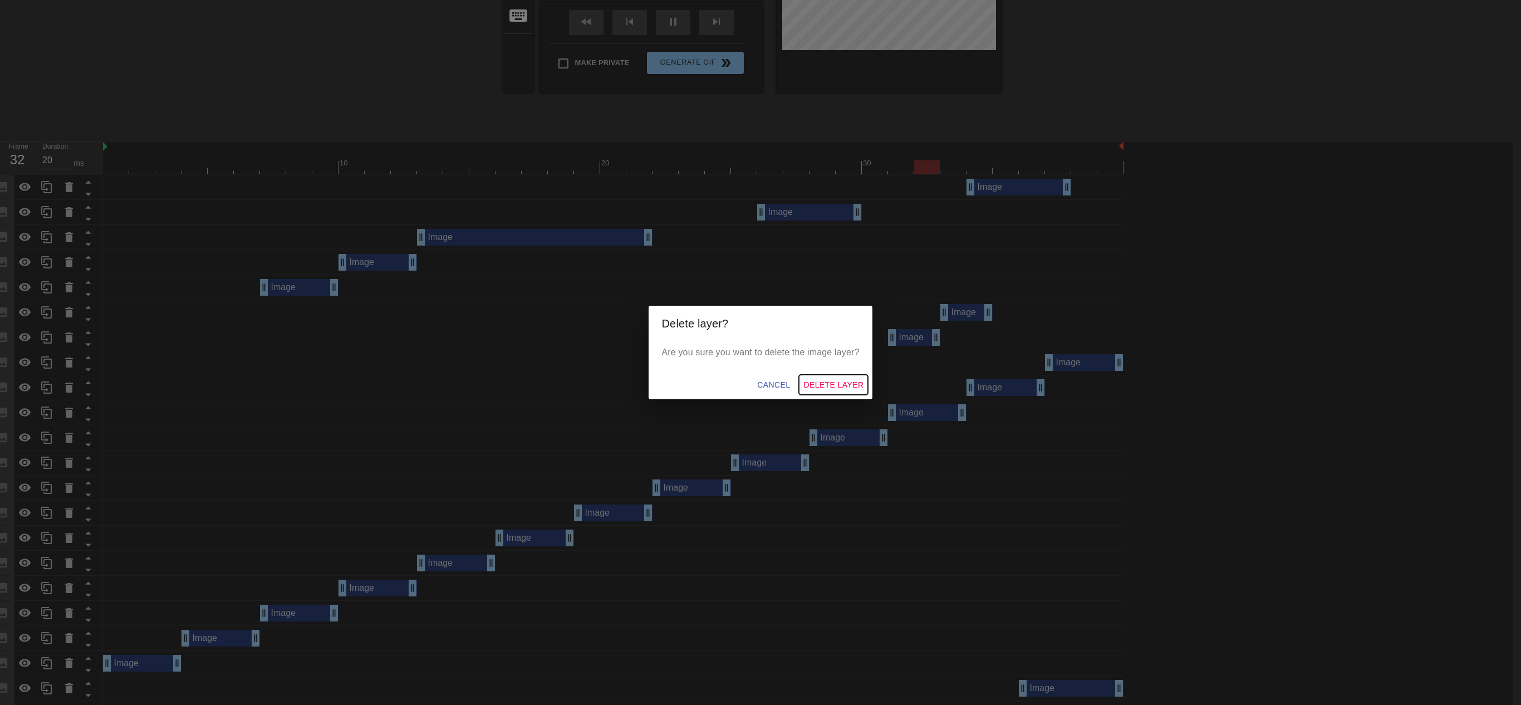
click at [831, 378] on span "Delete Layer" at bounding box center [834, 385] width 60 height 14
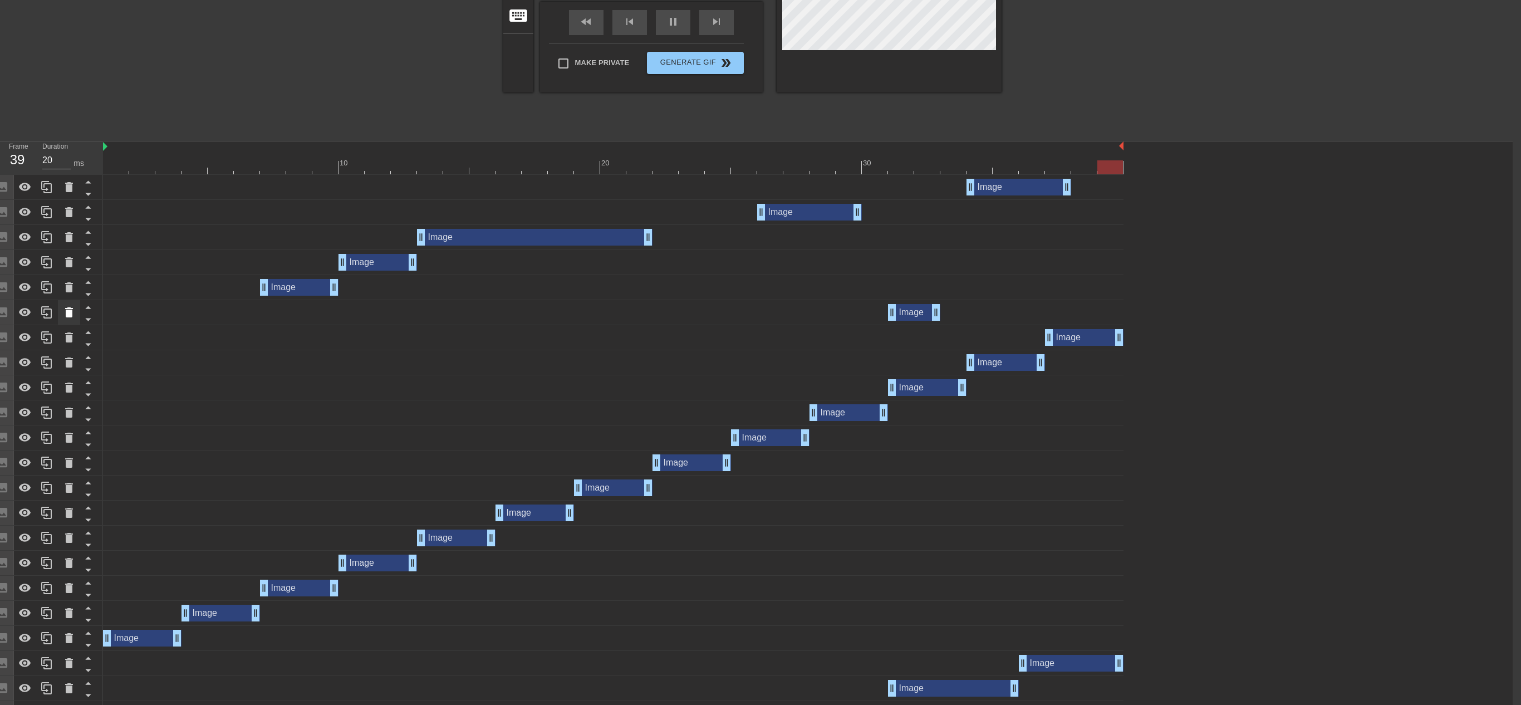
click at [67, 313] on icon at bounding box center [69, 312] width 8 height 10
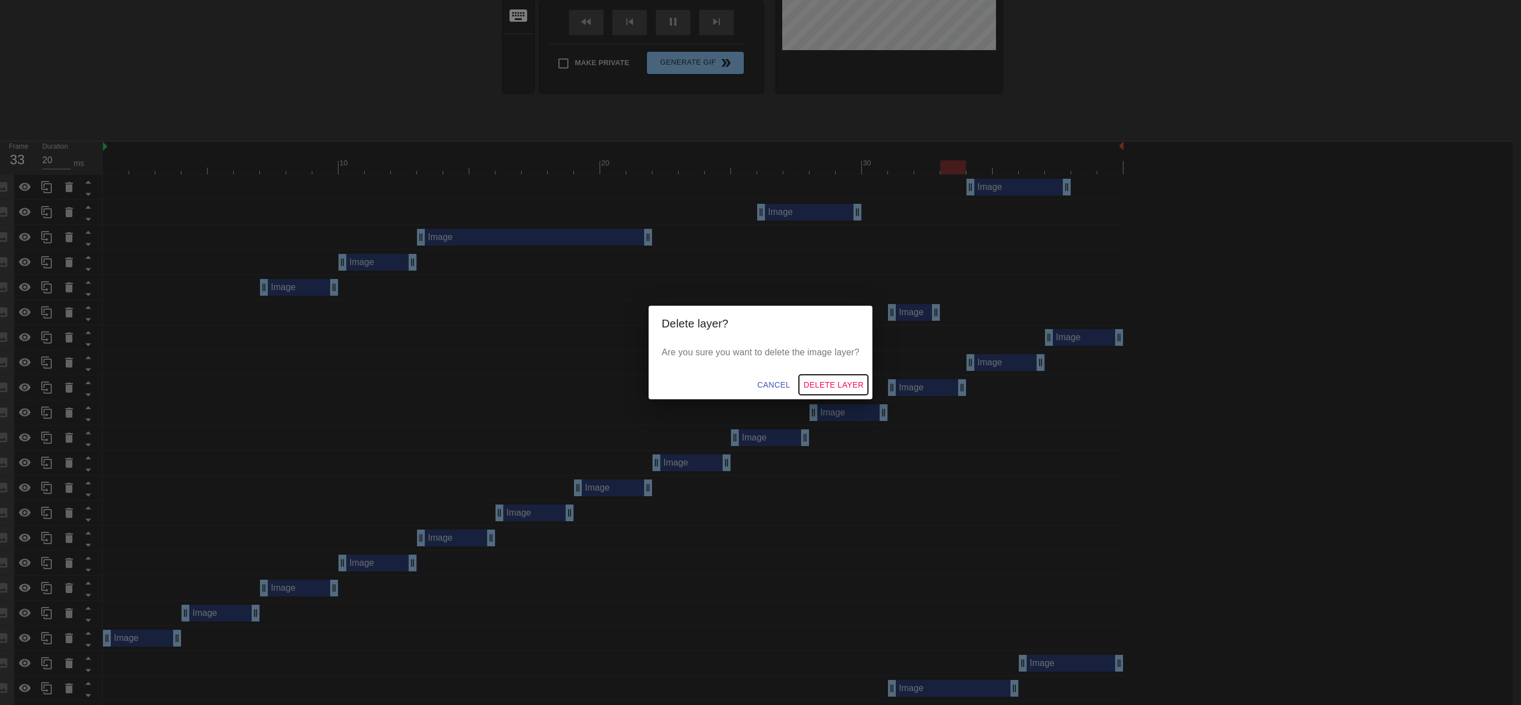
click at [823, 378] on span "Delete Layer" at bounding box center [834, 385] width 60 height 14
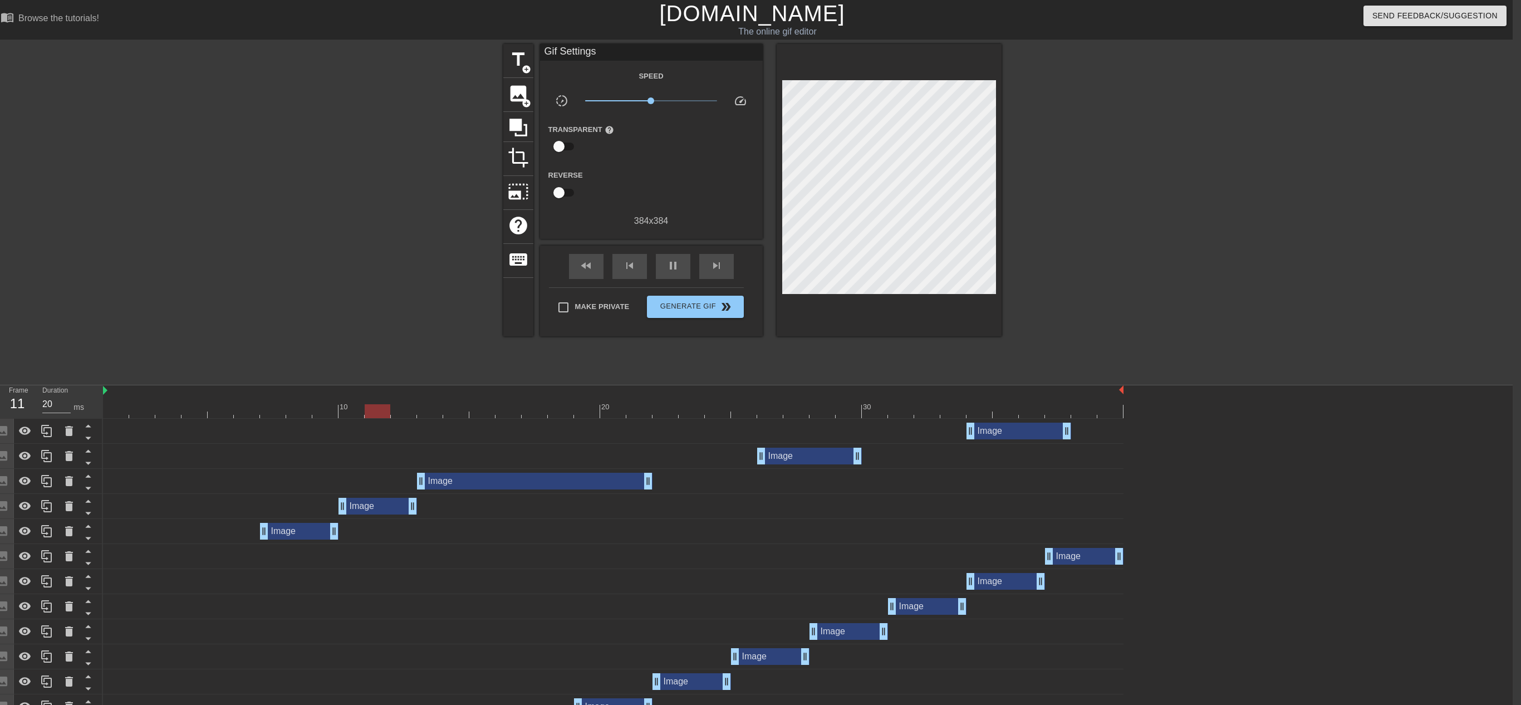
scroll to position [1, 8]
click at [684, 302] on span "Generate Gif double_arrow" at bounding box center [695, 305] width 87 height 13
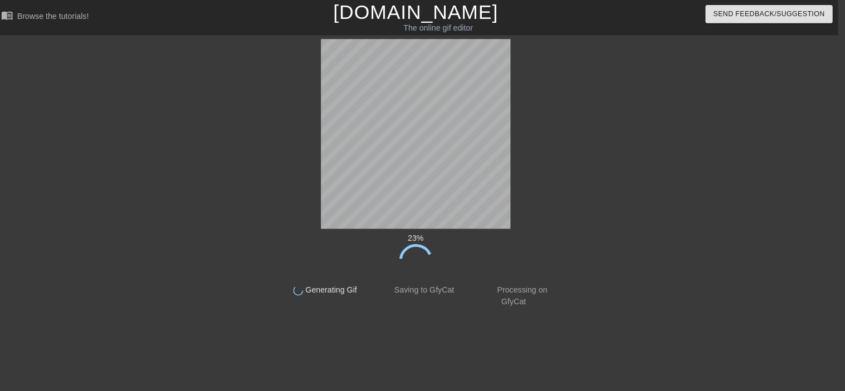
scroll to position [0, 7]
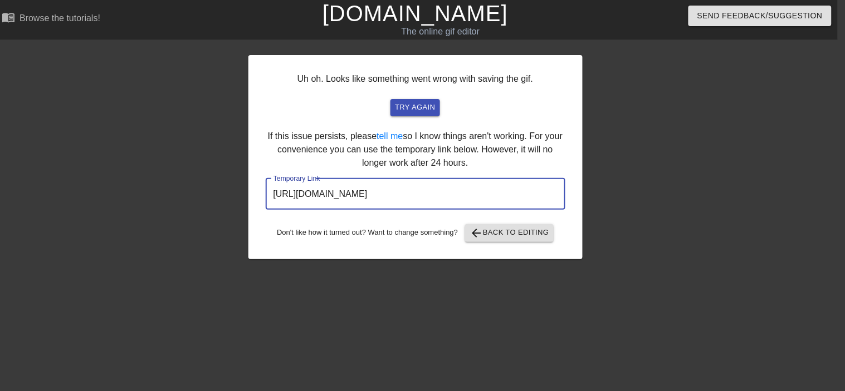
drag, startPoint x: 497, startPoint y: 185, endPoint x: 247, endPoint y: 207, distance: 251.0
click at [248, 207] on div "Uh oh. Looks like something went wrong with saving the gif. try again If this i…" at bounding box center [415, 157] width 334 height 204
